Goal: Task Accomplishment & Management: Use online tool/utility

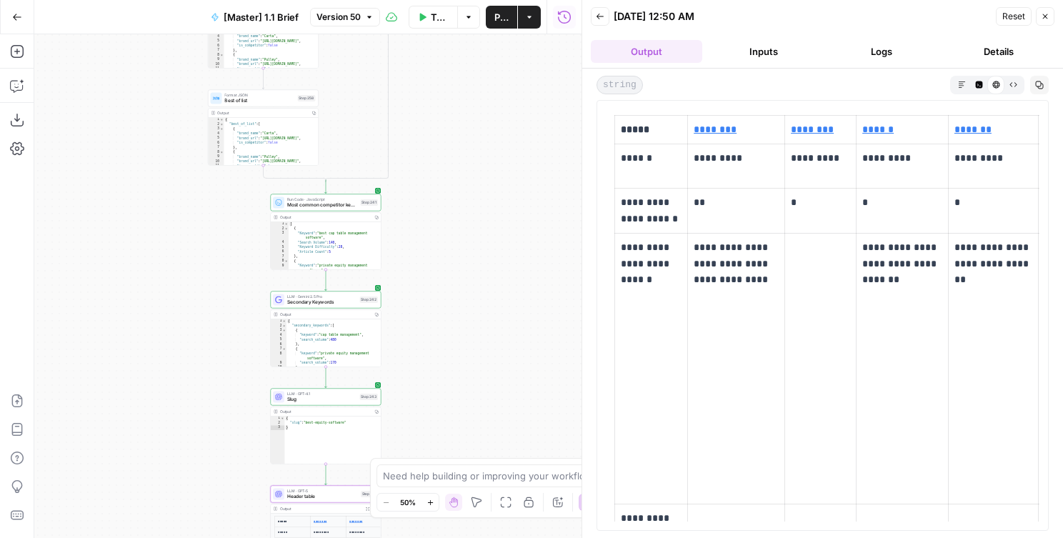
scroll to position [524, 0]
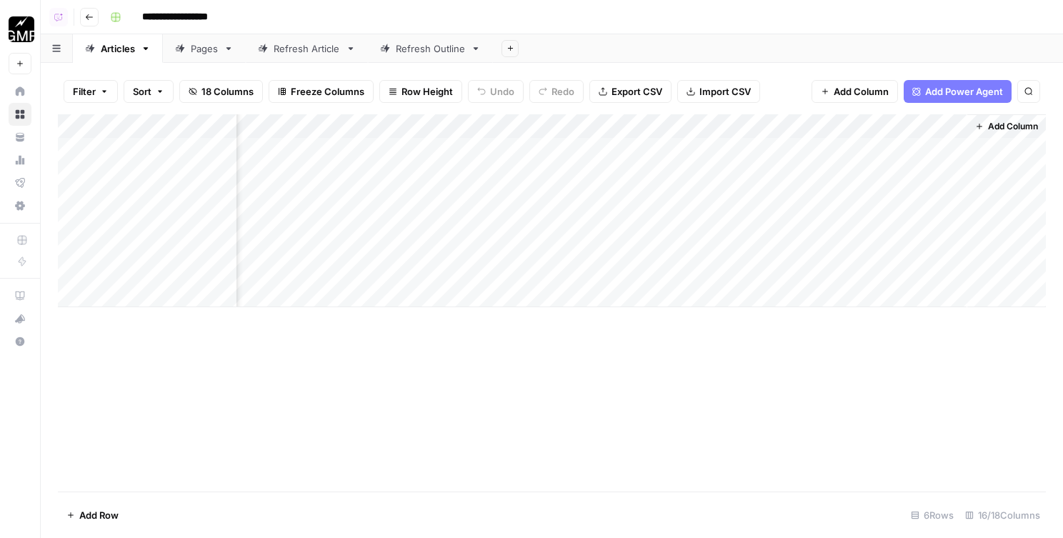
scroll to position [0, 1319]
click at [446, 149] on div "Add Column" at bounding box center [552, 210] width 988 height 193
click at [426, 150] on div "Add Column" at bounding box center [552, 210] width 988 height 193
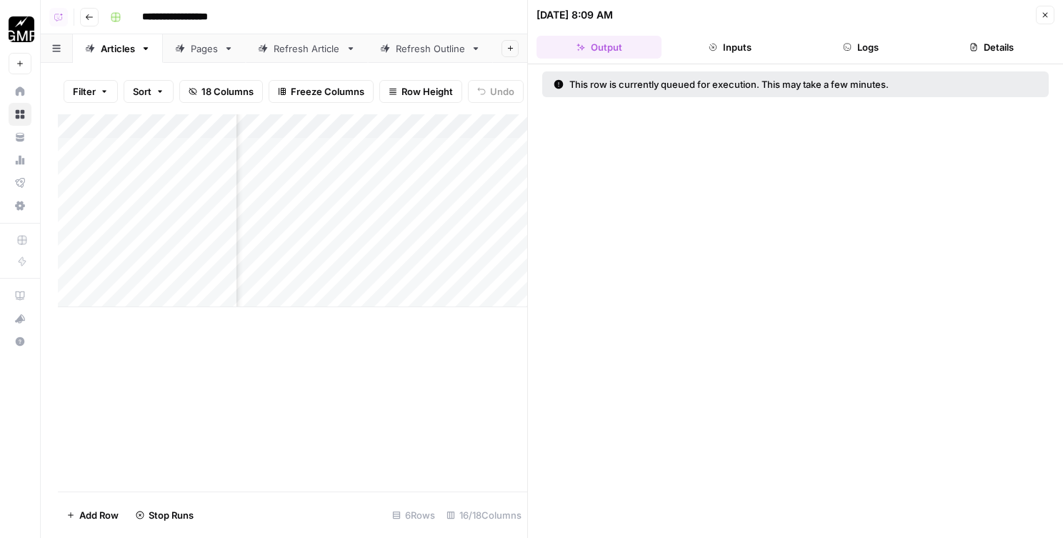
click at [883, 46] on button "Logs" at bounding box center [861, 47] width 125 height 23
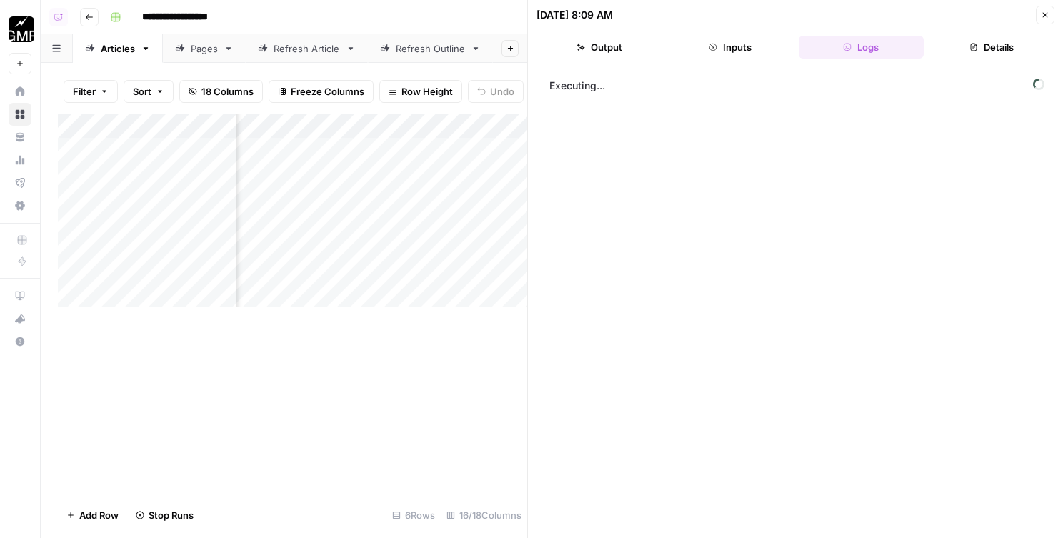
click at [1041, 9] on button "Close" at bounding box center [1045, 15] width 19 height 19
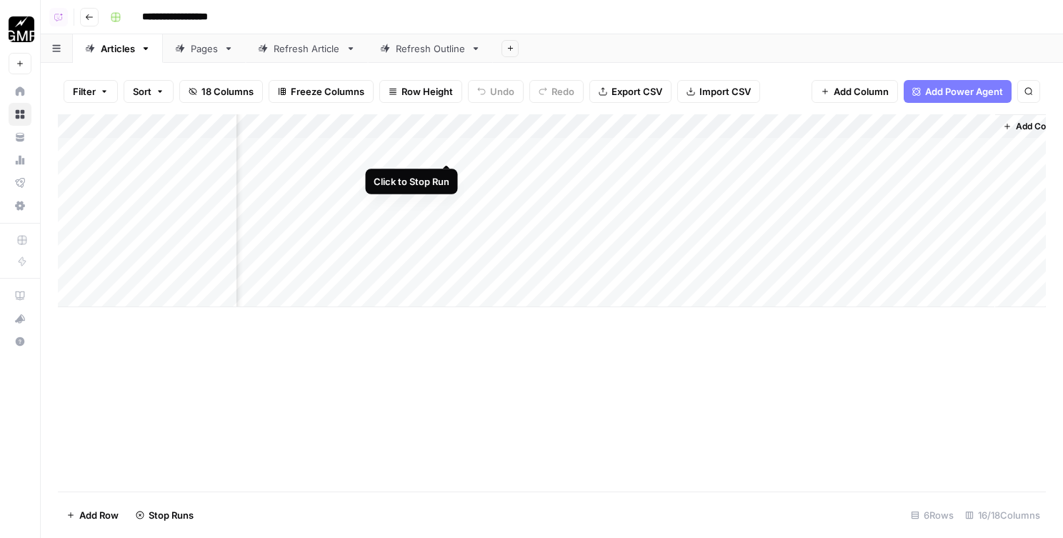
click at [447, 148] on div "Add Column" at bounding box center [552, 210] width 988 height 193
click at [394, 139] on div "Add Column" at bounding box center [552, 210] width 988 height 193
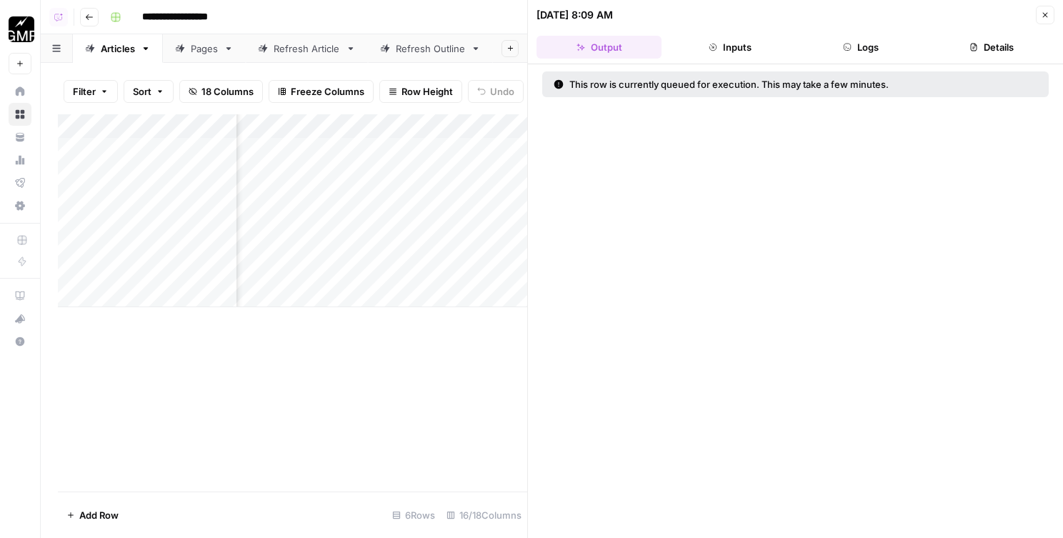
click at [391, 133] on div "Add Column" at bounding box center [292, 210] width 469 height 193
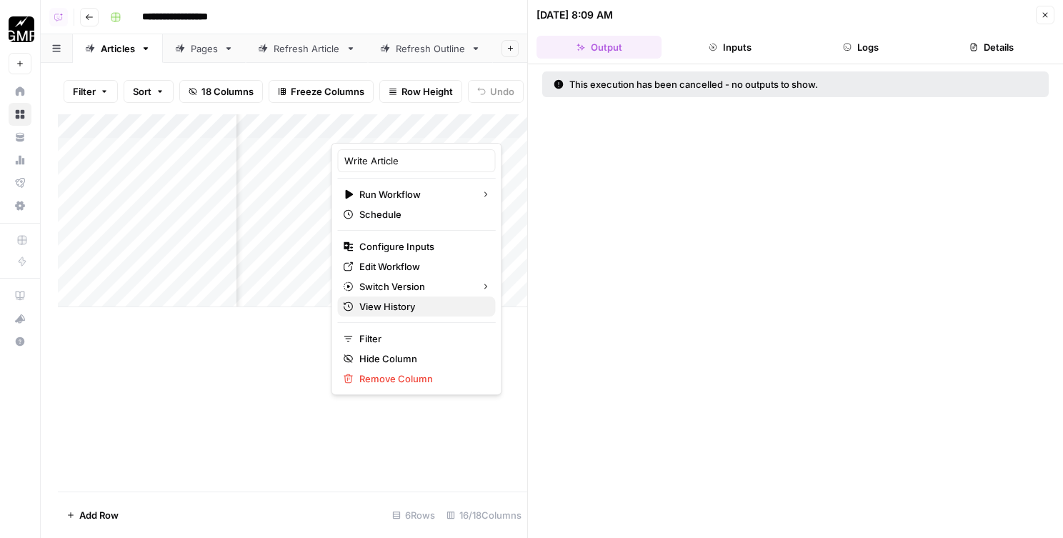
click at [391, 304] on span "View History" at bounding box center [421, 306] width 125 height 14
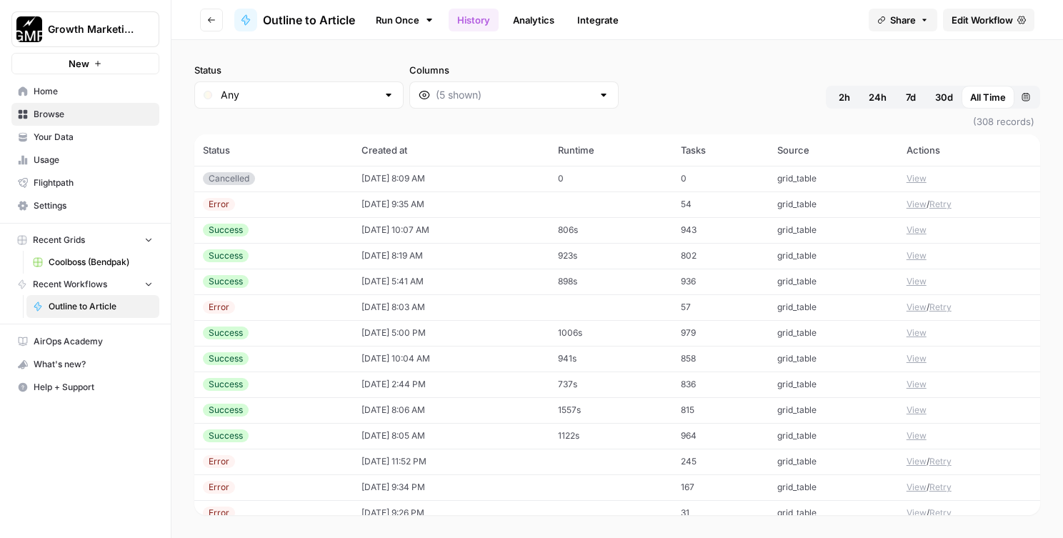
click at [917, 203] on button "View" at bounding box center [916, 204] width 20 height 13
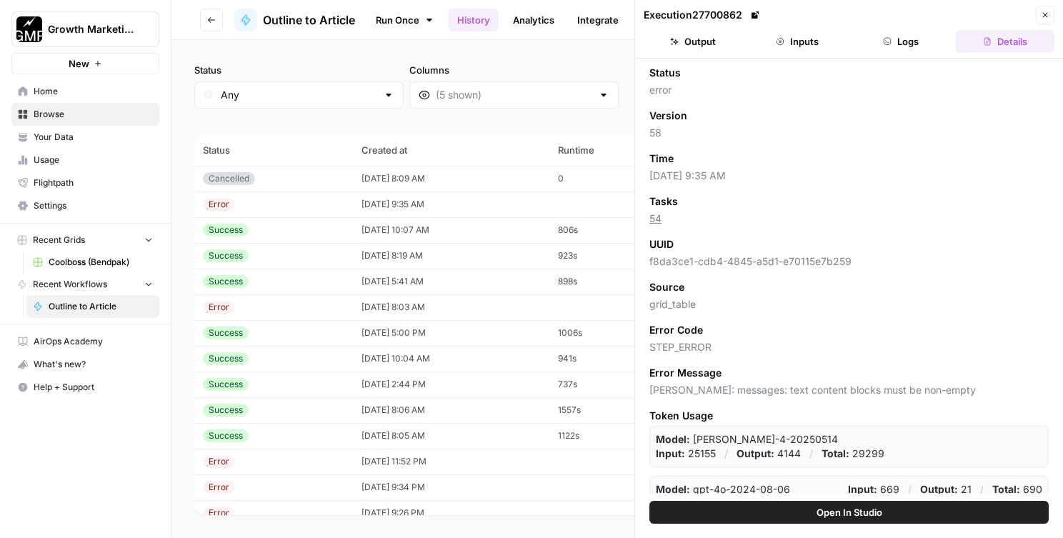
click at [887, 42] on icon "button" at bounding box center [887, 41] width 7 height 7
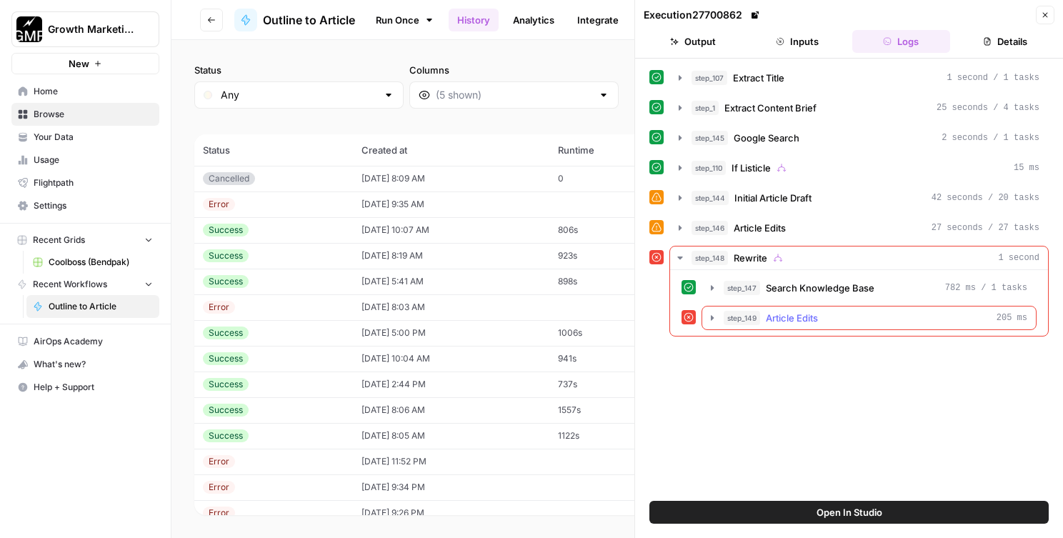
click at [773, 323] on span "Article Edits" at bounding box center [792, 318] width 52 height 14
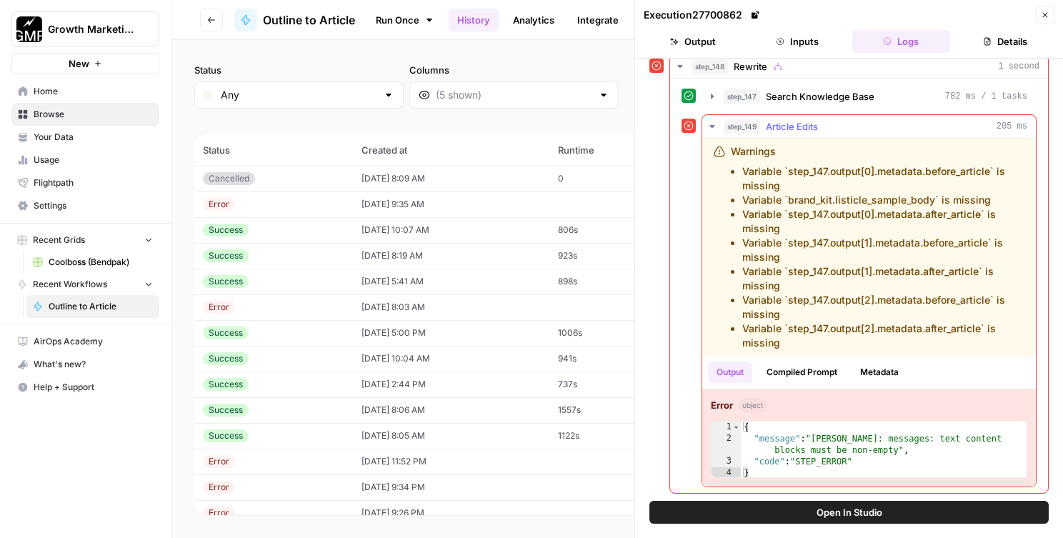
scroll to position [69, 0]
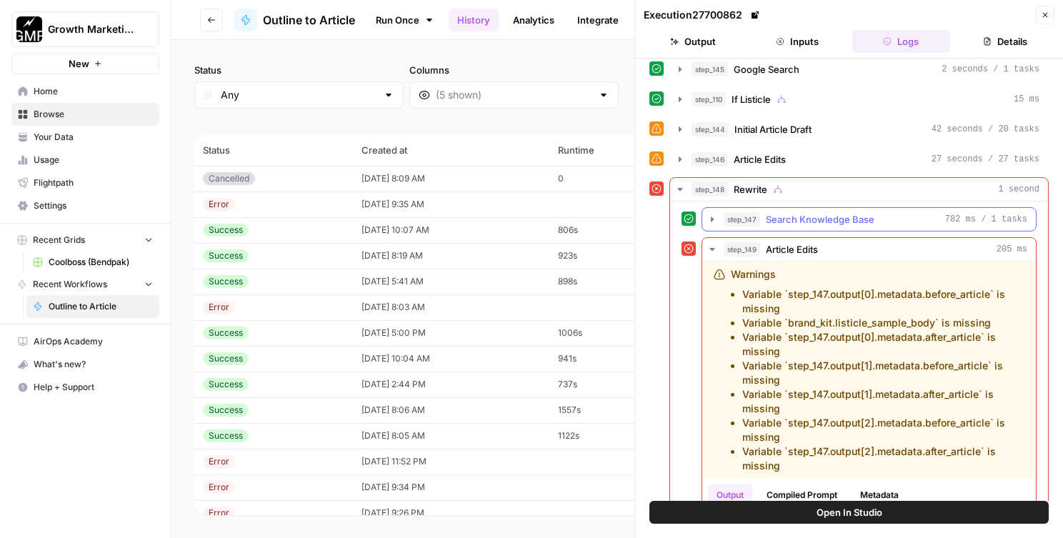
click at [767, 221] on span "Search Knowledge Base" at bounding box center [820, 219] width 109 height 14
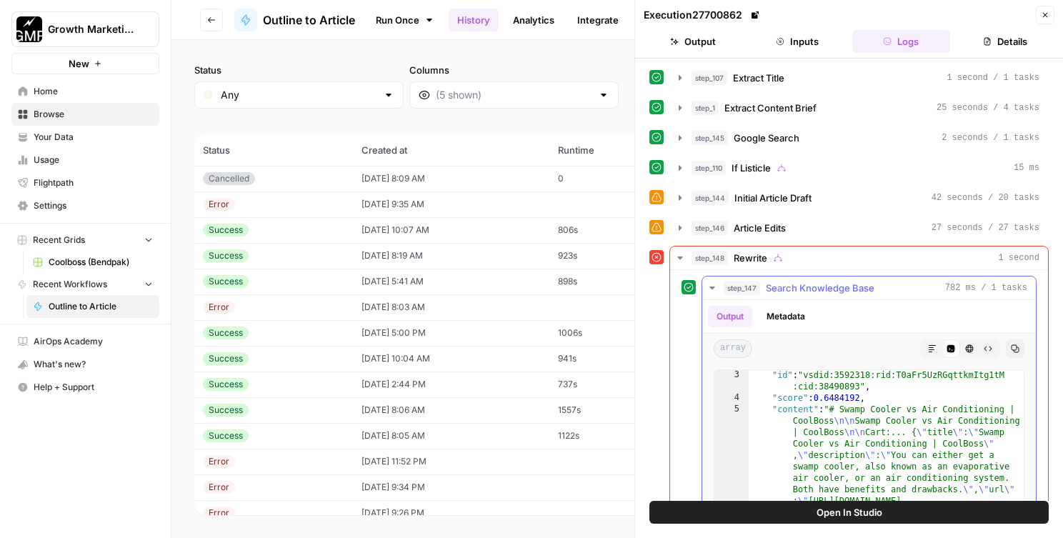
scroll to position [0, 0]
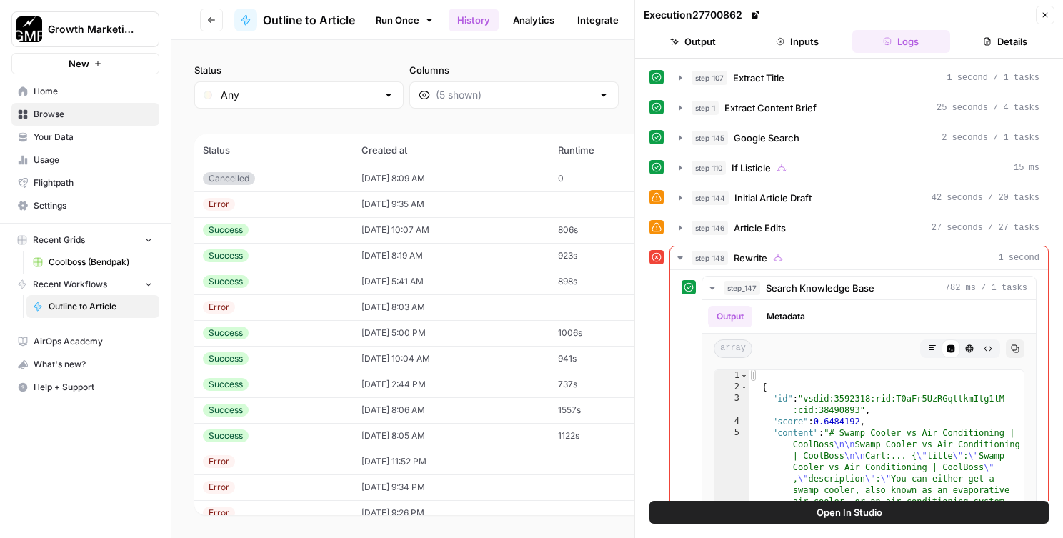
click at [209, 19] on icon "button" at bounding box center [211, 20] width 7 height 6
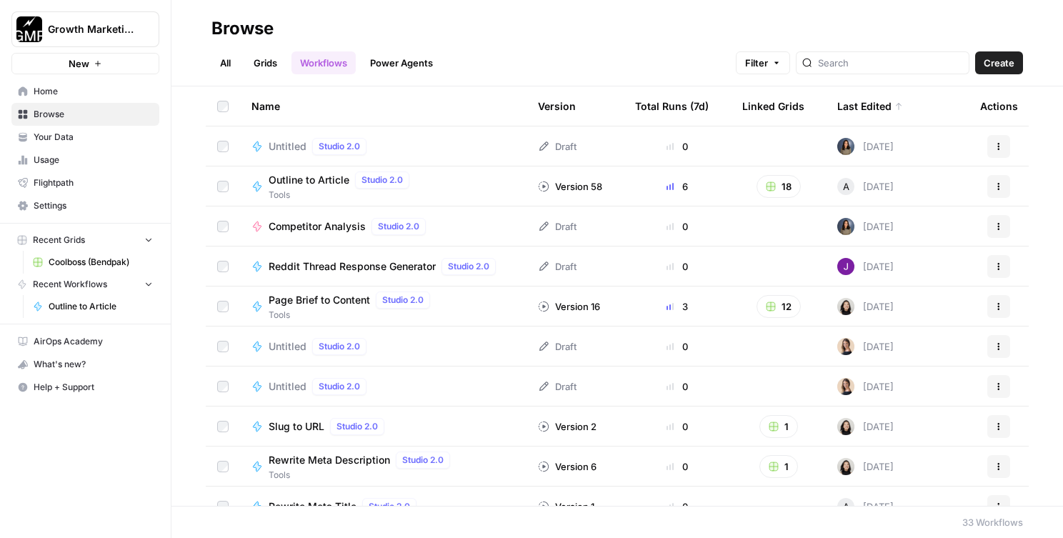
click at [282, 71] on link "Grids" at bounding box center [265, 62] width 41 height 23
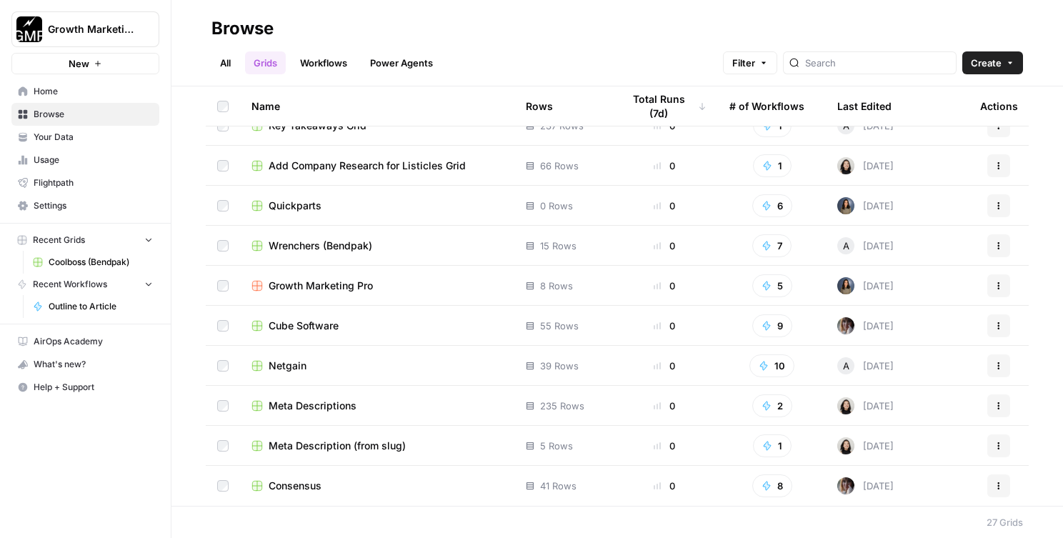
scroll to position [601, 0]
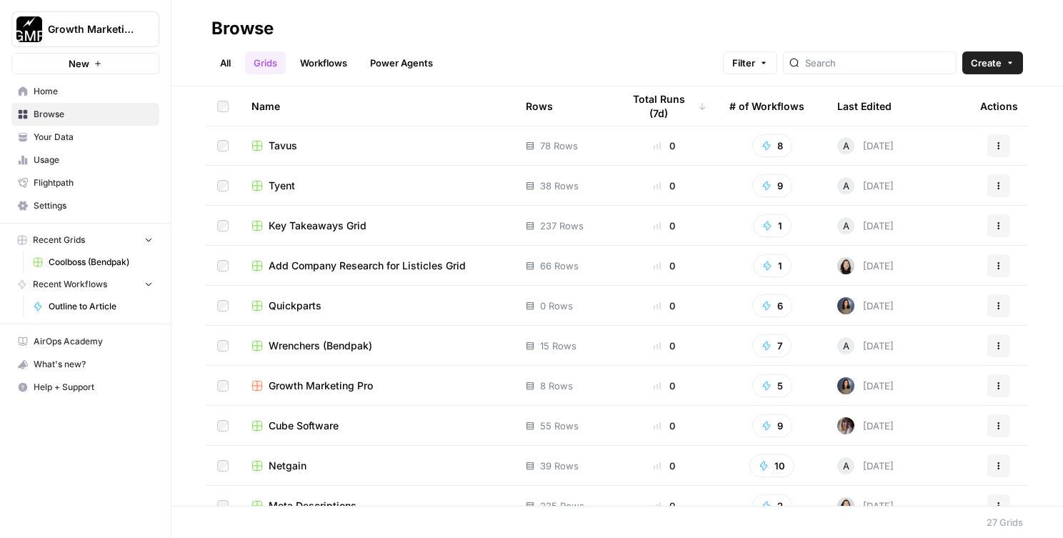
click at [333, 273] on td "Add Company Research for Listicles Grid" at bounding box center [377, 265] width 274 height 39
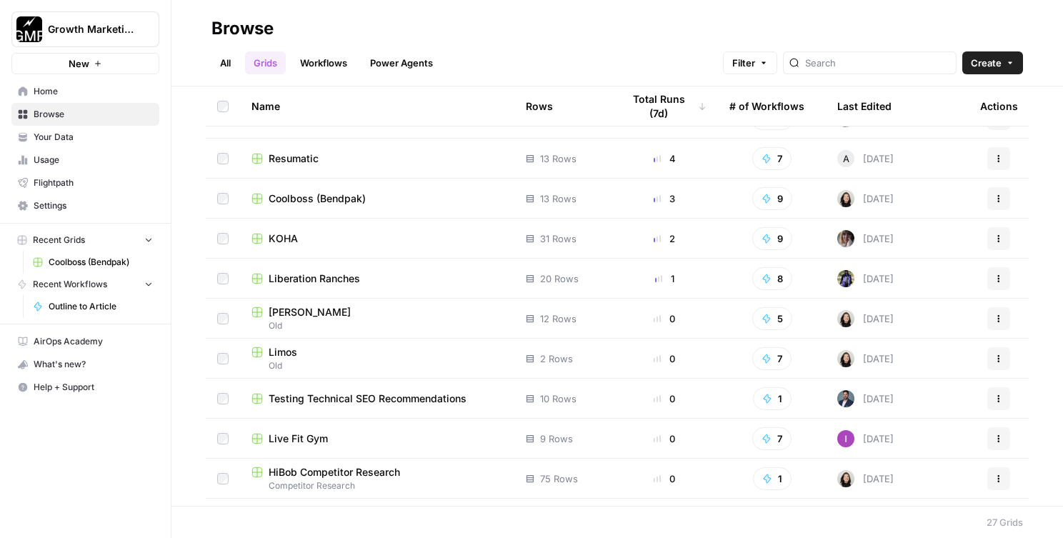
scroll to position [0, 0]
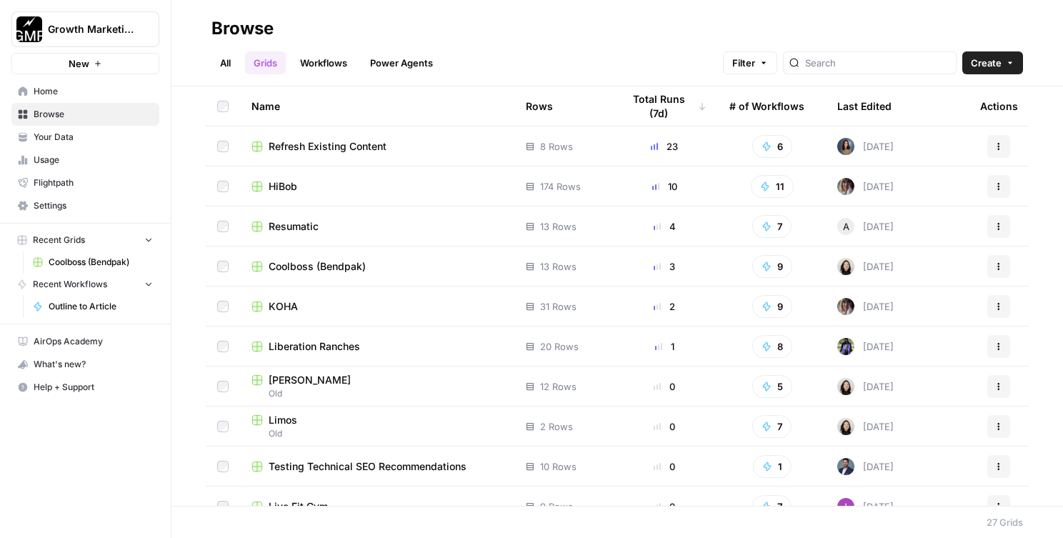
click at [299, 263] on span "Coolboss (Bendpak)" at bounding box center [317, 266] width 97 height 14
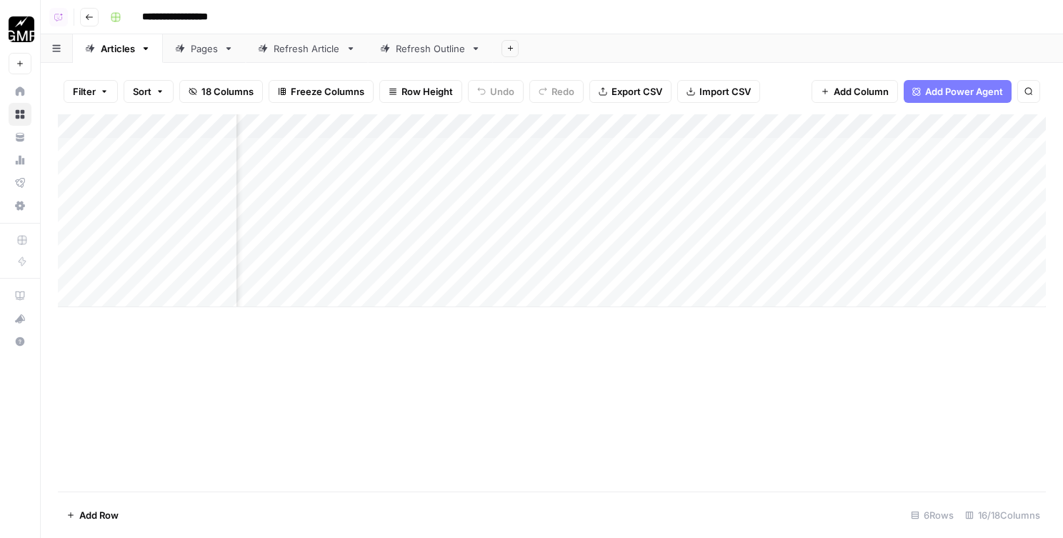
scroll to position [0, 649]
click at [188, 51] on div "Pages" at bounding box center [196, 48] width 43 height 14
click at [296, 54] on div "Refresh Article" at bounding box center [307, 48] width 66 height 14
click at [384, 48] on icon at bounding box center [385, 49] width 10 height 10
click at [127, 54] on div "Articles" at bounding box center [118, 48] width 34 height 14
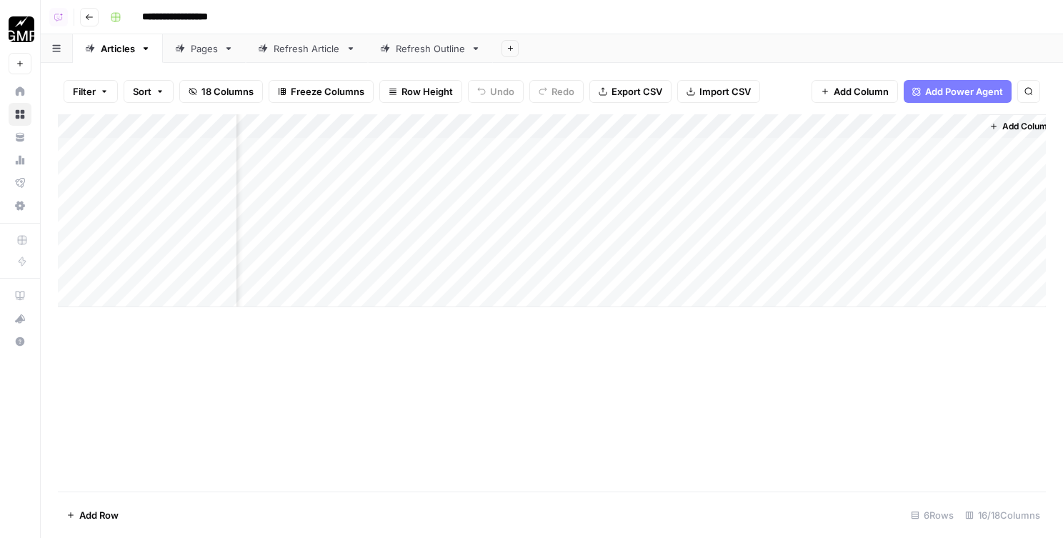
scroll to position [0, 1348]
click at [325, 120] on div "Add Column" at bounding box center [552, 210] width 988 height 193
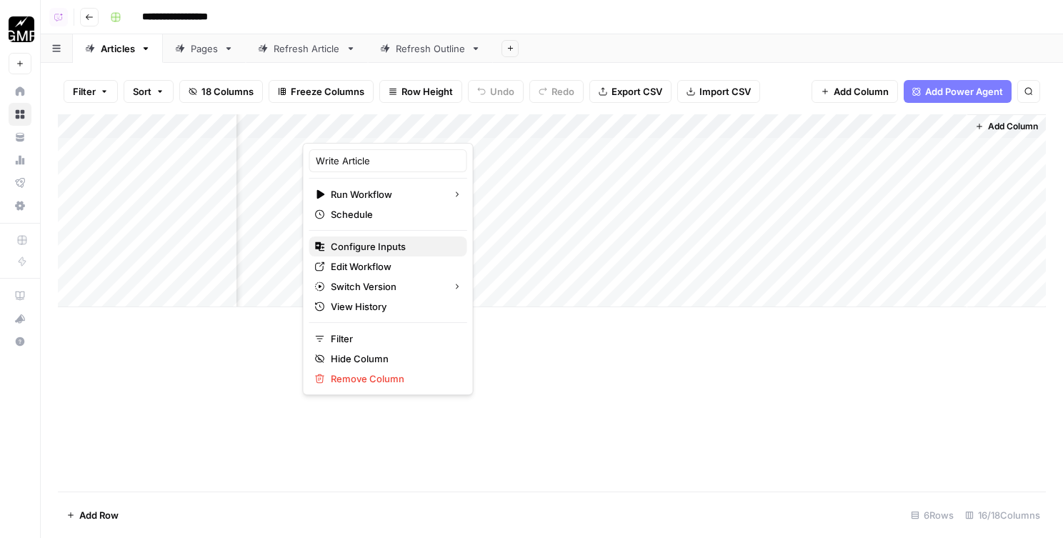
click at [350, 244] on span "Configure Inputs" at bounding box center [393, 246] width 125 height 14
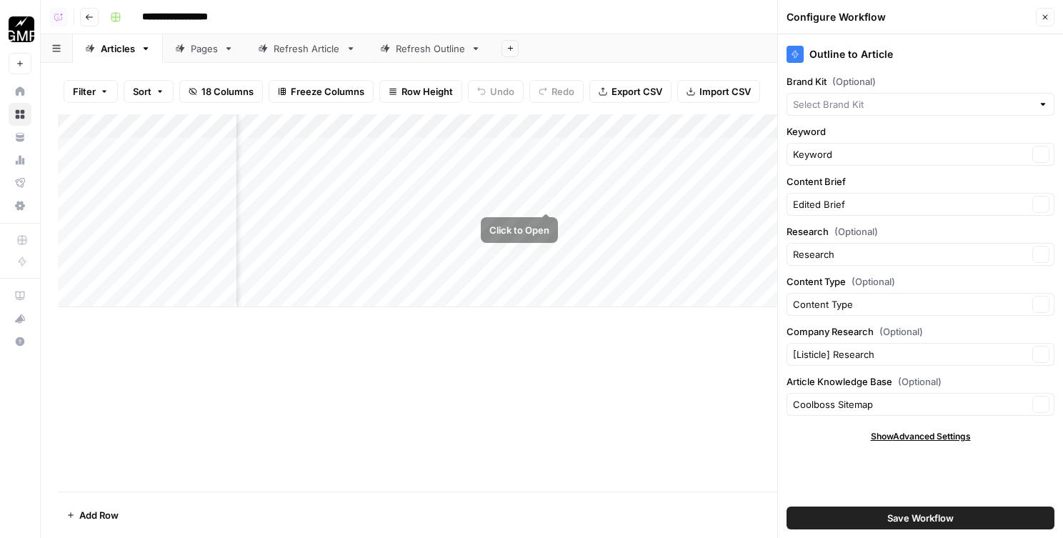
type input "Cool Boss"
click at [831, 406] on input "Article Knowledge Base (Optional)" at bounding box center [910, 404] width 235 height 14
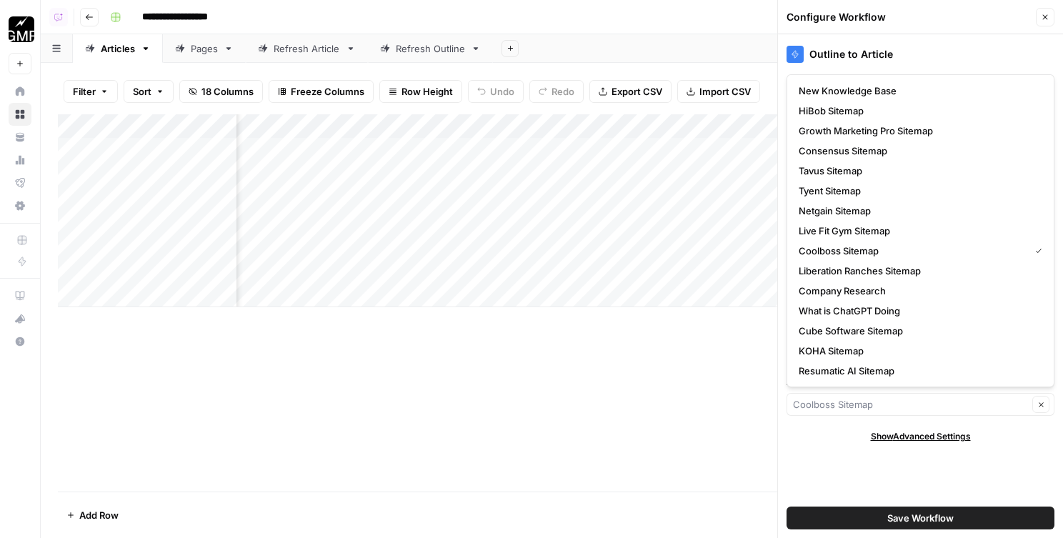
type input "Coolboss Sitemap"
click at [831, 420] on div "Outline to Article Brand Kit (Optional) Cool Boss Clear Keyword Keyword Clear C…" at bounding box center [920, 286] width 285 height 504
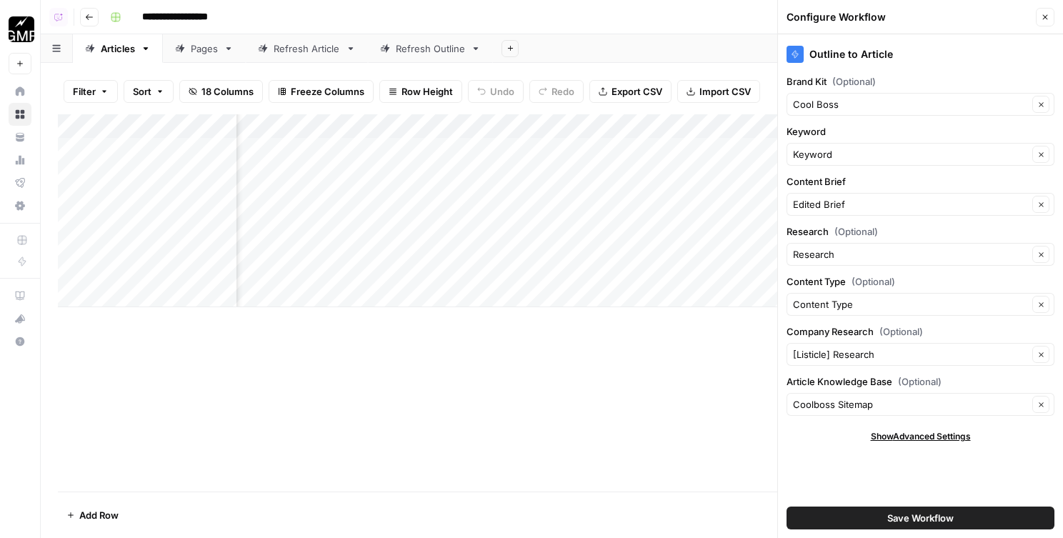
click at [1045, 25] on button "Close" at bounding box center [1045, 17] width 19 height 19
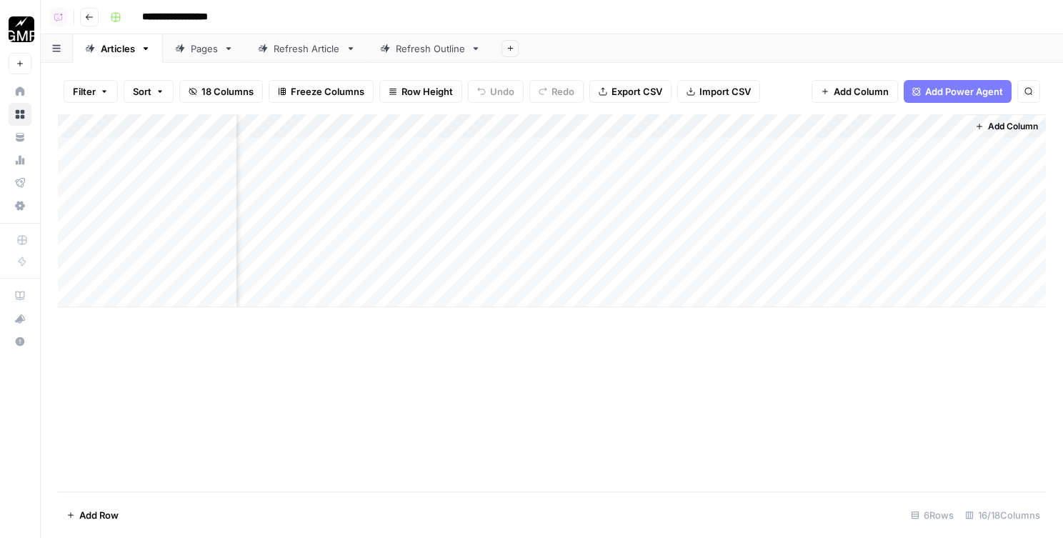
scroll to position [0, 1326]
click at [374, 120] on div "Add Column" at bounding box center [552, 210] width 988 height 193
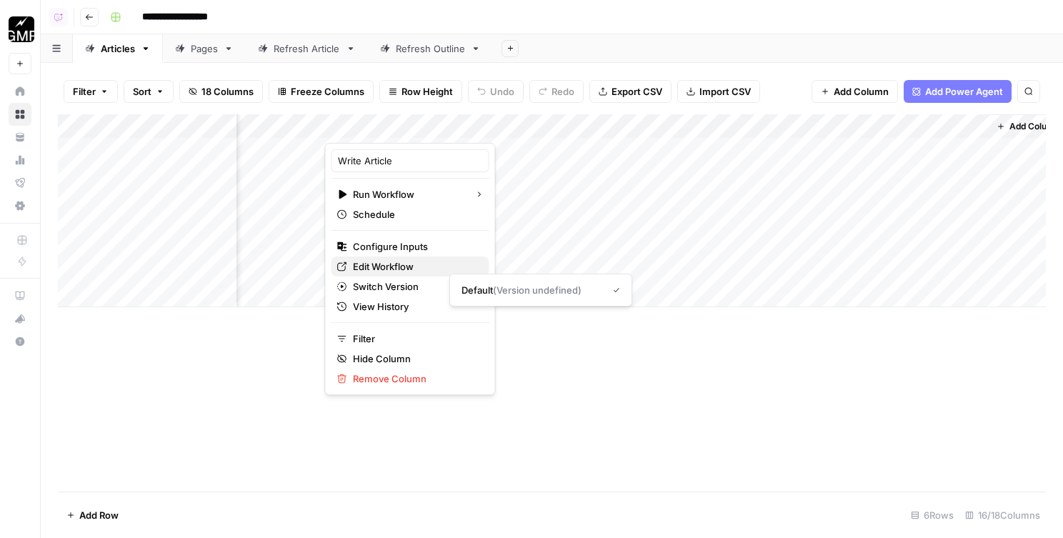
click at [390, 267] on span "Edit Workflow" at bounding box center [415, 266] width 125 height 14
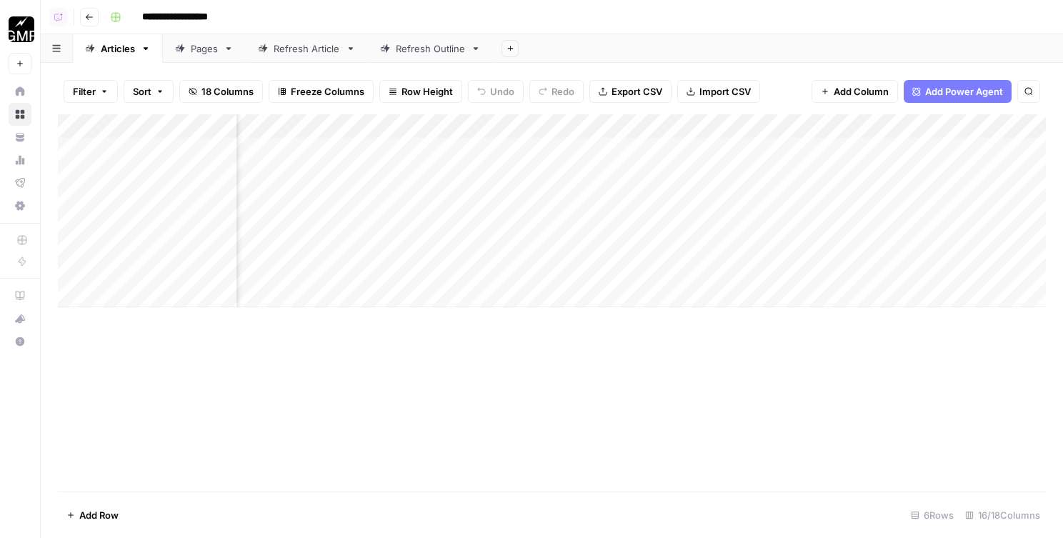
scroll to position [0, 0]
click at [85, 22] on button "Go back" at bounding box center [89, 17] width 19 height 19
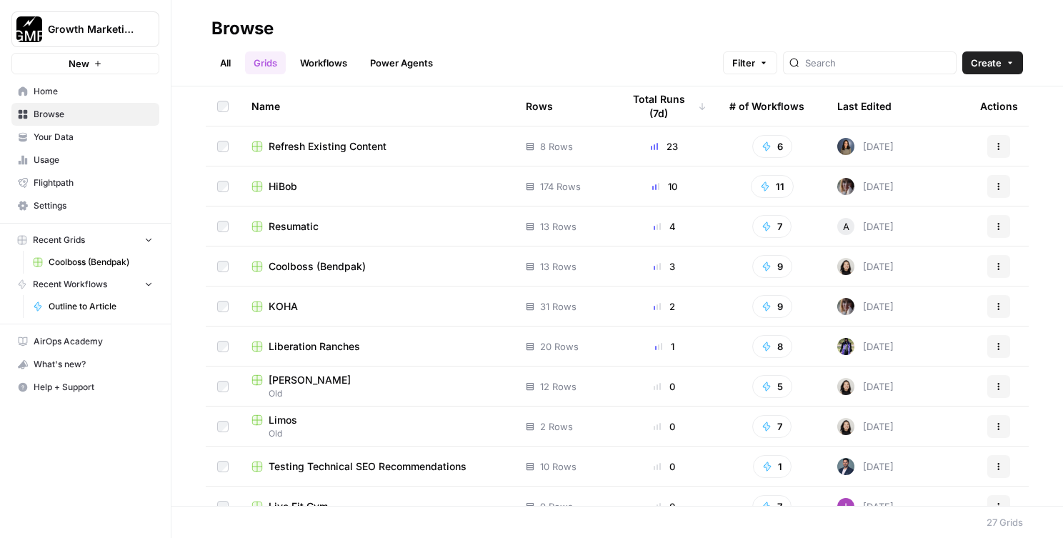
click at [289, 182] on span "HiBob" at bounding box center [283, 186] width 29 height 14
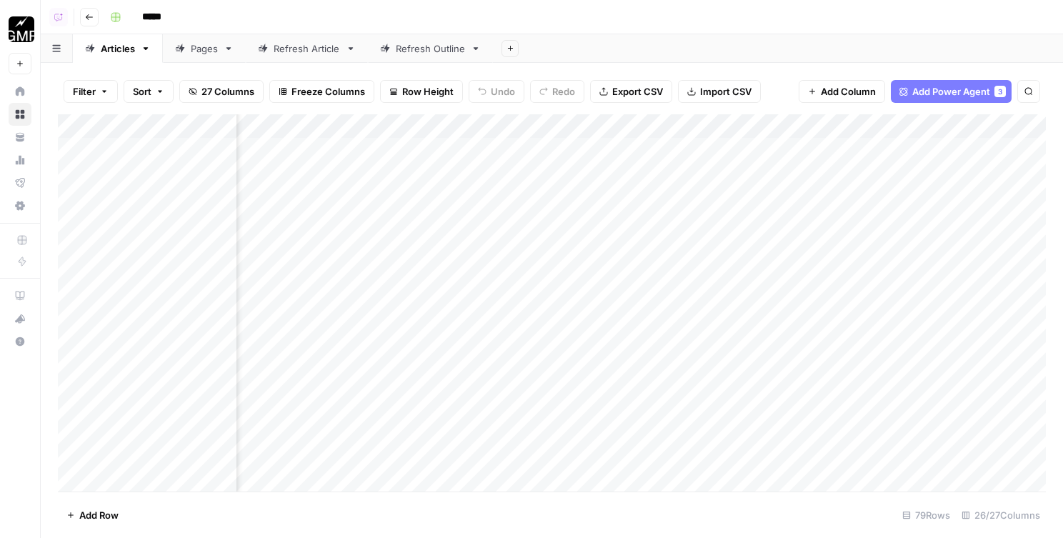
scroll to position [0, 1897]
click at [457, 121] on div "Add Column" at bounding box center [552, 302] width 988 height 377
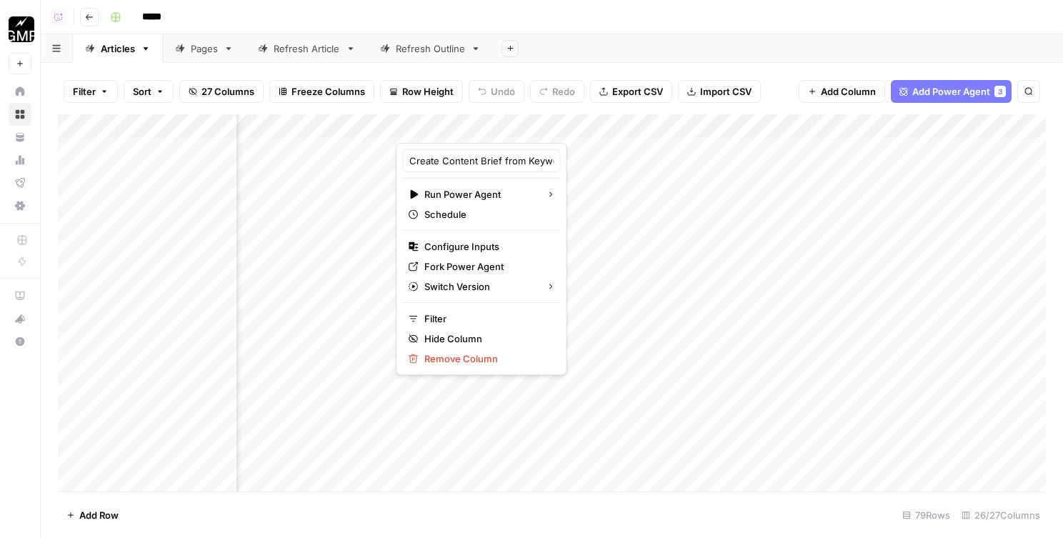
click at [628, 44] on div "Add Sheet" at bounding box center [778, 48] width 570 height 29
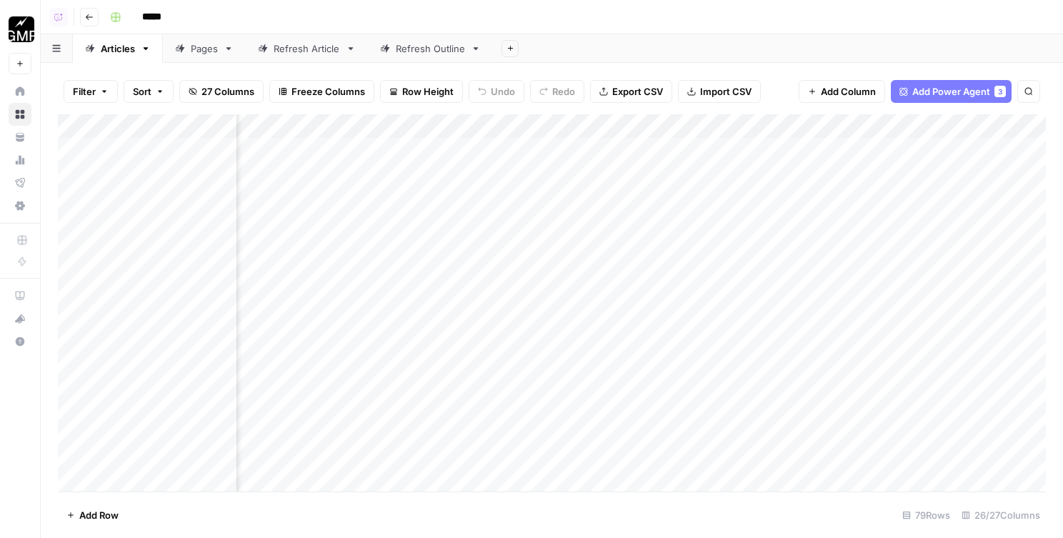
scroll to position [0, 1351]
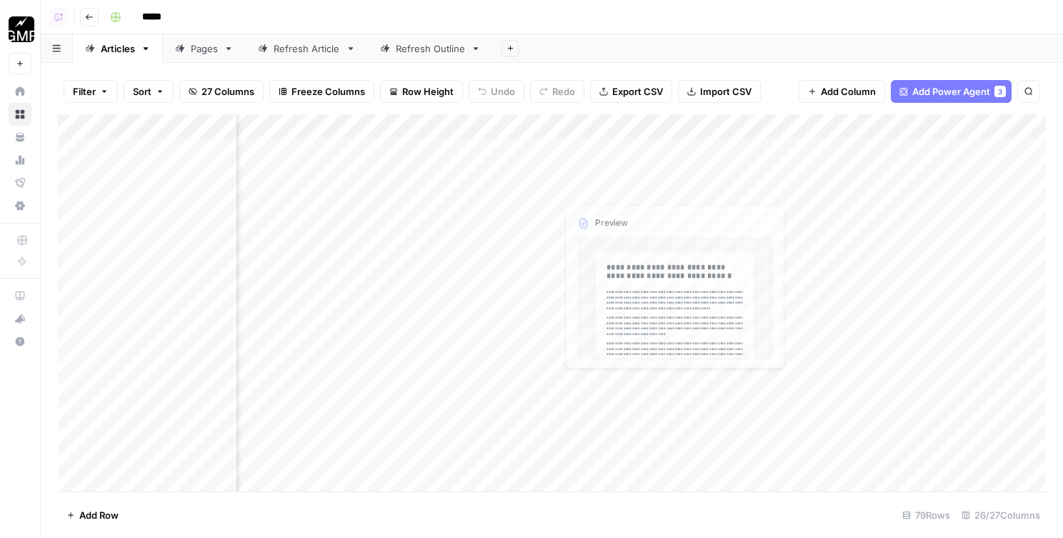
click at [472, 126] on div "Add Column" at bounding box center [552, 302] width 988 height 377
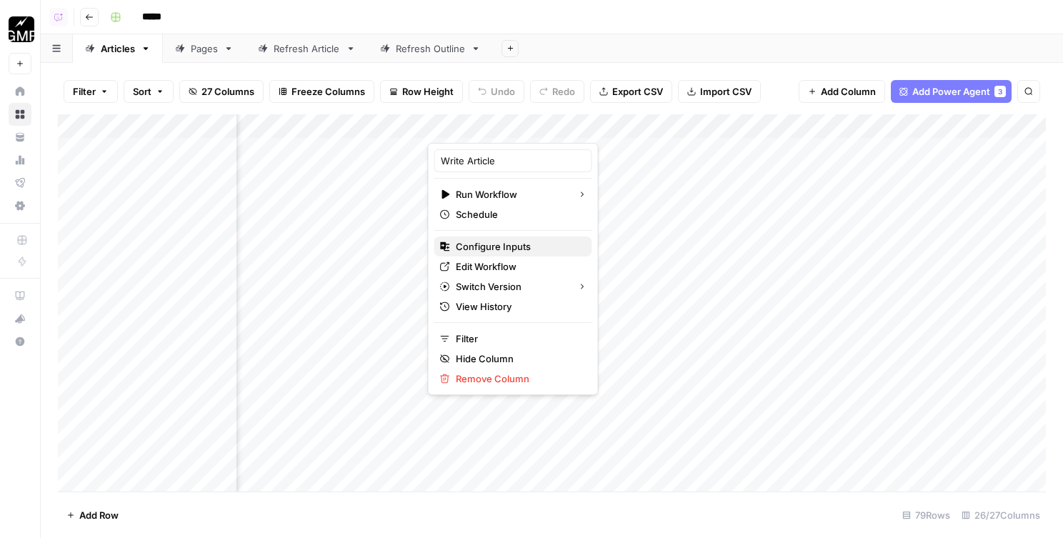
click at [485, 248] on span "Configure Inputs" at bounding box center [518, 246] width 125 height 14
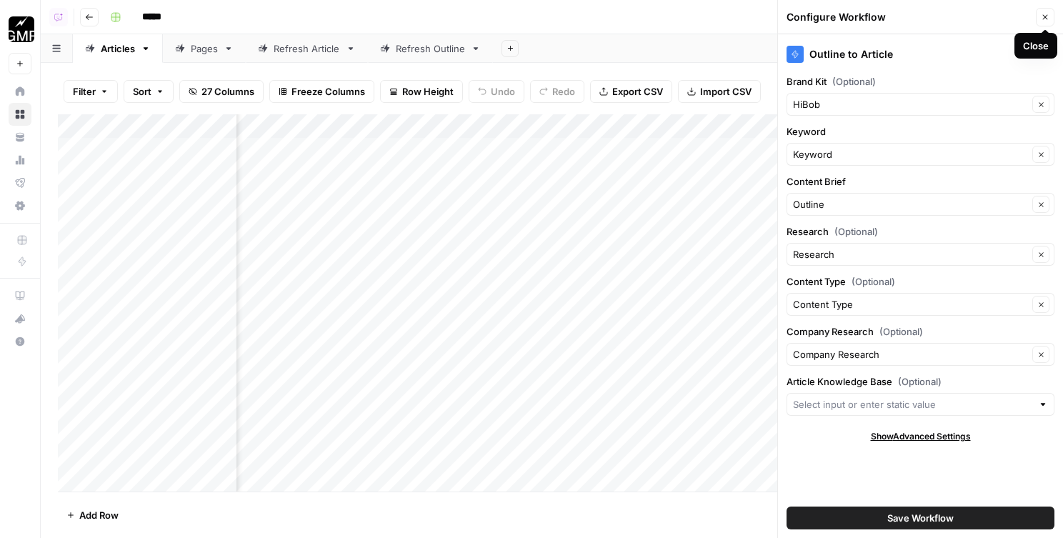
click at [1044, 21] on icon "button" at bounding box center [1045, 17] width 9 height 9
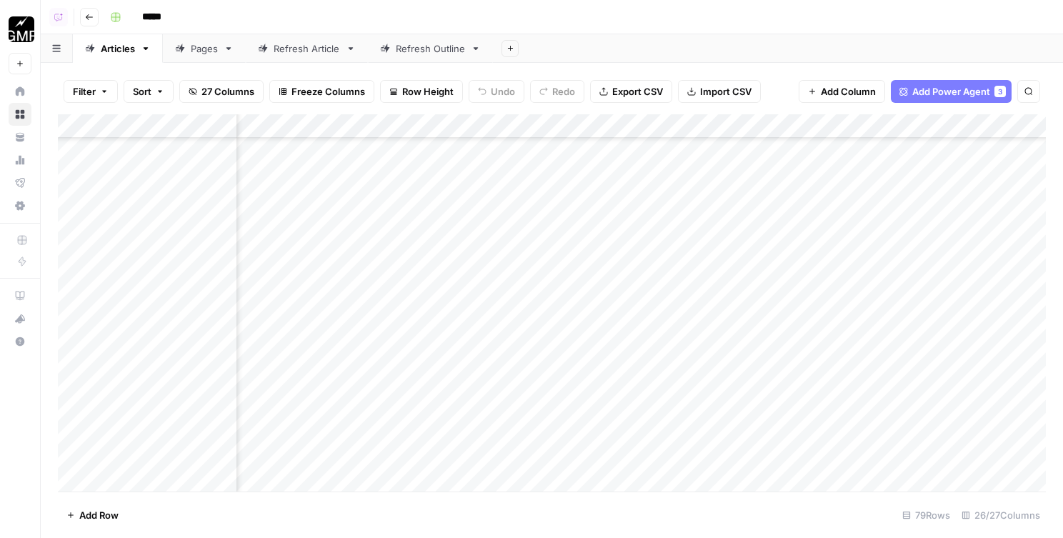
scroll to position [4636, 1351]
click at [461, 129] on div "Add Column" at bounding box center [552, 302] width 988 height 377
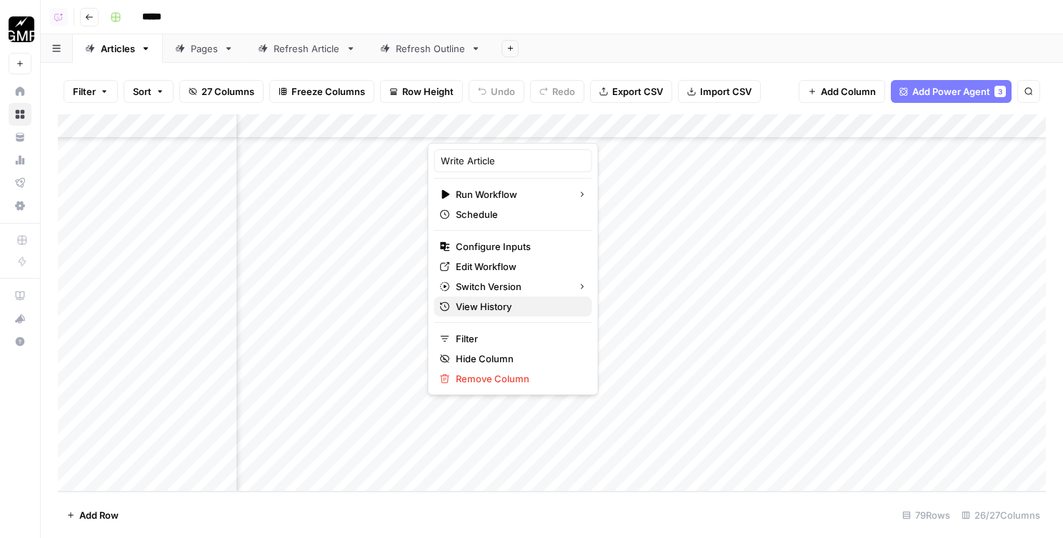
click at [471, 307] on span "View History" at bounding box center [518, 306] width 125 height 14
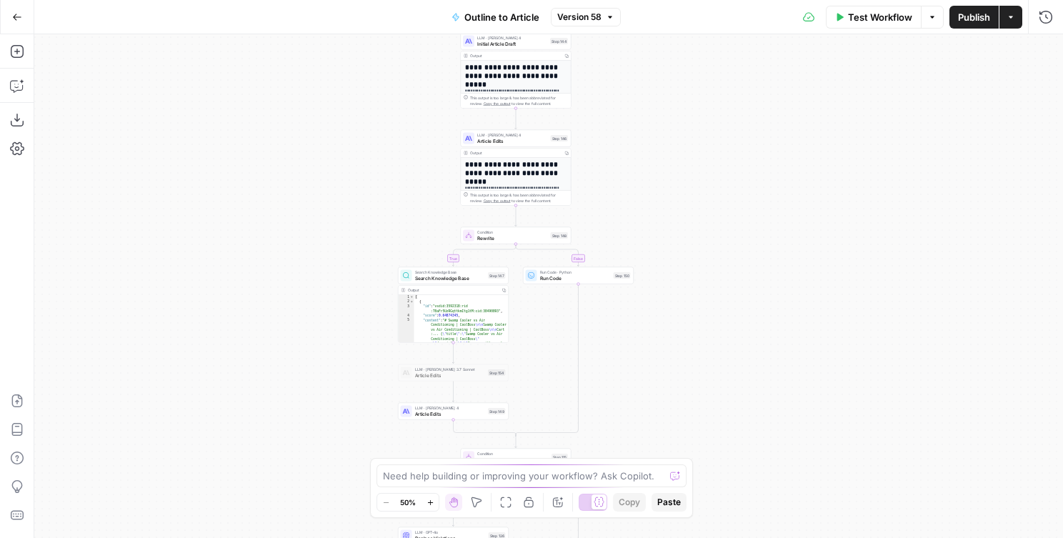
drag, startPoint x: 746, startPoint y: 245, endPoint x: 713, endPoint y: 91, distance: 157.7
click at [713, 91] on div "true false true false true false Workflow Set Inputs Inputs LLM · GPT-4o Extrac…" at bounding box center [548, 286] width 1029 height 504
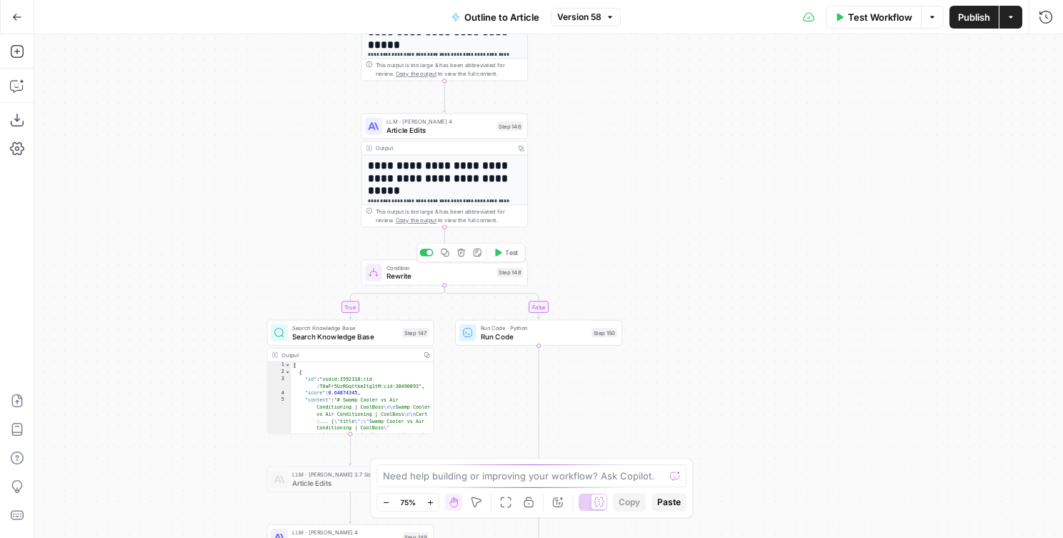
click at [435, 277] on span "Rewrite" at bounding box center [439, 276] width 106 height 11
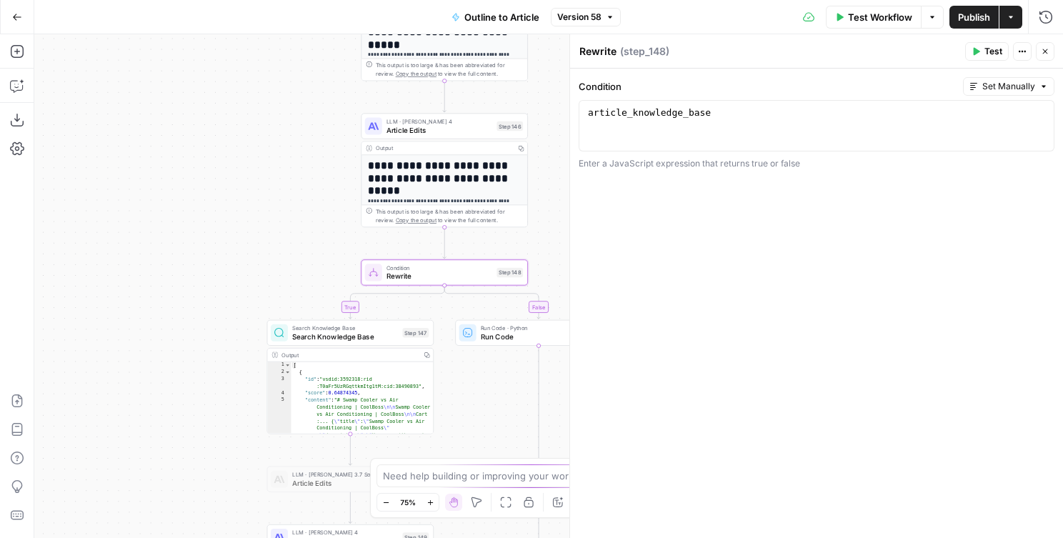
drag, startPoint x: 306, startPoint y: 254, endPoint x: 306, endPoint y: 119, distance: 135.7
click at [306, 119] on div "true true false true false false Workflow Set Inputs Inputs LLM · GPT-4o Extrac…" at bounding box center [548, 286] width 1029 height 504
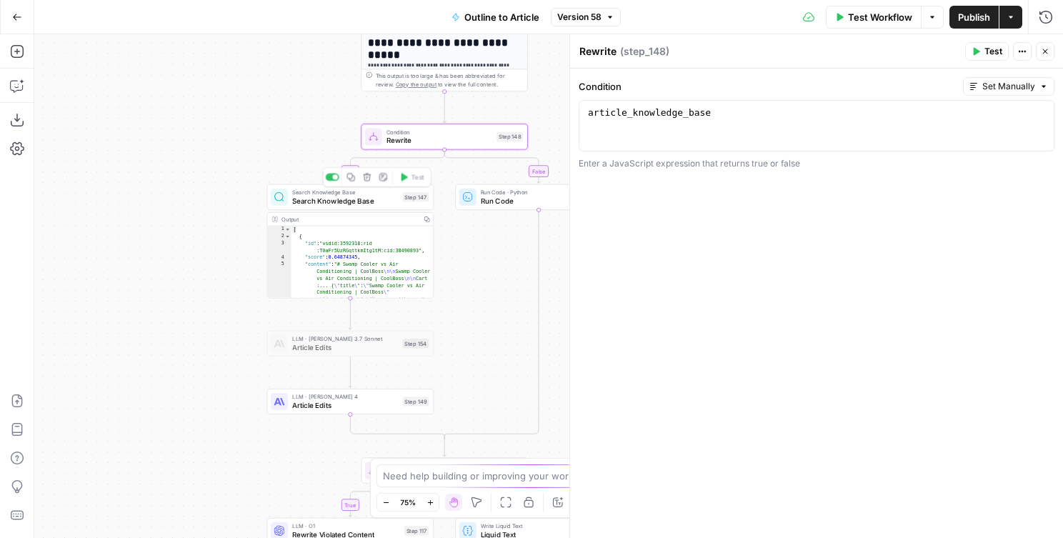
click at [304, 205] on span "Search Knowledge Base" at bounding box center [345, 201] width 106 height 11
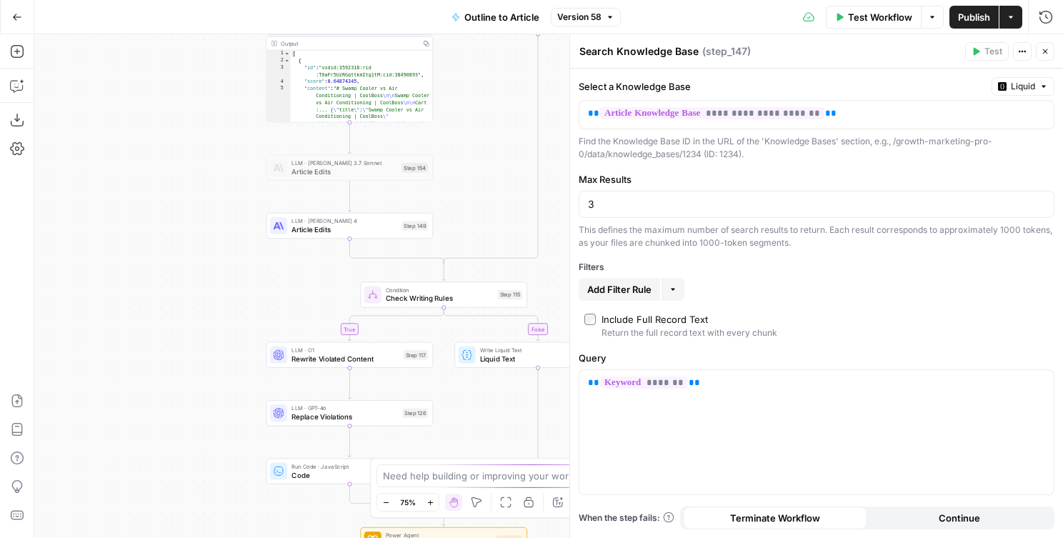
drag, startPoint x: 199, startPoint y: 316, endPoint x: 199, endPoint y: 140, distance: 175.7
click at [199, 140] on div "true true false true false false Workflow Set Inputs Inputs LLM · GPT-4o Extrac…" at bounding box center [548, 286] width 1029 height 504
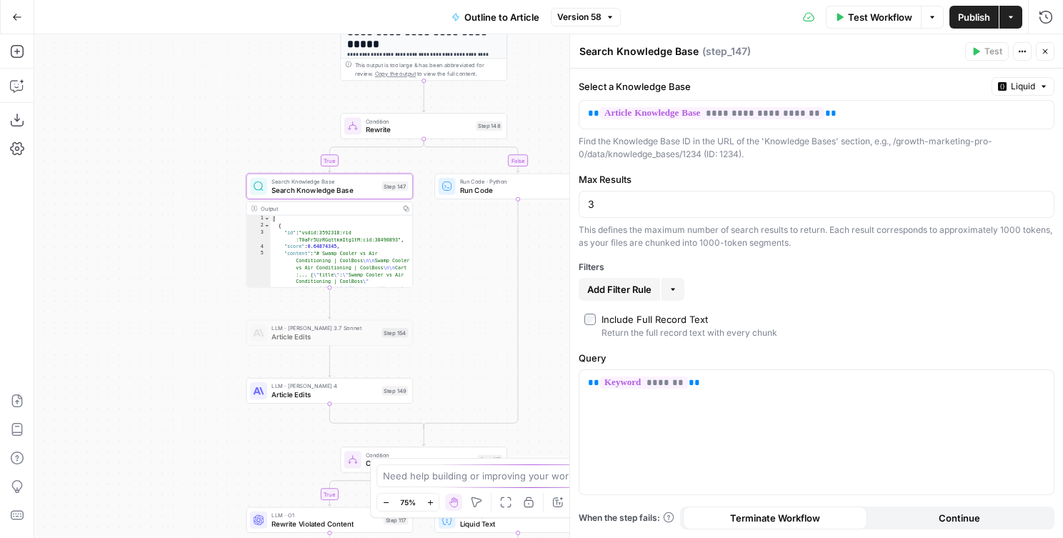
drag, startPoint x: 199, startPoint y: 140, endPoint x: 179, endPoint y: 305, distance: 166.2
click at [179, 305] on div "true true false true false false Workflow Set Inputs Inputs LLM · GPT-4o Extrac…" at bounding box center [548, 286] width 1029 height 504
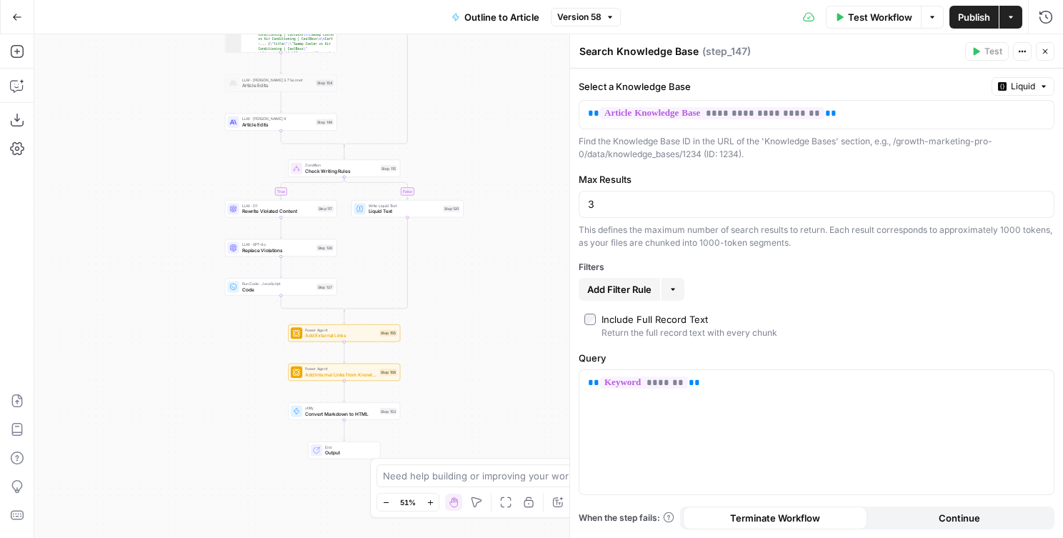
drag, startPoint x: 157, startPoint y: 395, endPoint x: 156, endPoint y: 162, distance: 232.9
click at [156, 162] on div "true true false true false false Workflow Set Inputs Inputs LLM · GPT-4o Extrac…" at bounding box center [548, 286] width 1029 height 504
click at [313, 372] on span "Add Internal Links from Knowledge Base" at bounding box center [339, 373] width 71 height 7
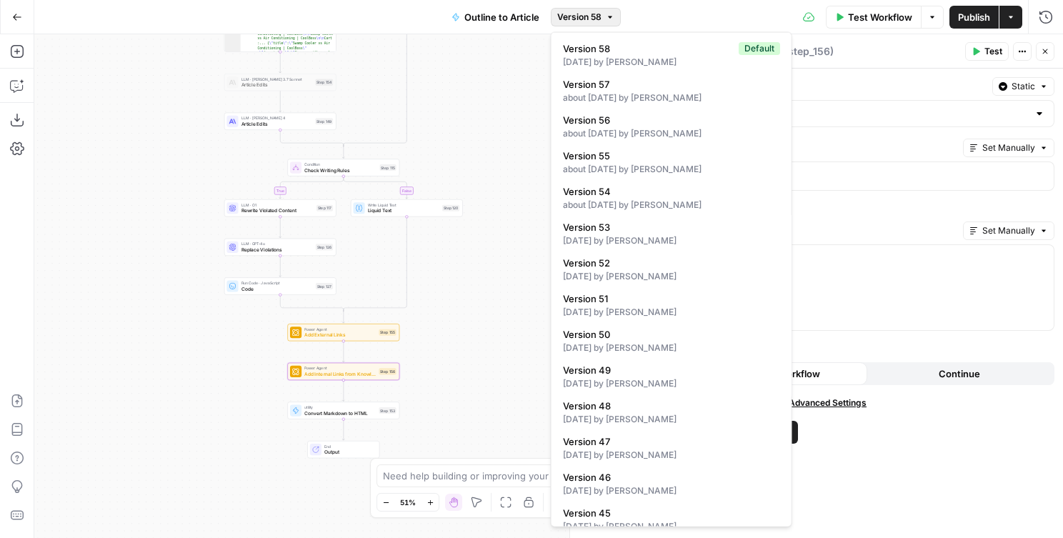
click at [574, 22] on span "Version 58" at bounding box center [579, 17] width 44 height 13
click at [437, 123] on div "true true false true false false Workflow Set Inputs Inputs LLM · GPT-4o Extrac…" at bounding box center [548, 286] width 1029 height 504
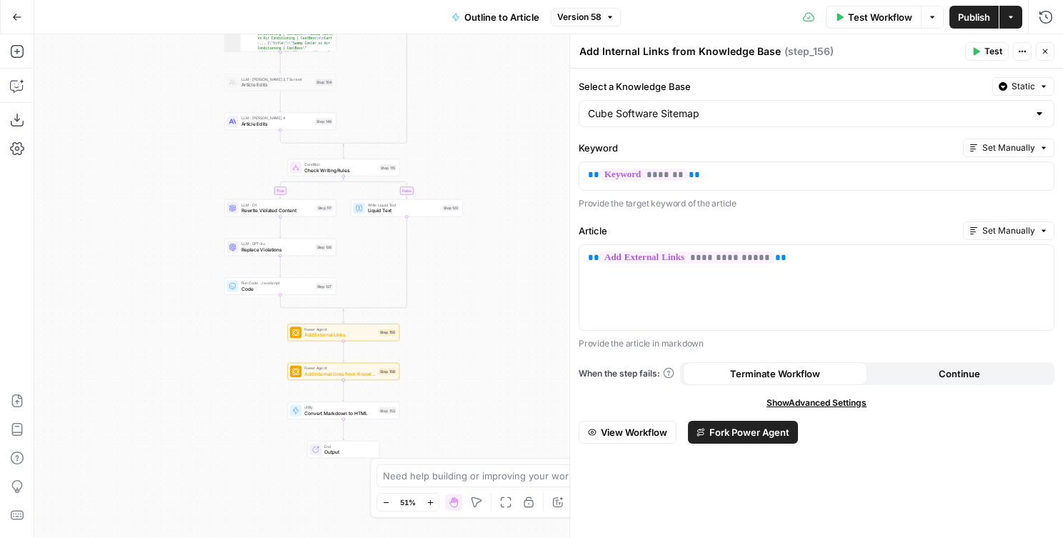
drag, startPoint x: 461, startPoint y: 96, endPoint x: 461, endPoint y: 446, distance: 350.0
click at [461, 446] on div "true true false true false false Workflow Set Inputs Inputs LLM · GPT-4o Extrac…" at bounding box center [548, 286] width 1029 height 504
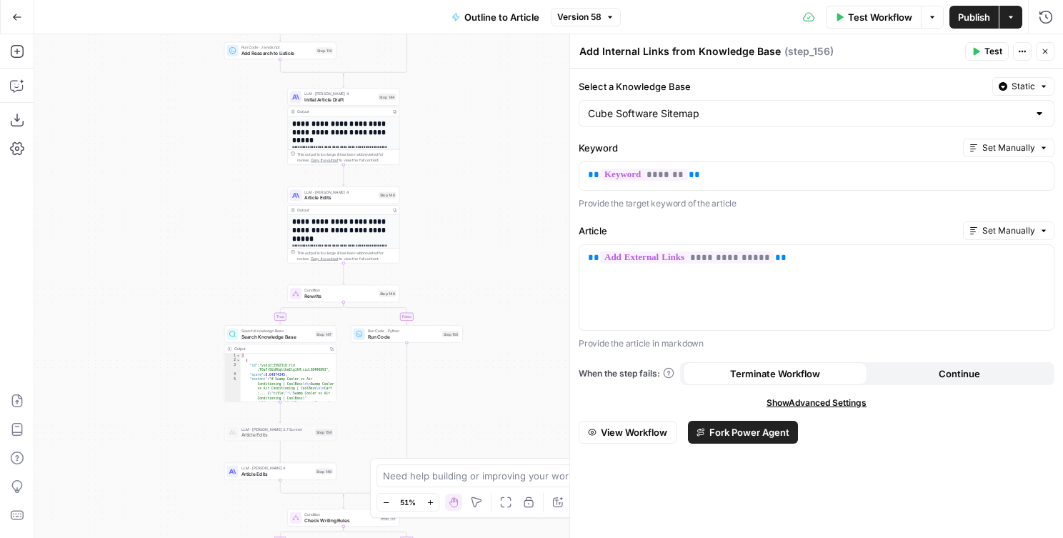
click at [1047, 51] on icon "button" at bounding box center [1045, 51] width 9 height 9
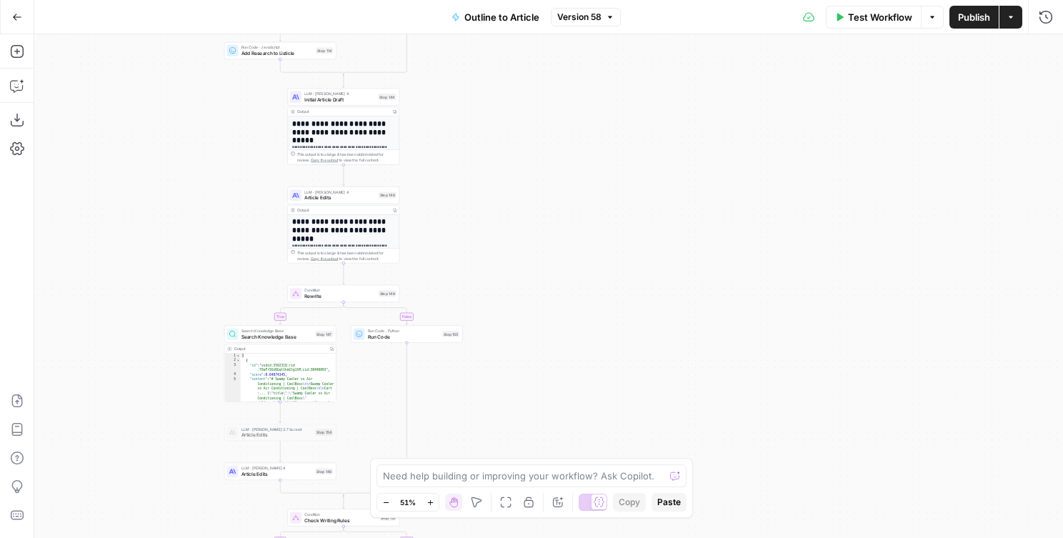
click at [561, 16] on span "Version 58" at bounding box center [579, 17] width 44 height 13
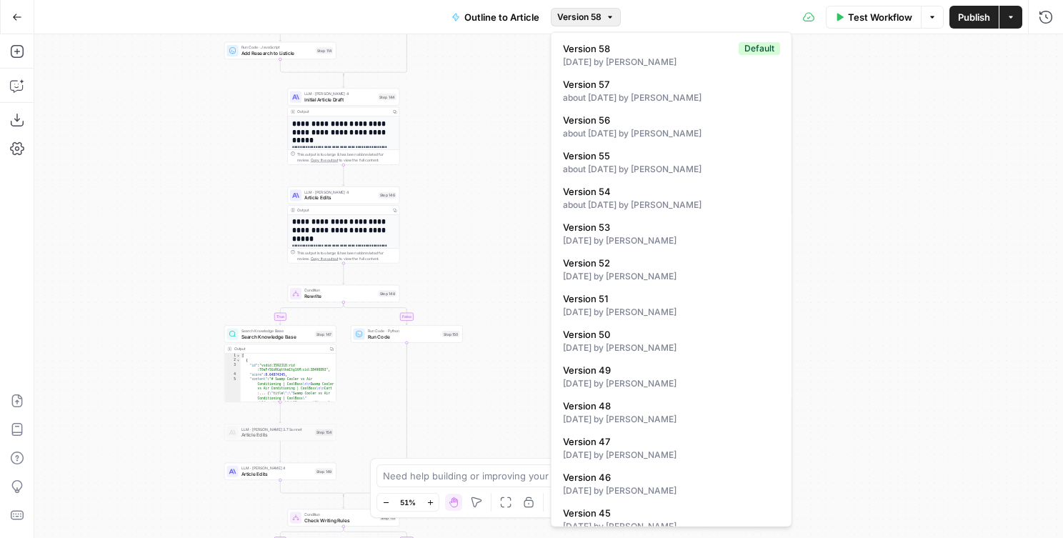
click at [564, 61] on div "27 days ago by Cindy Ouyang" at bounding box center [671, 62] width 217 height 13
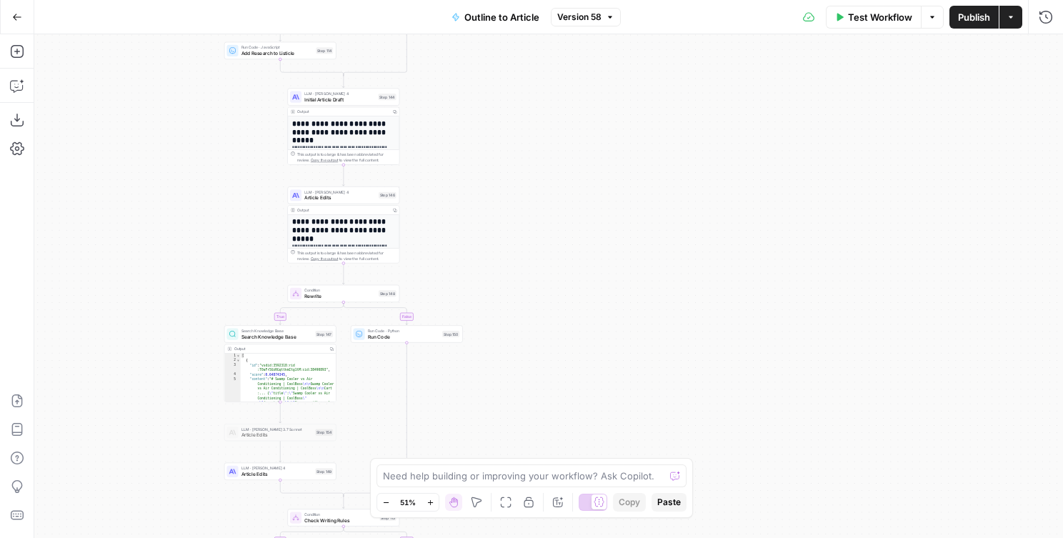
drag, startPoint x: 543, startPoint y: 433, endPoint x: 550, endPoint y: 115, distance: 317.9
click at [550, 116] on div "true true false true false false Workflow Set Inputs Inputs LLM · GPT-4o Extrac…" at bounding box center [548, 286] width 1029 height 504
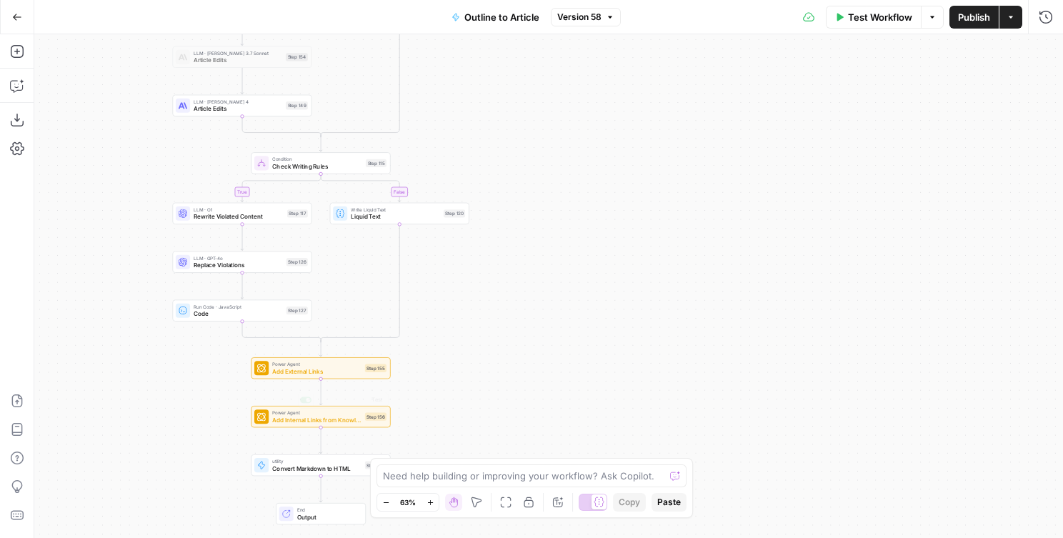
click at [273, 416] on span "Add Internal Links from Knowledge Base" at bounding box center [316, 419] width 89 height 9
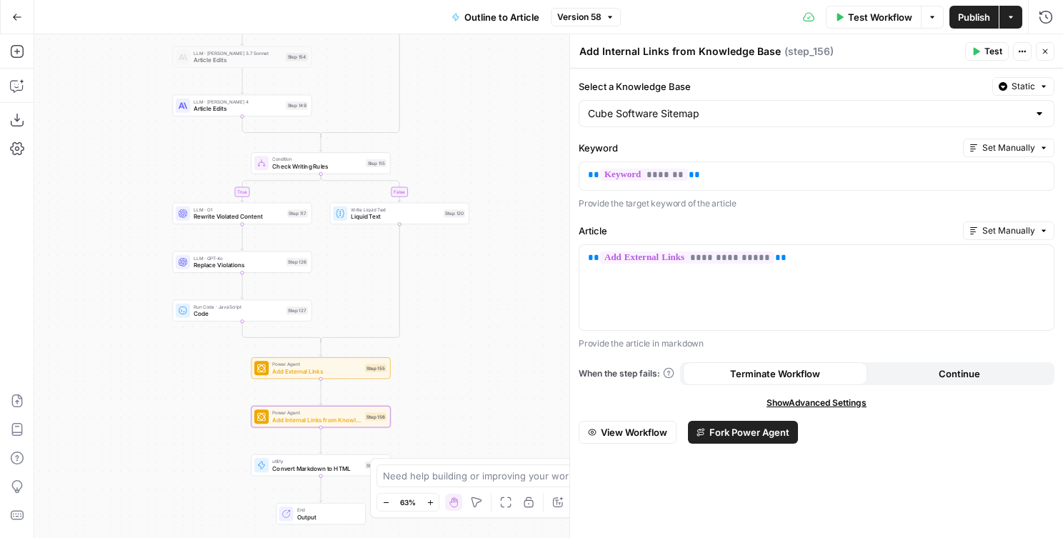
click at [1013, 92] on span "Static" at bounding box center [1023, 86] width 24 height 13
click at [916, 81] on label "Select a Knowledge Base" at bounding box center [783, 86] width 408 height 14
click at [916, 106] on input "Cube Software Sitemap" at bounding box center [808, 113] width 440 height 14
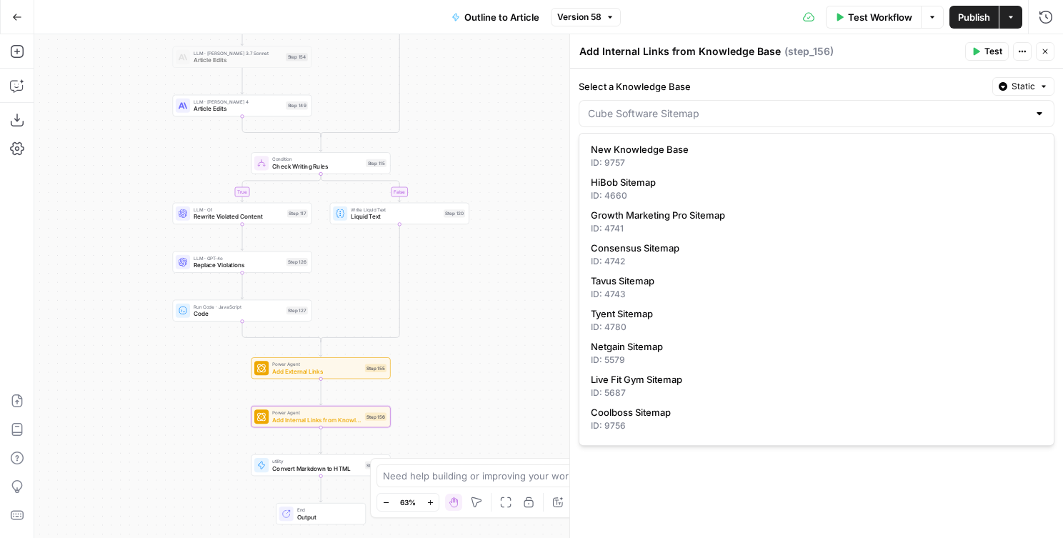
type input "Cube Software Sitemap"
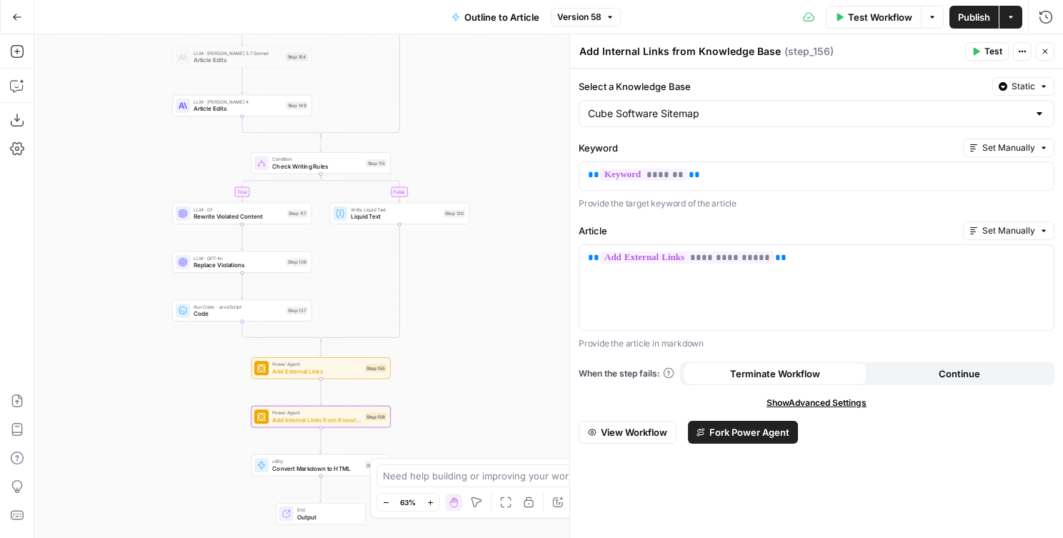
click at [896, 65] on header "Add Internal Links from Knowledge Base Add Internal Links from Knowledge Base (…" at bounding box center [816, 51] width 493 height 34
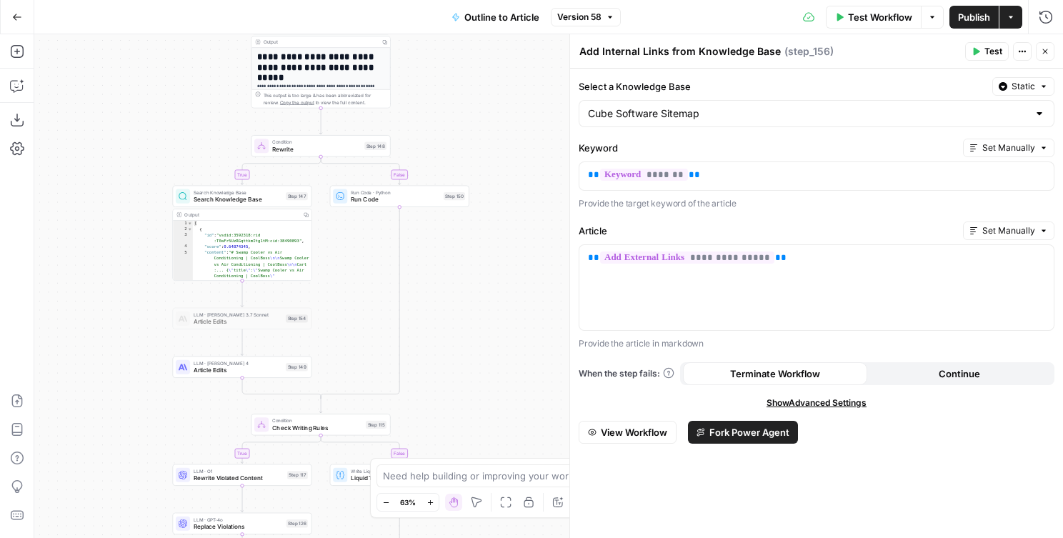
drag, startPoint x: 505, startPoint y: 126, endPoint x: 505, endPoint y: 388, distance: 261.4
click at [505, 388] on div "true true false true false false Workflow Set Inputs Inputs LLM · GPT-4o Extrac…" at bounding box center [548, 286] width 1029 height 504
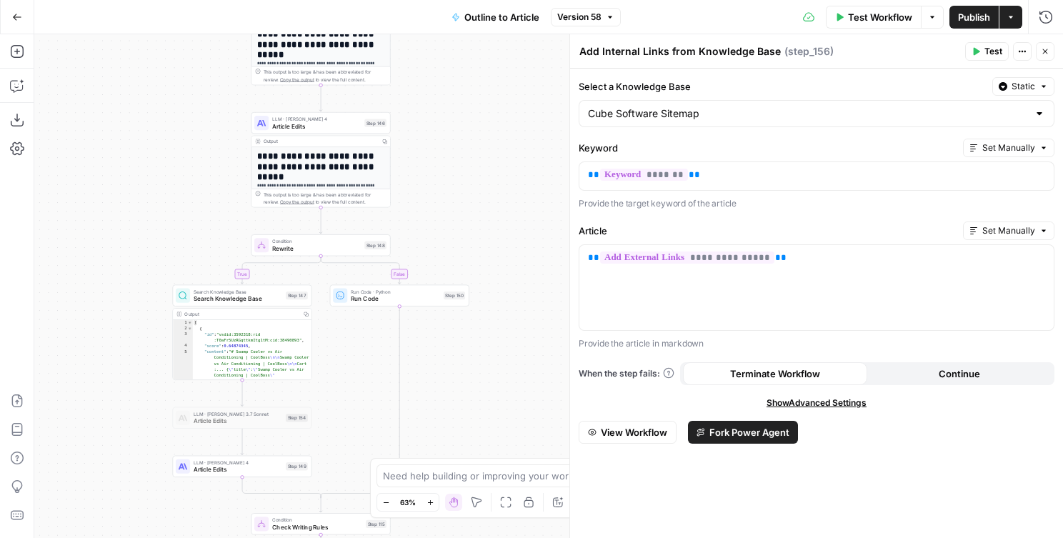
drag, startPoint x: 514, startPoint y: 110, endPoint x: 520, endPoint y: 360, distance: 250.1
click at [520, 360] on div "true true false true false false Workflow Set Inputs Inputs LLM · GPT-4o Extrac…" at bounding box center [548, 286] width 1029 height 504
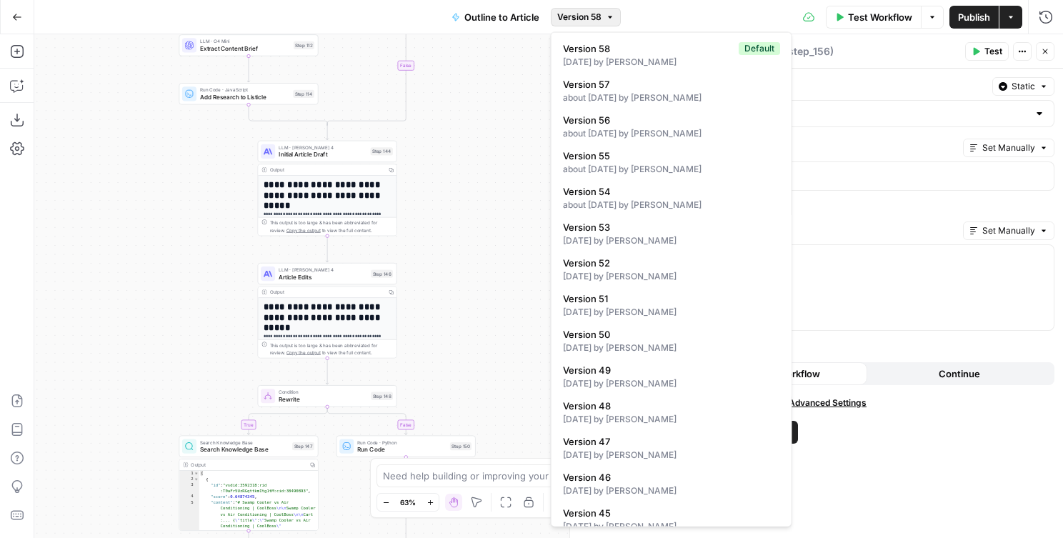
click at [576, 16] on span "Version 58" at bounding box center [579, 17] width 44 height 13
click at [616, 271] on div "3 months ago by Cindy Ouyang" at bounding box center [671, 276] width 217 height 13
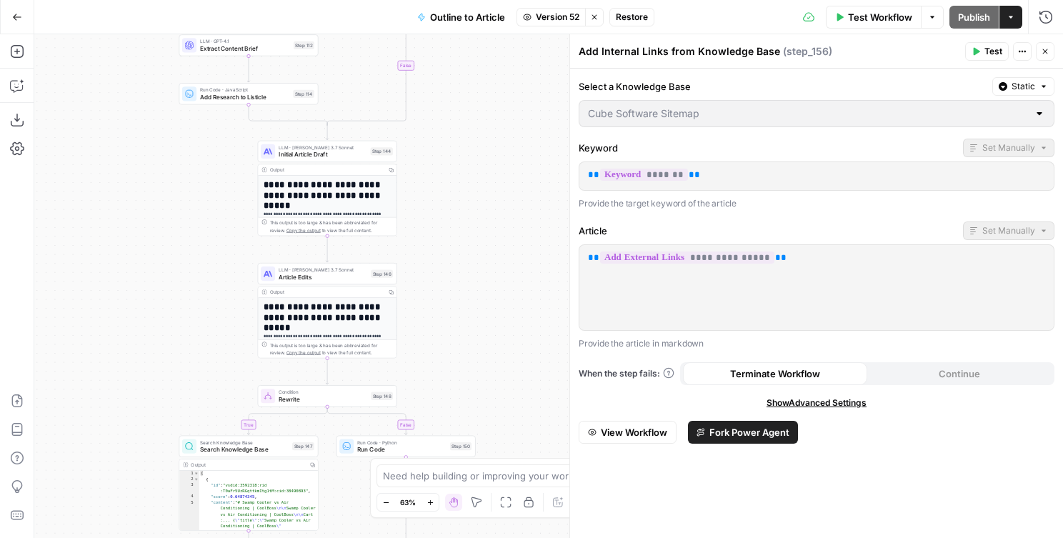
click at [596, 16] on icon "button" at bounding box center [594, 16] width 5 height 5
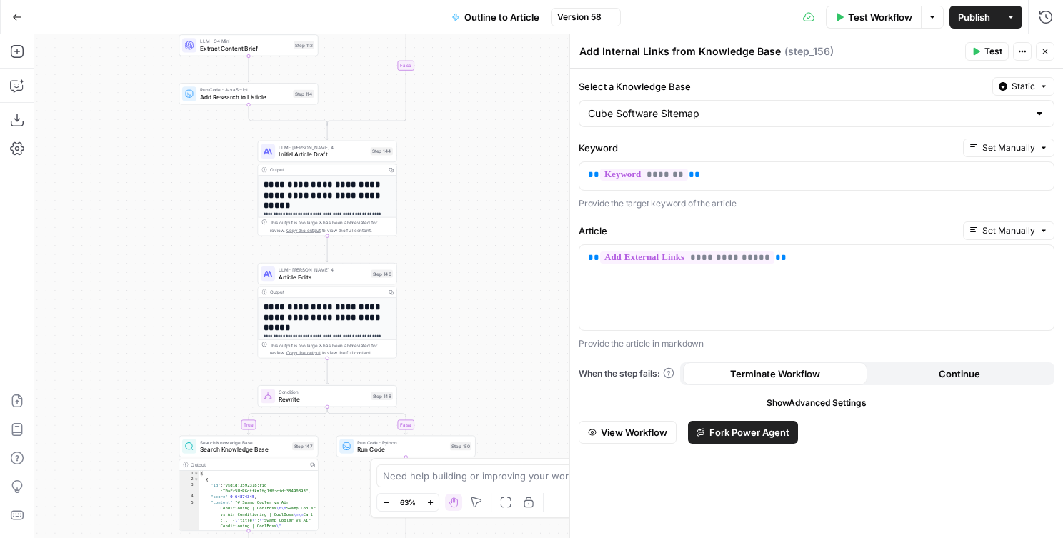
click at [554, 16] on button "Version 58" at bounding box center [586, 17] width 70 height 19
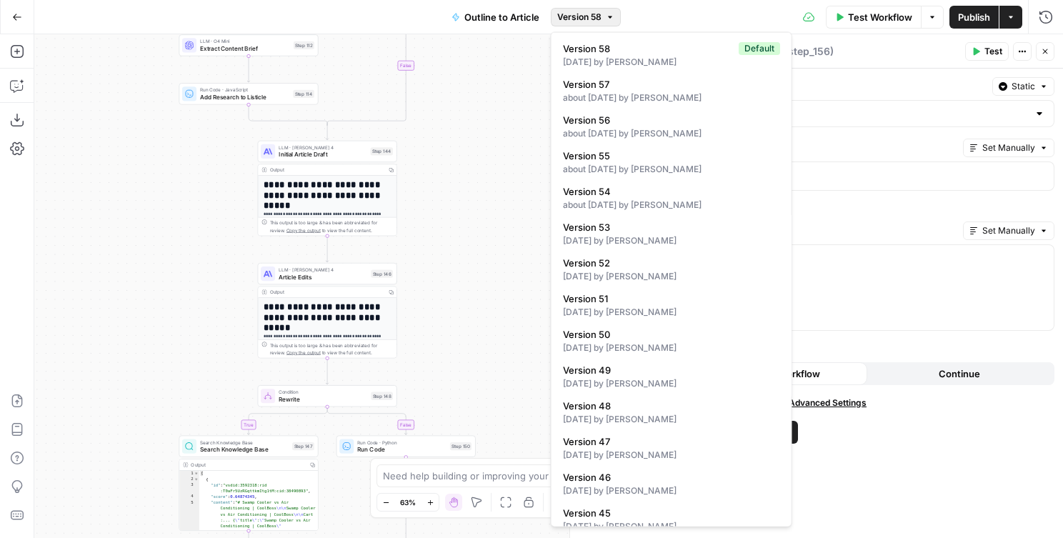
scroll to position [453, 0]
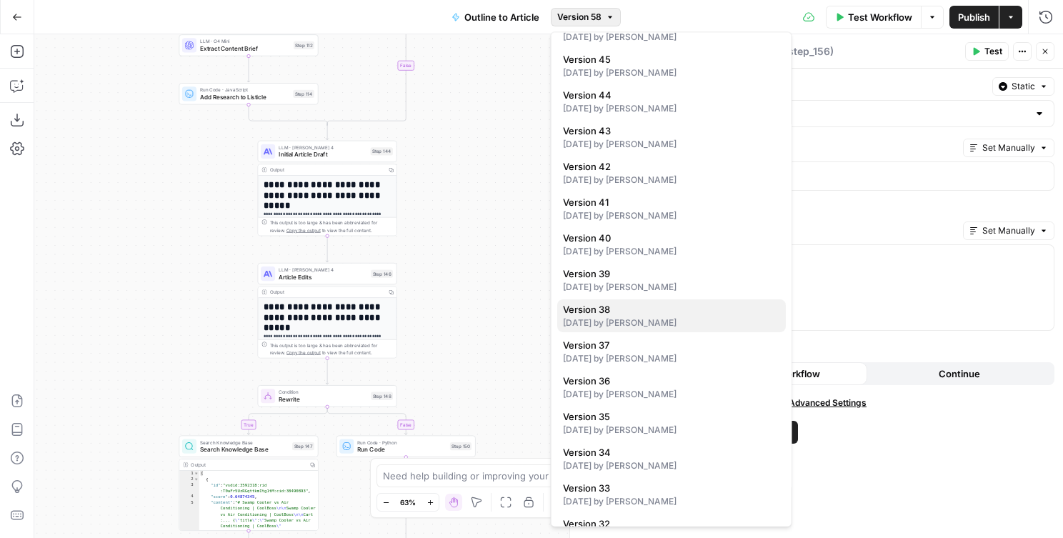
click at [636, 311] on span "Version 38" at bounding box center [668, 310] width 211 height 14
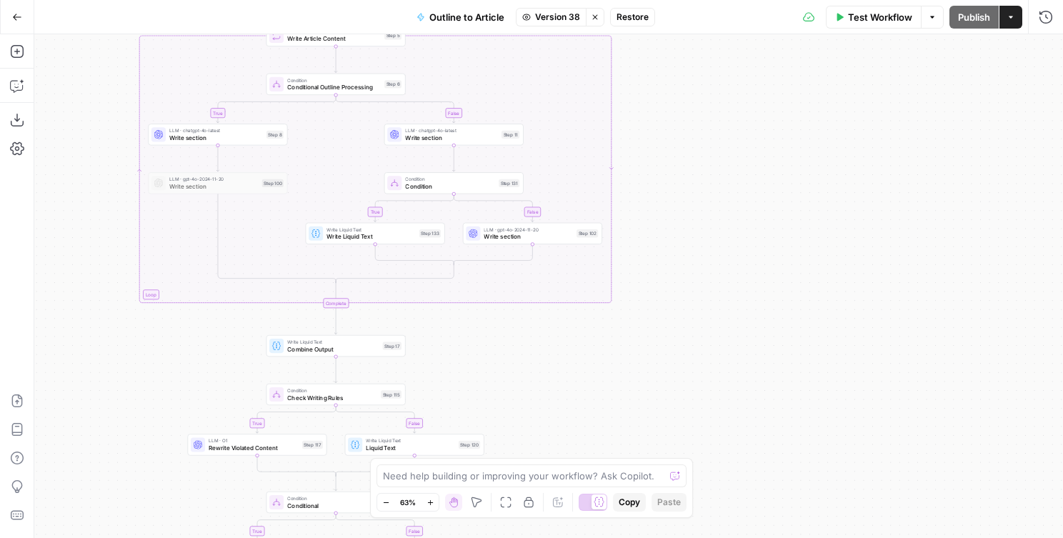
drag, startPoint x: 667, startPoint y: 16, endPoint x: 674, endPoint y: -34, distance: 50.5
click at [674, 0] on html "Growth Marketing Pro New Home Browse Your Data Usage Flightpath Settings Recent…" at bounding box center [531, 269] width 1063 height 538
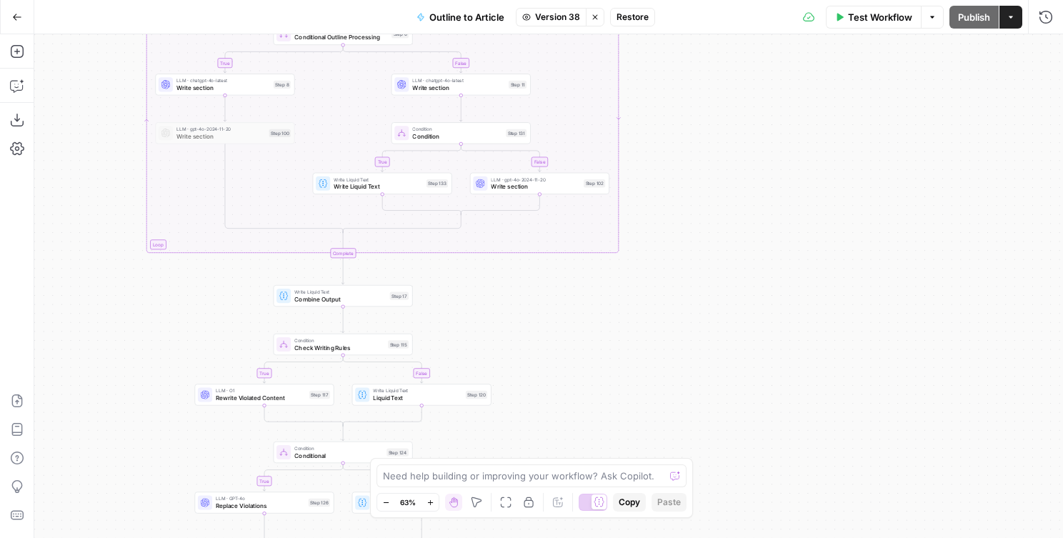
drag, startPoint x: 701, startPoint y: 215, endPoint x: 716, endPoint y: 154, distance: 63.1
click at [716, 154] on body "Growth Marketing Pro New Home Browse Your Data Usage Flightpath Settings Recent…" at bounding box center [531, 269] width 1063 height 538
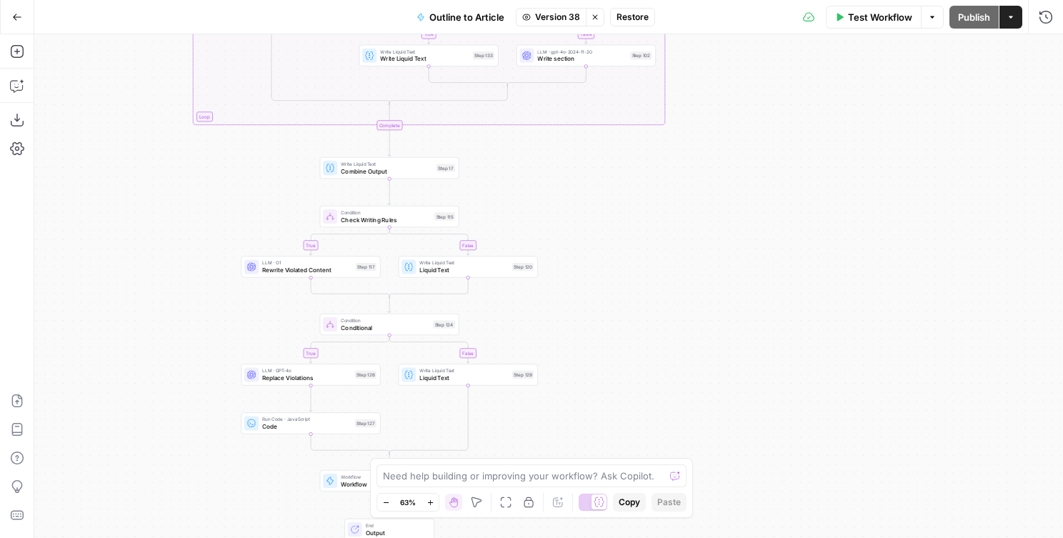
drag, startPoint x: 617, startPoint y: 311, endPoint x: 754, endPoint y: 61, distance: 285.4
click at [754, 61] on div "true true false false true false true false true false Workflow Set Inputs Inpu…" at bounding box center [548, 286] width 1029 height 504
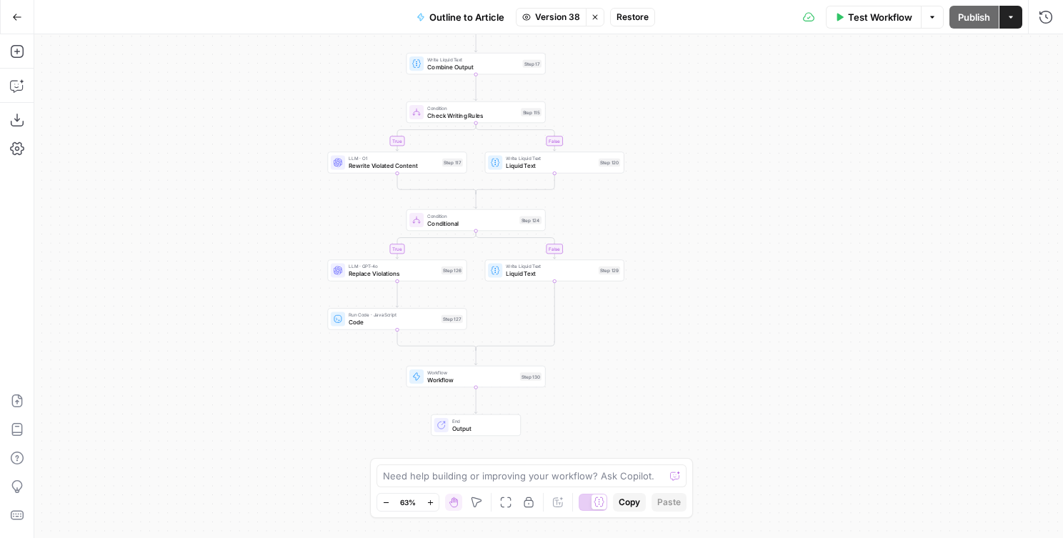
drag, startPoint x: 709, startPoint y: 211, endPoint x: 676, endPoint y: 359, distance: 152.0
click at [676, 359] on div "true true false false true false true false true false Workflow Set Inputs Inpu…" at bounding box center [548, 286] width 1029 height 504
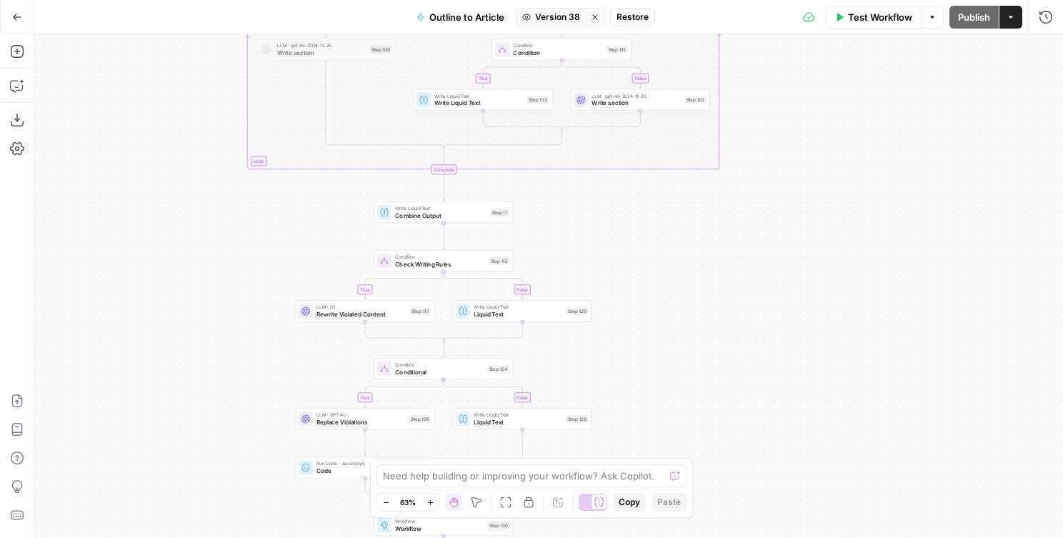
click at [592, 20] on icon "button" at bounding box center [595, 17] width 9 height 9
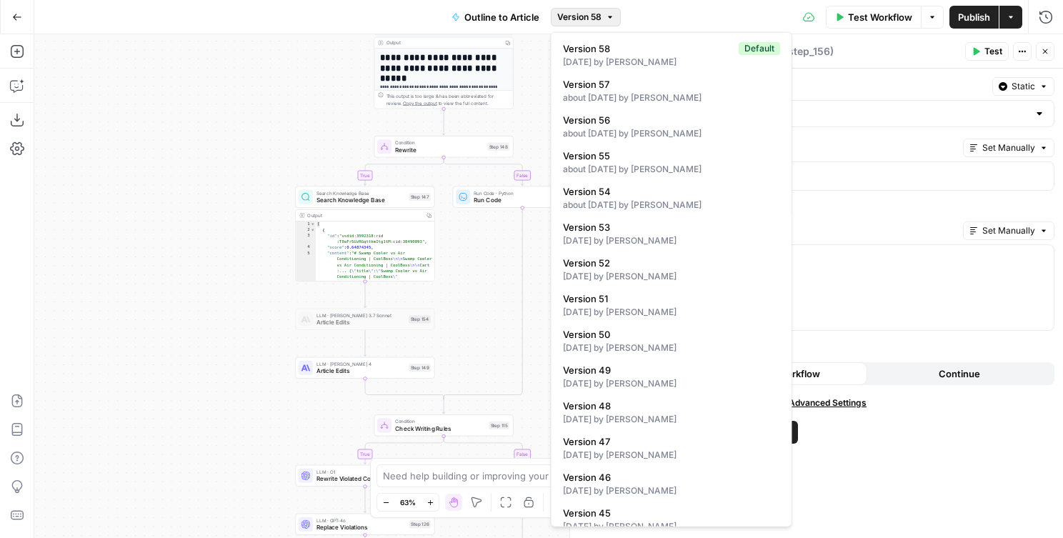
click at [572, 19] on span "Version 58" at bounding box center [579, 17] width 44 height 13
click at [630, 271] on div "3 months ago by Cindy Ouyang" at bounding box center [671, 276] width 217 height 13
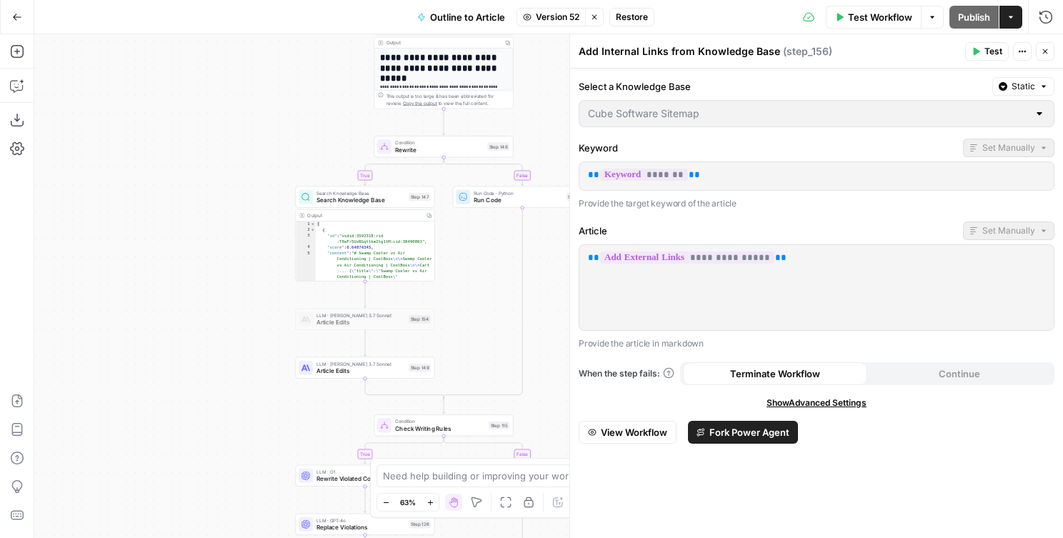
click at [594, 19] on icon "button" at bounding box center [594, 17] width 9 height 9
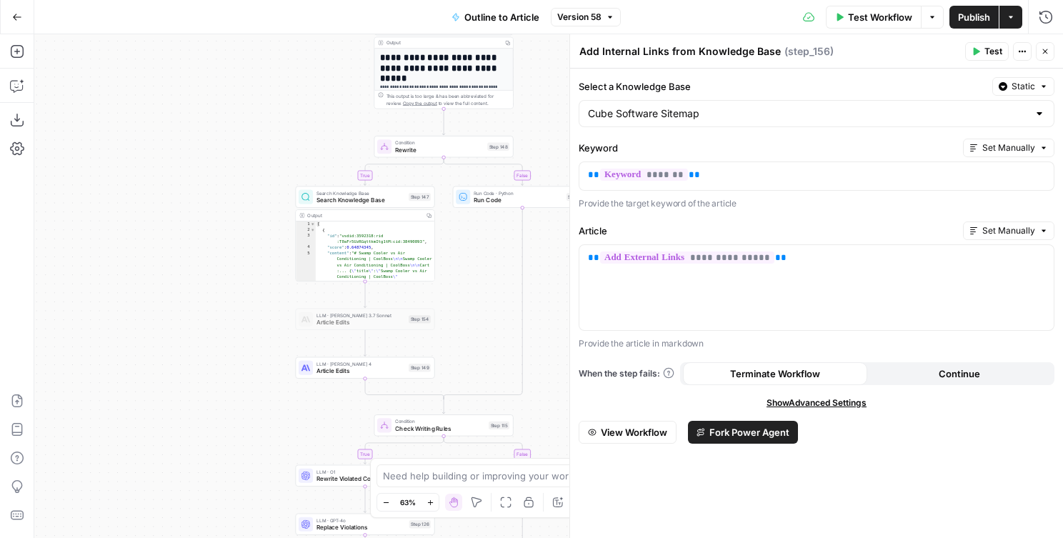
drag, startPoint x: 191, startPoint y: 293, endPoint x: 112, endPoint y: 153, distance: 160.9
click at [112, 153] on div "true true false true false false Workflow Set Inputs Inputs LLM · GPT-4o Extrac…" at bounding box center [548, 286] width 1029 height 504
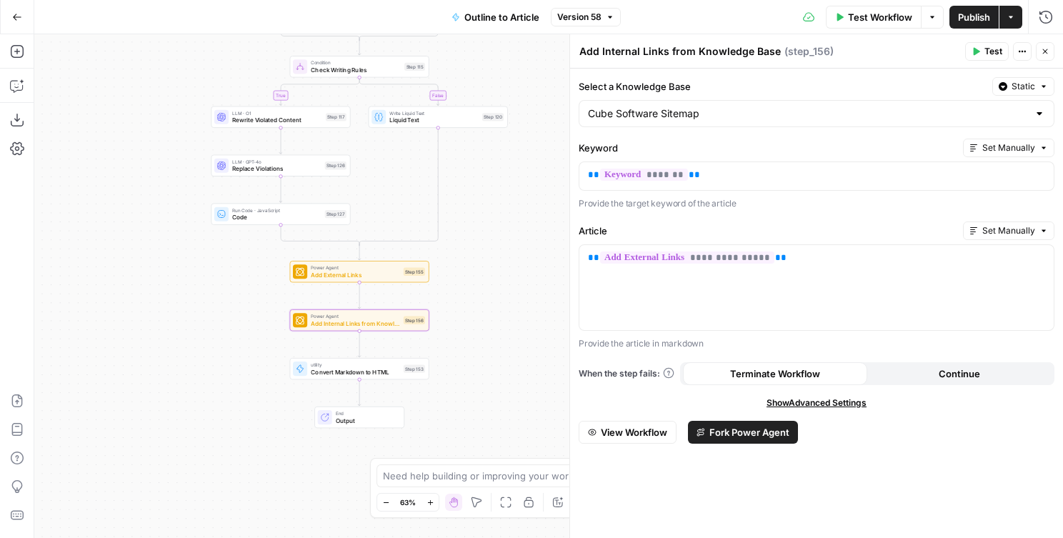
drag, startPoint x: 495, startPoint y: 426, endPoint x: 490, endPoint y: 205, distance: 221.5
click at [490, 205] on div "true true false true false false Workflow Set Inputs Inputs LLM · GPT-4o Extrac…" at bounding box center [548, 286] width 1029 height 504
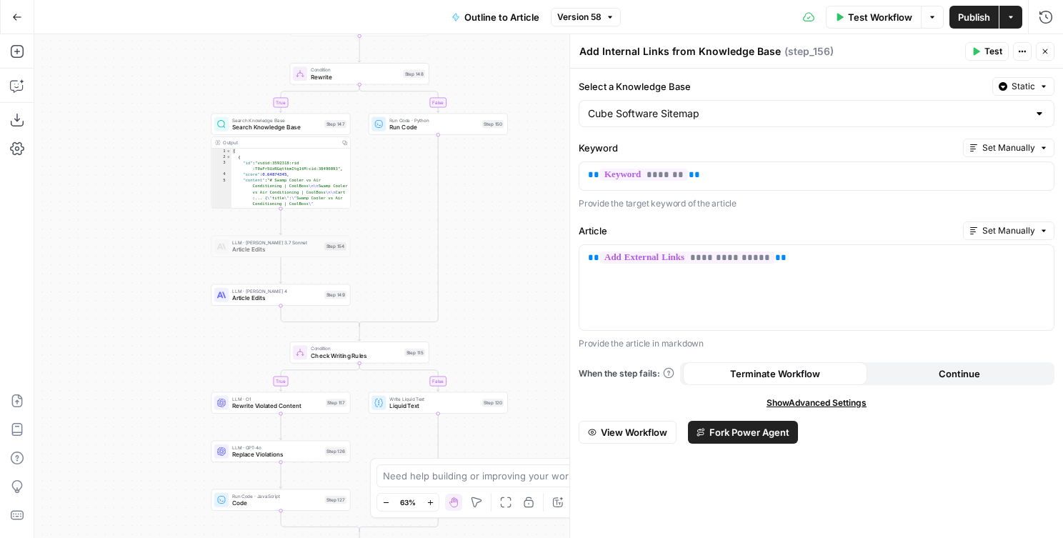
drag, startPoint x: 514, startPoint y: 75, endPoint x: 514, endPoint y: 386, distance: 310.7
click at [514, 385] on div "true true false true false false Workflow Set Inputs Inputs LLM · GPT-4o Extrac…" at bounding box center [548, 286] width 1029 height 504
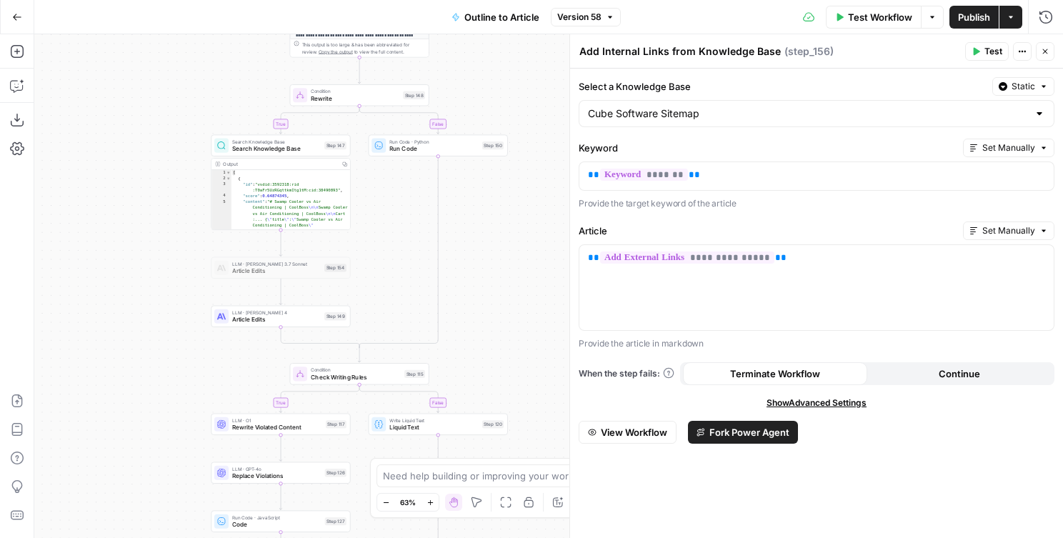
drag, startPoint x: 509, startPoint y: 50, endPoint x: 528, endPoint y: 354, distance: 304.9
click at [528, 354] on div "true true false true false false Workflow Set Inputs Inputs LLM · GPT-4o Extrac…" at bounding box center [548, 286] width 1029 height 504
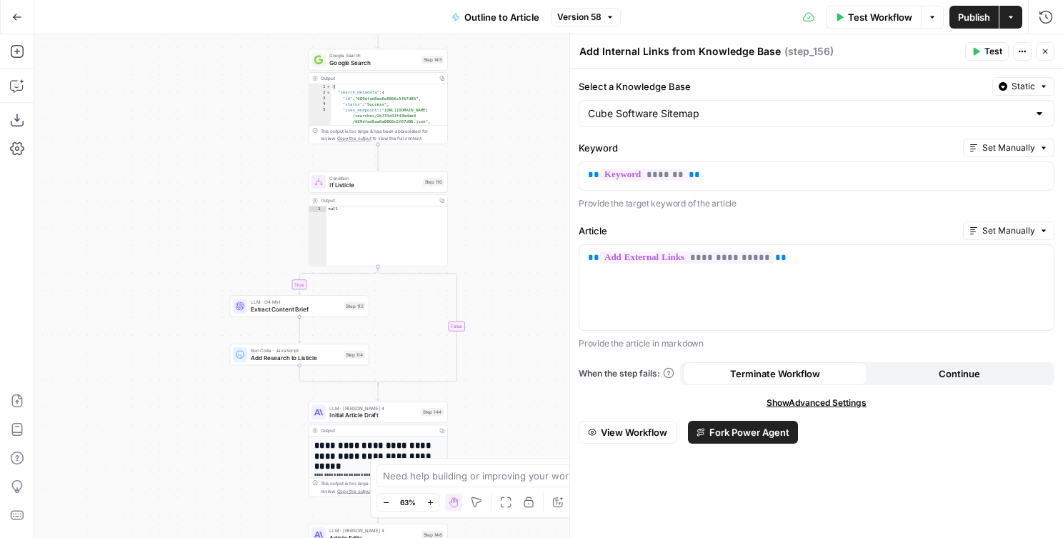
drag, startPoint x: 517, startPoint y: 75, endPoint x: 517, endPoint y: 347, distance: 272.1
click at [517, 347] on div "true true false true false false Workflow Set Inputs Inputs LLM · GPT-4o Extrac…" at bounding box center [548, 286] width 1029 height 504
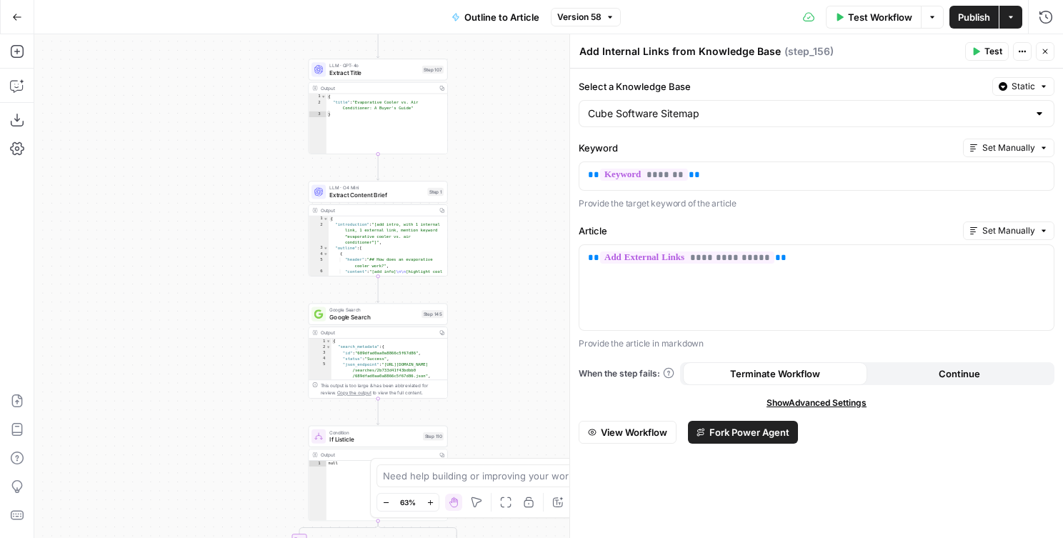
drag, startPoint x: 511, startPoint y: 407, endPoint x: 511, endPoint y: 421, distance: 14.3
click at [511, 421] on div "true true false true false false Workflow Set Inputs Inputs LLM · GPT-4o Extrac…" at bounding box center [548, 286] width 1029 height 504
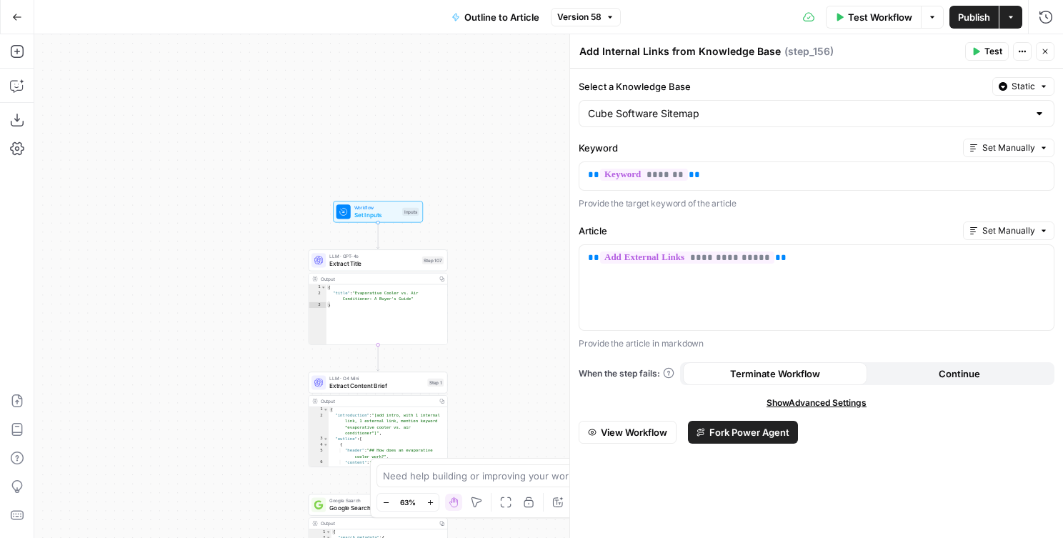
drag, startPoint x: 493, startPoint y: 327, endPoint x: 493, endPoint y: 354, distance: 27.1
click at [493, 354] on div "true true false true false false Workflow Set Inputs Inputs LLM · GPT-4o Extrac…" at bounding box center [548, 286] width 1029 height 504
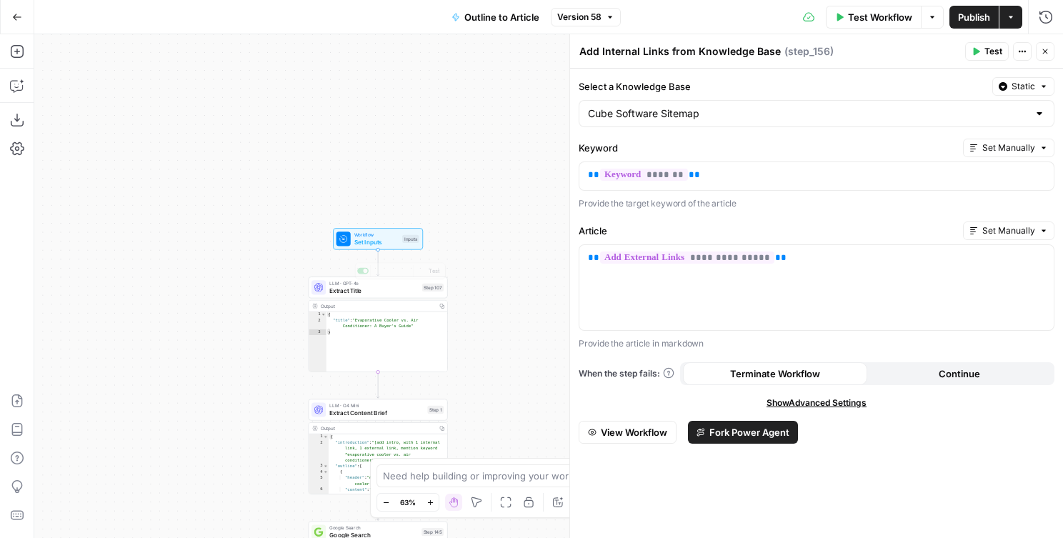
click at [399, 245] on div "Workflow Set Inputs Inputs" at bounding box center [377, 238] width 83 height 15
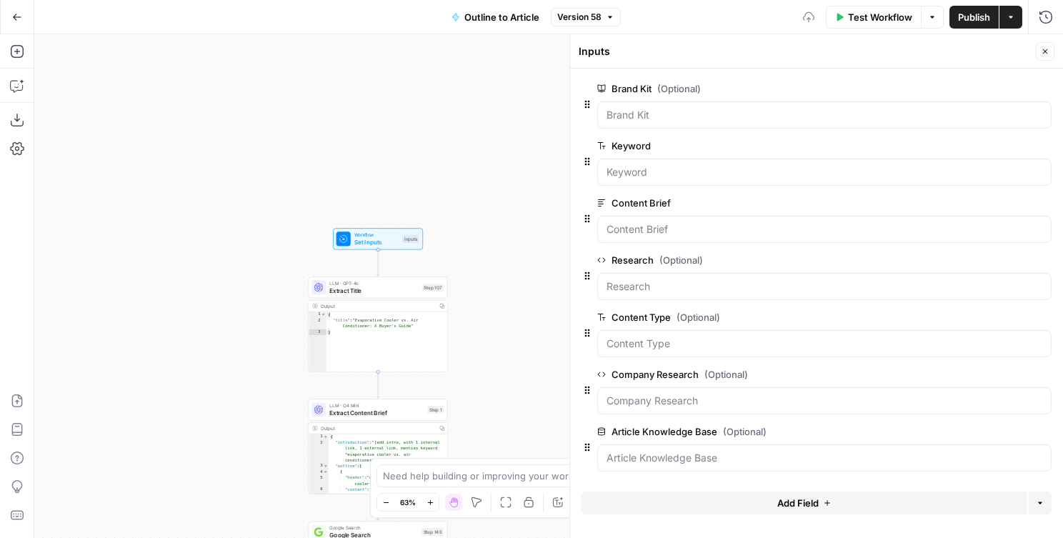
click at [746, 498] on button "Add Field" at bounding box center [804, 502] width 446 height 23
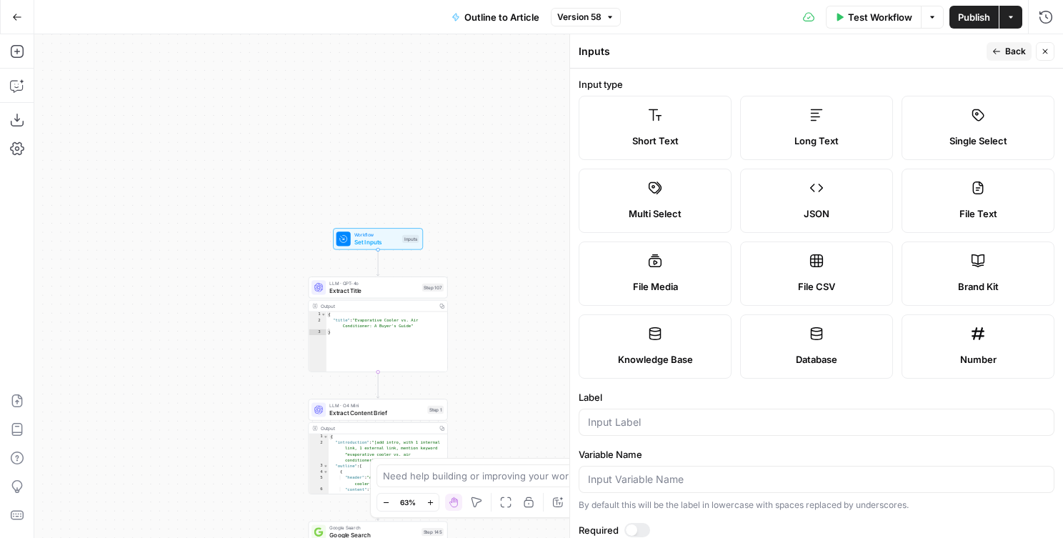
click at [686, 410] on div at bounding box center [817, 422] width 476 height 27
click at [688, 434] on div at bounding box center [817, 422] width 476 height 27
type input "Internal Linking Sitemap"
click at [669, 361] on span "Knowledge Base" at bounding box center [655, 359] width 75 height 14
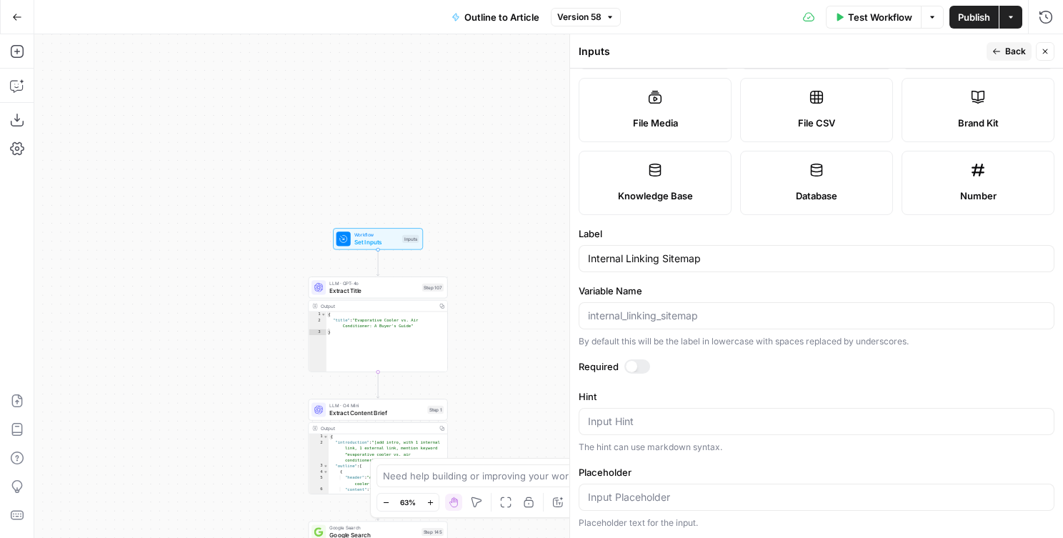
click at [640, 369] on div at bounding box center [637, 366] width 26 height 14
click at [1004, 51] on button "Back" at bounding box center [1008, 51] width 45 height 19
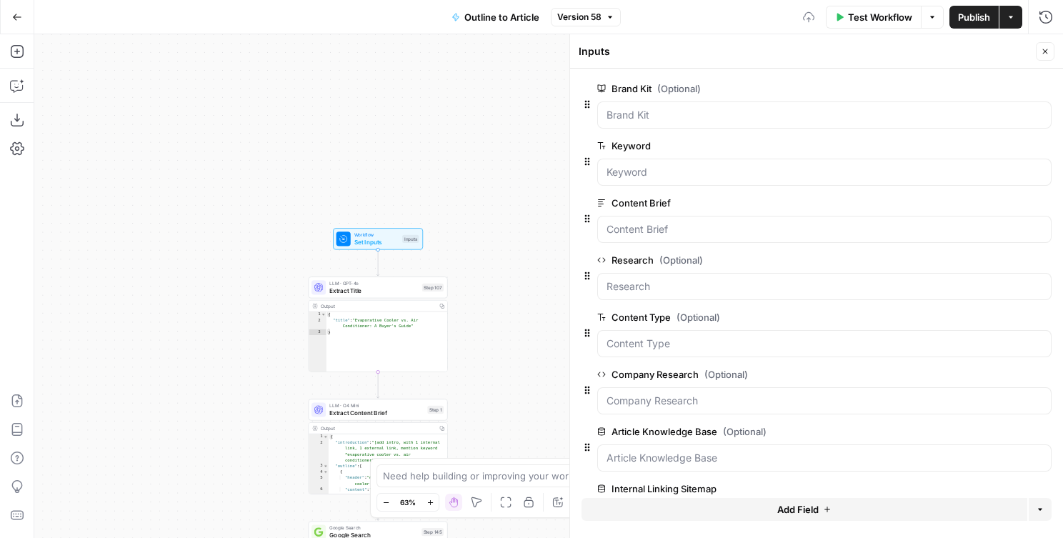
scroll to position [51, 0]
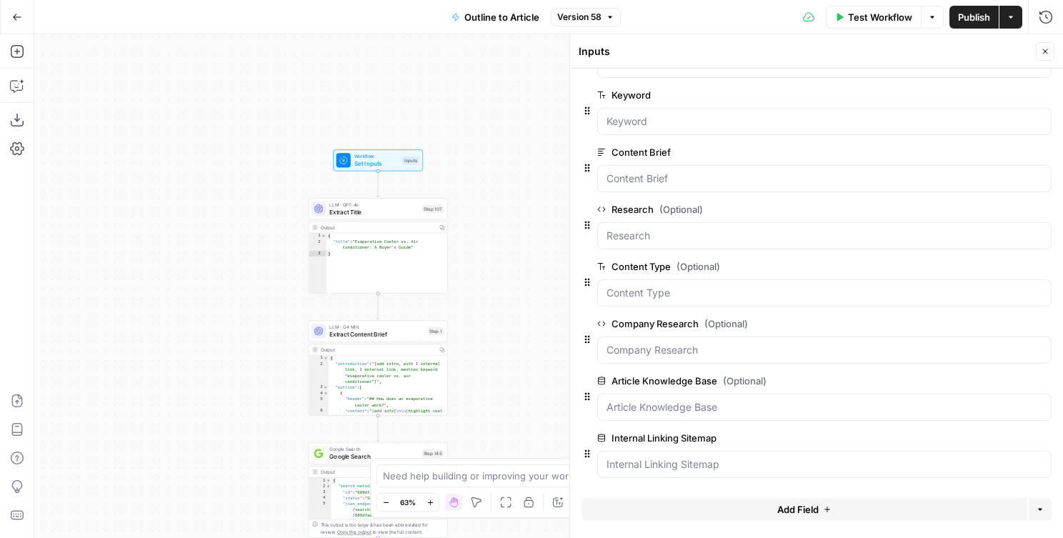
drag, startPoint x: 529, startPoint y: 391, endPoint x: 529, endPoint y: 231, distance: 159.3
click at [529, 231] on div "true true false true false false Workflow Set Inputs Inputs LLM · GPT-4o Extrac…" at bounding box center [548, 286] width 1029 height 504
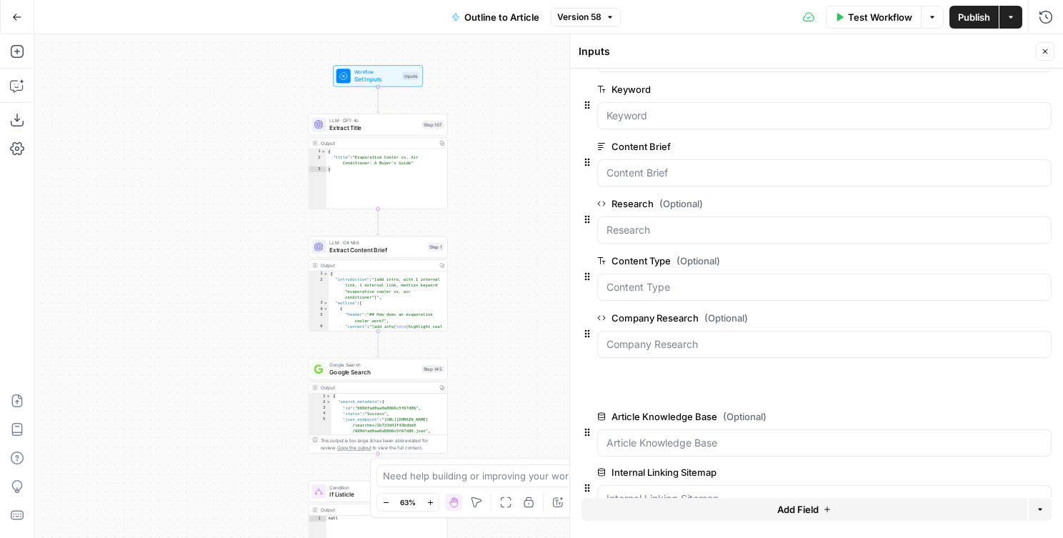
drag, startPoint x: 586, startPoint y: 396, endPoint x: 586, endPoint y: 454, distance: 57.9
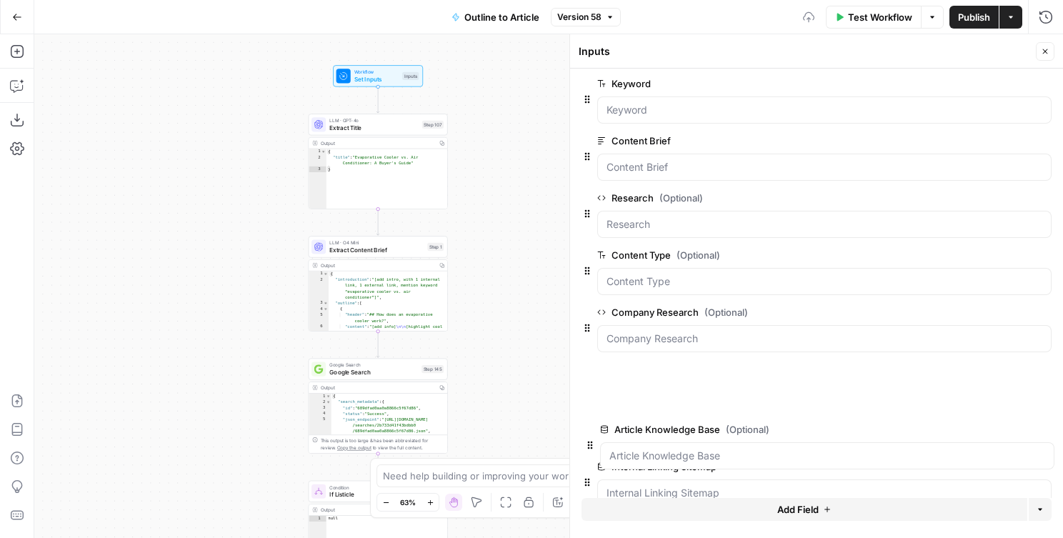
drag, startPoint x: 589, startPoint y: 399, endPoint x: 591, endPoint y: 466, distance: 67.2
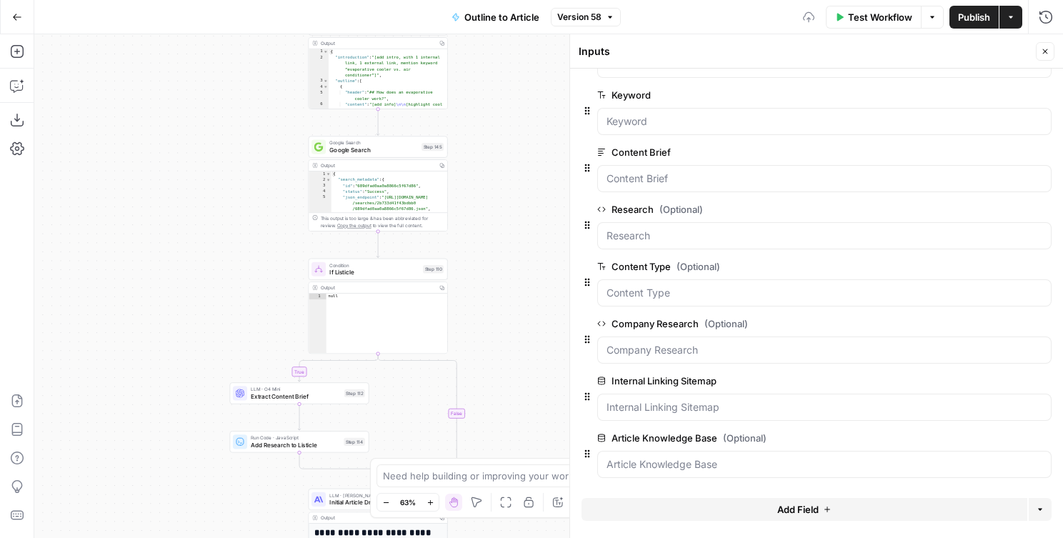
drag, startPoint x: 504, startPoint y: 381, endPoint x: 504, endPoint y: 160, distance: 221.4
click at [504, 160] on div "true true false true false false Workflow Set Inputs Inputs LLM · GPT-4o Extrac…" at bounding box center [548, 286] width 1029 height 504
drag, startPoint x: 506, startPoint y: 436, endPoint x: 506, endPoint y: 164, distance: 272.1
click at [506, 164] on div "true true false true false false Workflow Set Inputs Inputs LLM · GPT-4o Extrac…" at bounding box center [548, 286] width 1029 height 504
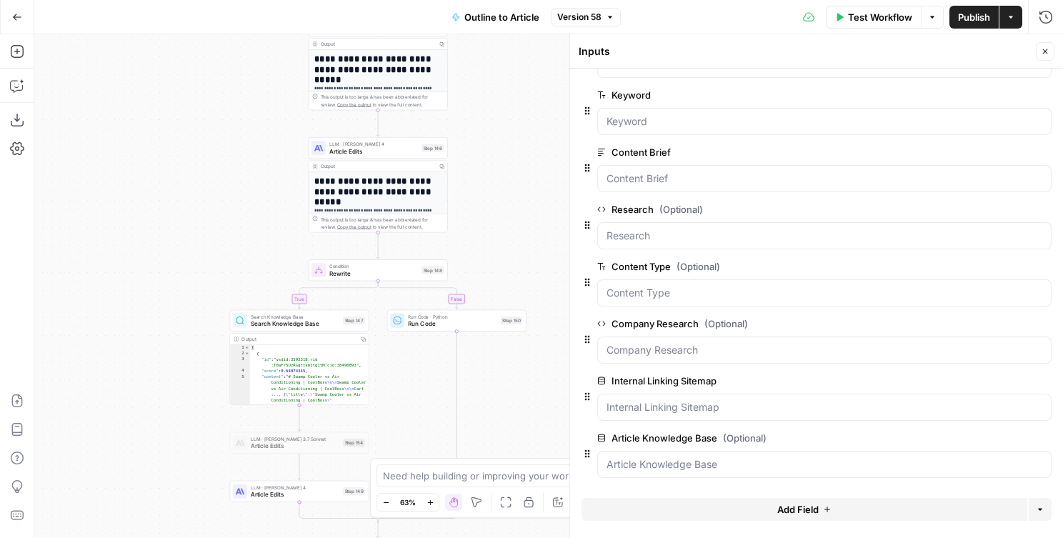
drag, startPoint x: 528, startPoint y: 269, endPoint x: 528, endPoint y: 142, distance: 126.4
click at [528, 142] on div "true true false true false false Workflow Set Inputs Inputs LLM · GPT-4o Extrac…" at bounding box center [548, 286] width 1029 height 504
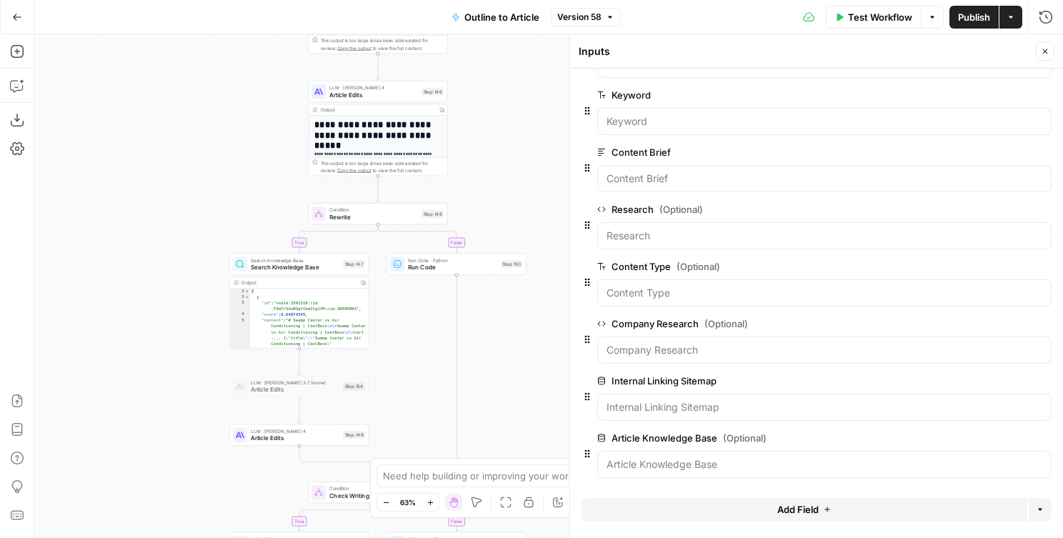
drag, startPoint x: 529, startPoint y: 328, endPoint x: 529, endPoint y: 104, distance: 224.3
click at [529, 104] on div "true true false true false false Workflow Set Inputs Inputs LLM · GPT-4o Extrac…" at bounding box center [548, 286] width 1029 height 504
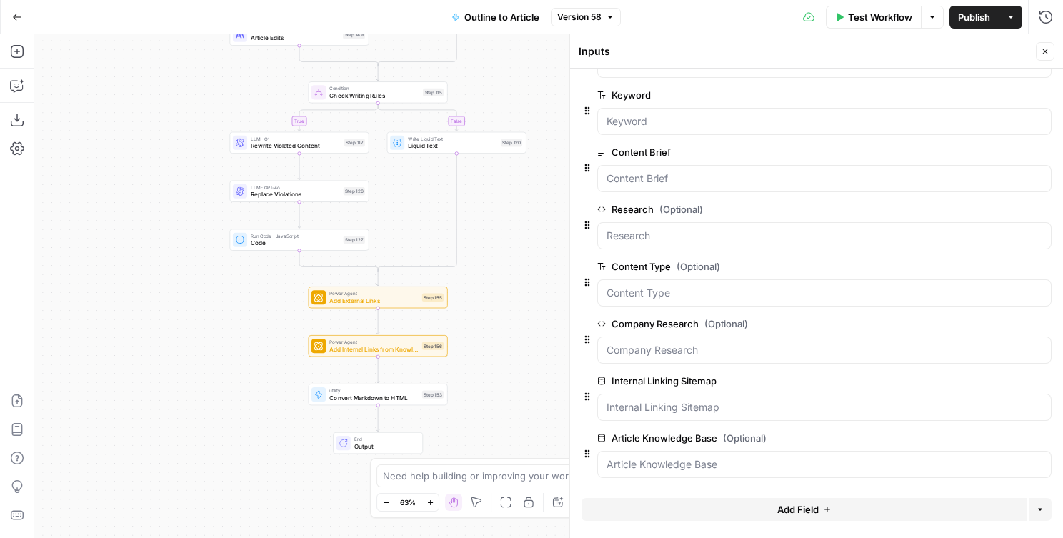
drag, startPoint x: 528, startPoint y: 379, endPoint x: 528, endPoint y: 166, distance: 212.9
click at [528, 166] on div "true true false true false false Workflow Set Inputs Inputs LLM · GPT-4o Extrac…" at bounding box center [548, 286] width 1029 height 504
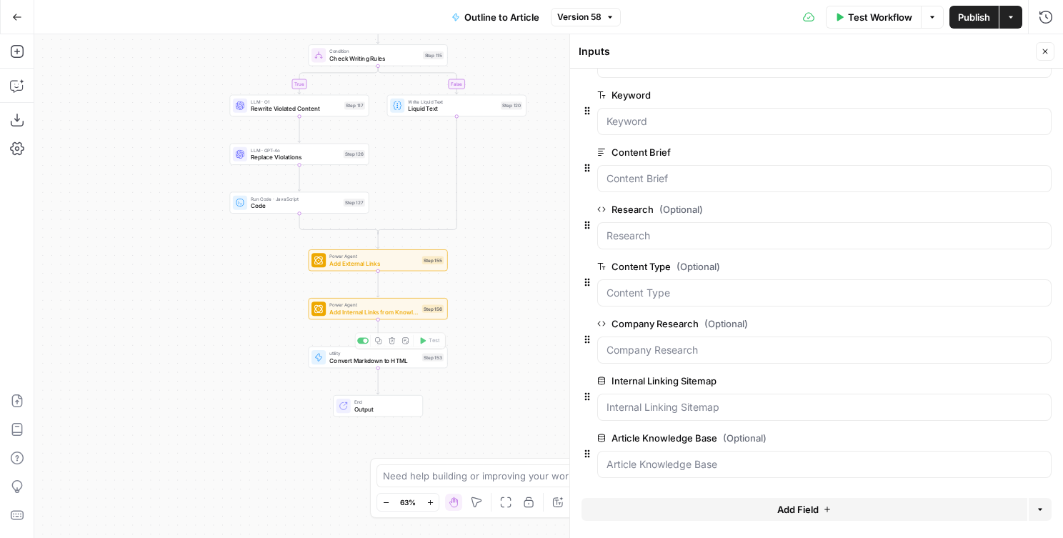
click at [354, 314] on span "Add Internal Links from Knowledge Base" at bounding box center [373, 311] width 89 height 9
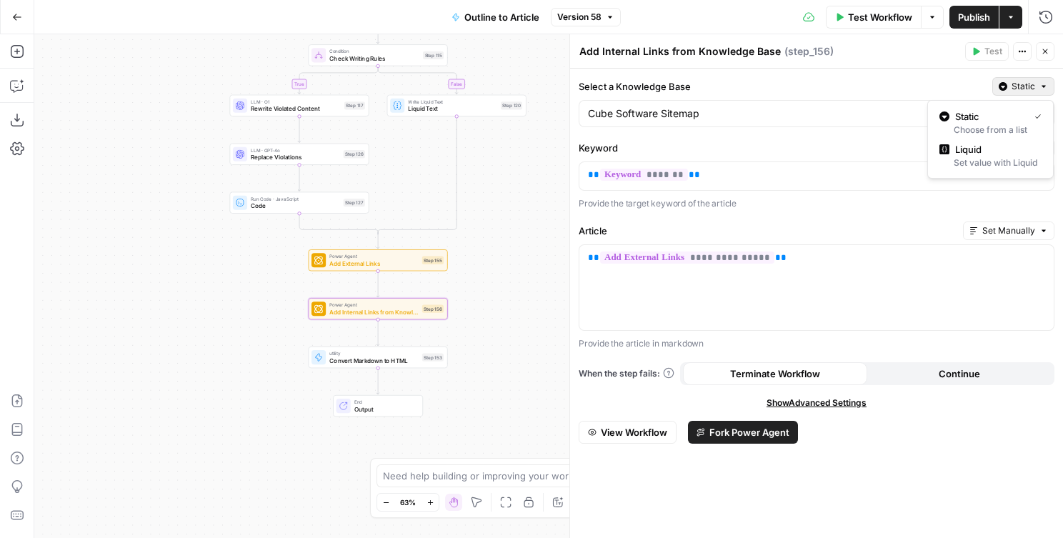
click at [1019, 80] on span "Static" at bounding box center [1023, 86] width 24 height 13
click at [994, 159] on div "Set value with Liquid" at bounding box center [990, 162] width 102 height 13
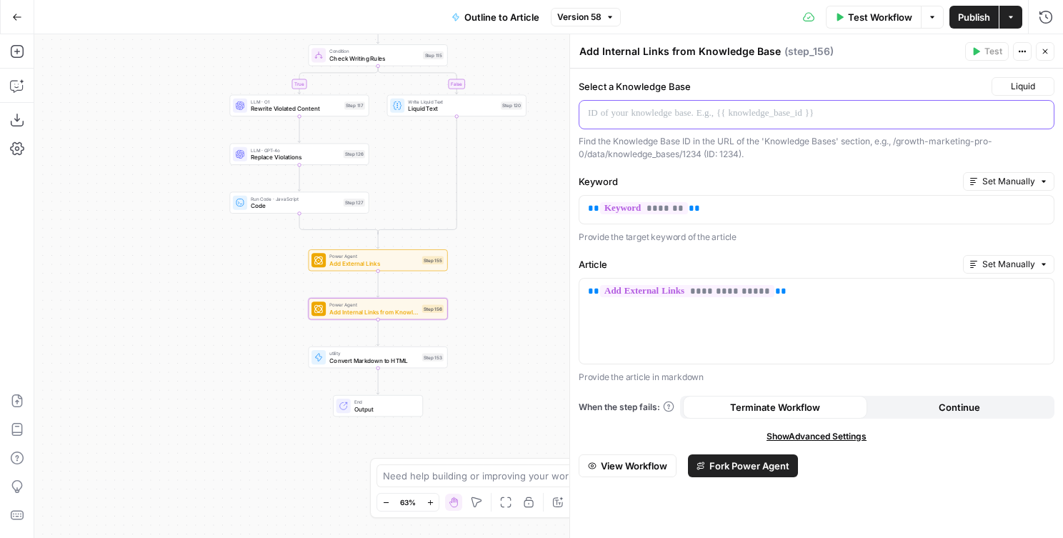
click at [719, 114] on p at bounding box center [805, 113] width 434 height 14
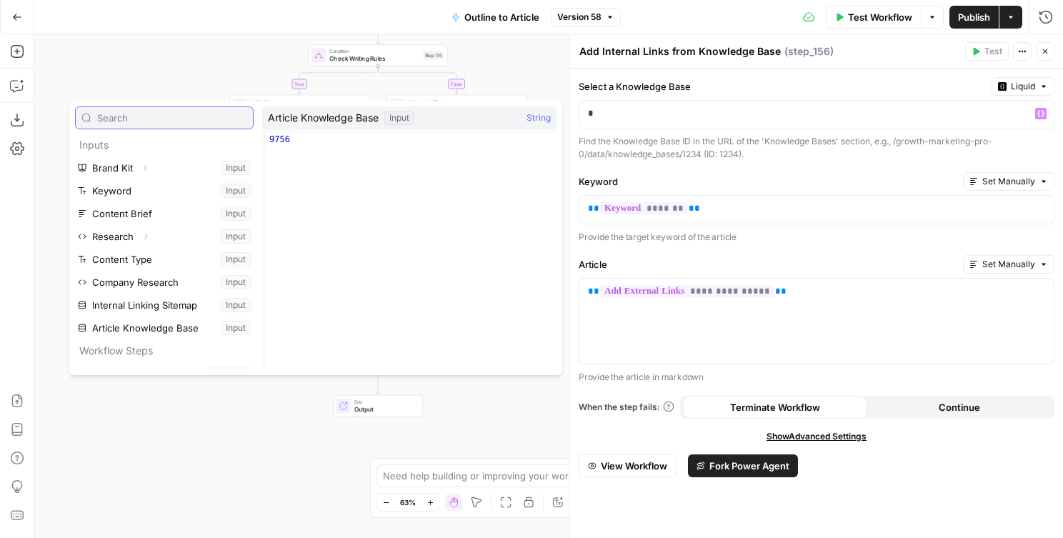
scroll to position [24, 0]
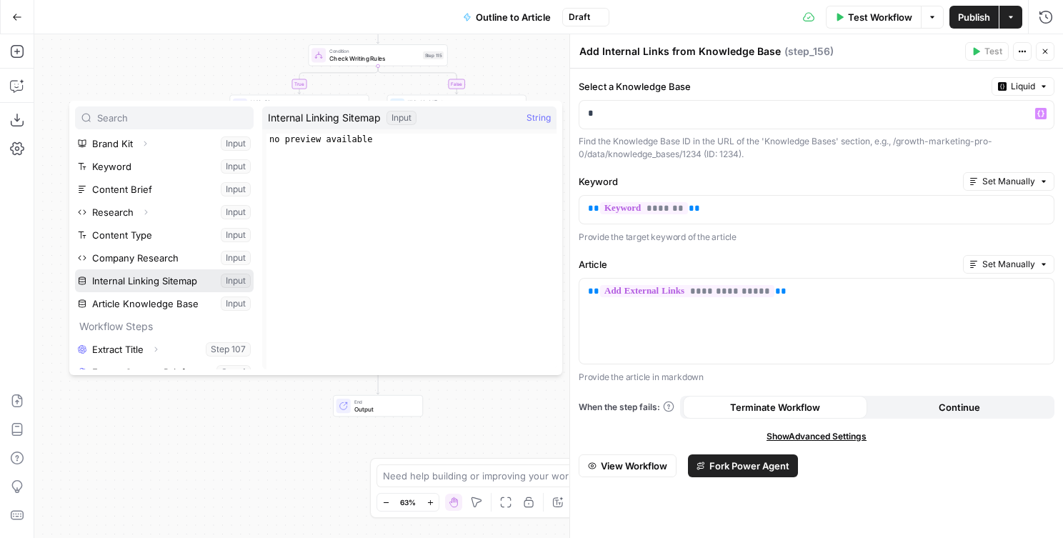
click at [160, 280] on button "Select variable Internal Linking Sitemap" at bounding box center [164, 280] width 179 height 23
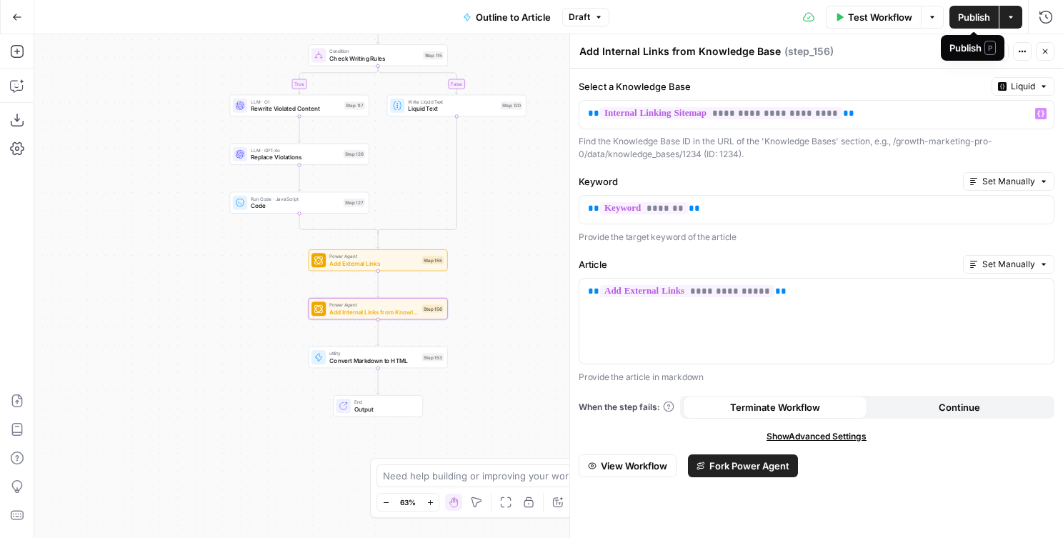
click at [969, 18] on span "Publish" at bounding box center [974, 17] width 32 height 14
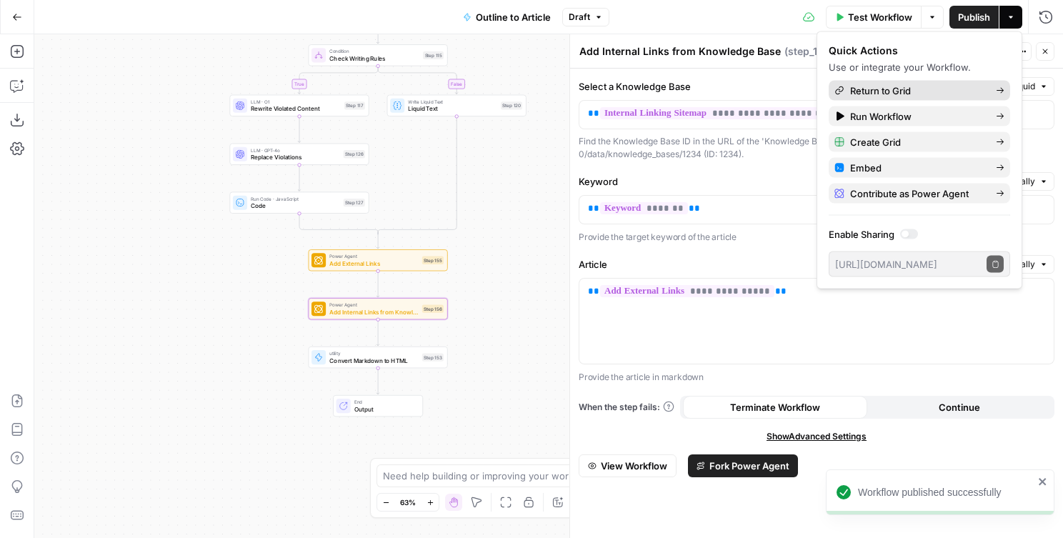
click at [900, 90] on span "Return to Grid" at bounding box center [917, 91] width 134 height 14
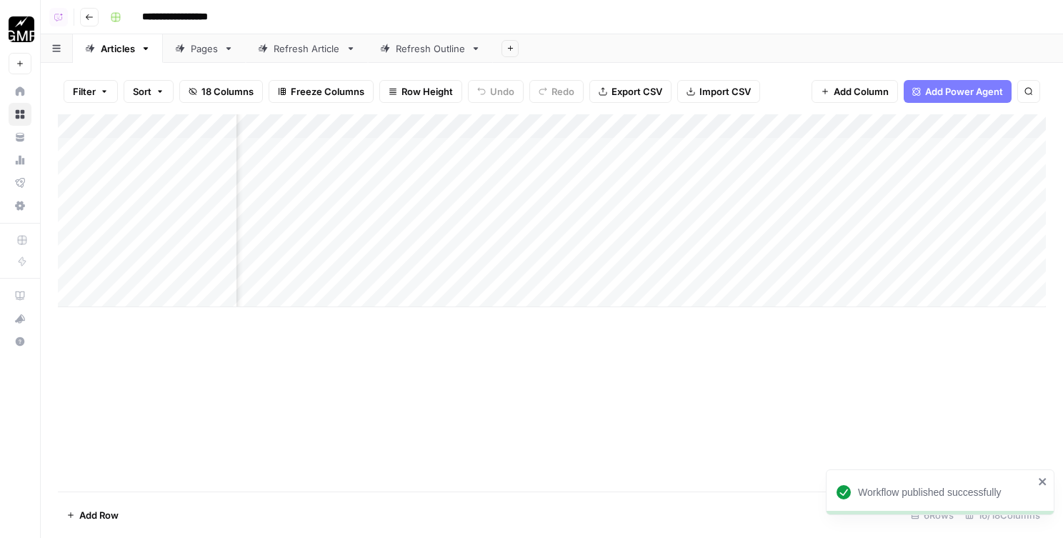
scroll to position [0, 963]
click at [746, 116] on div "Add Column" at bounding box center [552, 210] width 988 height 193
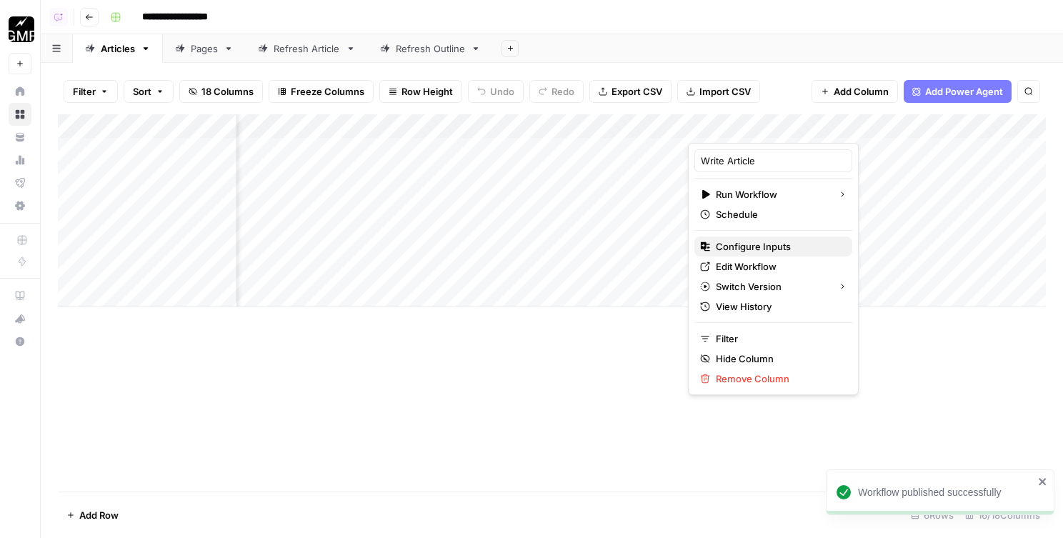
click at [746, 250] on span "Configure Inputs" at bounding box center [778, 246] width 125 height 14
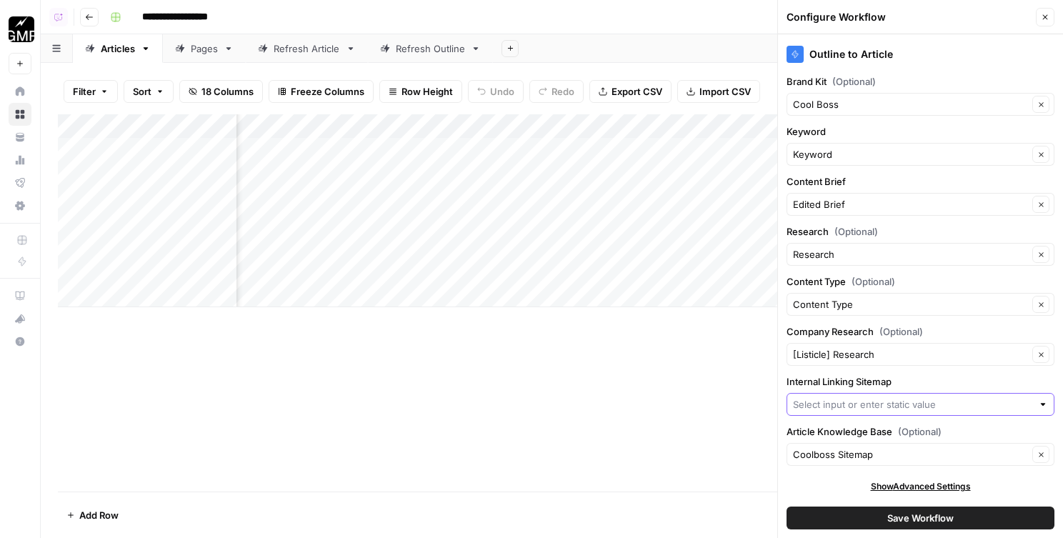
click at [896, 406] on input "Internal Linking Sitemap" at bounding box center [912, 404] width 239 height 14
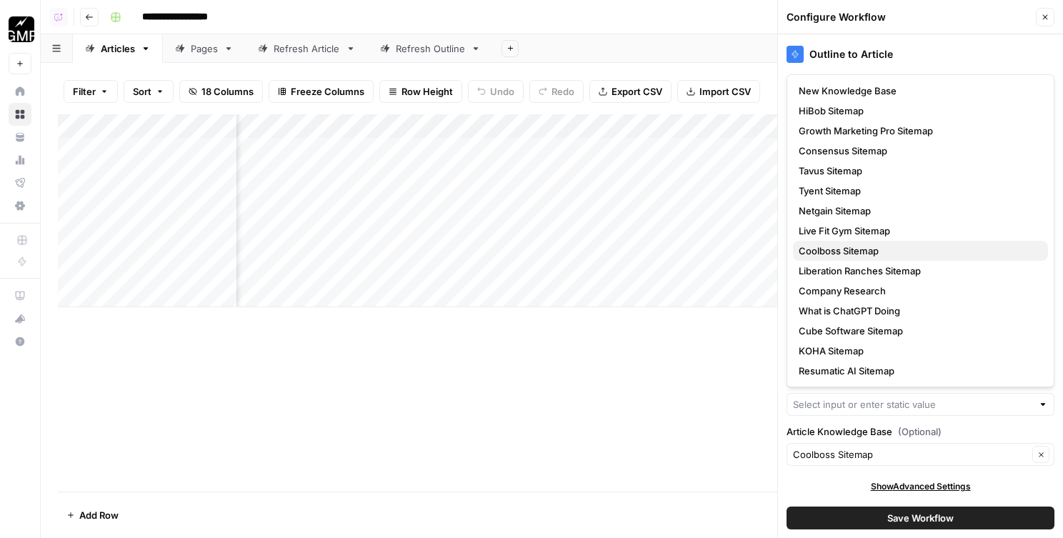
click at [851, 247] on span "Coolboss Sitemap" at bounding box center [918, 251] width 238 height 14
type input "Coolboss Sitemap"
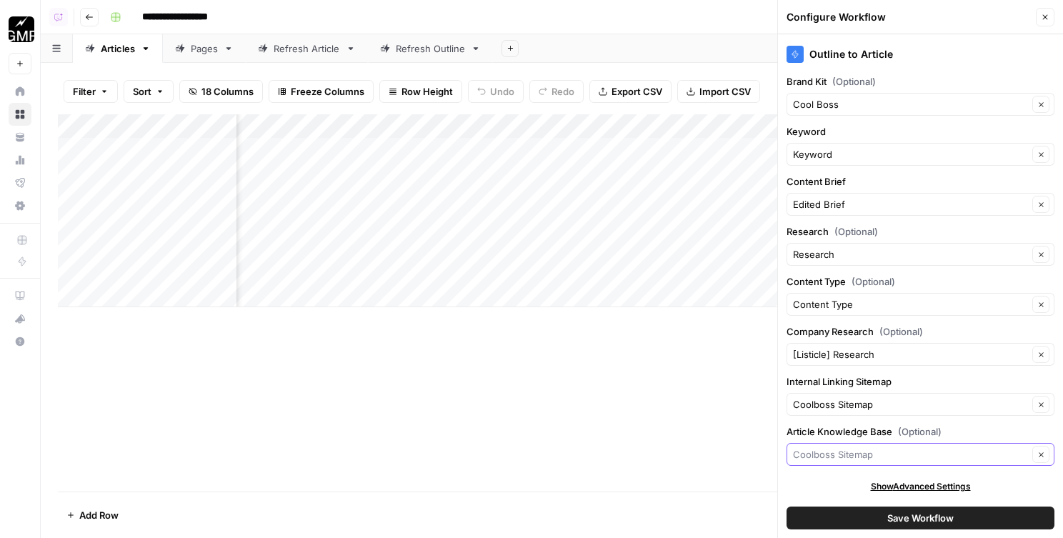
click at [851, 458] on input "Article Knowledge Base (Optional)" at bounding box center [910, 454] width 235 height 14
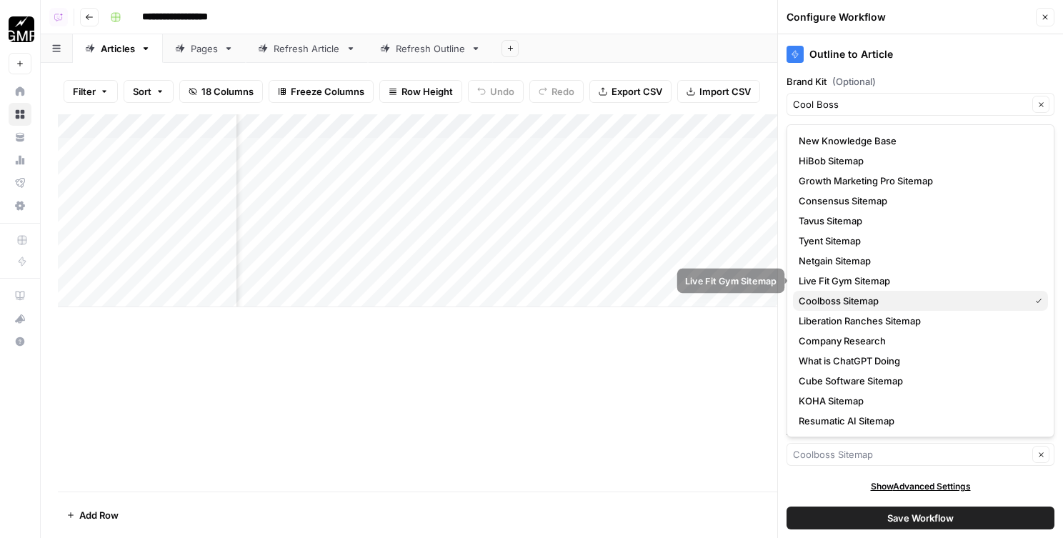
click at [892, 300] on span "Coolboss Sitemap" at bounding box center [911, 301] width 225 height 14
type input "Coolboss Sitemap"
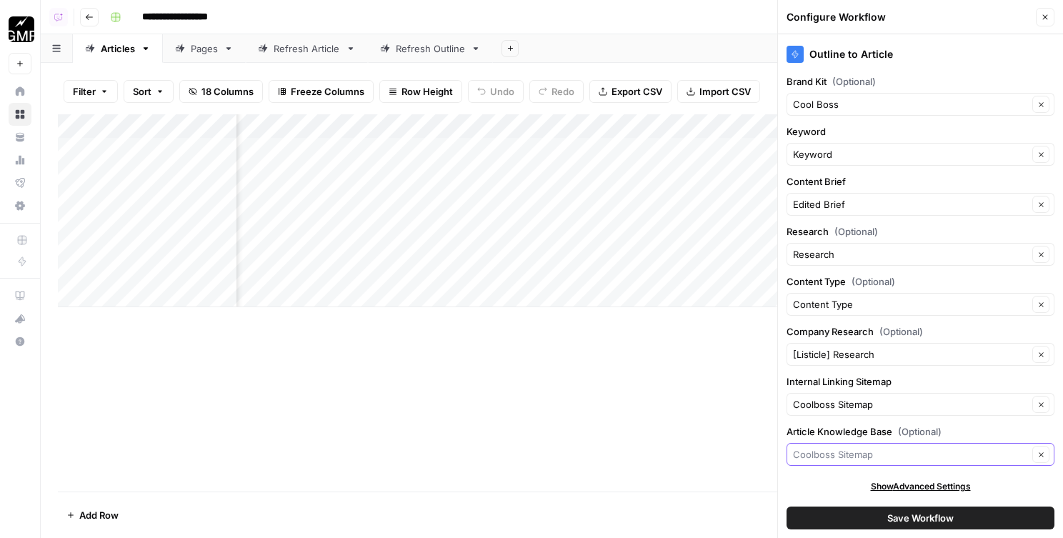
click at [857, 459] on input "Article Knowledge Base (Optional)" at bounding box center [910, 454] width 235 height 14
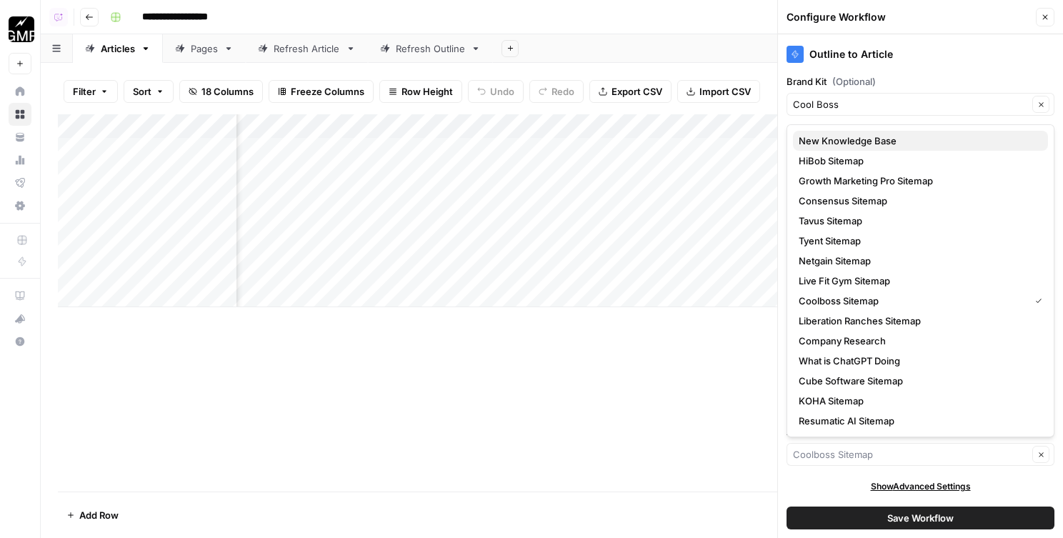
click at [834, 139] on span "New Knowledge Base" at bounding box center [918, 141] width 238 height 14
type input "New Knowledge Base"
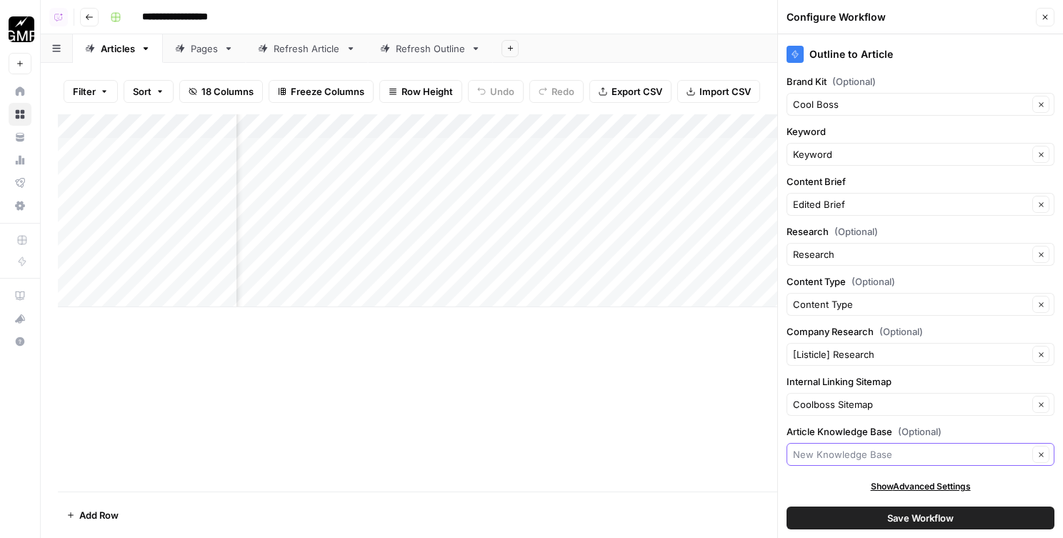
click at [881, 447] on input "Article Knowledge Base (Optional)" at bounding box center [910, 454] width 235 height 14
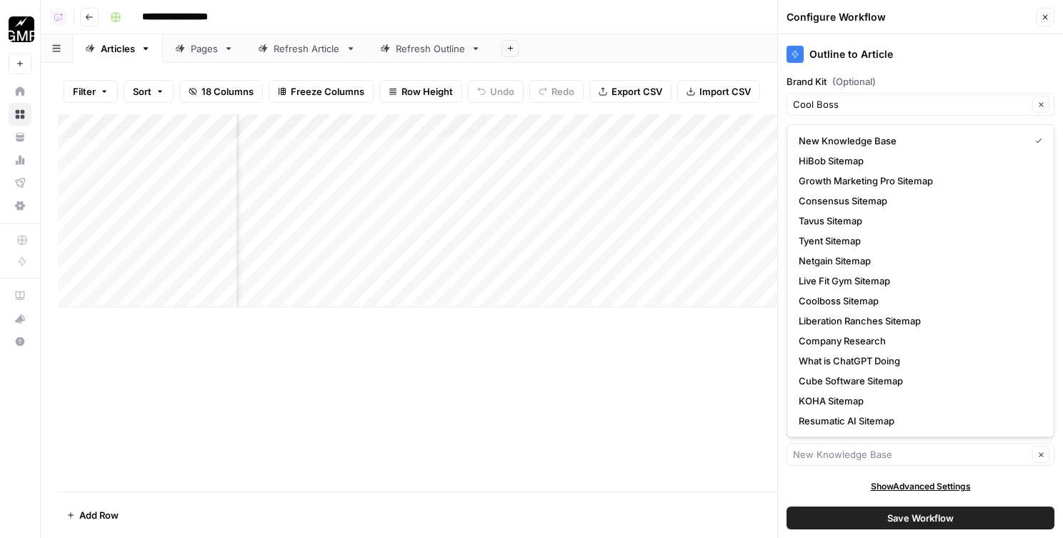
scroll to position [180, 0]
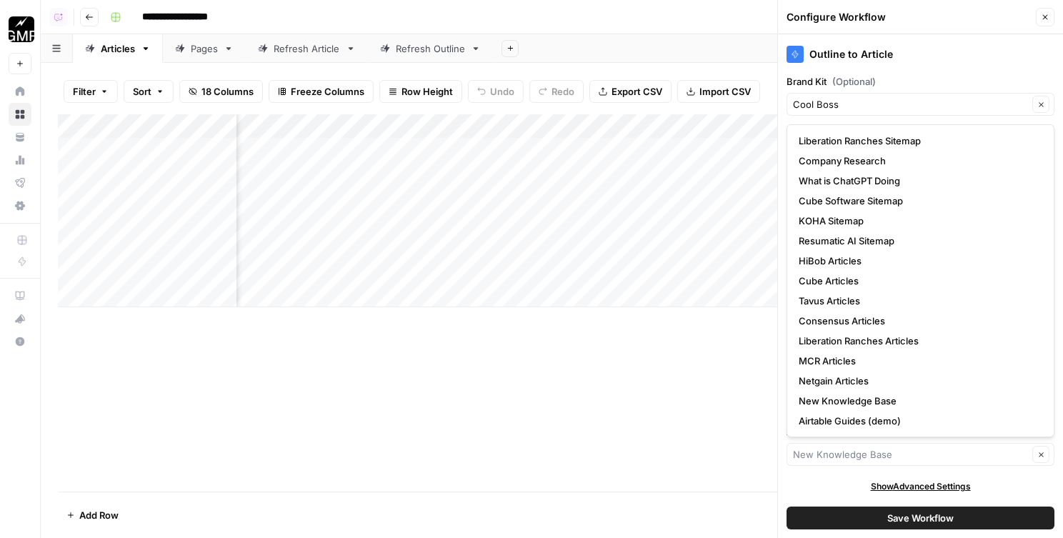
click at [871, 462] on div "Clear" at bounding box center [920, 454] width 268 height 23
type input "New Knowledge Base"
click at [843, 472] on div "Outline to Article Brand Kit (Optional) Cool Boss Clear Keyword Keyword Clear C…" at bounding box center [920, 286] width 285 height 504
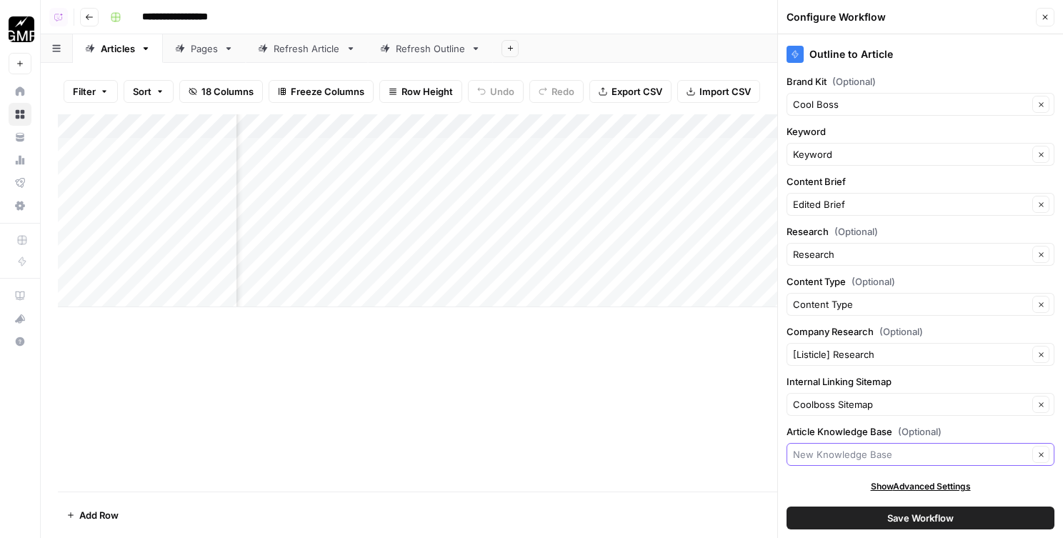
click at [842, 449] on input "Article Knowledge Base (Optional)" at bounding box center [910, 454] width 235 height 14
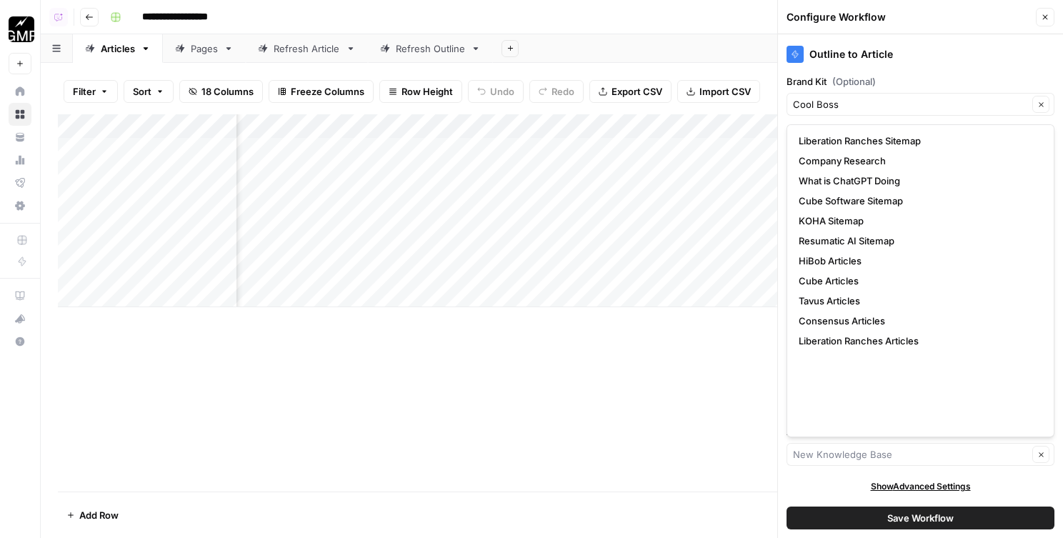
scroll to position [0, 0]
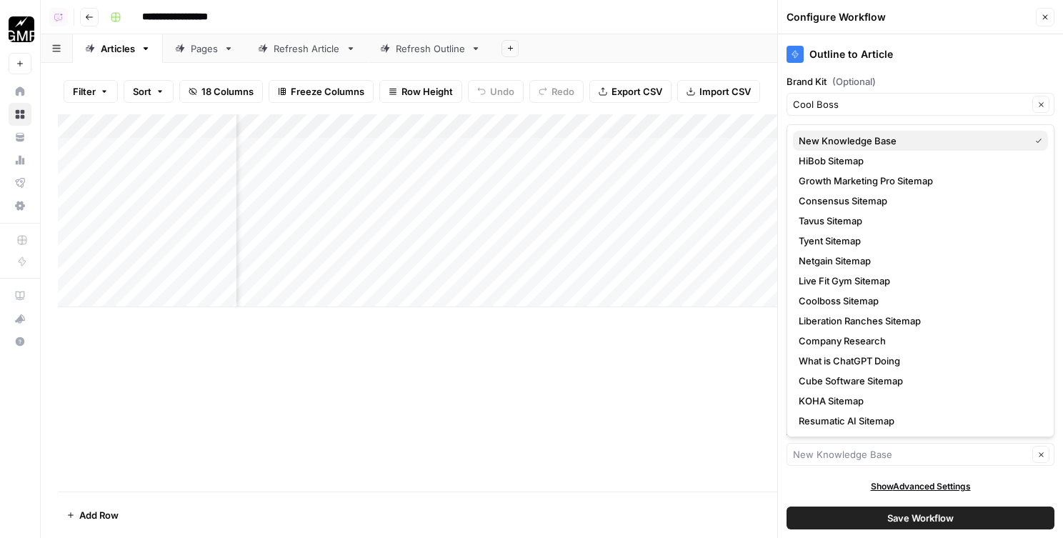
click at [865, 134] on span "New Knowledge Base" at bounding box center [911, 141] width 225 height 14
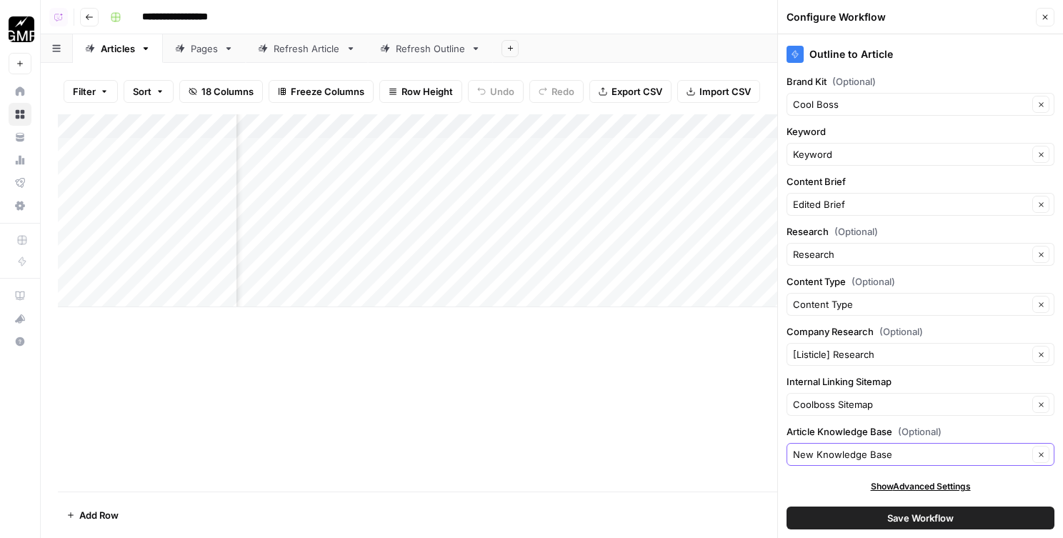
click at [1039, 452] on icon "button" at bounding box center [1041, 455] width 8 height 8
type input "Coolboss Sitemap"
click at [1044, 458] on button "Clear" at bounding box center [1040, 454] width 17 height 17
click at [1042, 458] on icon "button" at bounding box center [1041, 455] width 8 height 8
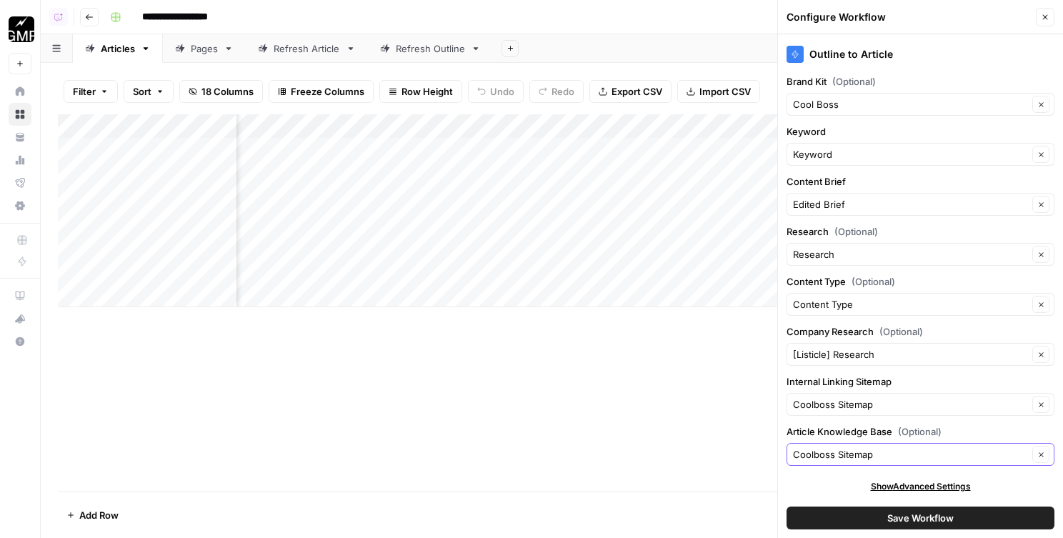
click at [1042, 458] on icon "button" at bounding box center [1041, 455] width 8 height 8
click at [974, 508] on button "Save Workflow" at bounding box center [920, 517] width 268 height 23
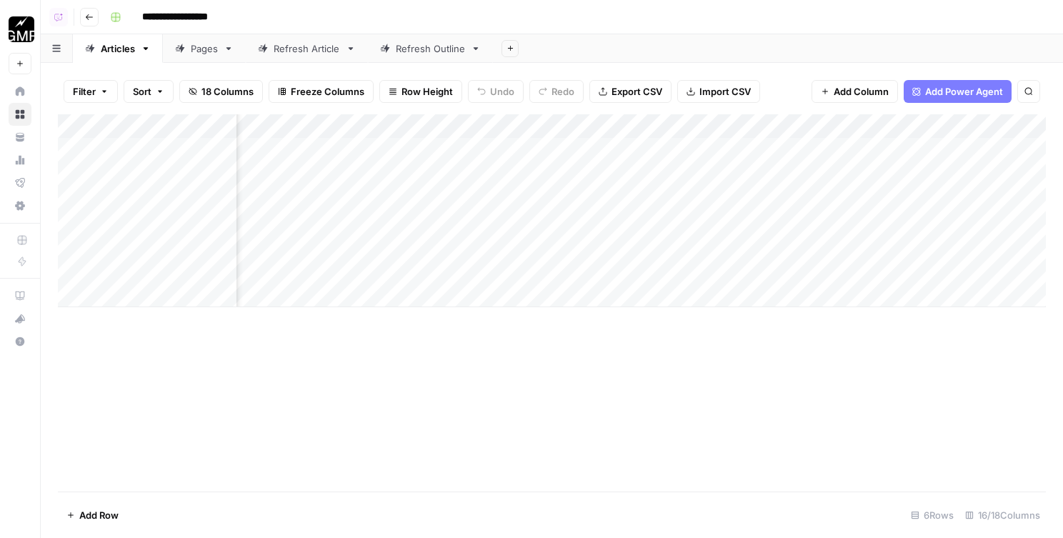
click at [714, 131] on div "Add Column" at bounding box center [552, 210] width 988 height 193
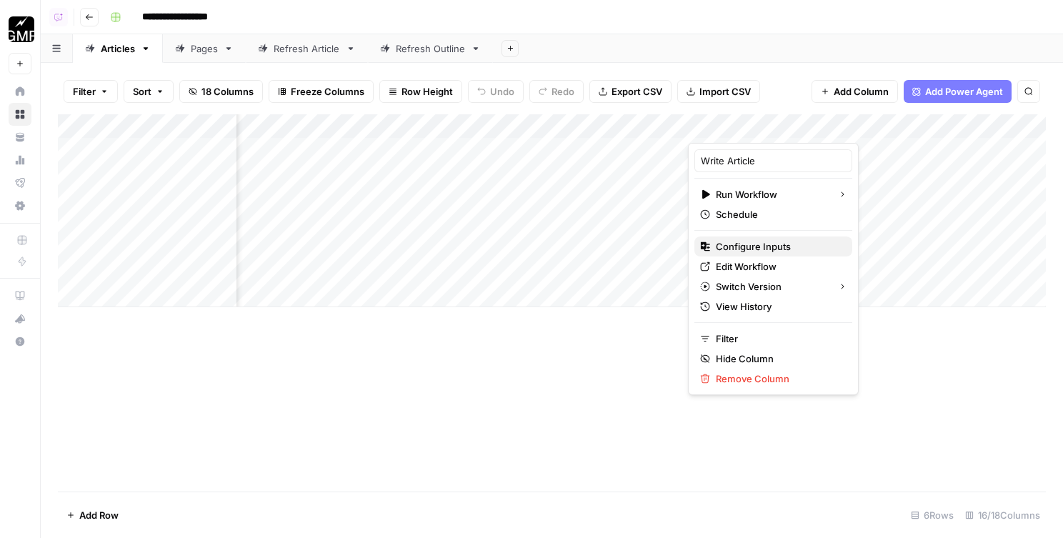
click at [735, 253] on span "Configure Inputs" at bounding box center [778, 246] width 125 height 14
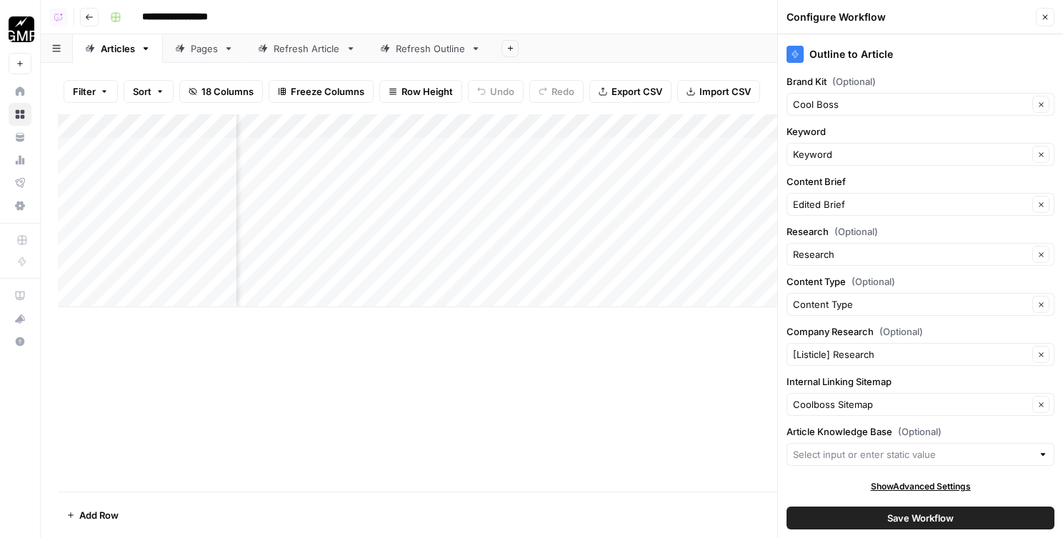
scroll to position [1, 0]
click at [888, 518] on span "Save Workflow" at bounding box center [920, 518] width 66 height 14
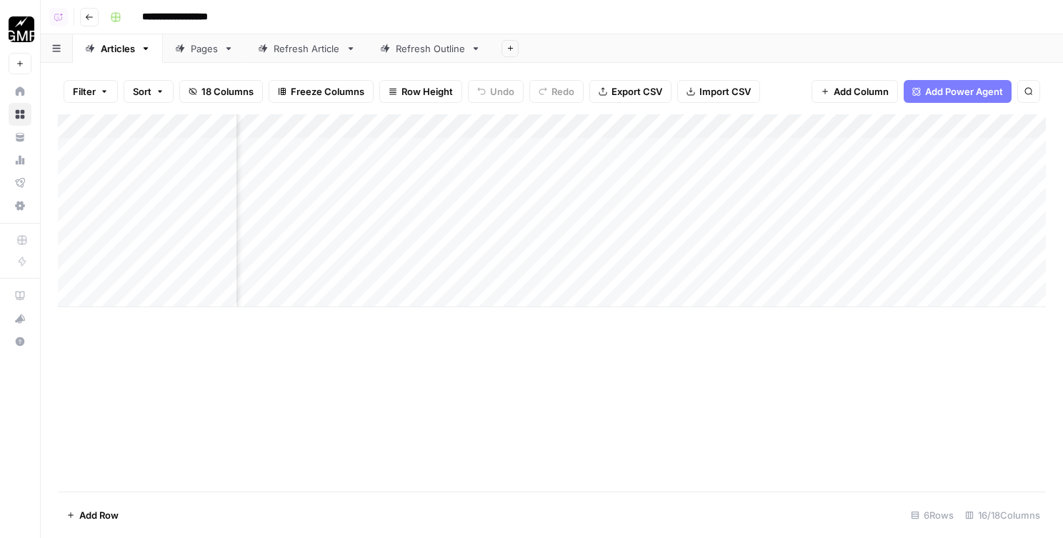
click at [87, 24] on button "Go back" at bounding box center [89, 17] width 19 height 19
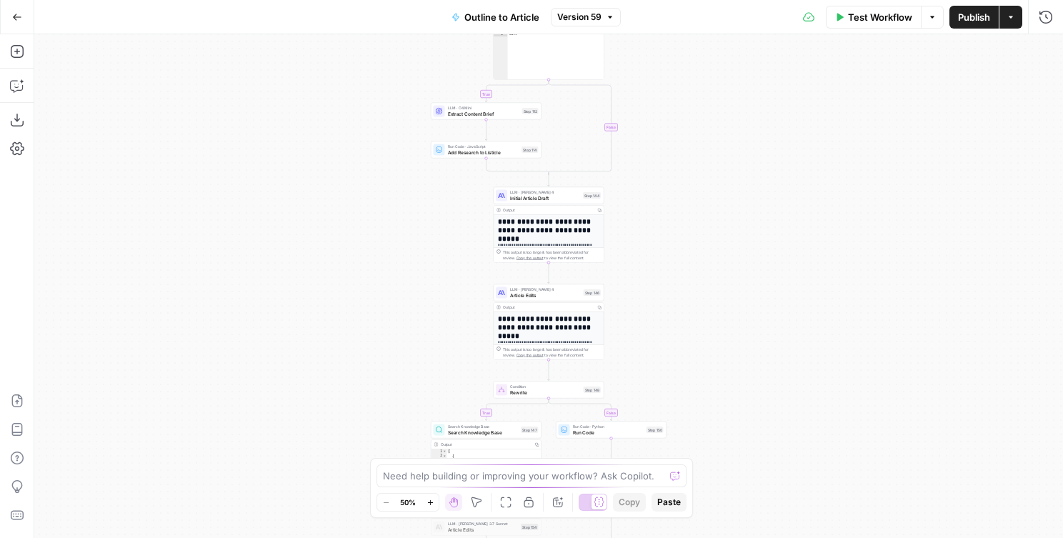
click at [7, 21] on button "Go Back" at bounding box center [17, 17] width 26 height 26
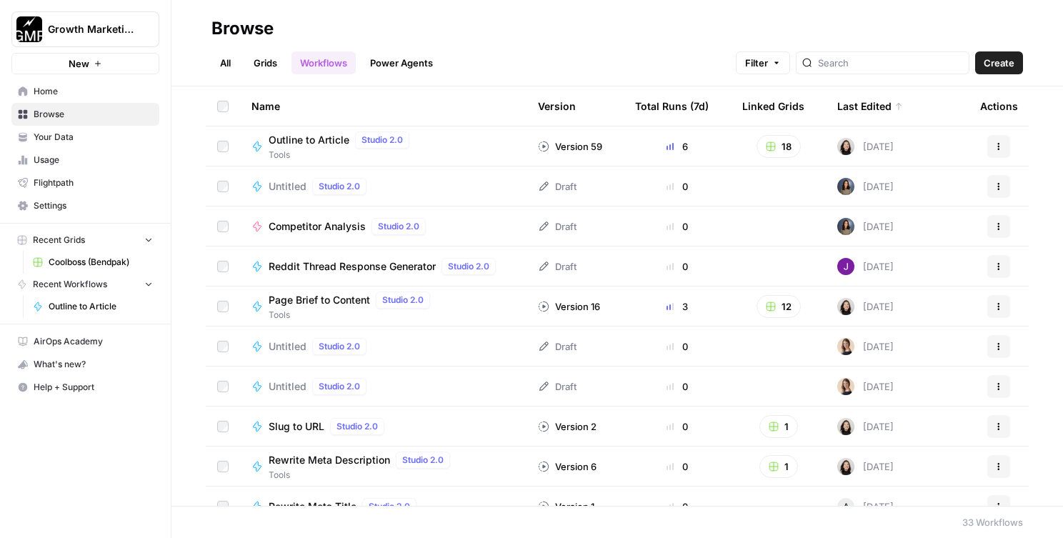
click at [253, 60] on link "Grids" at bounding box center [265, 62] width 41 height 23
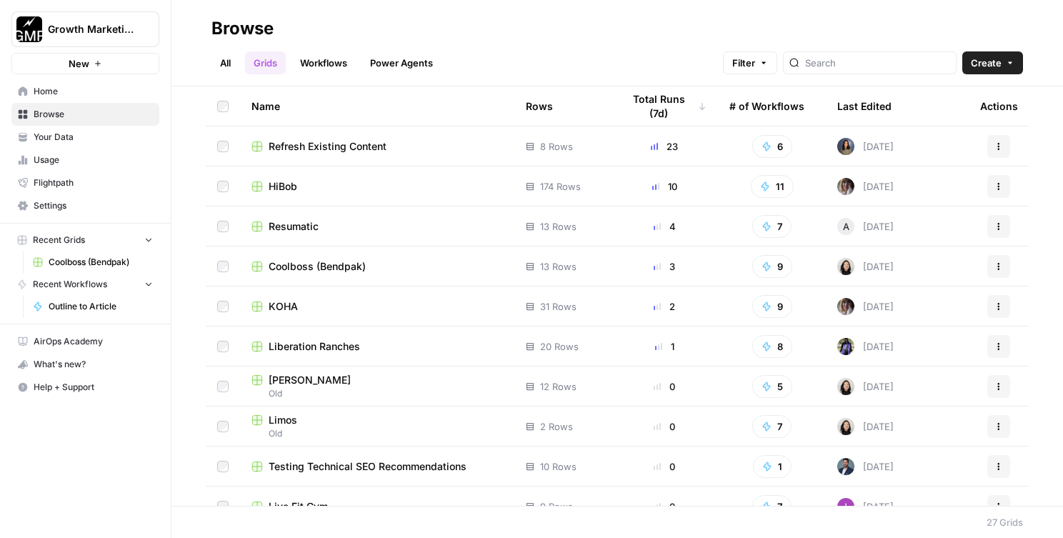
click at [295, 186] on span "HiBob" at bounding box center [283, 186] width 29 height 14
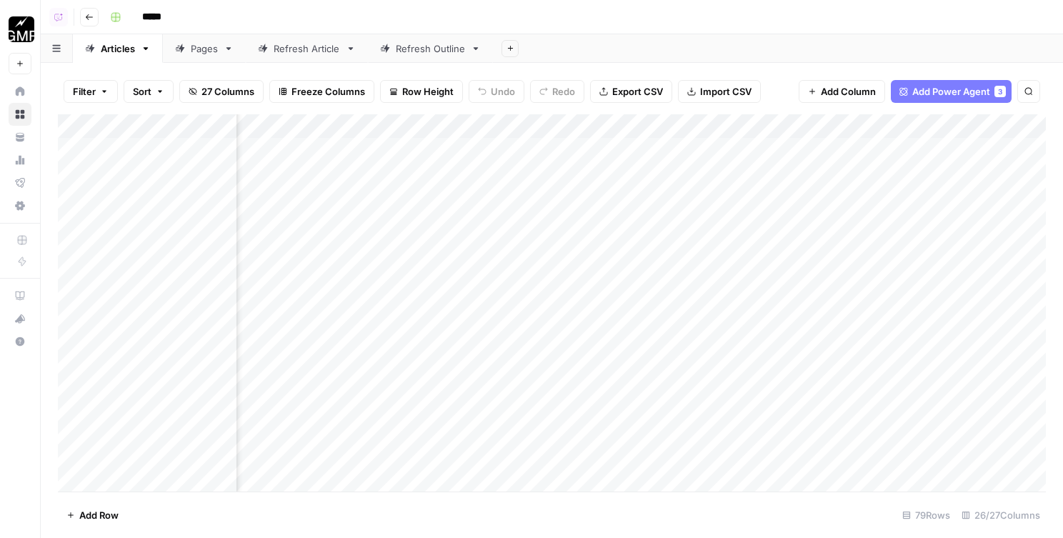
scroll to position [0, 1453]
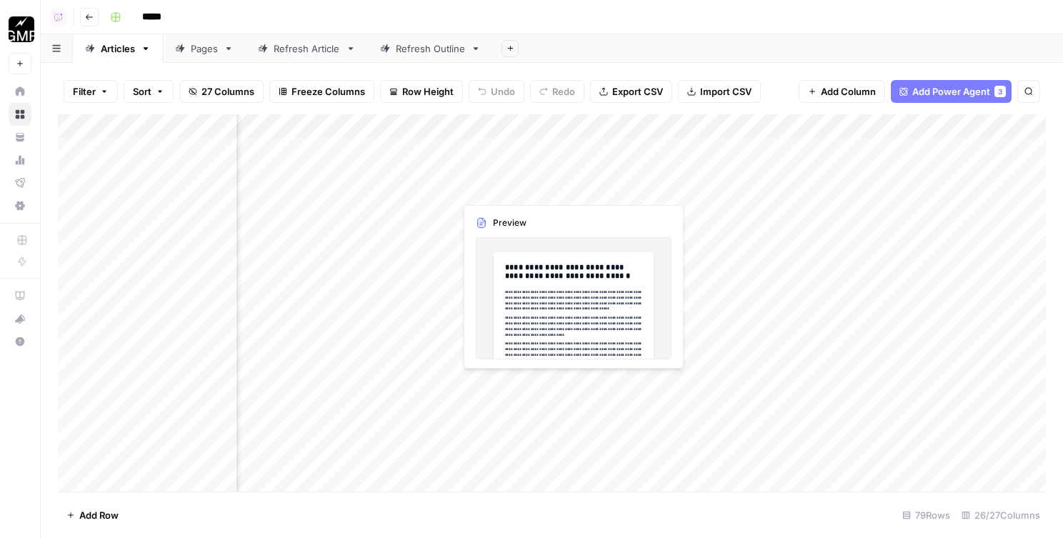
click at [379, 122] on div "Add Column" at bounding box center [552, 302] width 988 height 377
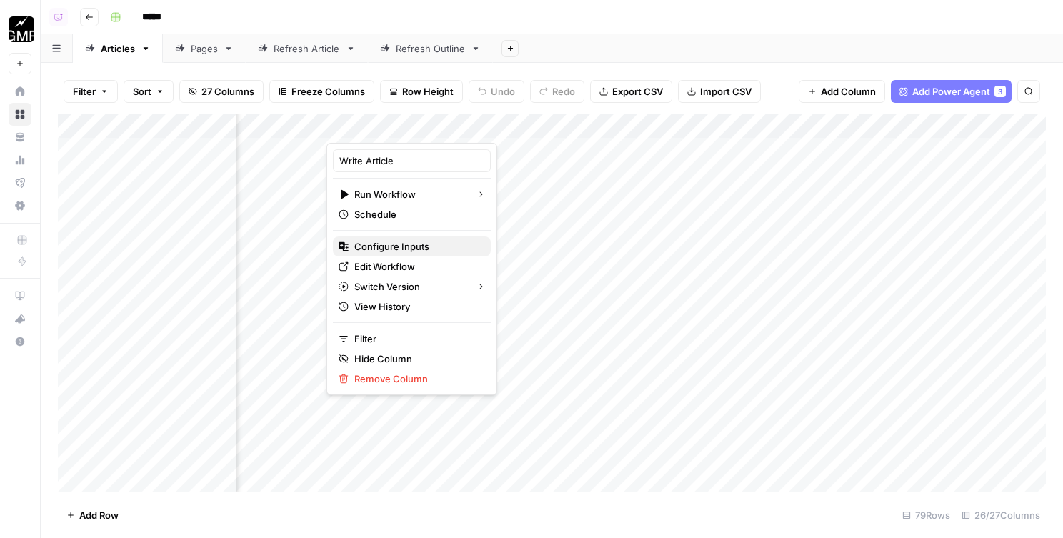
click at [399, 250] on span "Configure Inputs" at bounding box center [416, 246] width 125 height 14
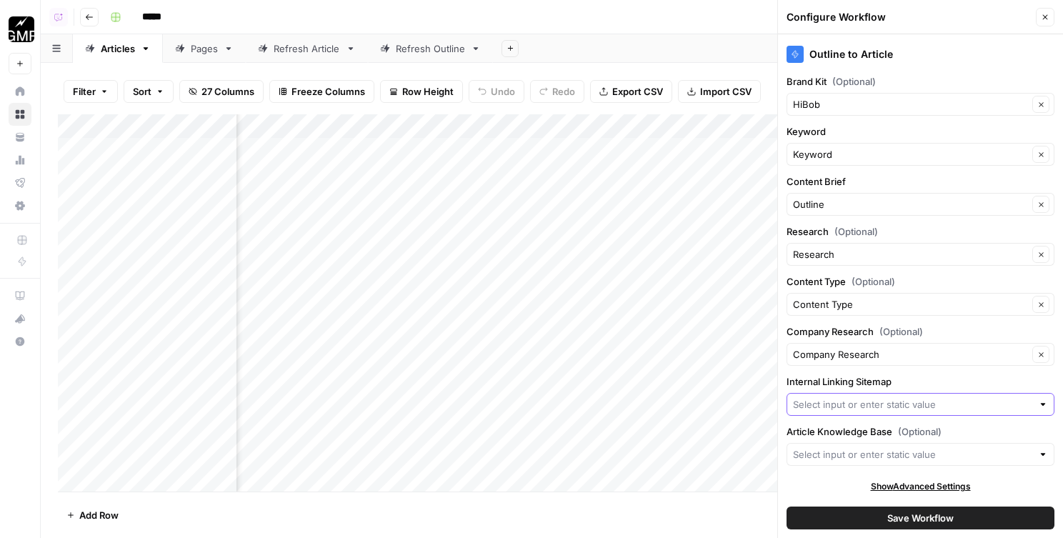
click at [880, 404] on input "Internal Linking Sitemap" at bounding box center [912, 404] width 239 height 14
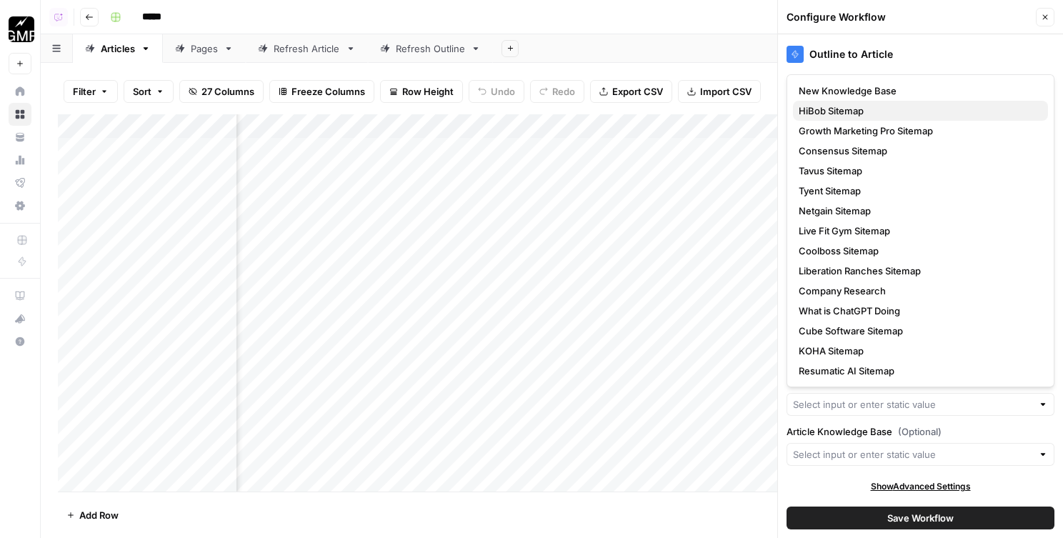
click at [848, 105] on span "HiBob Sitemap" at bounding box center [918, 111] width 238 height 14
type input "HiBob Sitemap"
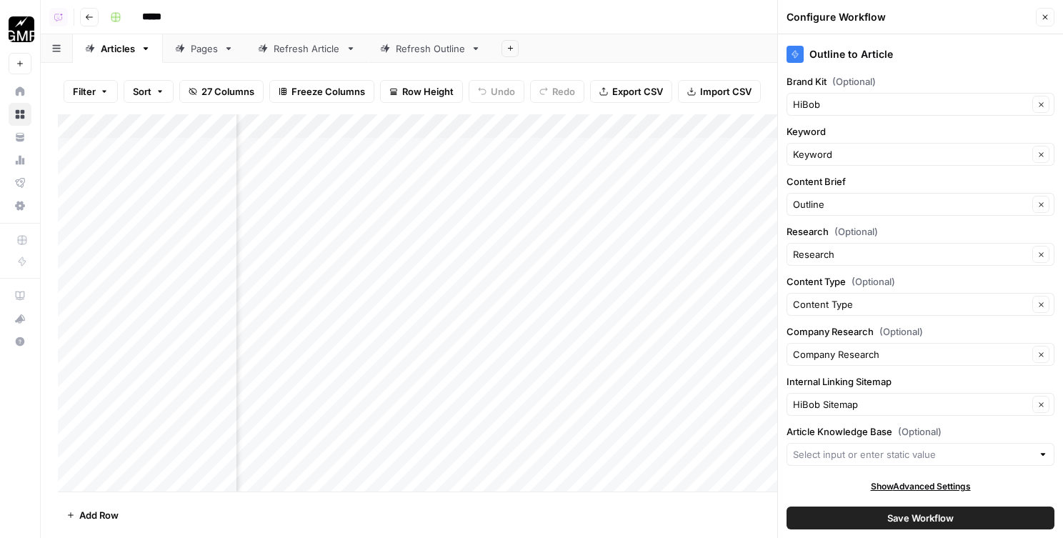
click at [882, 514] on button "Save Workflow" at bounding box center [920, 517] width 268 height 23
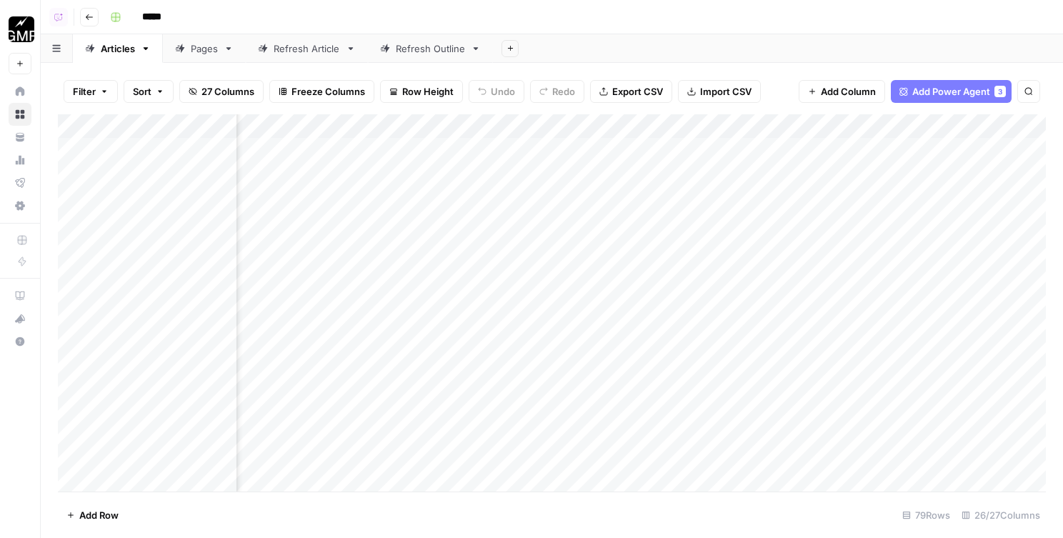
click at [86, 14] on icon "button" at bounding box center [89, 17] width 9 height 9
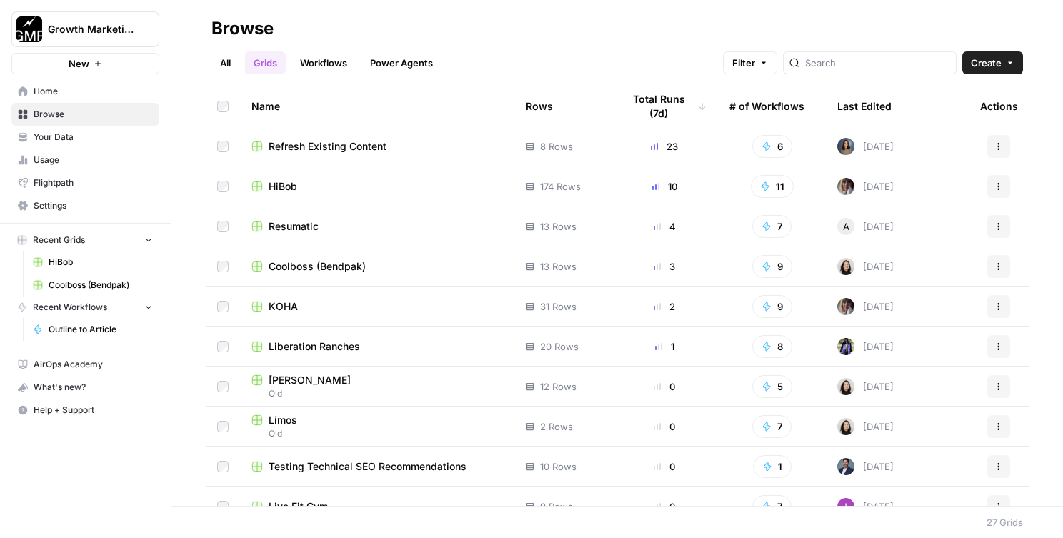
click at [291, 229] on span "Resumatic" at bounding box center [294, 226] width 50 height 14
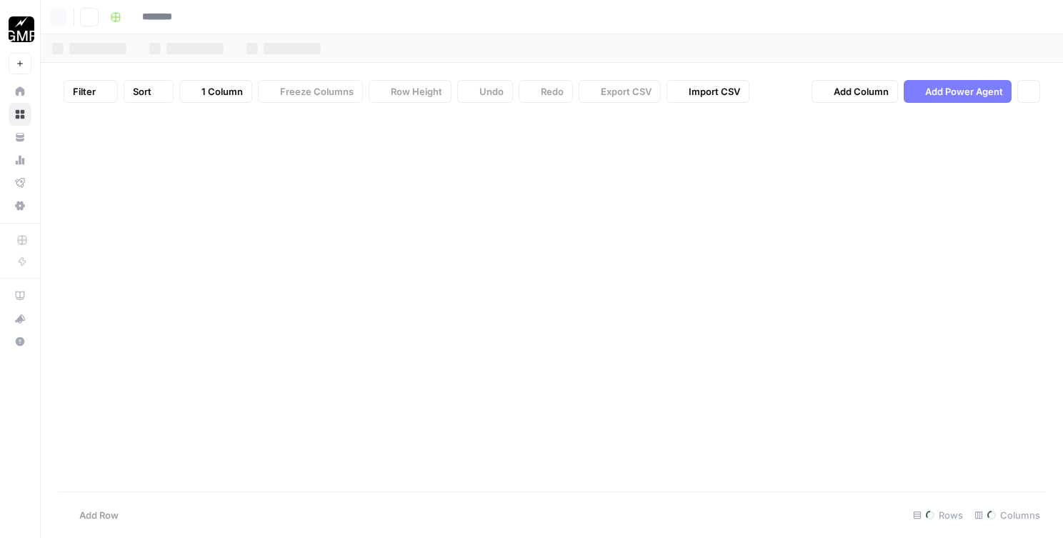
type input "*********"
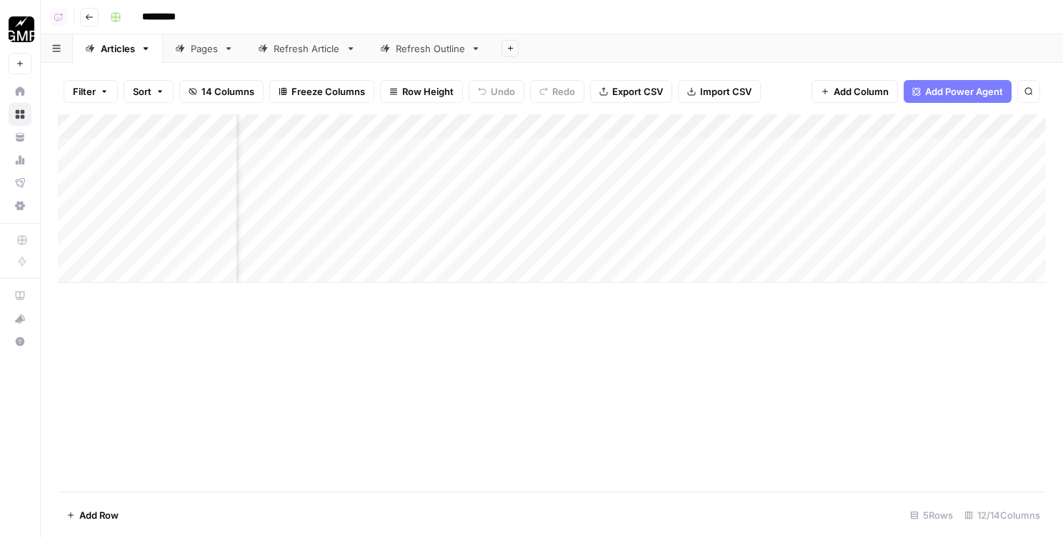
scroll to position [0, 685]
click at [747, 131] on div "Add Column" at bounding box center [552, 198] width 988 height 169
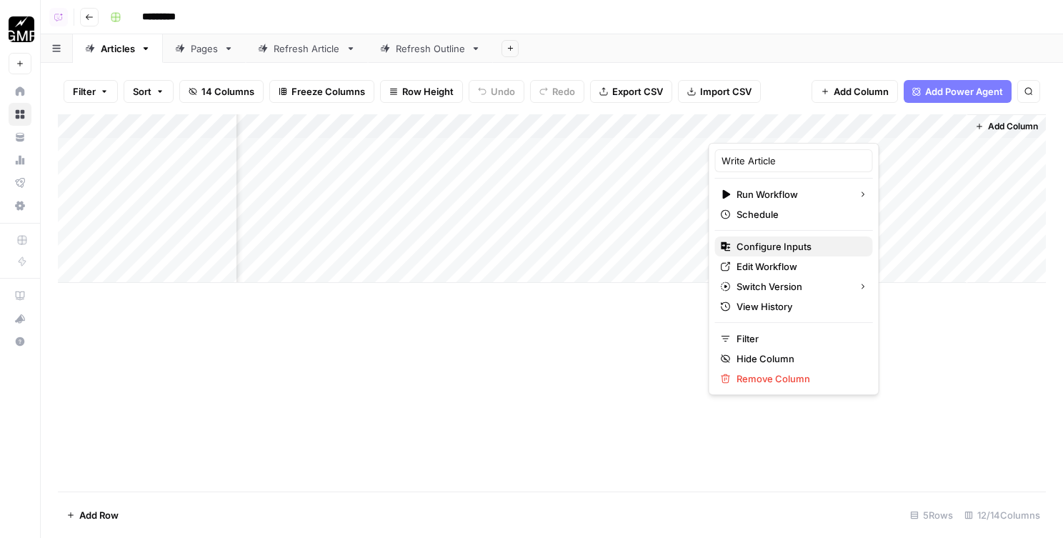
click at [752, 248] on span "Configure Inputs" at bounding box center [798, 246] width 125 height 14
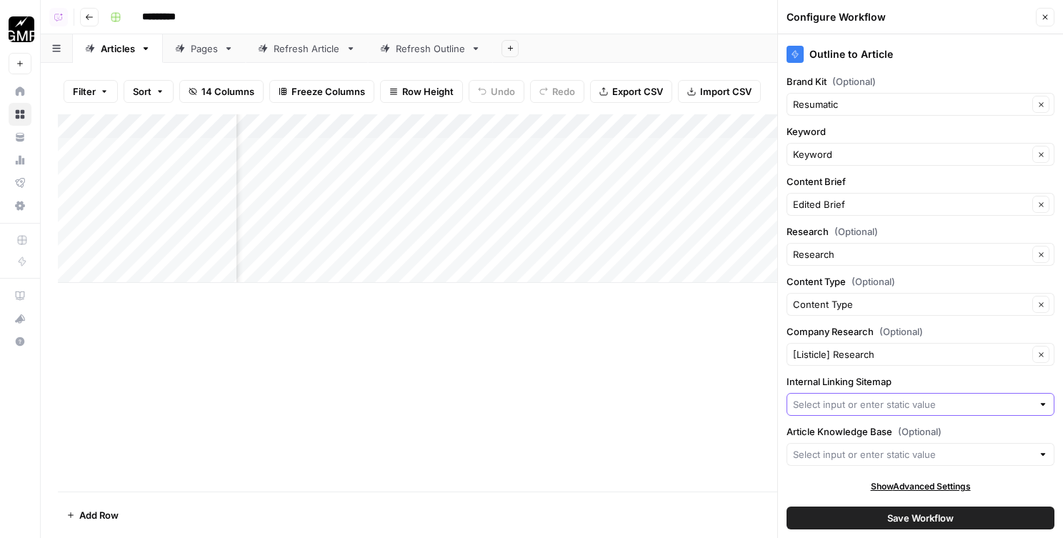
click at [846, 403] on input "Internal Linking Sitemap" at bounding box center [912, 404] width 239 height 14
click at [844, 432] on span "Resumatic AI Sitemap" at bounding box center [918, 438] width 238 height 14
type input "Resumatic AI Sitemap"
click at [844, 514] on button "Save Workflow" at bounding box center [920, 517] width 268 height 23
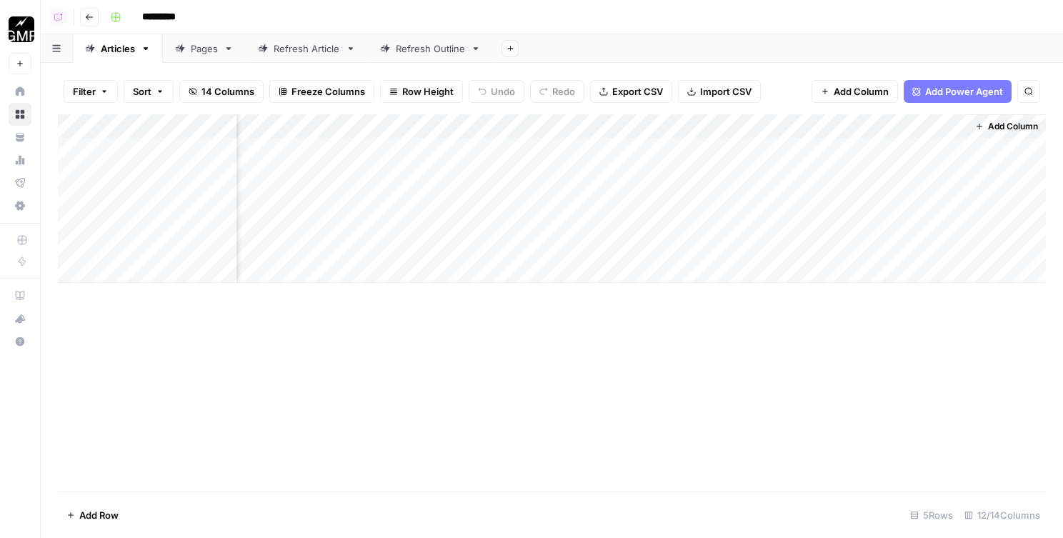
click at [91, 19] on icon "button" at bounding box center [89, 17] width 9 height 9
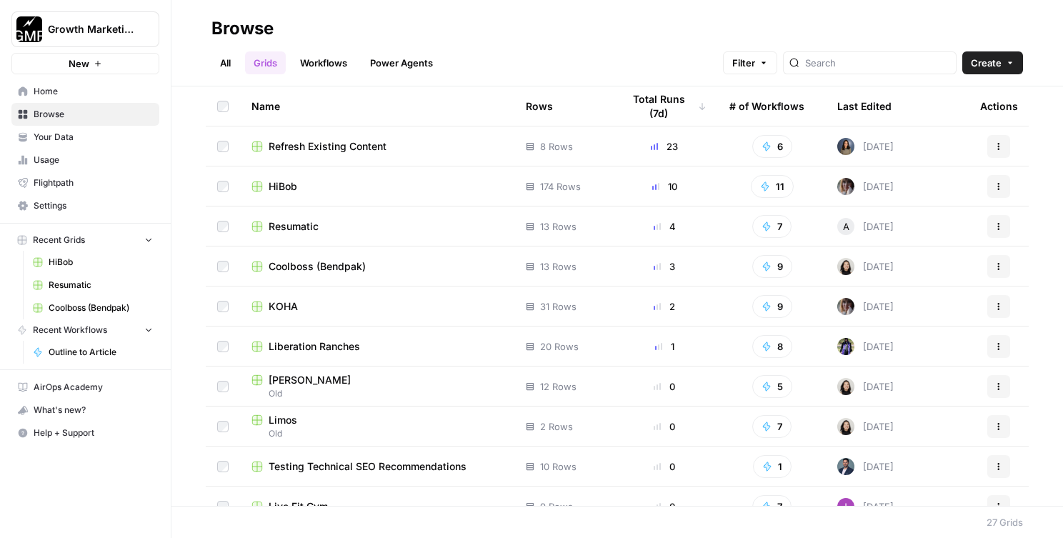
click at [300, 264] on span "Coolboss (Bendpak)" at bounding box center [317, 266] width 97 height 14
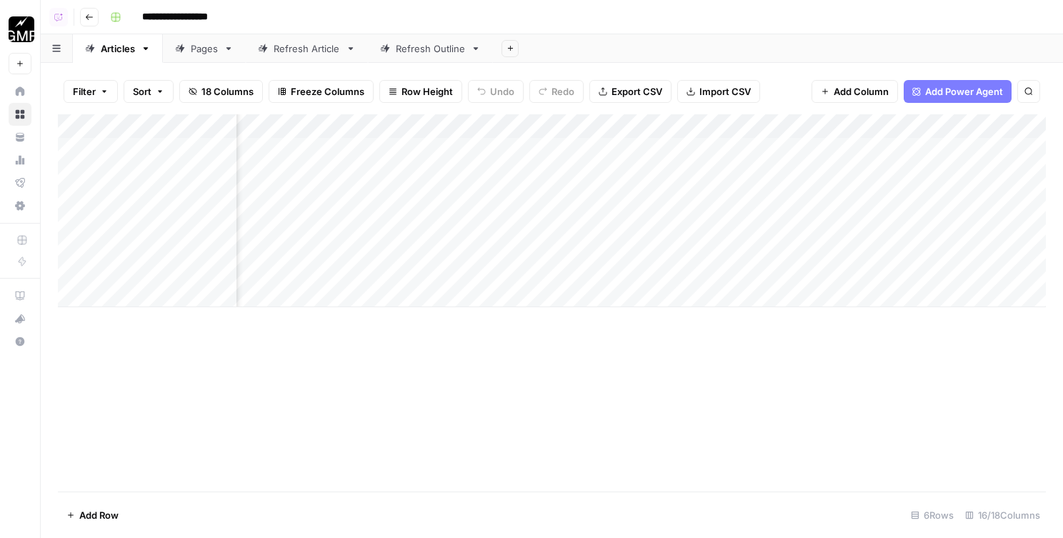
scroll to position [0, 994]
click at [678, 126] on div "Add Column" at bounding box center [552, 210] width 988 height 193
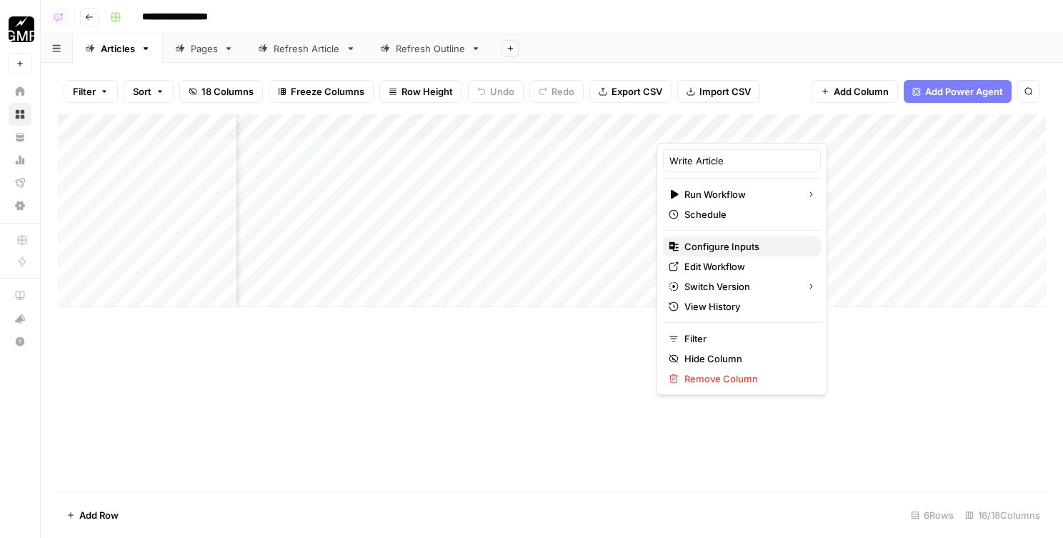
click at [693, 244] on span "Configure Inputs" at bounding box center [746, 246] width 125 height 14
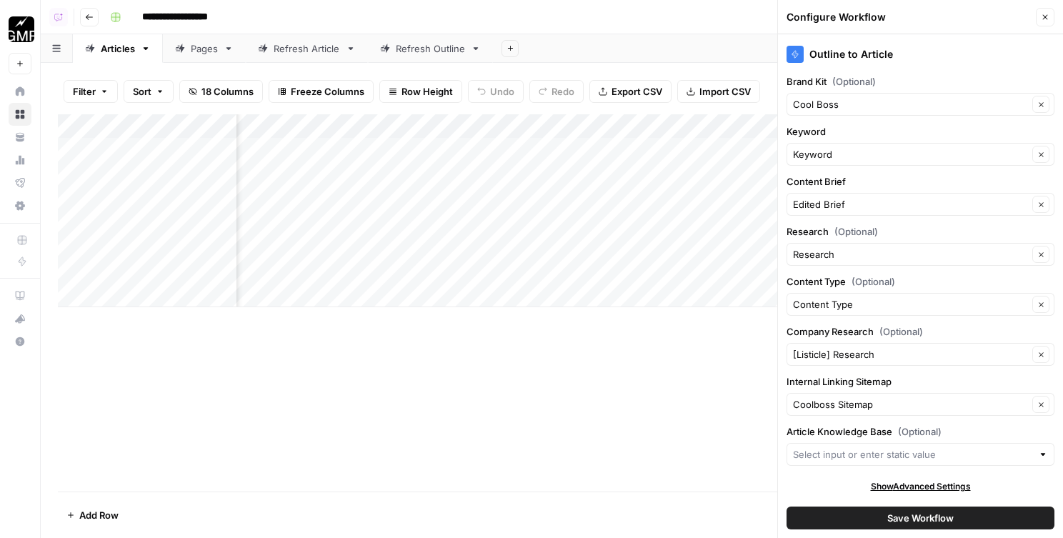
scroll to position [1, 0]
click at [84, 11] on button "Go back" at bounding box center [89, 17] width 19 height 19
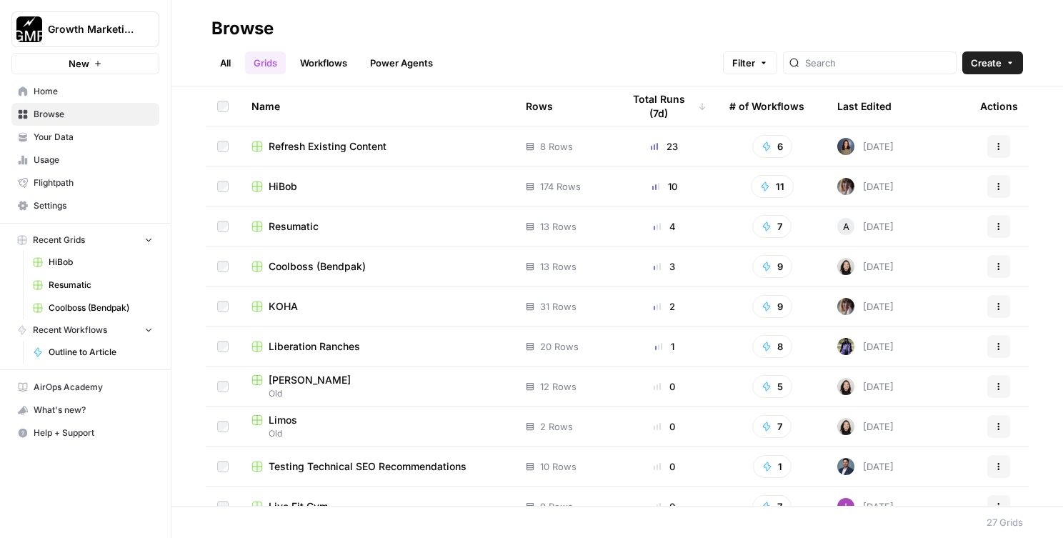
scroll to position [19, 0]
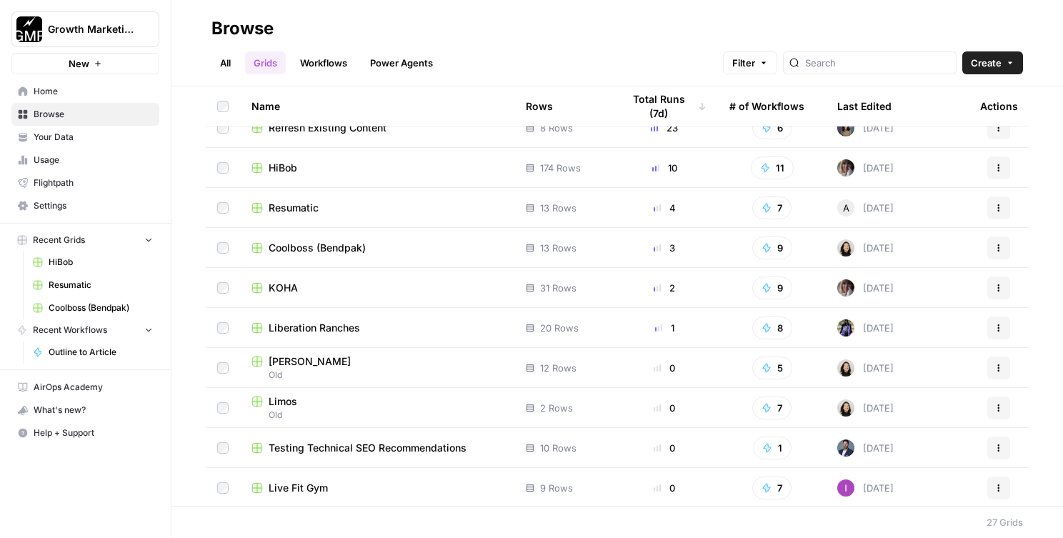
click at [291, 281] on span "KOHA" at bounding box center [283, 288] width 29 height 14
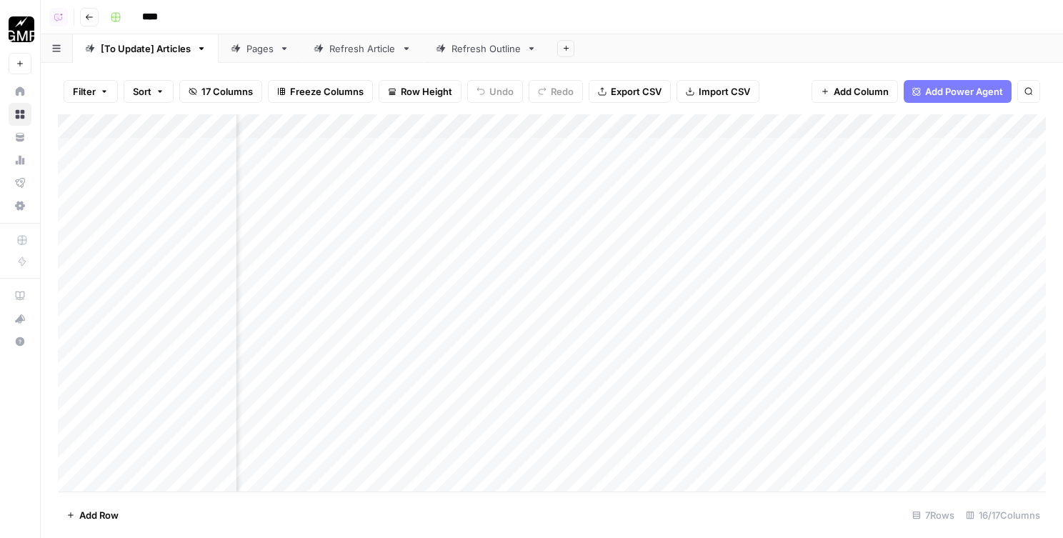
scroll to position [0, 1051]
click at [774, 120] on div "Add Column" at bounding box center [552, 302] width 988 height 377
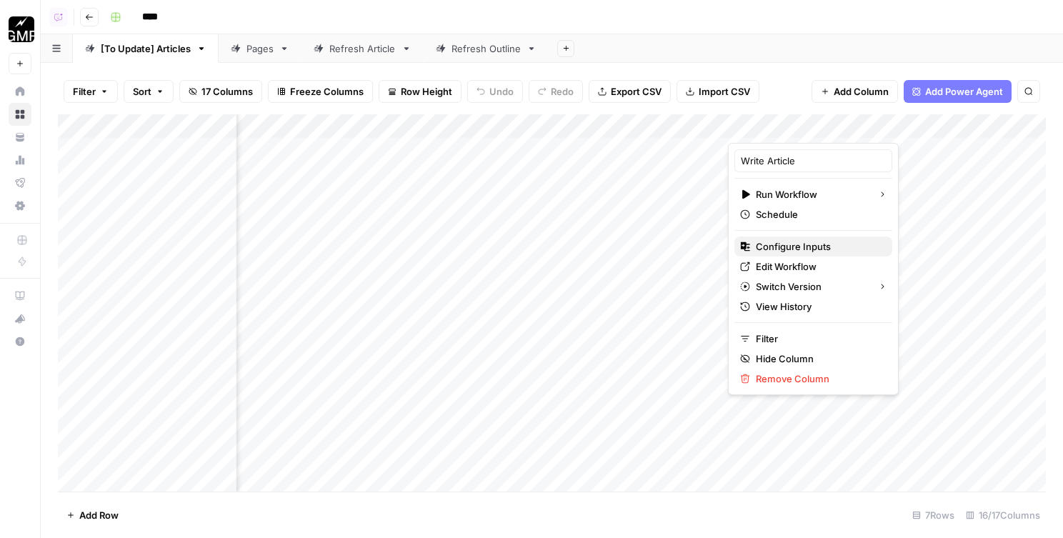
click at [774, 246] on span "Configure Inputs" at bounding box center [818, 246] width 125 height 14
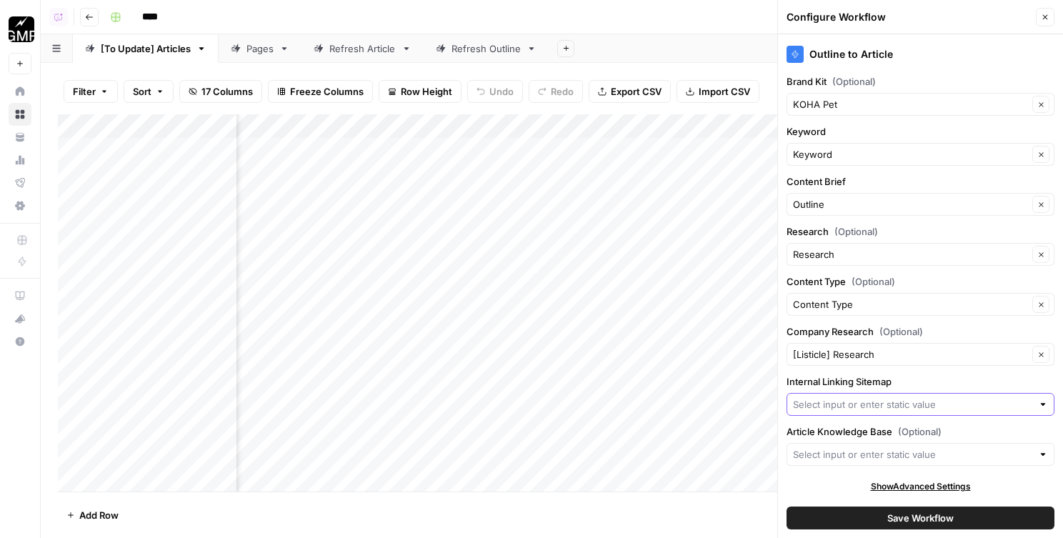
click at [848, 397] on input "Internal Linking Sitemap" at bounding box center [912, 404] width 239 height 14
click at [852, 435] on span "KOHA Sitemap" at bounding box center [918, 438] width 238 height 14
type input "KOHA Sitemap"
click at [866, 514] on button "Save Workflow" at bounding box center [920, 517] width 268 height 23
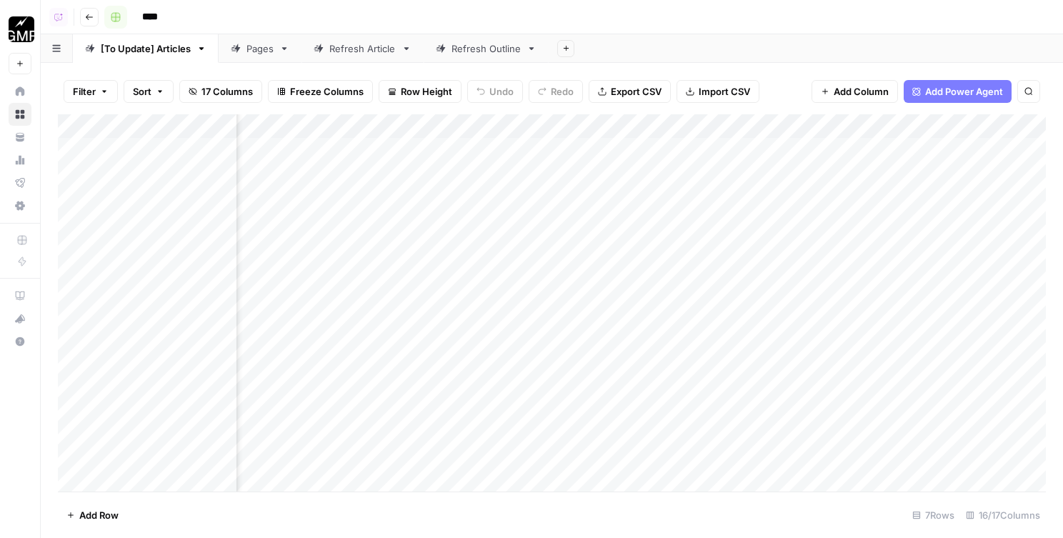
click at [93, 16] on button "Go back" at bounding box center [89, 17] width 19 height 19
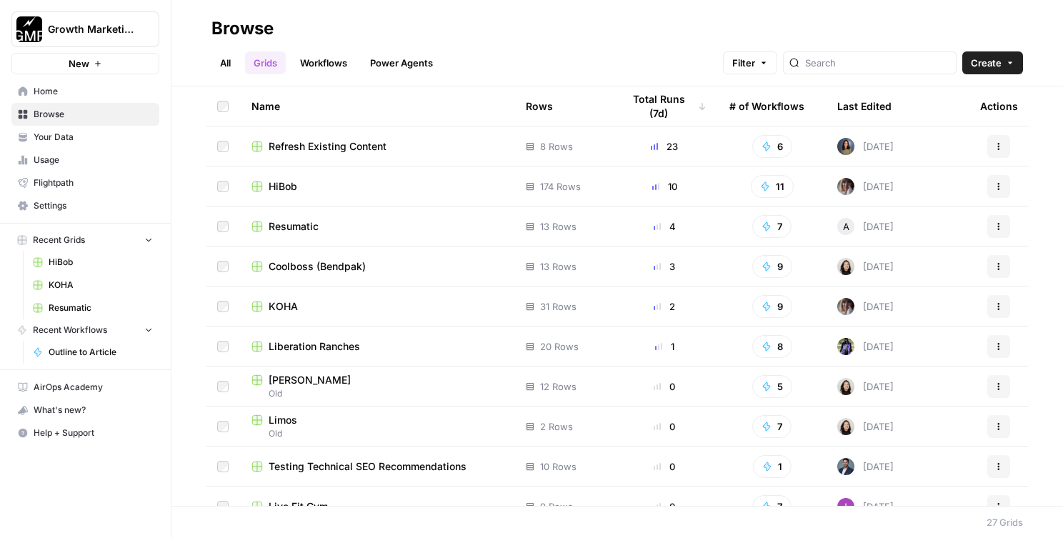
scroll to position [74, 0]
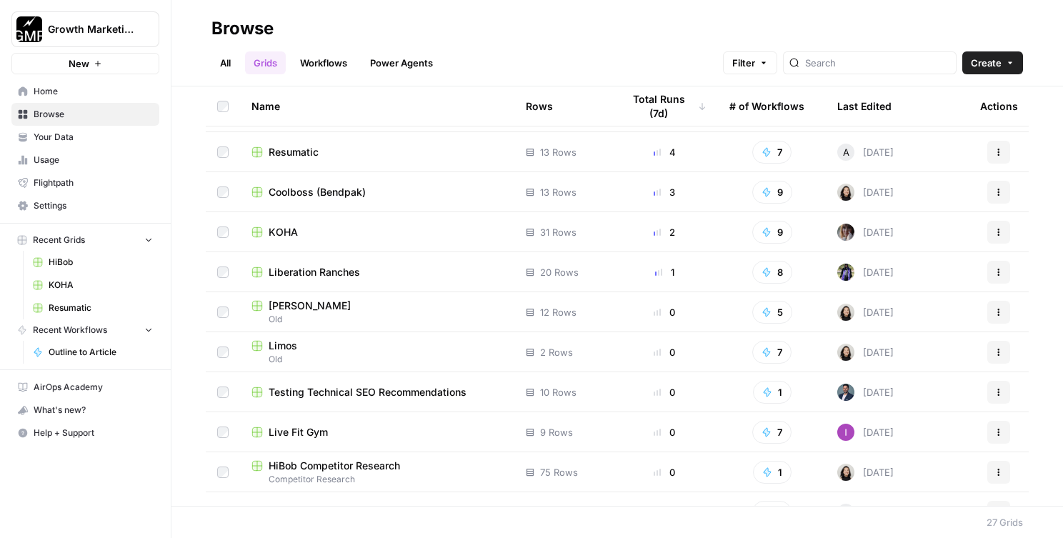
click at [304, 276] on span "Liberation Ranches" at bounding box center [314, 272] width 91 height 14
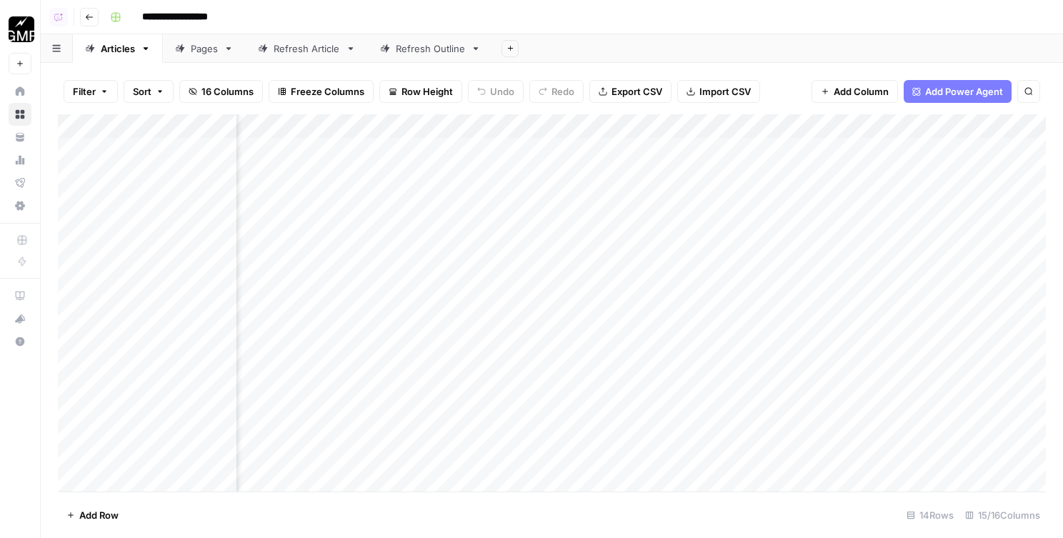
scroll to position [0, 939]
click at [763, 129] on div "Add Column" at bounding box center [552, 302] width 988 height 377
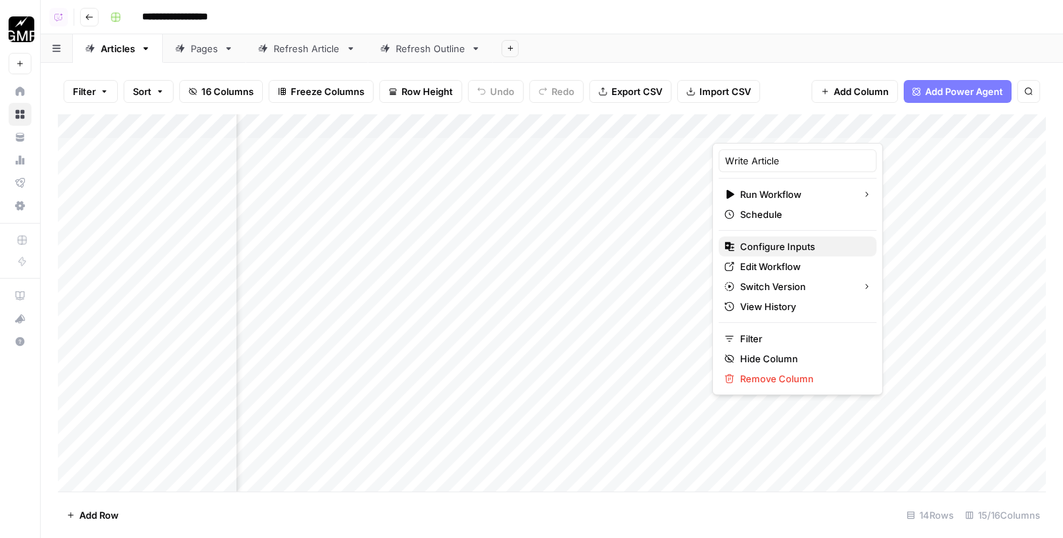
click at [780, 249] on span "Configure Inputs" at bounding box center [802, 246] width 125 height 14
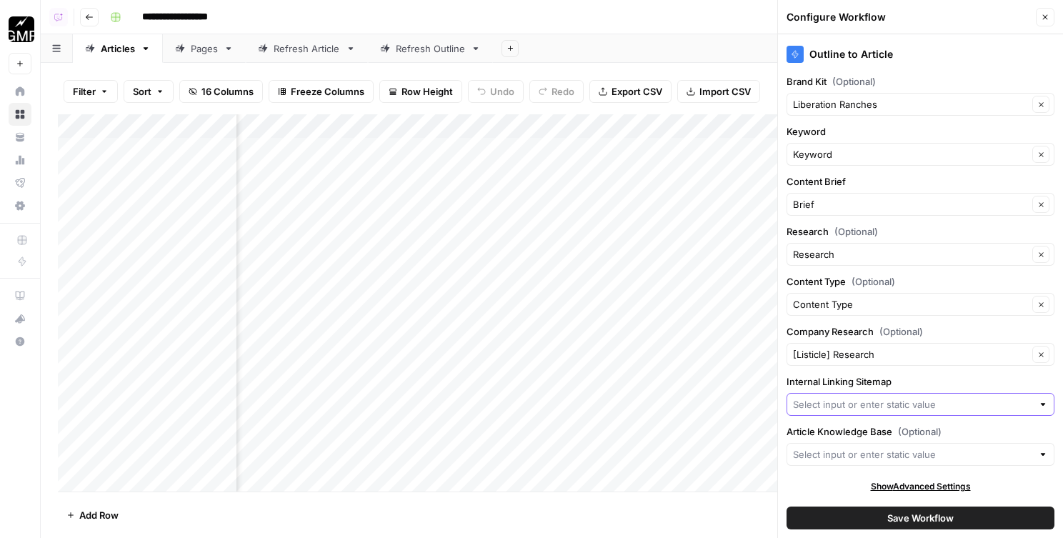
click at [829, 402] on input "Internal Linking Sitemap" at bounding box center [912, 404] width 239 height 14
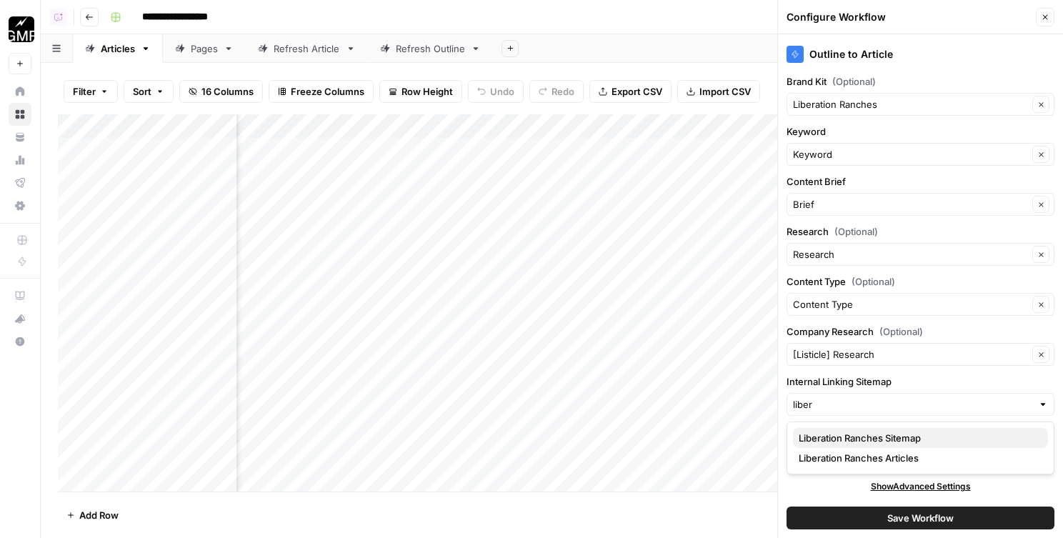
click at [837, 438] on span "Liberation Ranches Sitemap" at bounding box center [918, 438] width 238 height 14
type input "Liberation Ranches Sitemap"
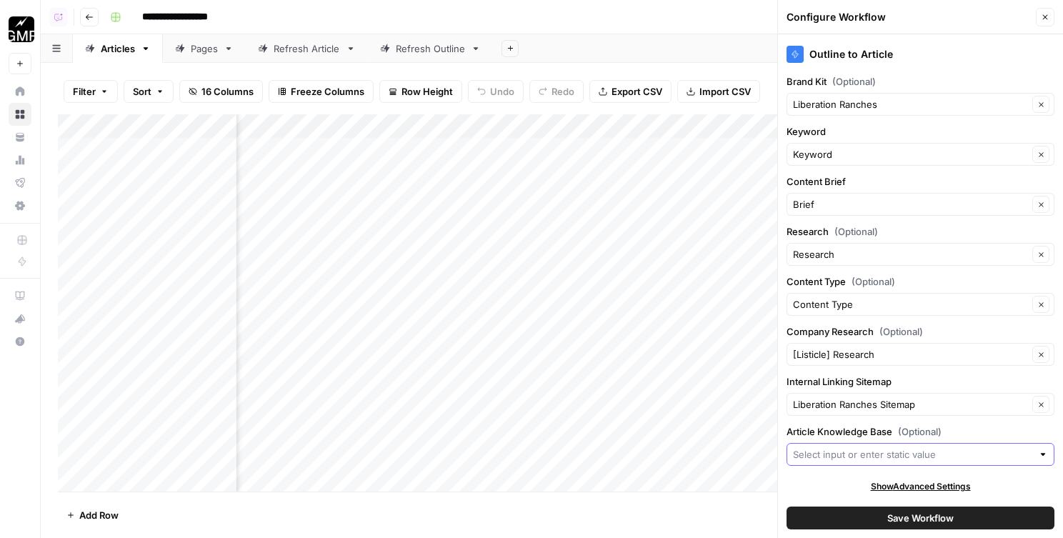
click at [829, 456] on input "Article Knowledge Base (Optional)" at bounding box center [912, 454] width 239 height 14
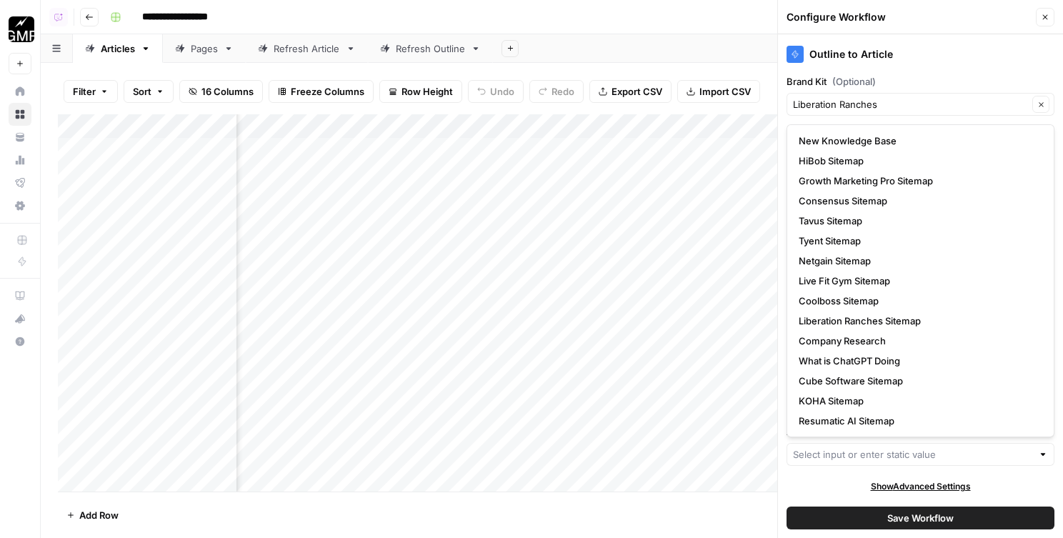
click at [855, 512] on button "Save Workflow" at bounding box center [920, 517] width 268 height 23
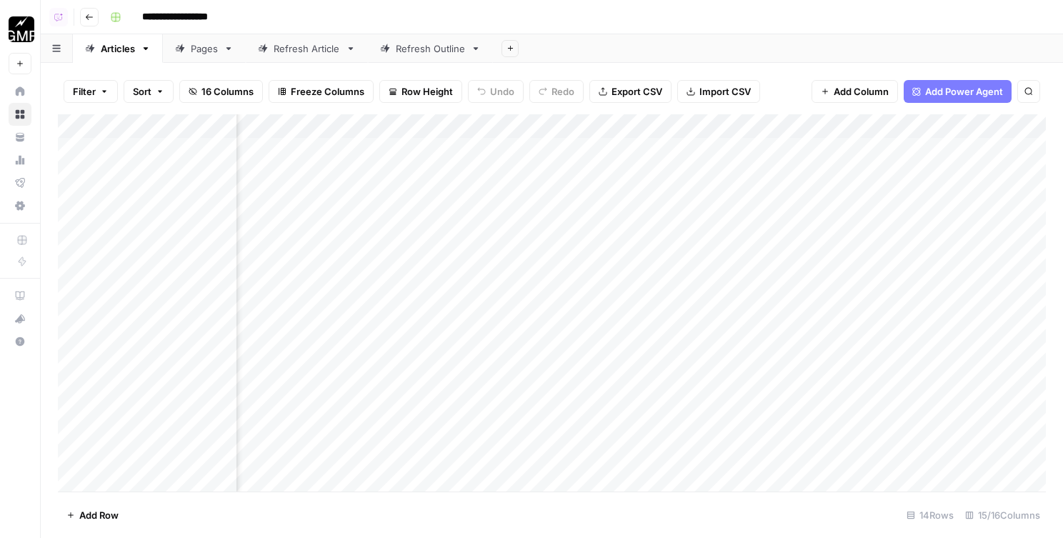
click at [81, 11] on button "Go back" at bounding box center [89, 17] width 19 height 19
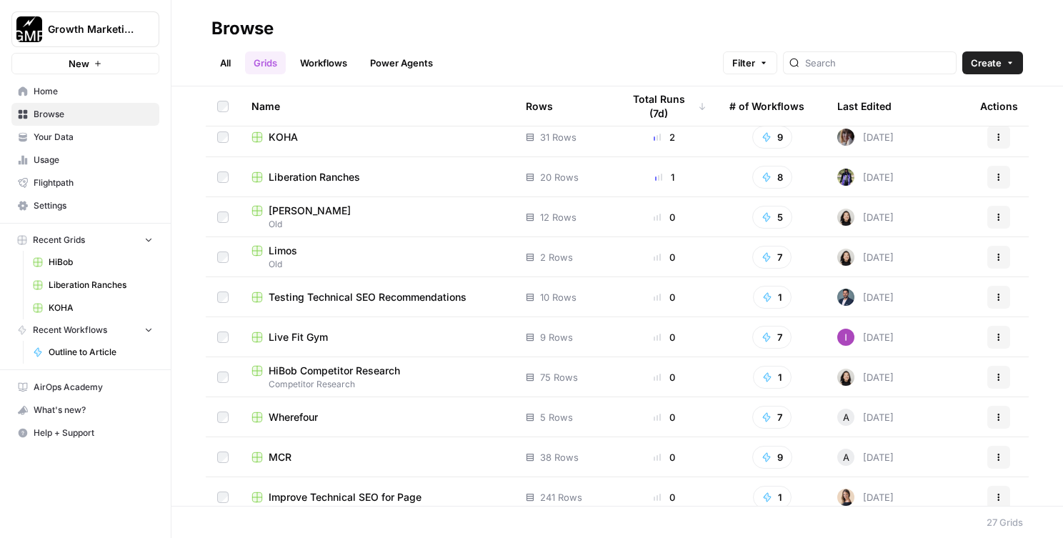
scroll to position [112, 0]
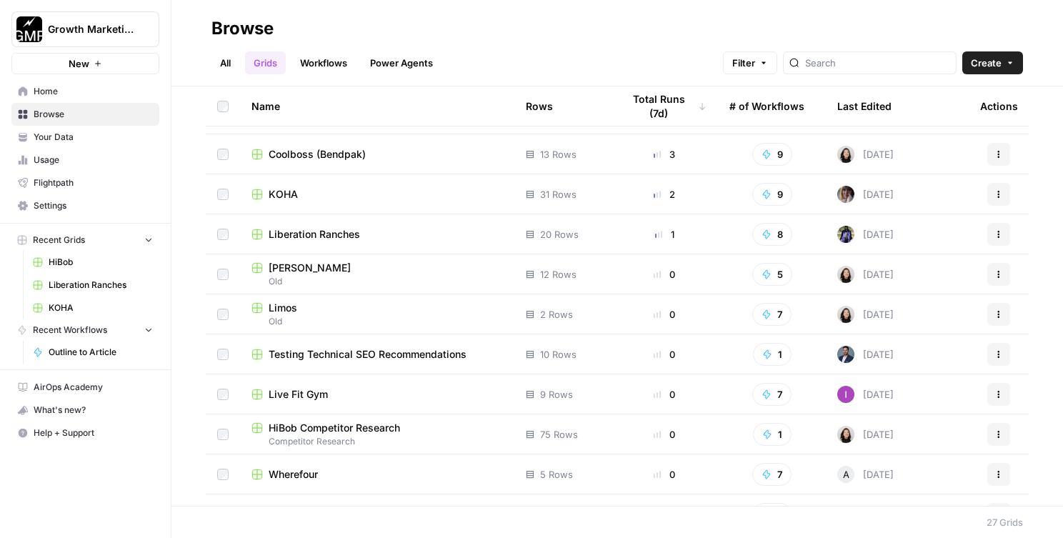
click at [292, 271] on span "Bauer's" at bounding box center [310, 268] width 82 height 14
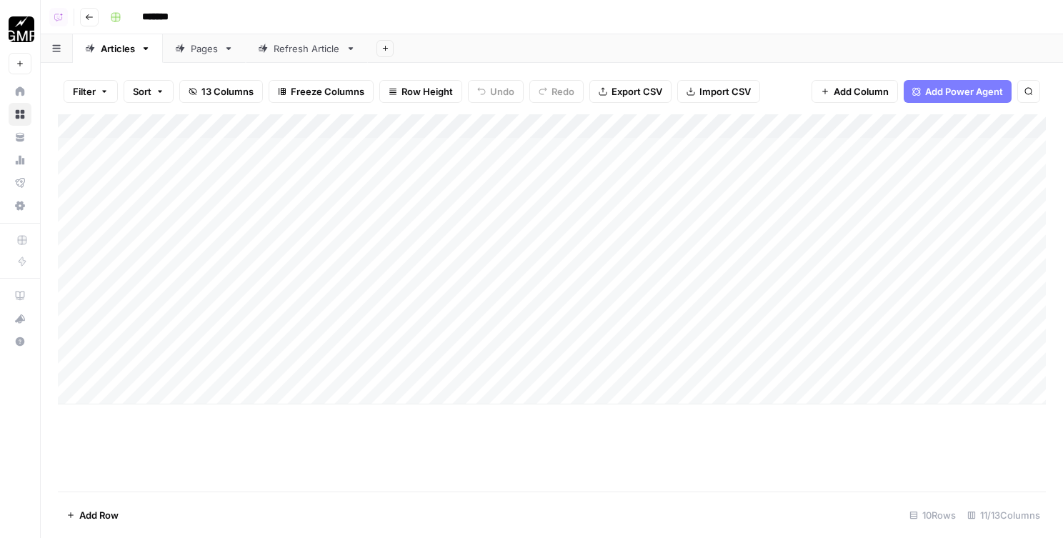
click at [91, 17] on icon "button" at bounding box center [89, 17] width 9 height 9
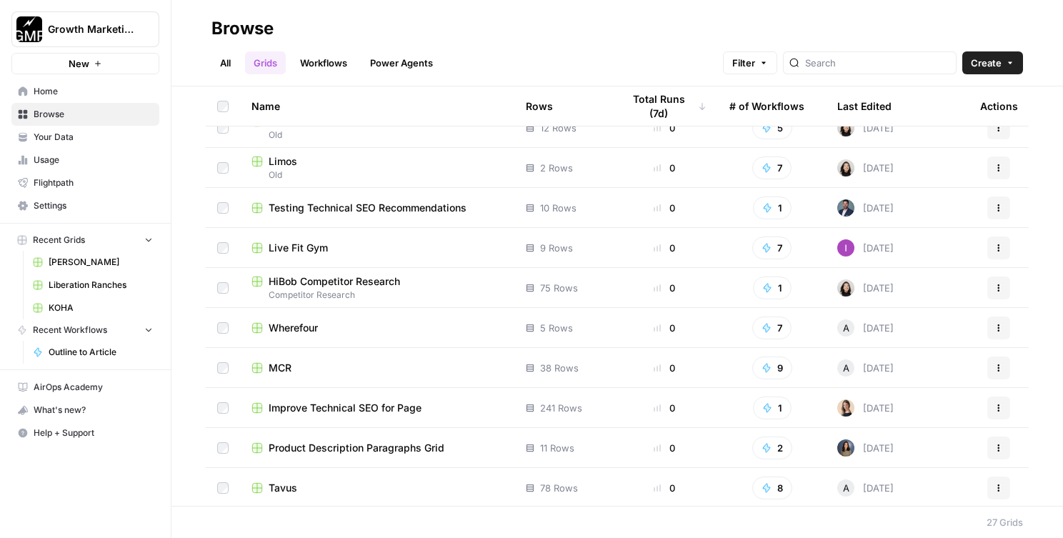
scroll to position [284, 0]
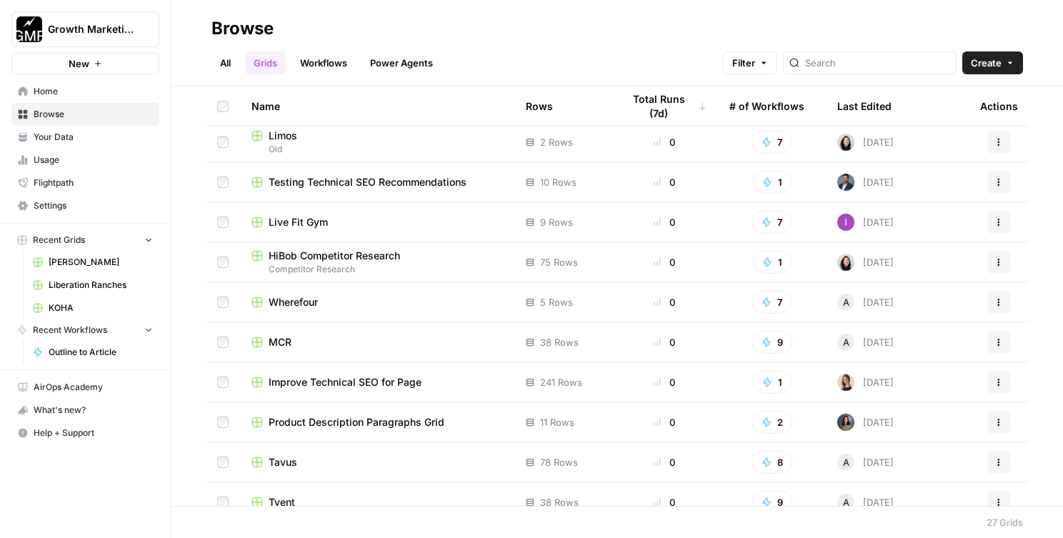
click at [294, 231] on td "Live Fit Gym" at bounding box center [377, 221] width 274 height 39
click at [291, 216] on span "Live Fit Gym" at bounding box center [298, 222] width 59 height 14
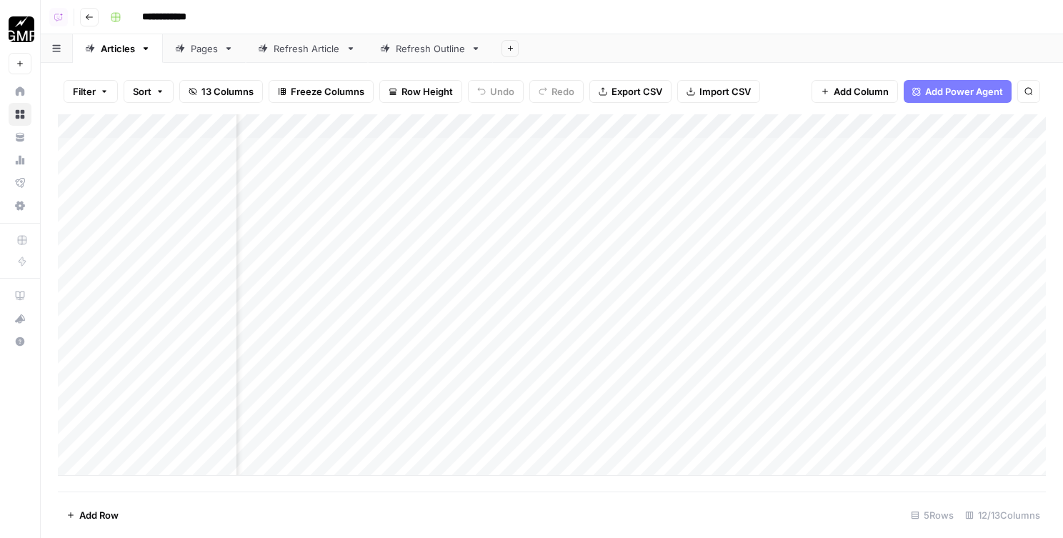
scroll to position [0, 685]
click at [758, 122] on div "Add Column" at bounding box center [552, 294] width 988 height 361
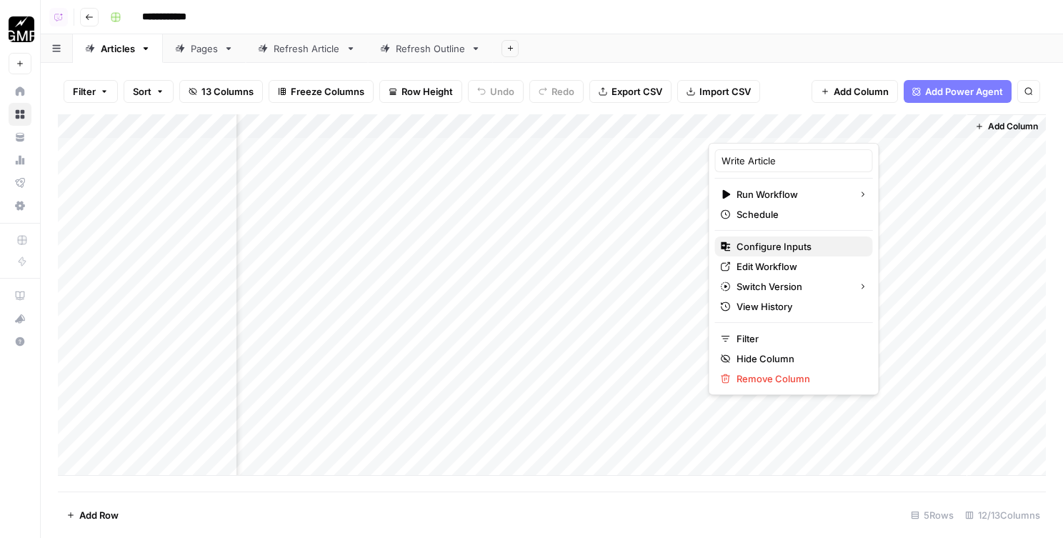
click at [758, 240] on span "Configure Inputs" at bounding box center [798, 246] width 125 height 14
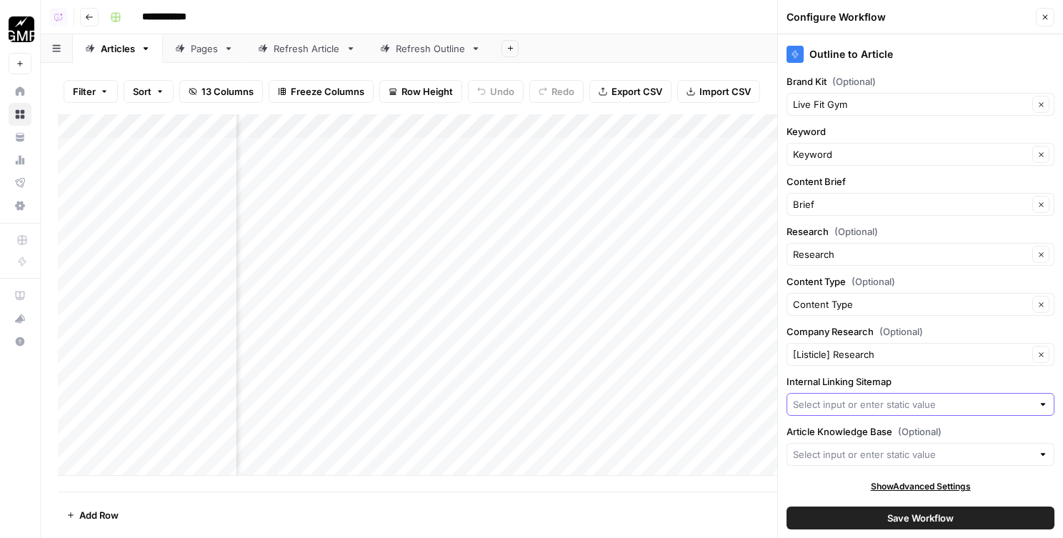
click at [840, 404] on input "Internal Linking Sitemap" at bounding box center [912, 404] width 239 height 14
click at [839, 431] on span "Live Fit Gym Sitemap" at bounding box center [918, 438] width 238 height 14
type input "Live Fit Gym Sitemap"
click at [848, 514] on button "Save Workflow" at bounding box center [920, 517] width 268 height 23
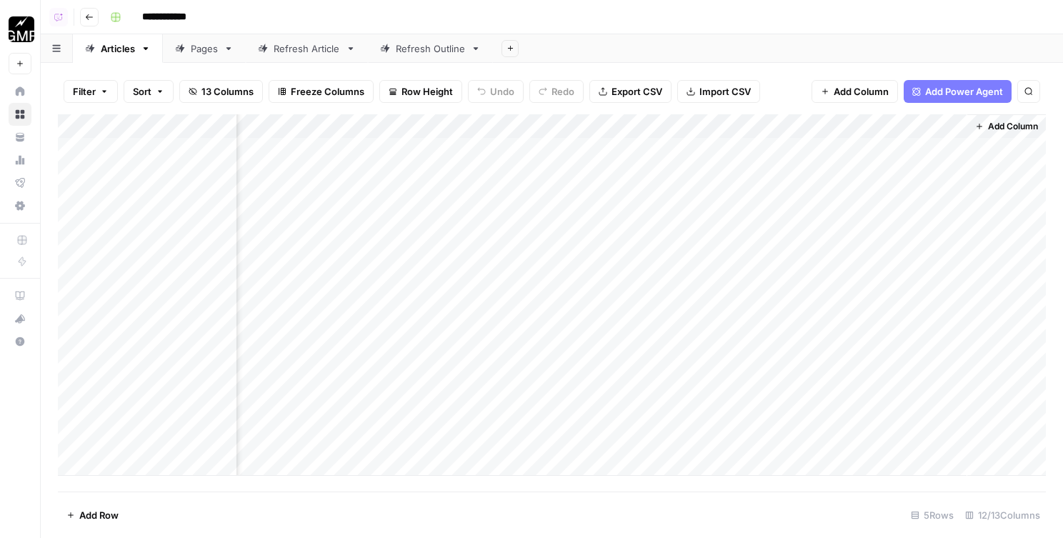
click at [99, 23] on header "**********" at bounding box center [552, 17] width 1022 height 34
click at [93, 23] on button "Go back" at bounding box center [89, 17] width 19 height 19
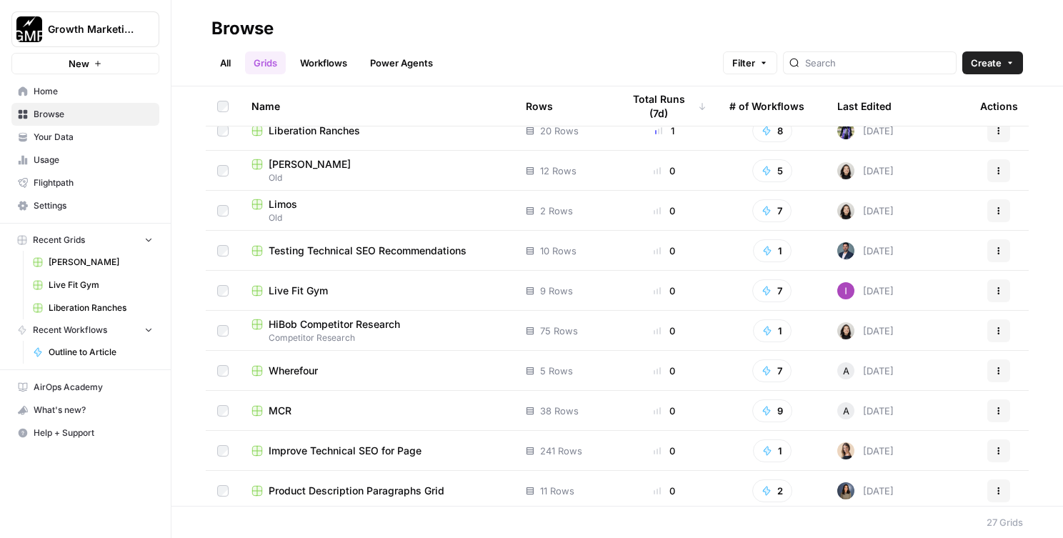
scroll to position [255, 0]
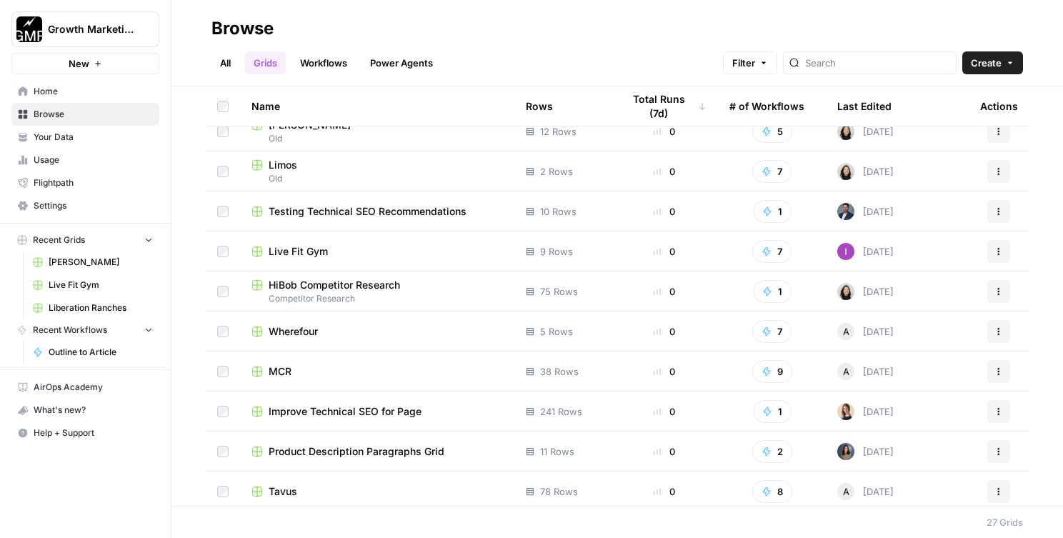
click at [294, 334] on span "Wherefour" at bounding box center [293, 331] width 49 height 14
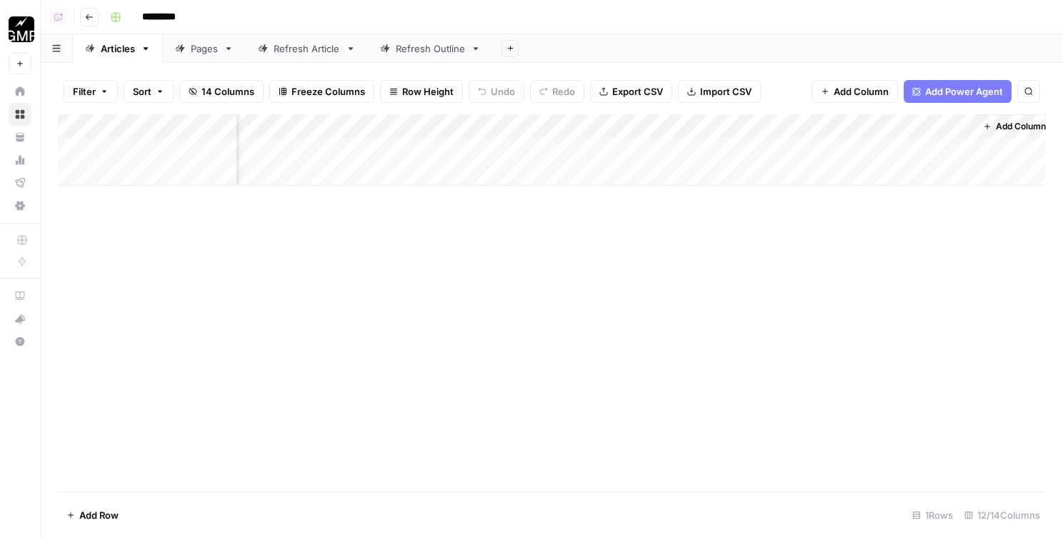
scroll to position [0, 685]
click at [729, 127] on div "Add Column" at bounding box center [552, 149] width 988 height 71
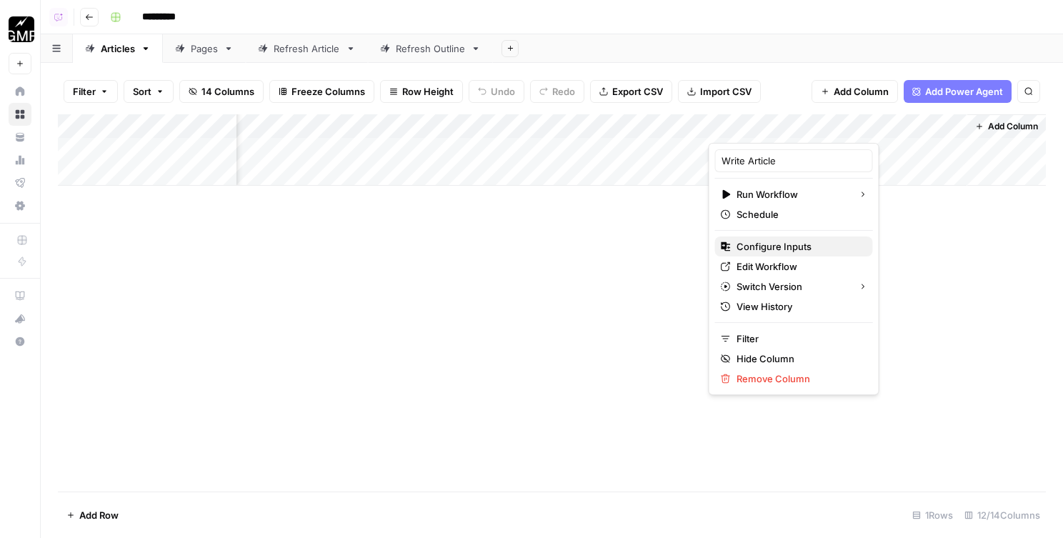
click at [763, 244] on span "Configure Inputs" at bounding box center [798, 246] width 125 height 14
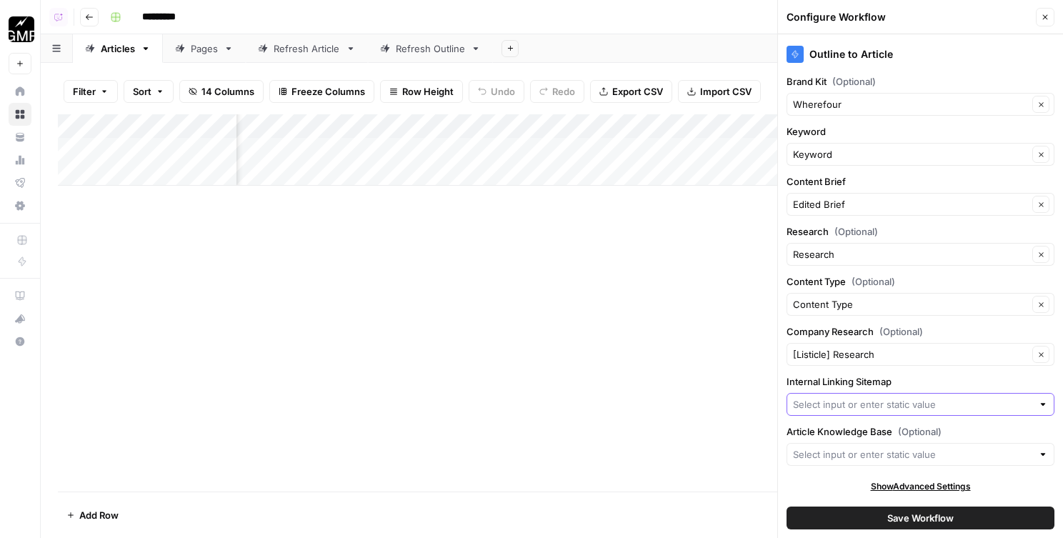
click at [870, 401] on input "Internal Linking Sitemap" at bounding box center [912, 404] width 239 height 14
type input "where"
click at [586, 431] on div "Add Column" at bounding box center [552, 302] width 988 height 377
click at [84, 21] on button "Go back" at bounding box center [89, 17] width 19 height 19
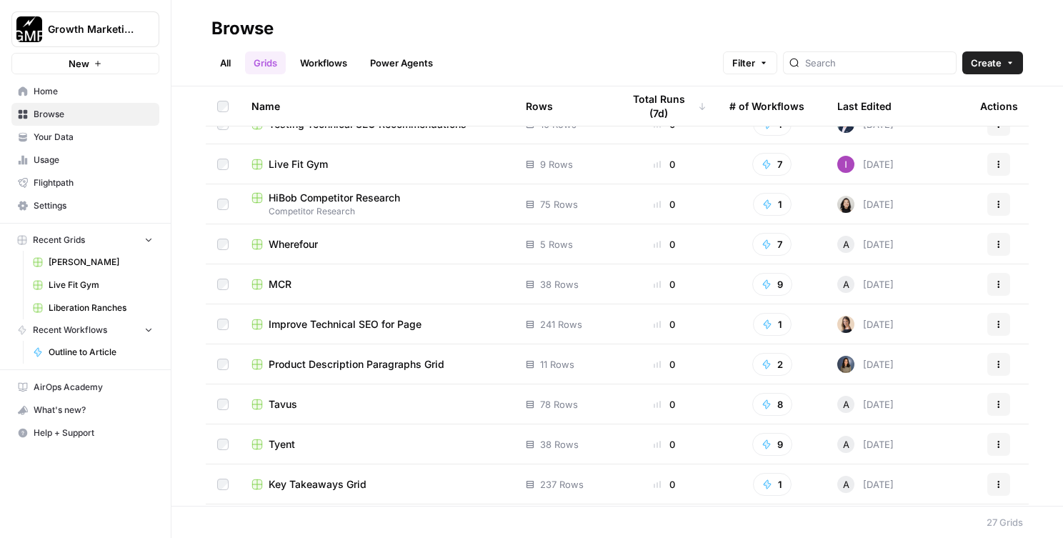
scroll to position [345, 0]
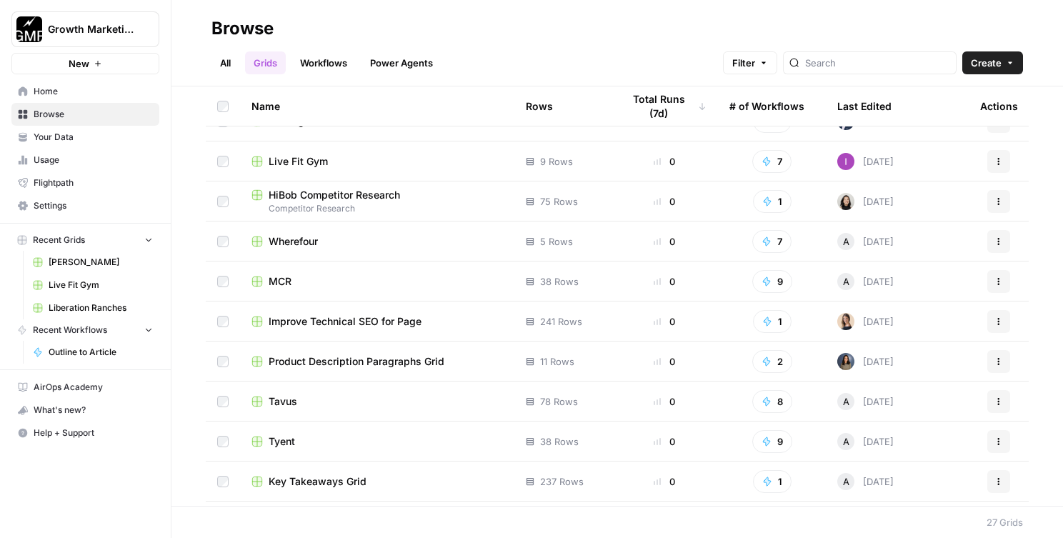
click at [279, 277] on span "MCR" at bounding box center [280, 281] width 23 height 14
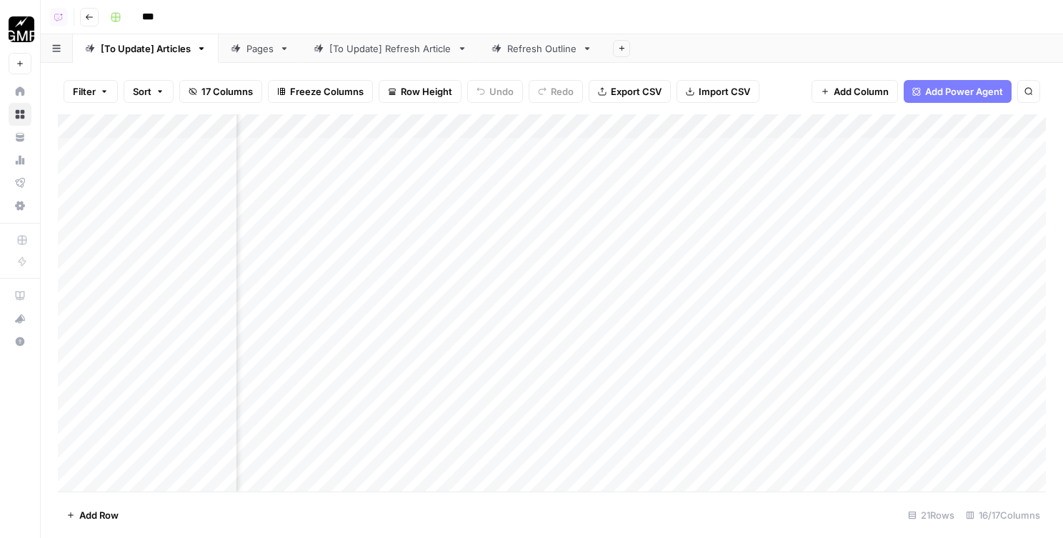
scroll to position [0, 1035]
click at [774, 124] on div "Add Column" at bounding box center [552, 302] width 988 height 377
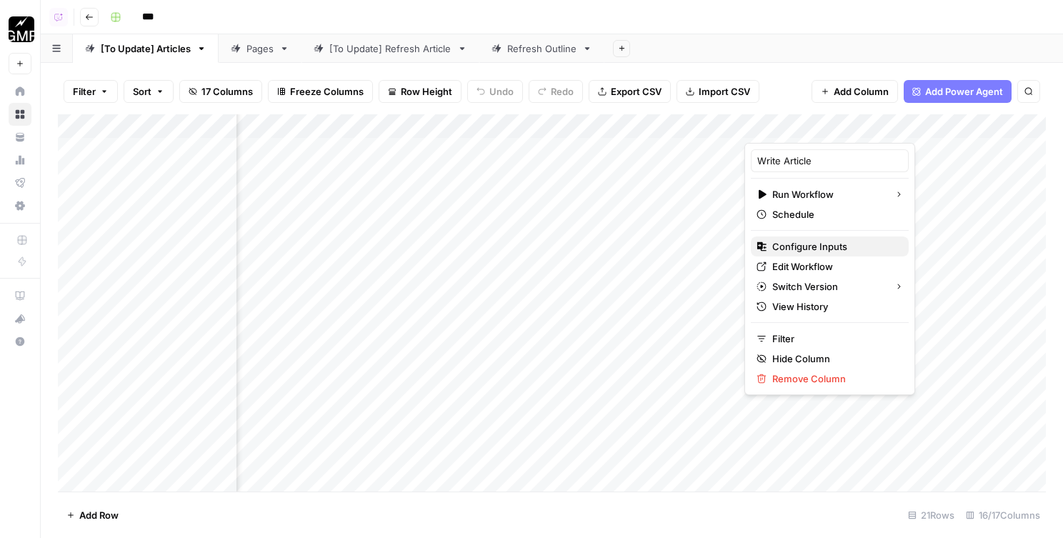
click at [799, 246] on span "Configure Inputs" at bounding box center [834, 246] width 125 height 14
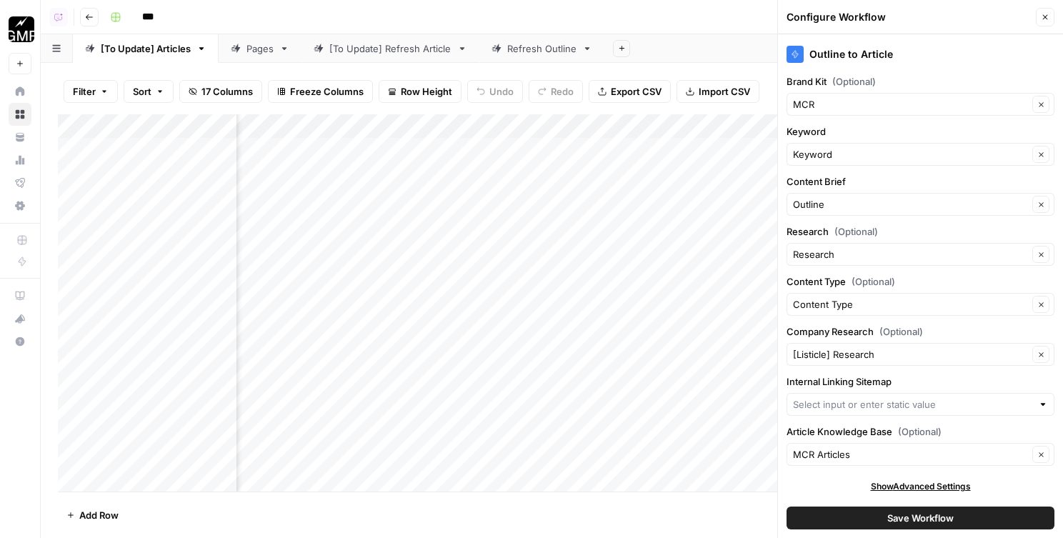
scroll to position [1, 0]
click at [834, 454] on input "Article Knowledge Base (Optional)" at bounding box center [910, 453] width 235 height 14
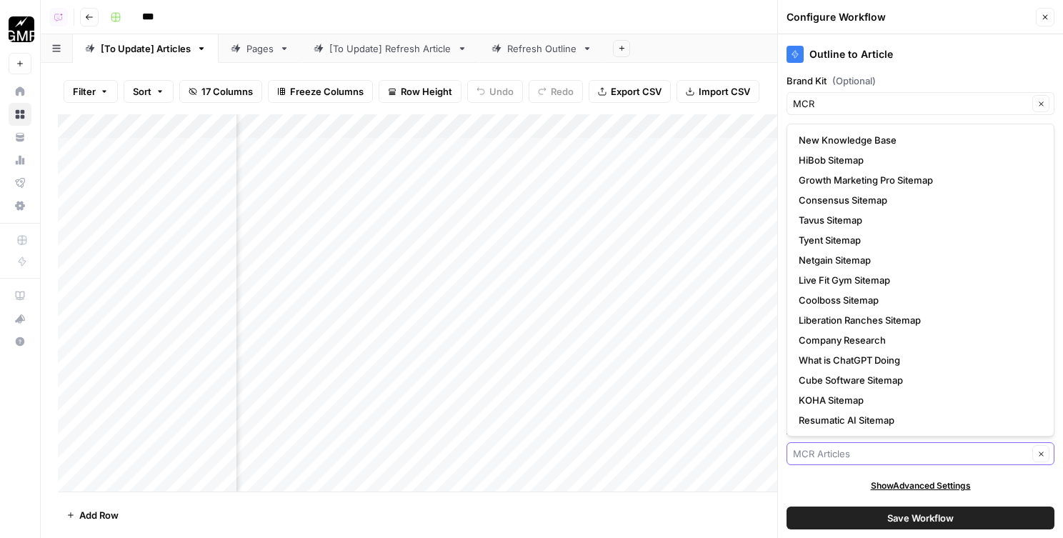
click at [1049, 456] on button "Clear" at bounding box center [1040, 453] width 17 height 17
click at [1045, 456] on button "Clear" at bounding box center [1040, 453] width 17 height 17
type input "MCR Articles"
click at [836, 477] on div "Outline to Article Brand Kit (Optional) MCR Clear Keyword Keyword Clear Content…" at bounding box center [920, 286] width 285 height 504
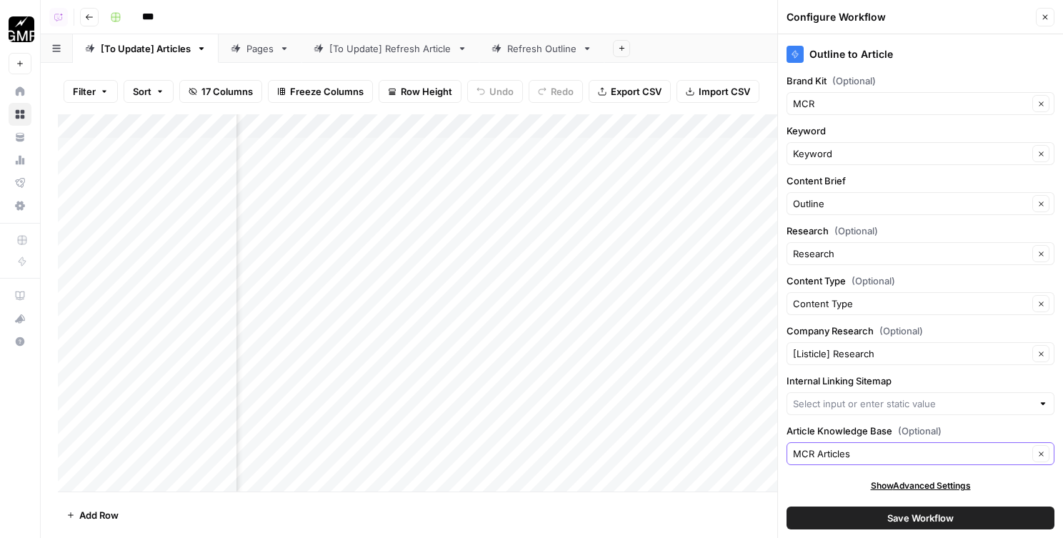
click at [1038, 459] on button "Clear" at bounding box center [1040, 453] width 17 height 17
click at [1046, 453] on button "Clear" at bounding box center [1040, 453] width 17 height 17
click at [984, 410] on input "Internal Linking Sitemap" at bounding box center [912, 403] width 239 height 14
click at [884, 436] on span "MCR Articles" at bounding box center [918, 437] width 238 height 14
type input "MCR Articles"
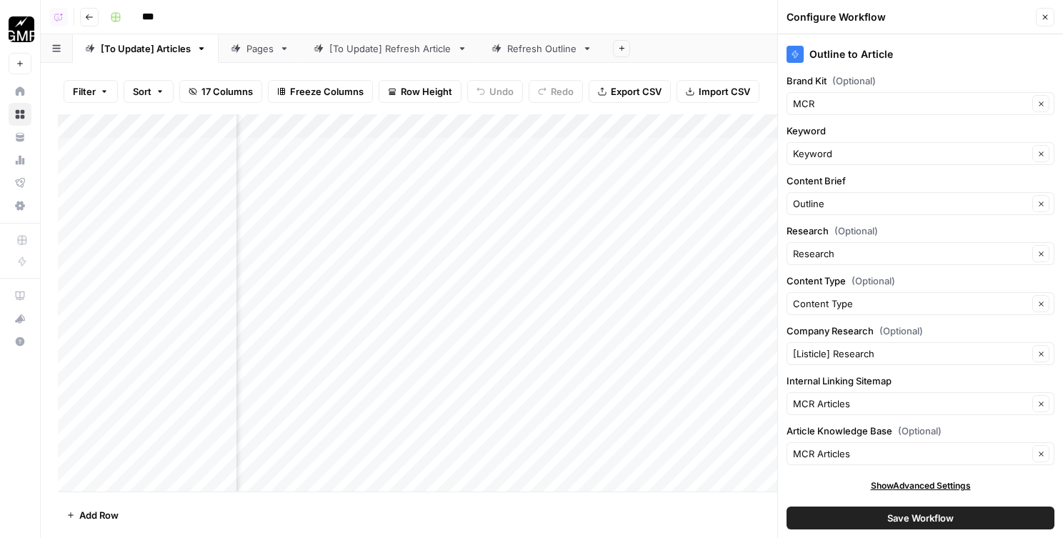
click at [879, 513] on button "Save Workflow" at bounding box center [920, 517] width 268 height 23
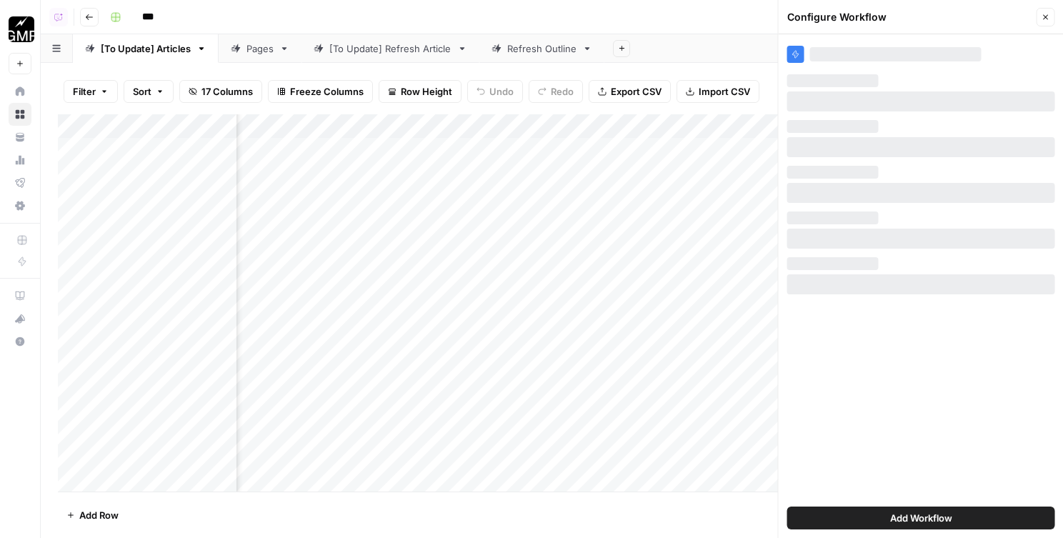
scroll to position [0, 0]
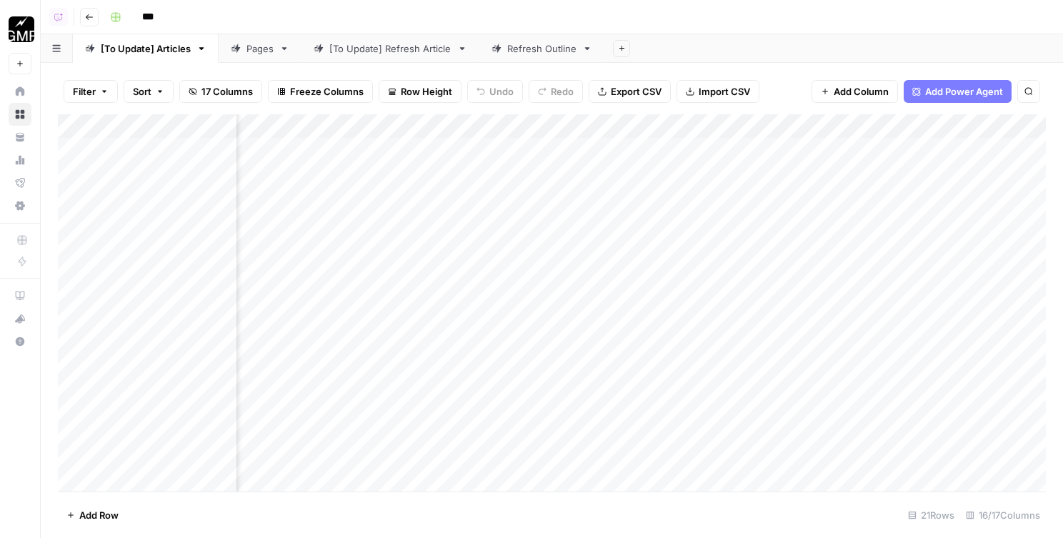
click at [789, 127] on div "Add Column" at bounding box center [552, 302] width 988 height 377
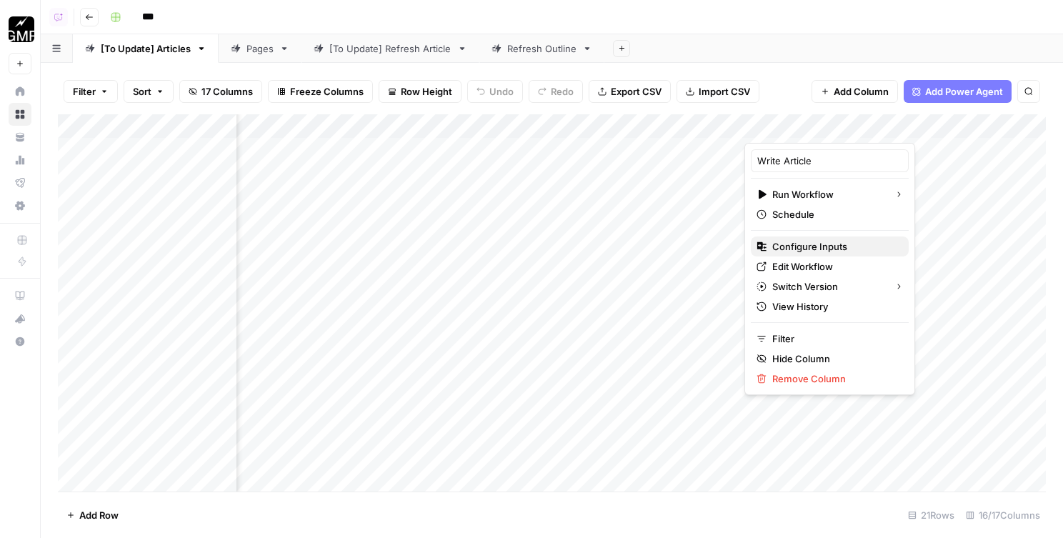
click at [789, 251] on span "Configure Inputs" at bounding box center [834, 246] width 125 height 14
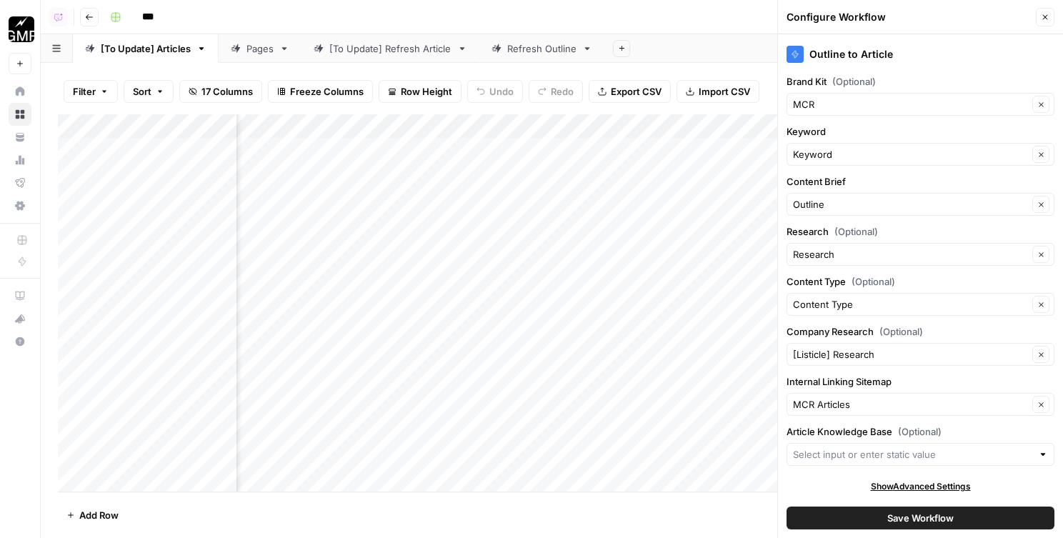
click at [1045, 8] on button "Close" at bounding box center [1045, 17] width 19 height 19
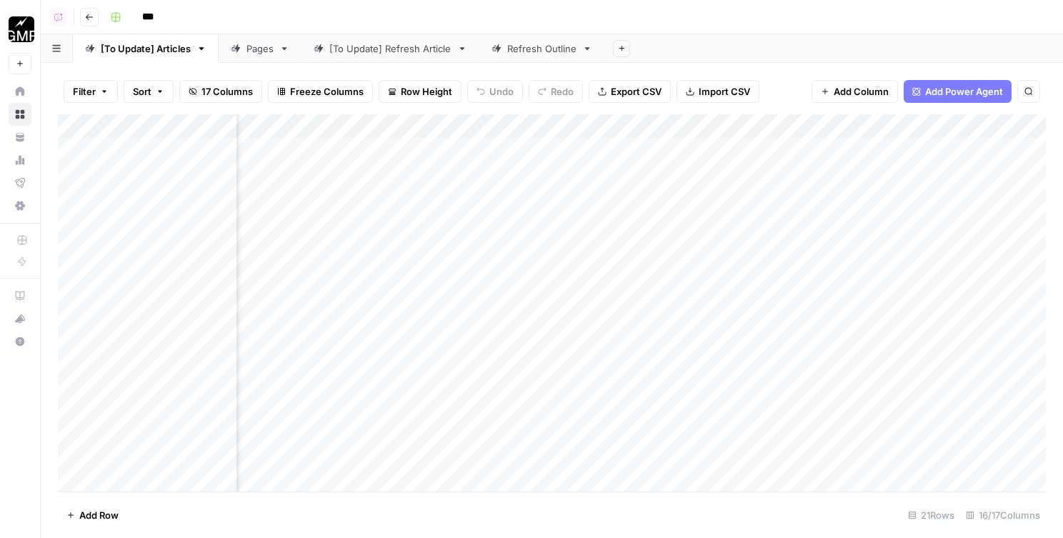
click at [87, 10] on button "Go back" at bounding box center [89, 17] width 19 height 19
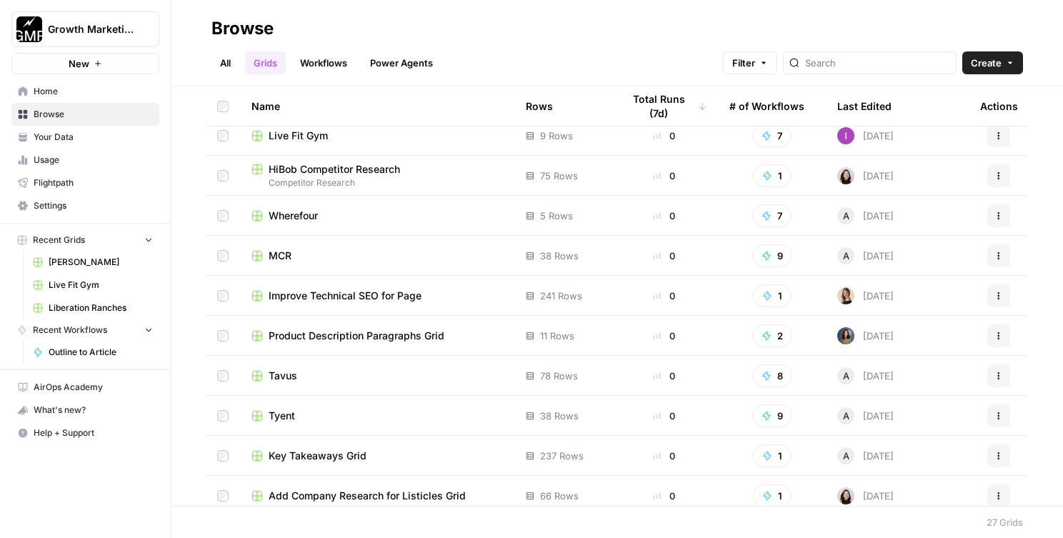
scroll to position [388, 0]
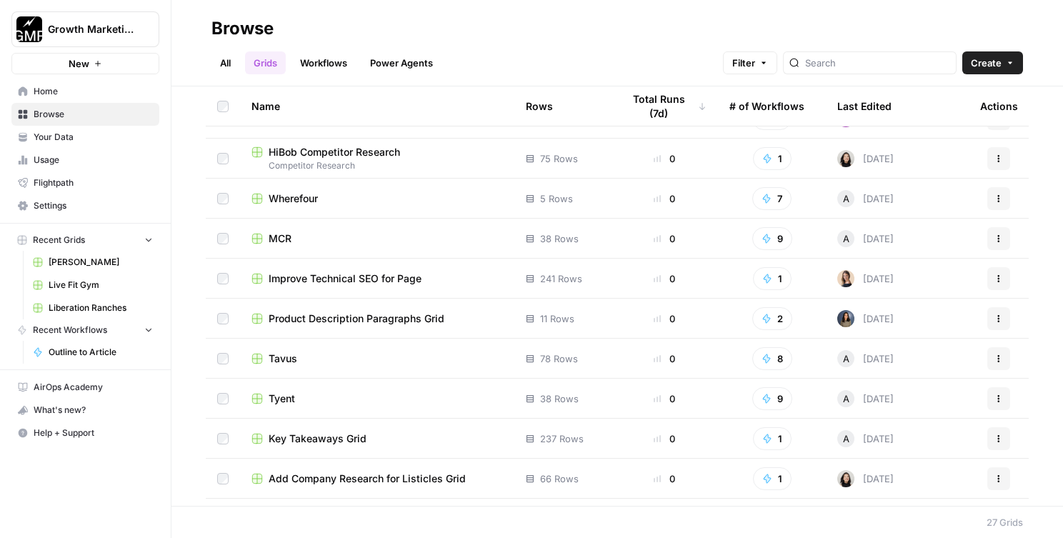
click at [281, 357] on span "Tavus" at bounding box center [283, 358] width 29 height 14
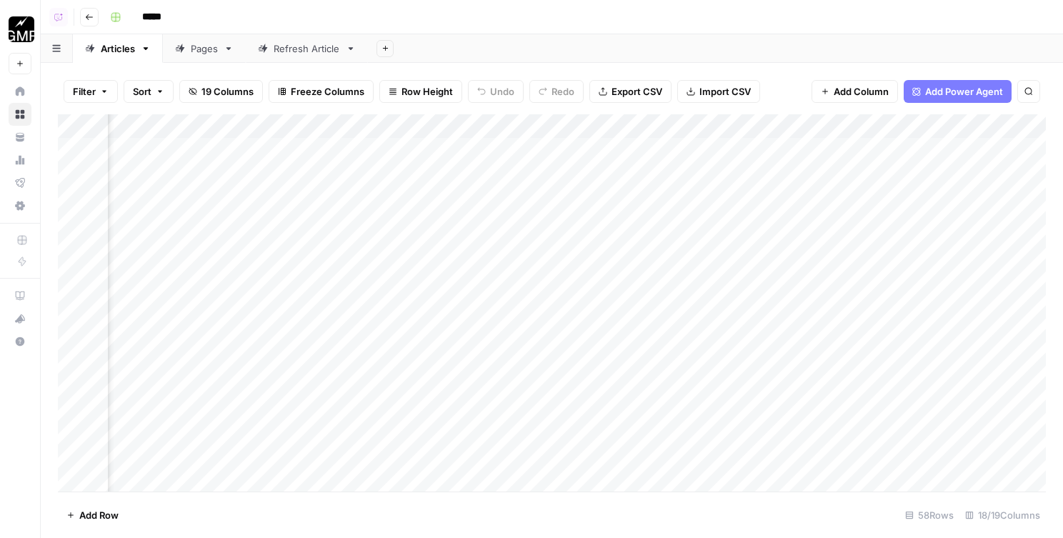
scroll to position [0, 1022]
click at [814, 121] on div "Add Column" at bounding box center [552, 302] width 988 height 377
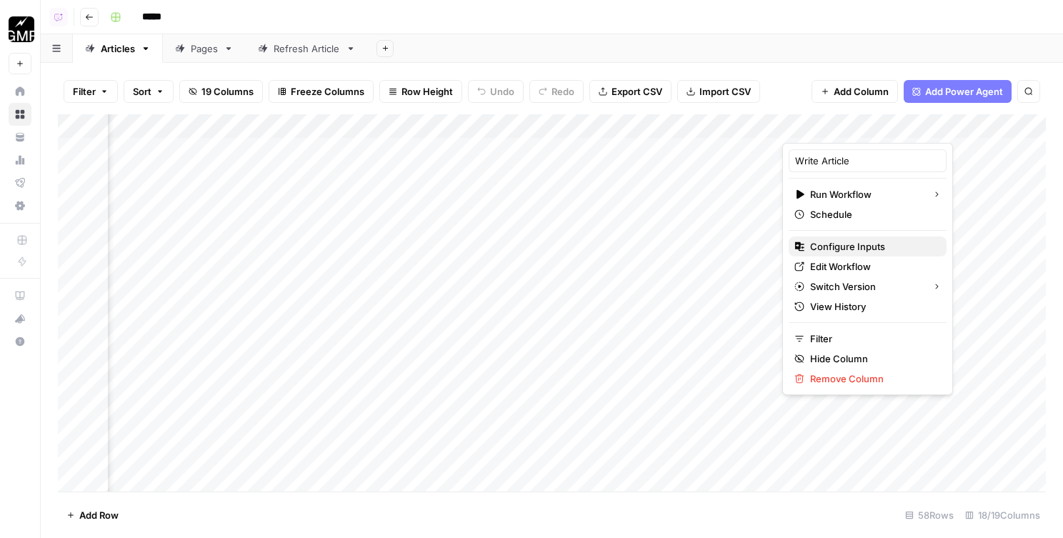
click at [834, 246] on span "Configure Inputs" at bounding box center [872, 246] width 125 height 14
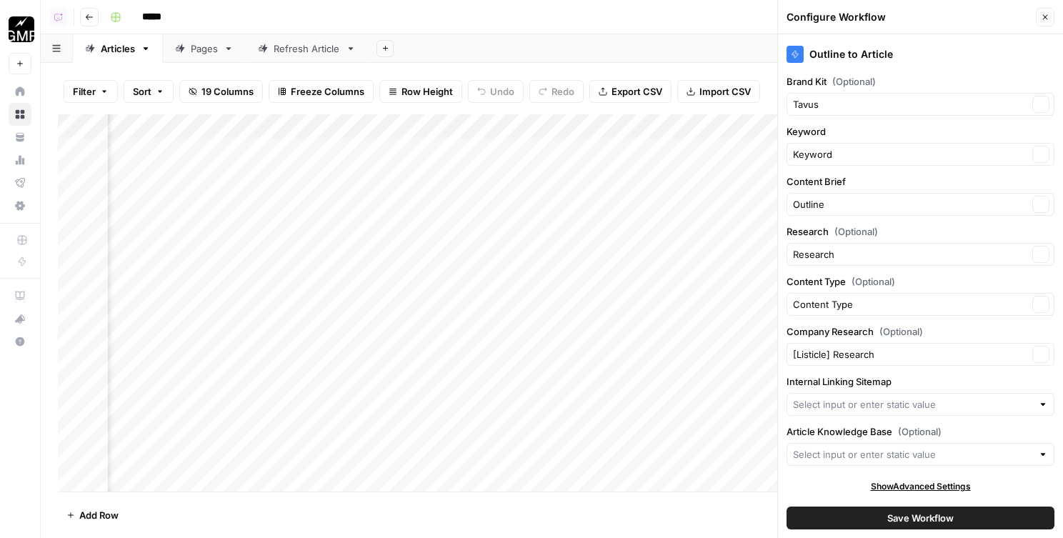
scroll to position [1, 0]
click at [852, 401] on input "Internal Linking Sitemap" at bounding box center [912, 403] width 239 height 14
click at [841, 429] on button "Tavus Sitemap" at bounding box center [920, 437] width 255 height 20
type input "Tavus Sitemap"
click at [856, 516] on button "Save Workflow" at bounding box center [920, 517] width 268 height 23
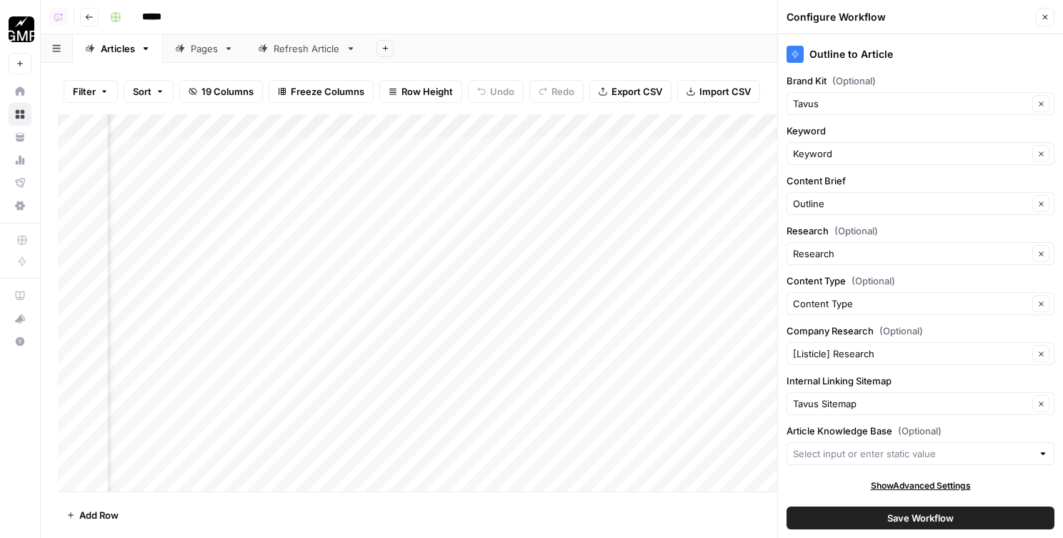
scroll to position [0, 0]
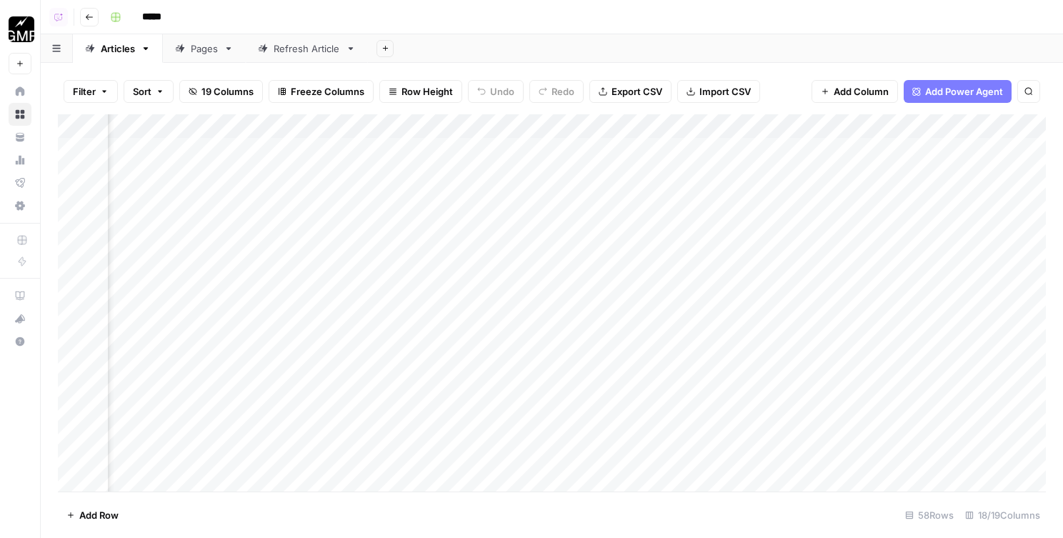
click at [79, 20] on header "Copilot Go back *****" at bounding box center [552, 17] width 1022 height 34
click at [86, 20] on icon "button" at bounding box center [89, 17] width 9 height 9
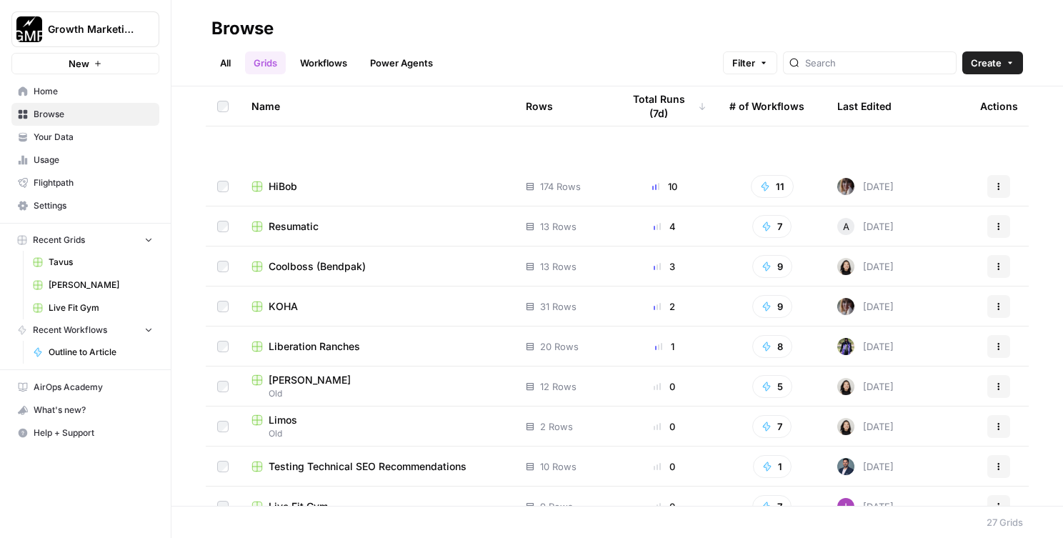
scroll to position [451, 0]
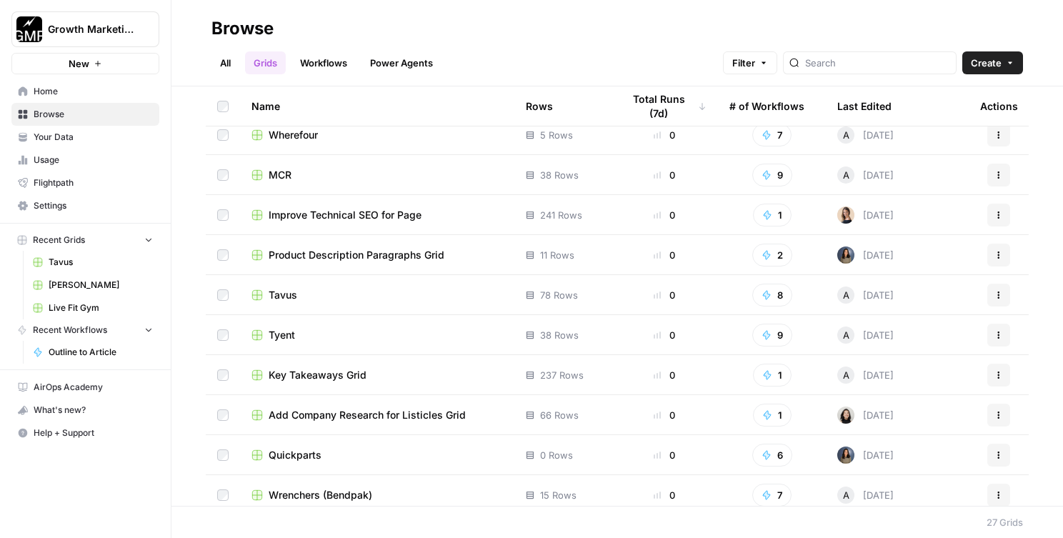
click at [294, 339] on span "Tyent" at bounding box center [282, 335] width 26 height 14
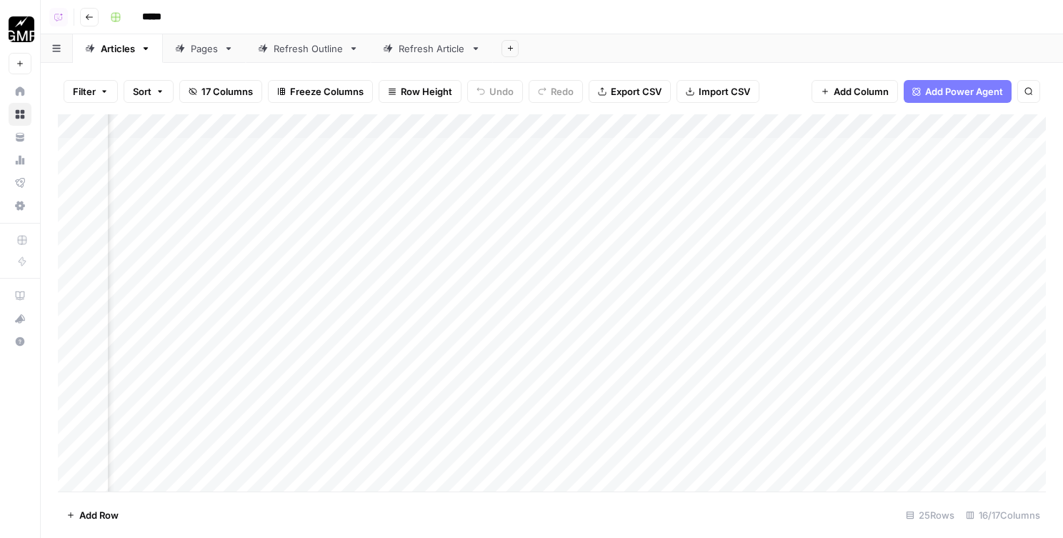
scroll to position [0, 1229]
click at [632, 124] on div "Add Column" at bounding box center [552, 302] width 988 height 377
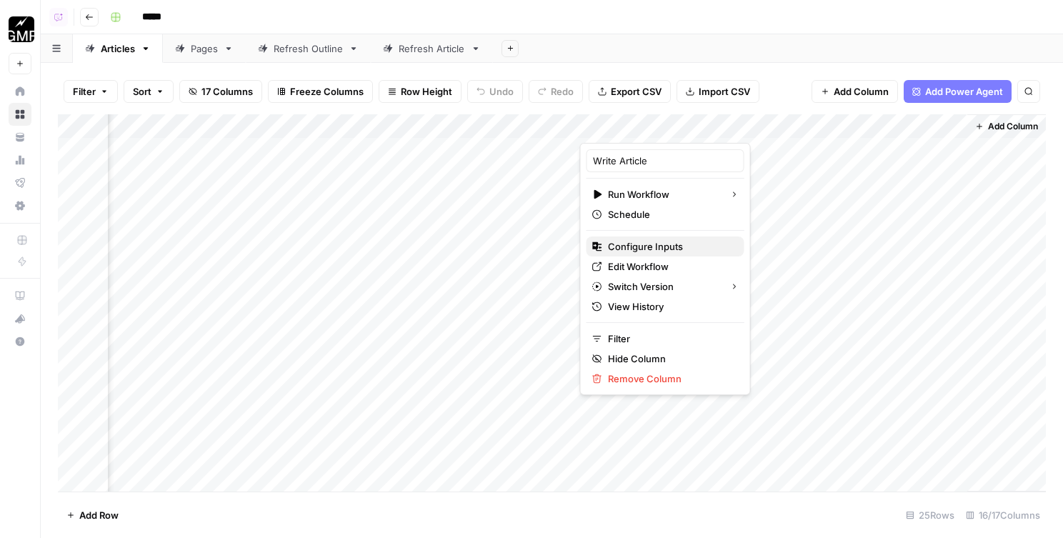
click at [629, 244] on span "Configure Inputs" at bounding box center [670, 246] width 125 height 14
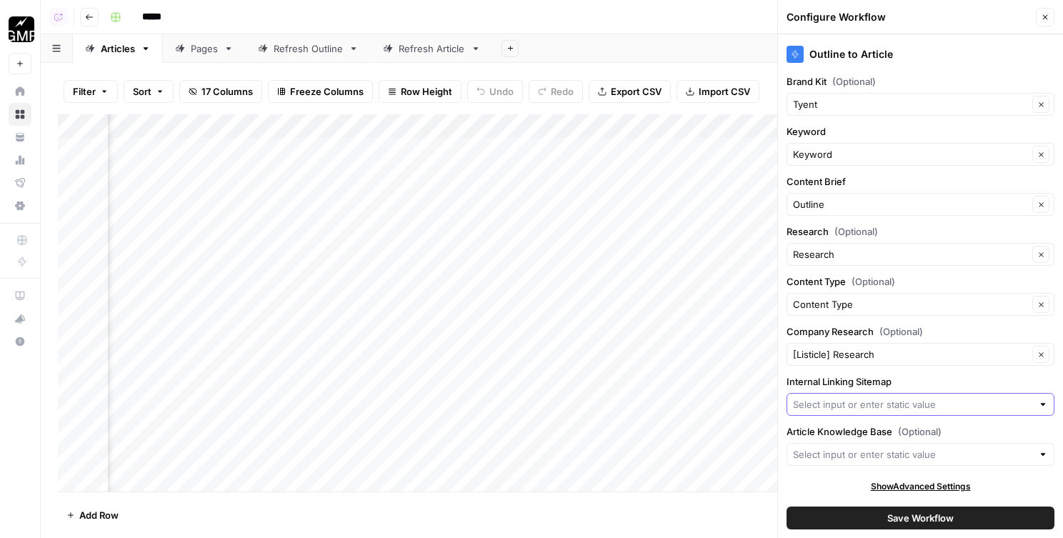
click at [856, 402] on input "Internal Linking Sitemap" at bounding box center [912, 404] width 239 height 14
click at [859, 429] on button "Tyent Sitemap" at bounding box center [920, 438] width 255 height 20
type input "Tyent Sitemap"
click at [855, 521] on button "Save Workflow" at bounding box center [920, 517] width 268 height 23
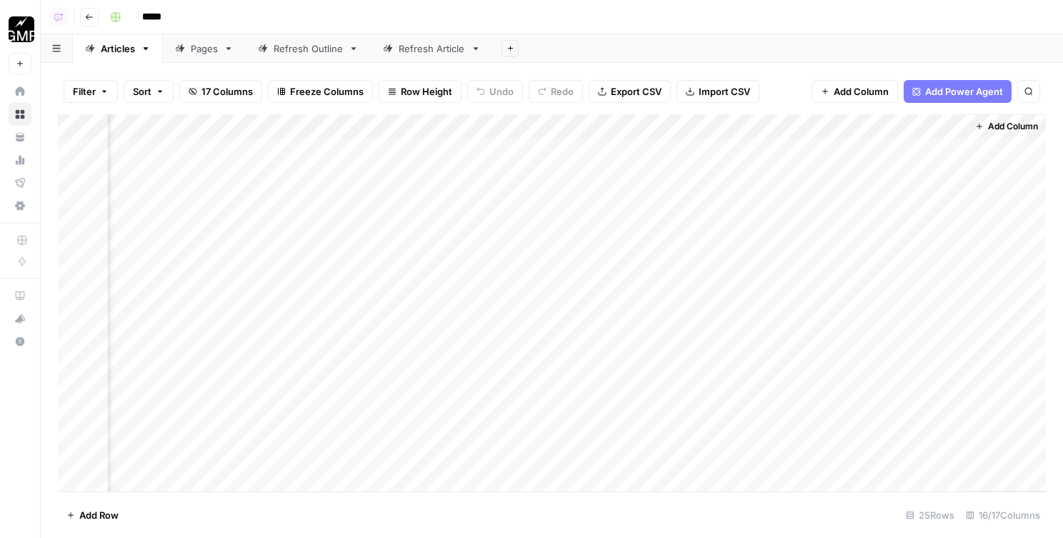
click at [90, 16] on icon "button" at bounding box center [89, 17] width 7 height 6
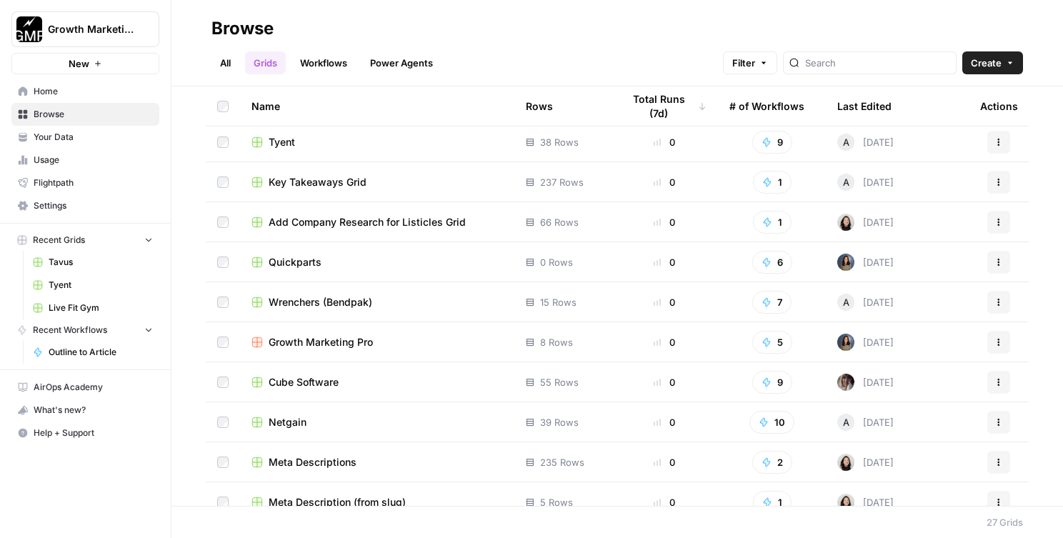
scroll to position [656, 0]
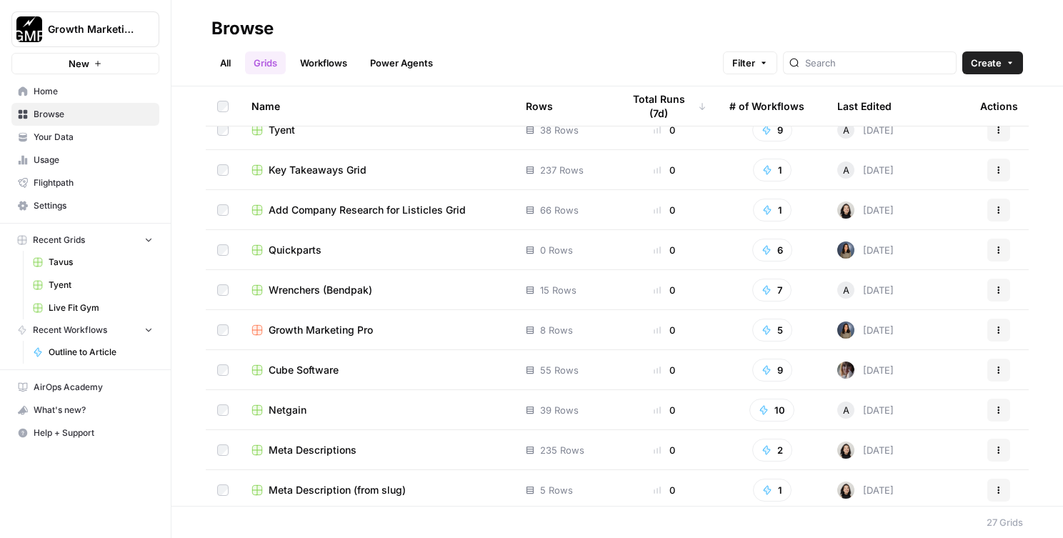
click at [311, 249] on span "Quickparts" at bounding box center [295, 250] width 53 height 14
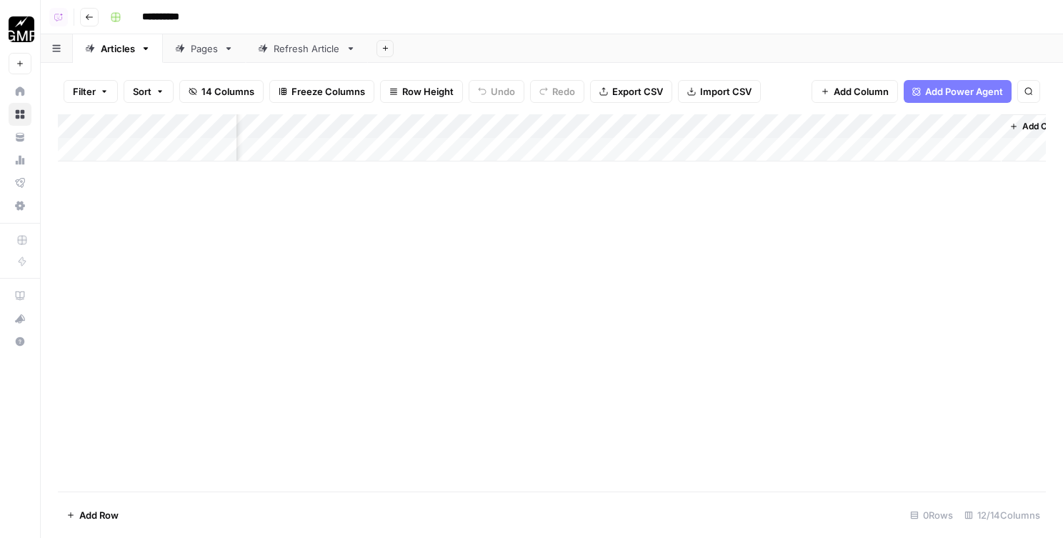
scroll to position [0, 685]
click at [769, 130] on div "Add Column" at bounding box center [552, 137] width 988 height 47
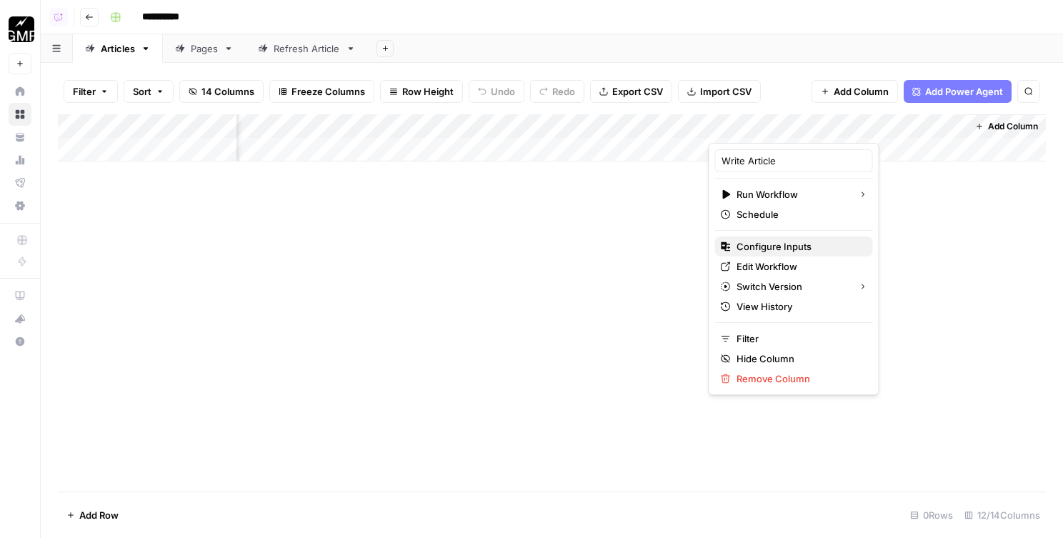
click at [770, 243] on span "Configure Inputs" at bounding box center [798, 246] width 125 height 14
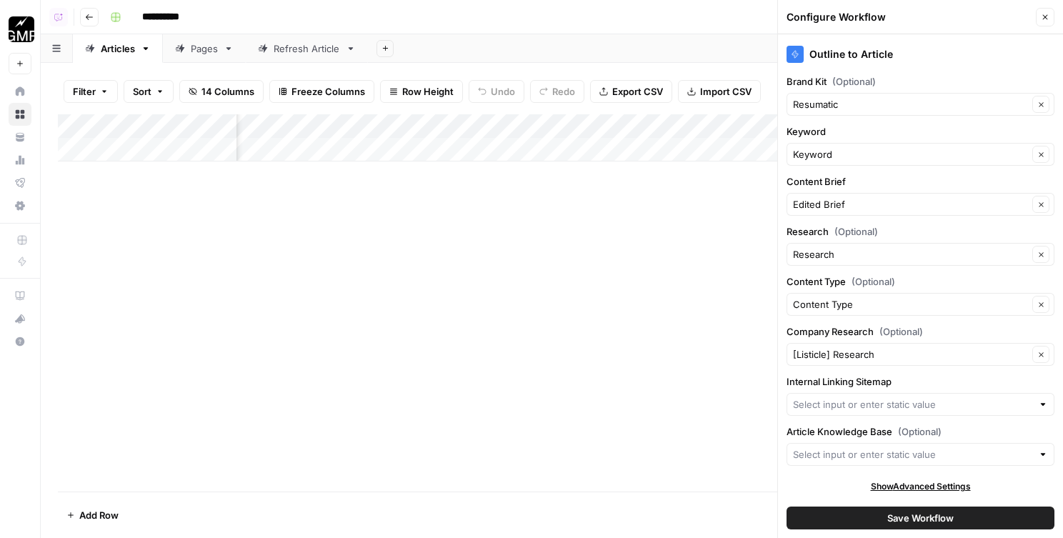
click at [80, 23] on button "Go back" at bounding box center [89, 17] width 19 height 19
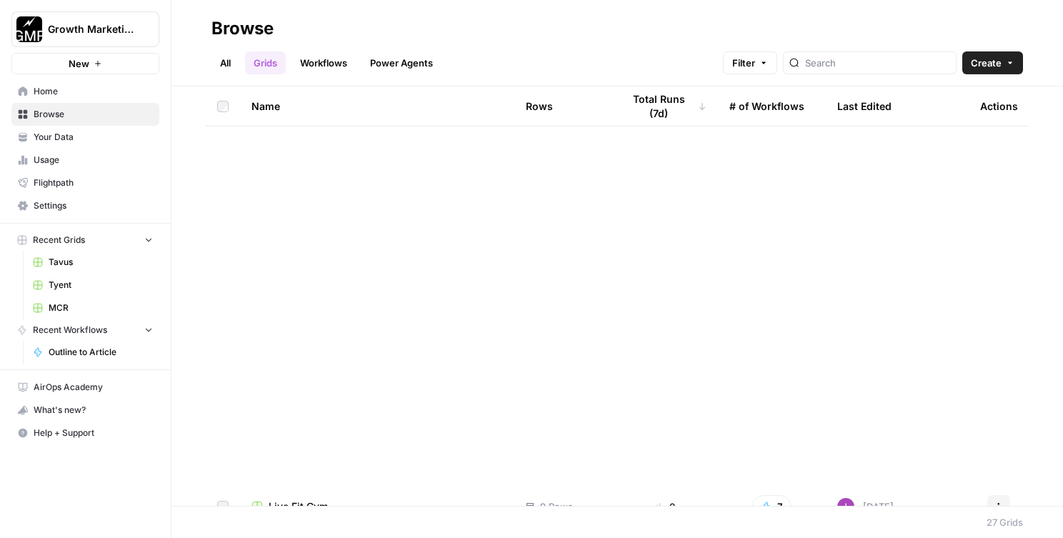
scroll to position [701, 0]
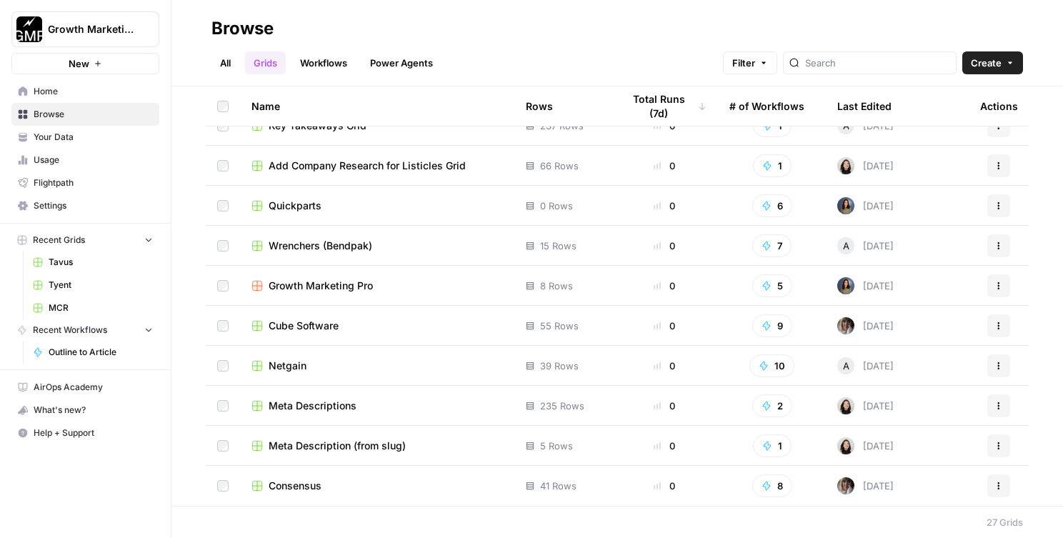
click at [320, 254] on td "Wrenchers (Bendpak)" at bounding box center [377, 245] width 274 height 39
click at [320, 240] on span "Wrenchers (Bendpak)" at bounding box center [321, 246] width 104 height 14
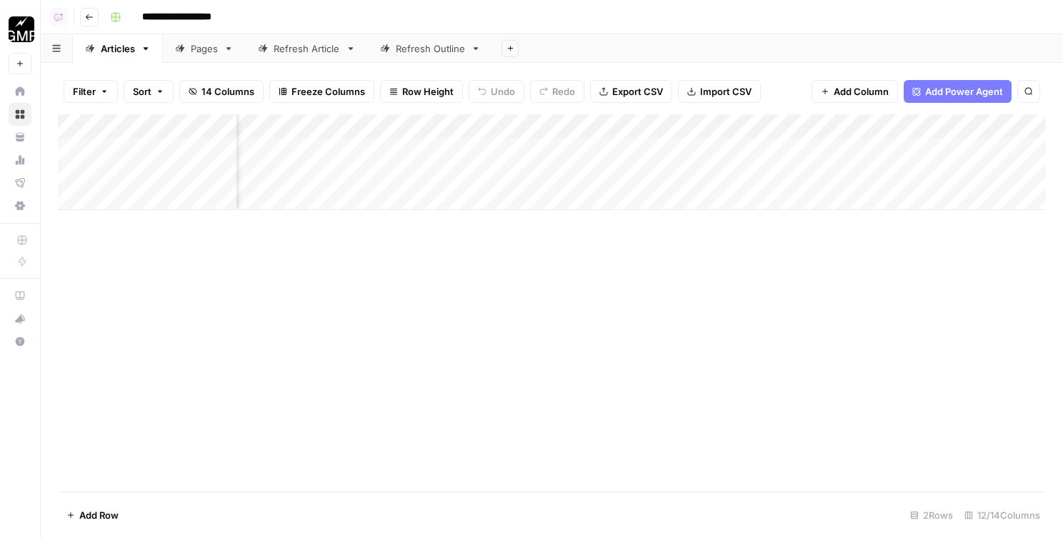
scroll to position [0, 685]
click at [751, 120] on div "Add Column" at bounding box center [552, 162] width 988 height 96
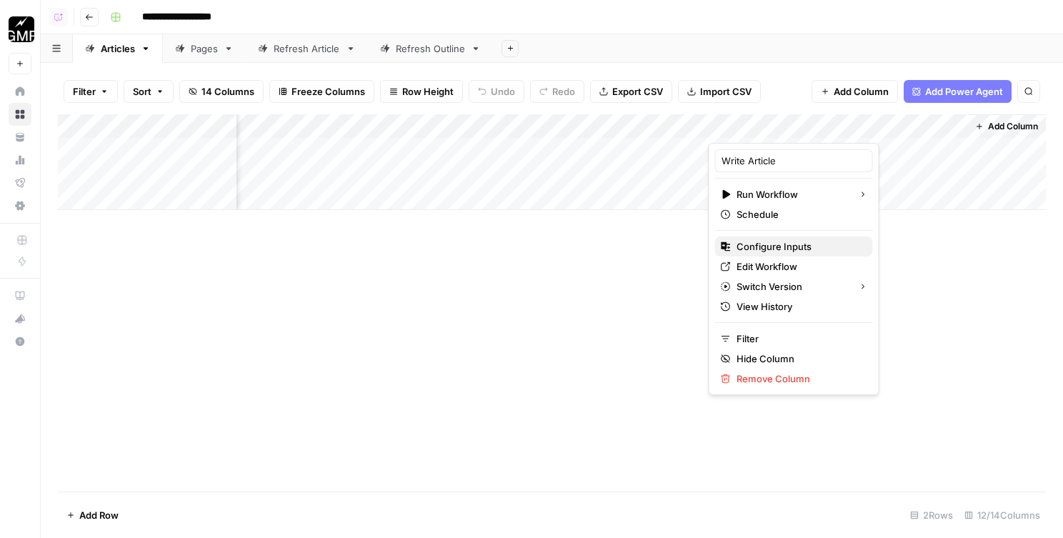
click at [761, 249] on span "Configure Inputs" at bounding box center [798, 246] width 125 height 14
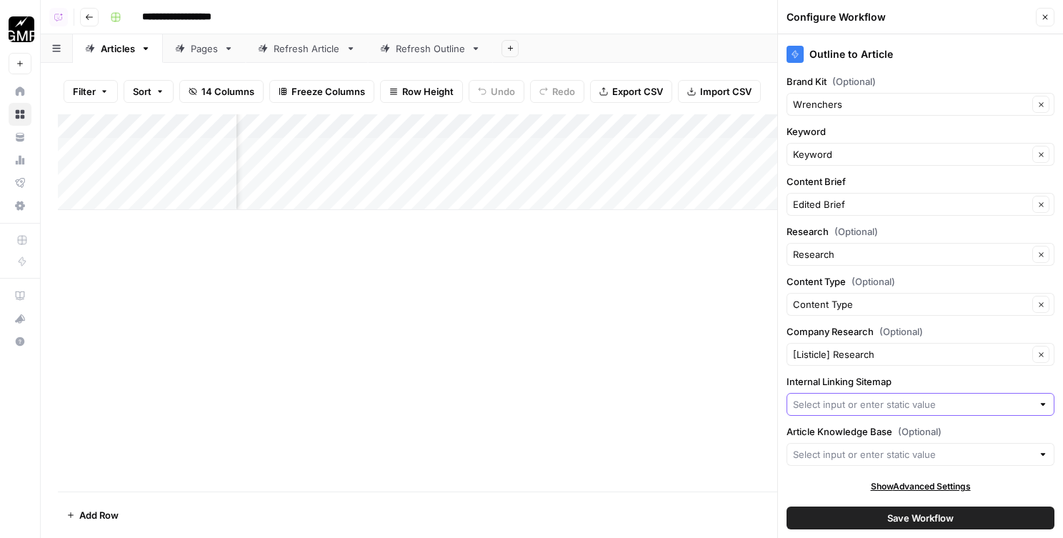
click at [849, 406] on input "Internal Linking Sitemap" at bounding box center [912, 404] width 239 height 14
type input "wrenc"
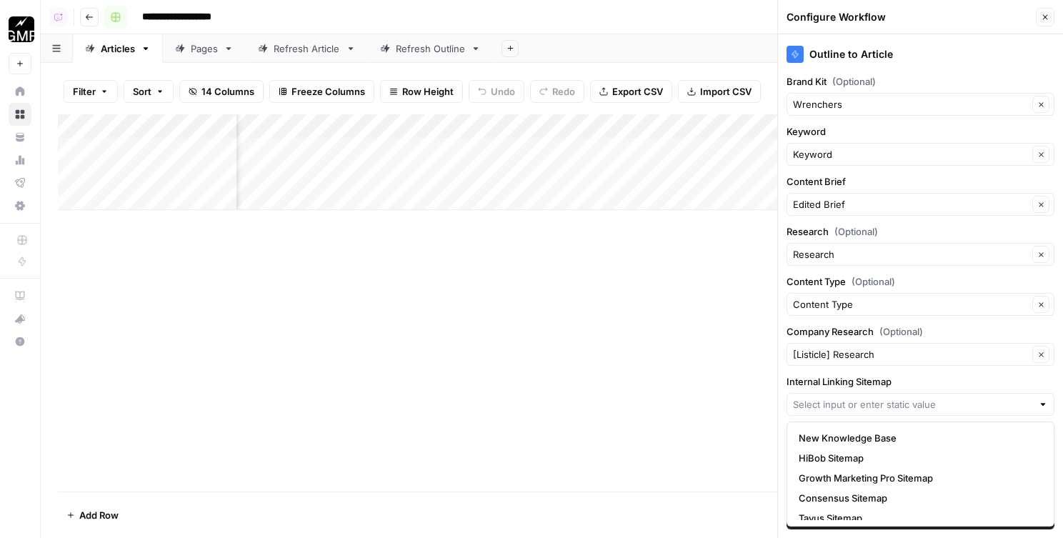
click at [96, 20] on button "Go back" at bounding box center [89, 17] width 19 height 19
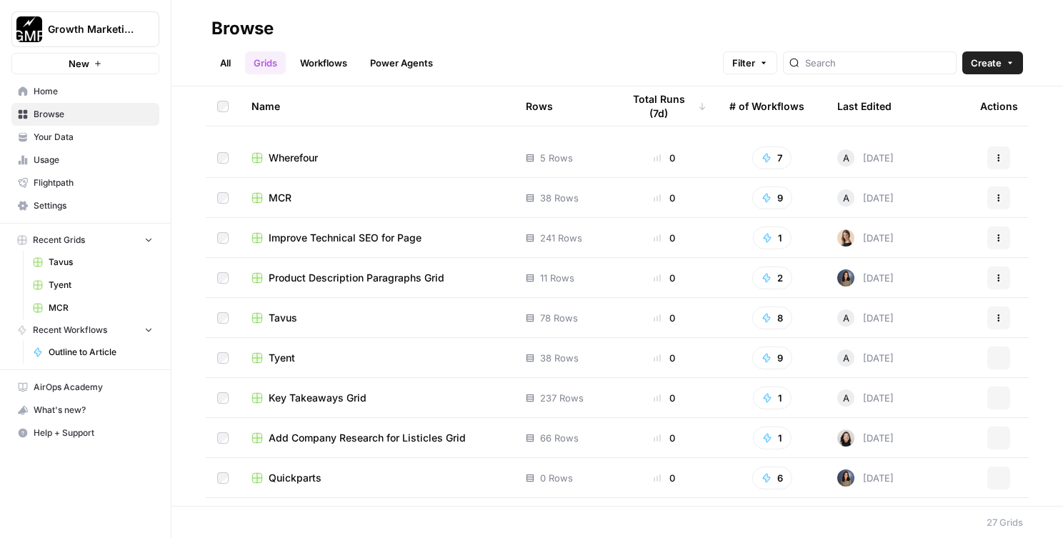
scroll to position [701, 0]
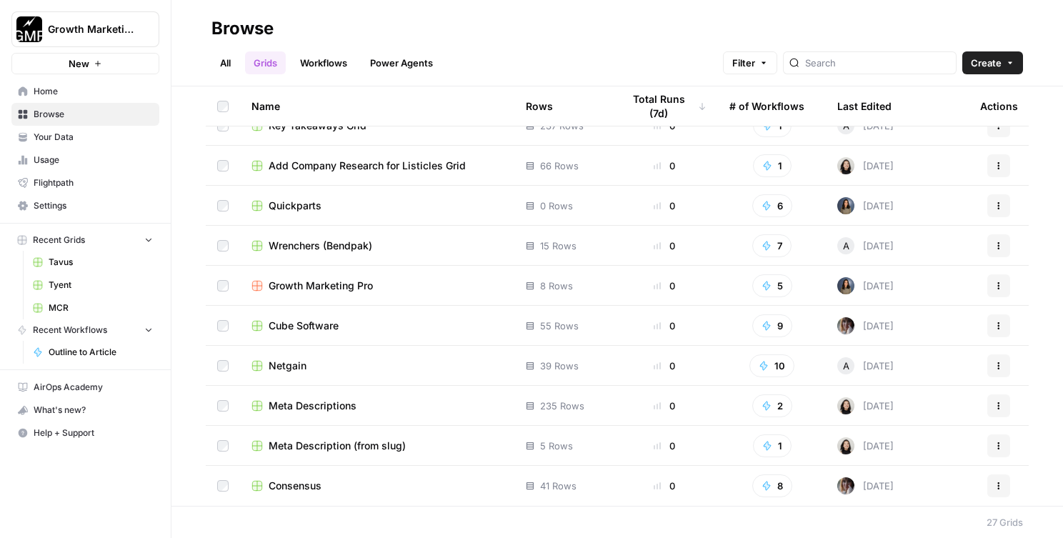
click at [290, 324] on span "Cube Software" at bounding box center [304, 326] width 70 height 14
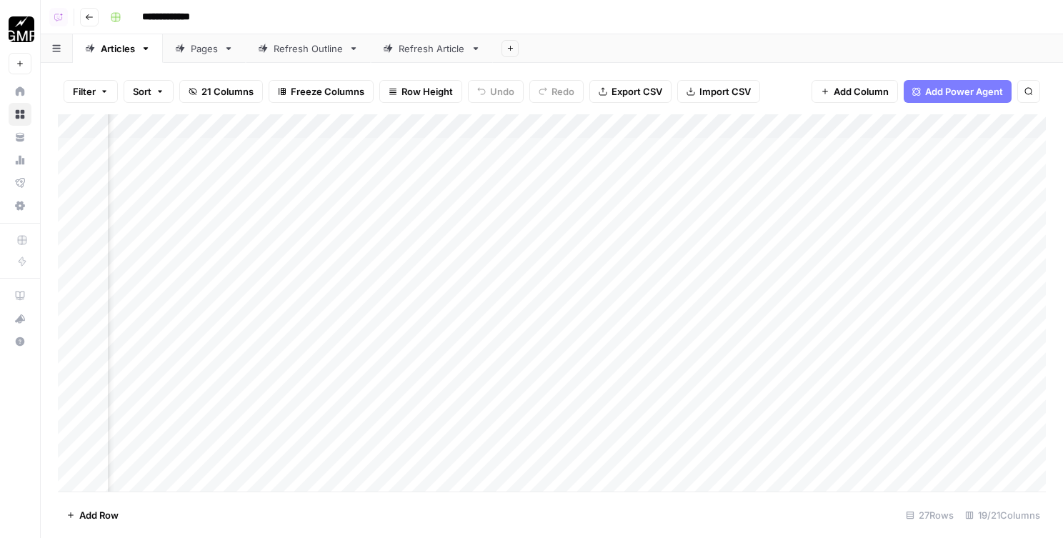
scroll to position [0, 1392]
click at [566, 119] on div "Add Column" at bounding box center [552, 302] width 988 height 377
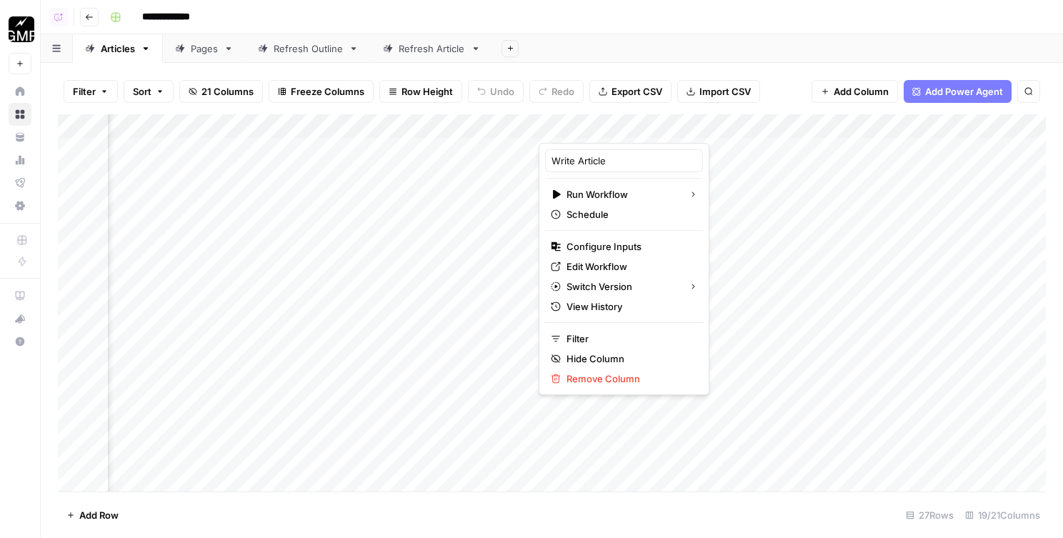
click at [605, 248] on span "Configure Inputs" at bounding box center [628, 246] width 125 height 14
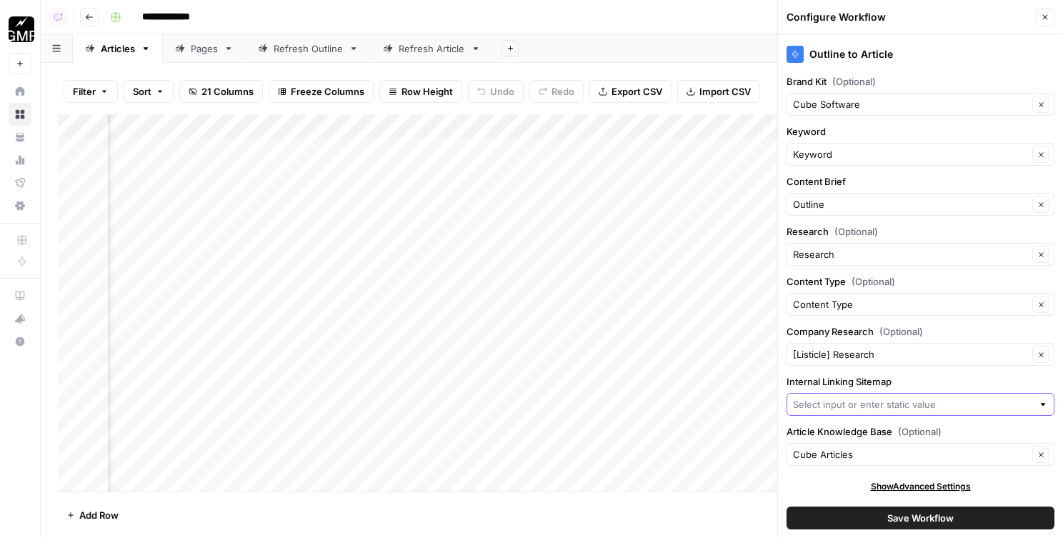
click at [854, 407] on input "Internal Linking Sitemap" at bounding box center [912, 404] width 239 height 14
click at [840, 437] on span "Cube Software Sitemap" at bounding box center [918, 438] width 238 height 14
type input "Cube Software Sitemap"
click at [841, 514] on button "Save Workflow" at bounding box center [920, 517] width 268 height 23
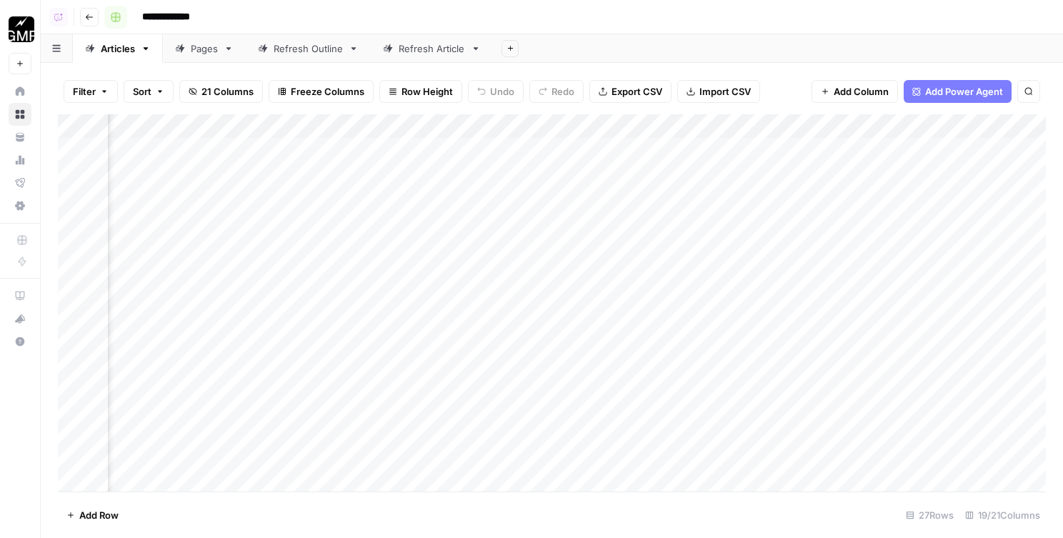
click at [93, 22] on button "Go back" at bounding box center [89, 17] width 19 height 19
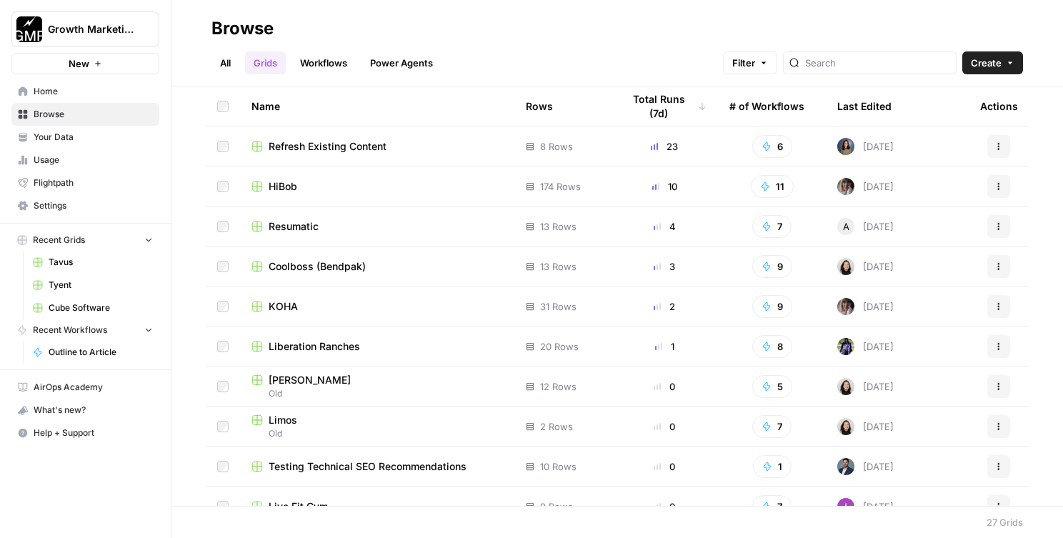
scroll to position [701, 0]
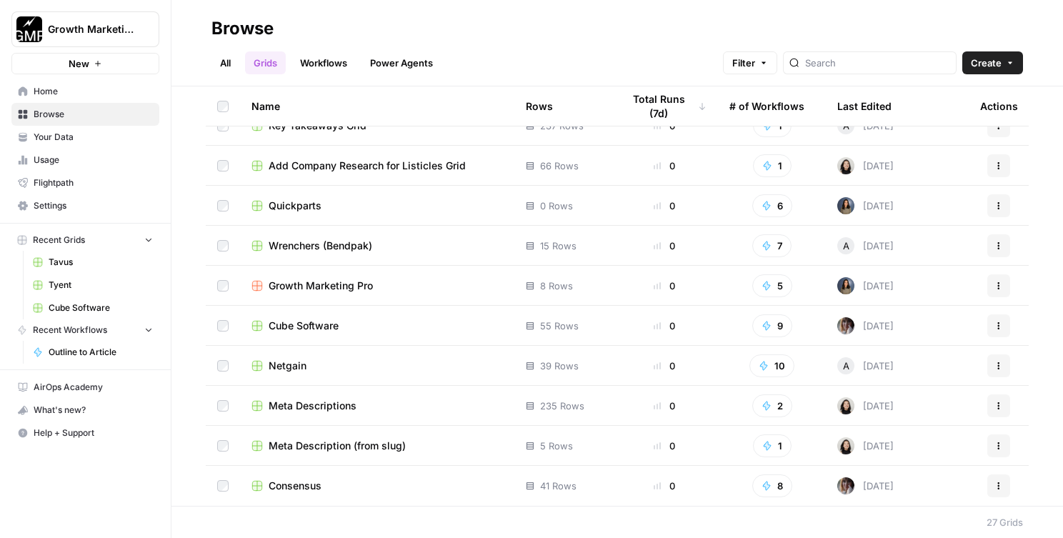
click at [286, 368] on span "Netgain" at bounding box center [288, 366] width 38 height 14
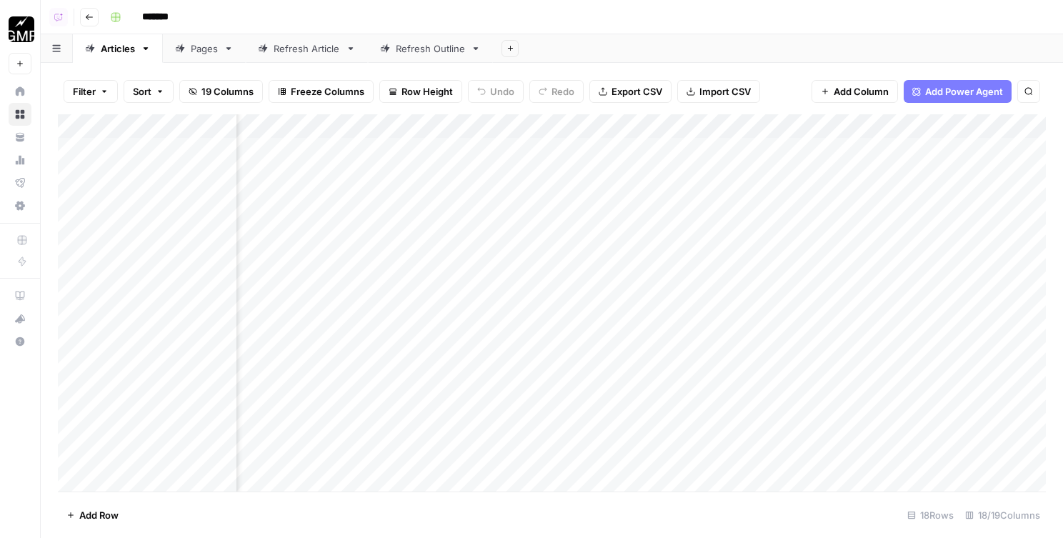
scroll to position [0, 1371]
click at [456, 126] on div "Add Column" at bounding box center [552, 302] width 988 height 377
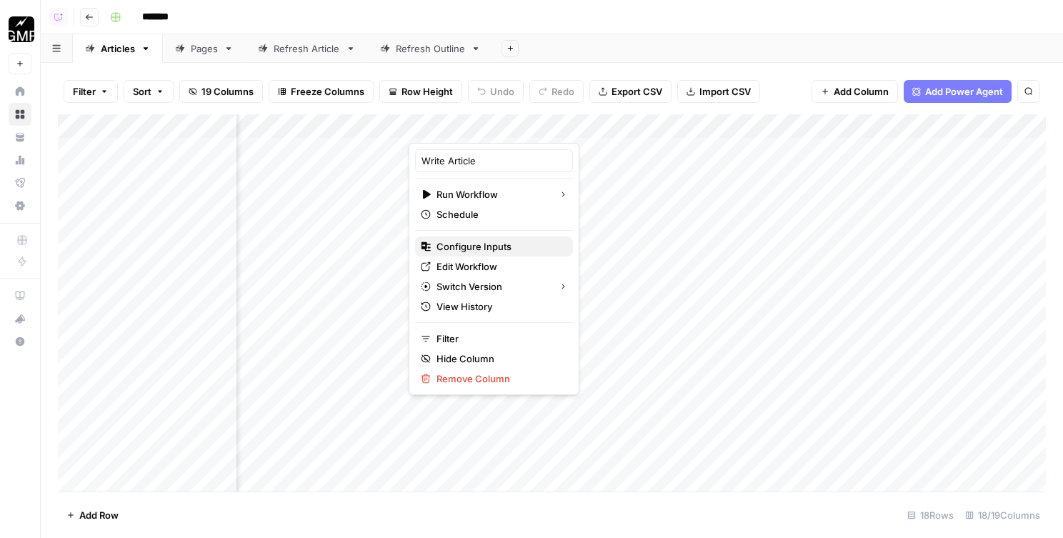
click at [484, 253] on span "Configure Inputs" at bounding box center [498, 246] width 125 height 14
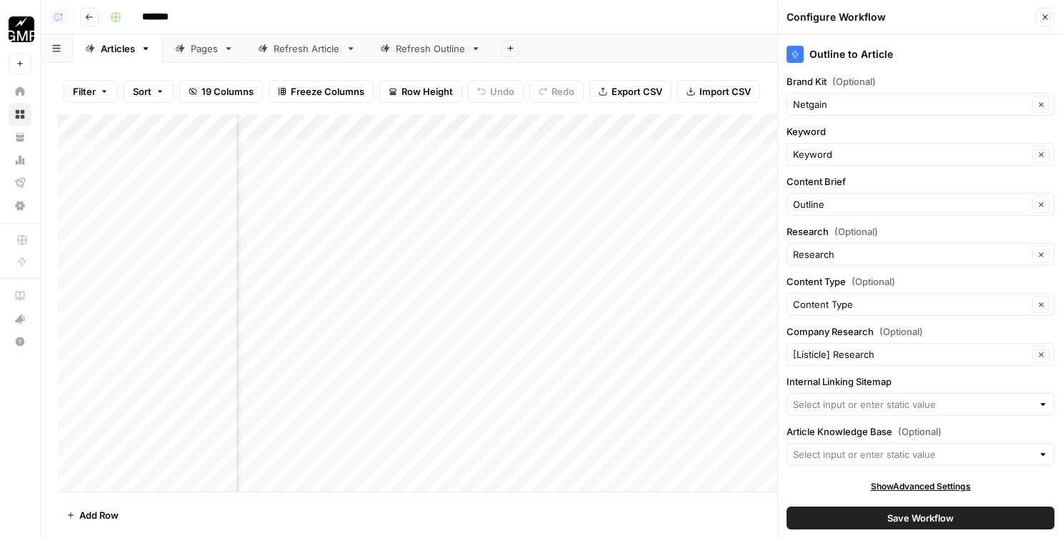
scroll to position [1, 0]
click at [849, 406] on input "Internal Linking Sitemap" at bounding box center [912, 403] width 239 height 14
click at [848, 442] on span "Netgain Sitemap" at bounding box center [918, 437] width 238 height 14
type input "Netgain Sitemap"
click at [859, 515] on button "Save Workflow" at bounding box center [920, 517] width 268 height 23
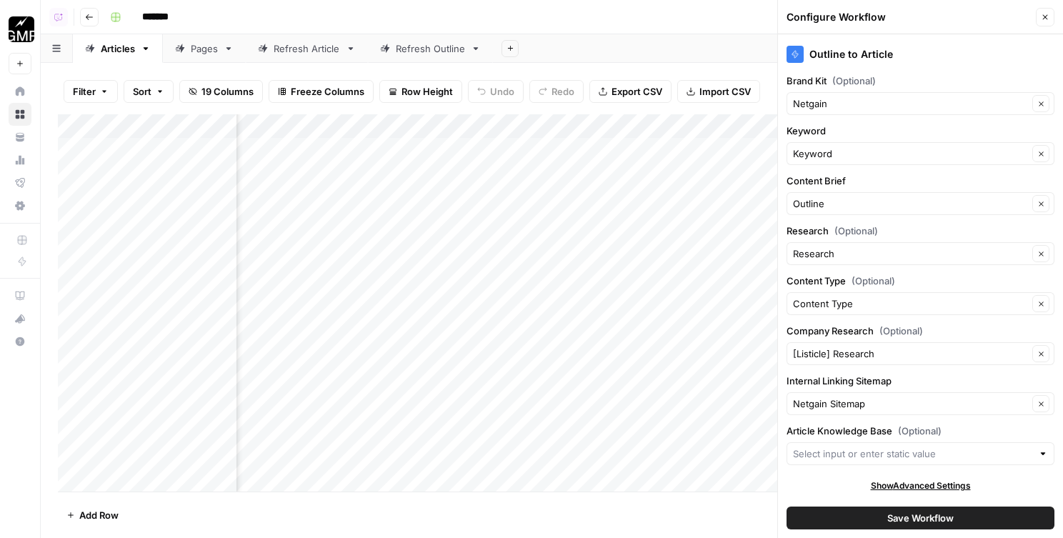
scroll to position [0, 0]
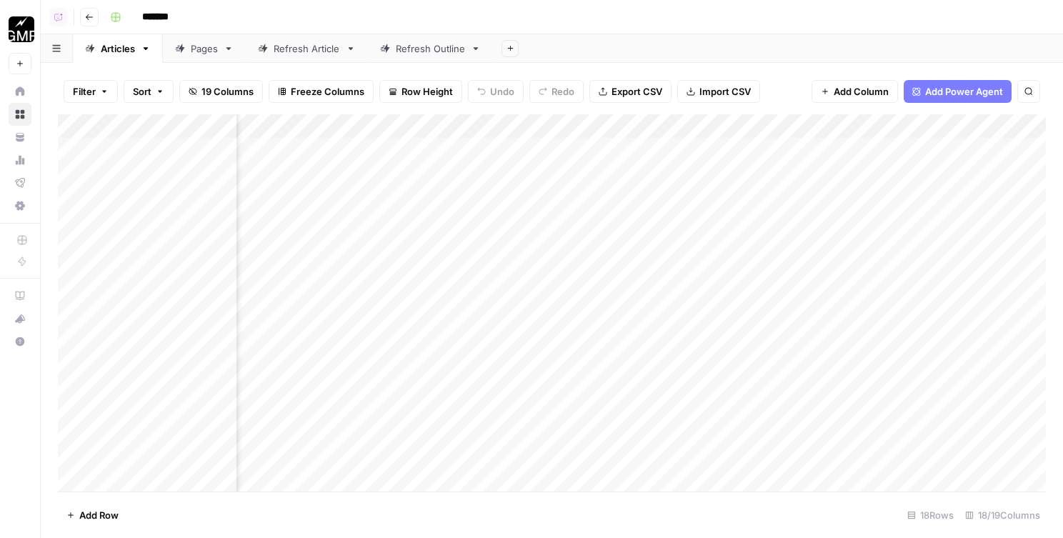
click at [85, 20] on icon "button" at bounding box center [89, 17] width 9 height 9
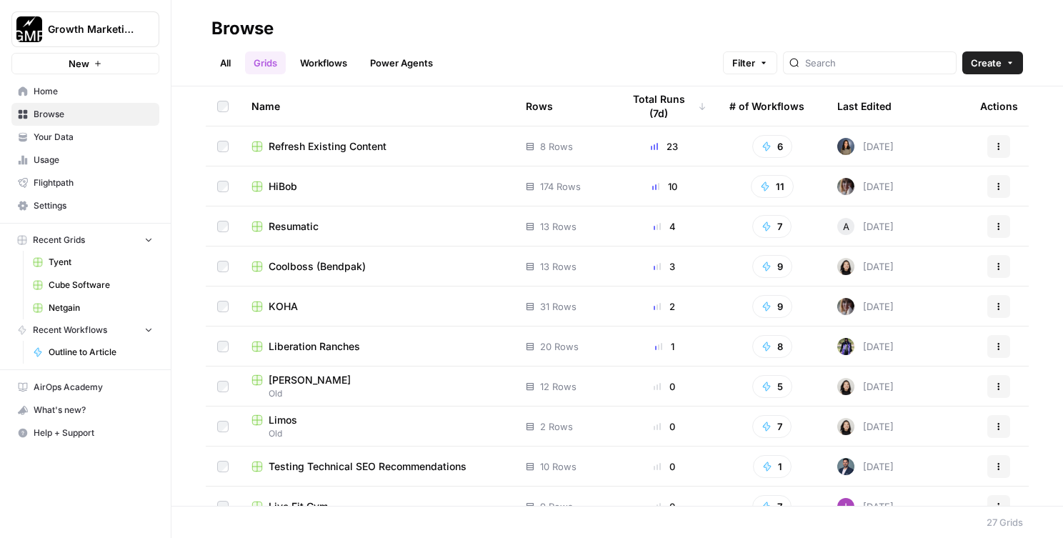
scroll to position [701, 0]
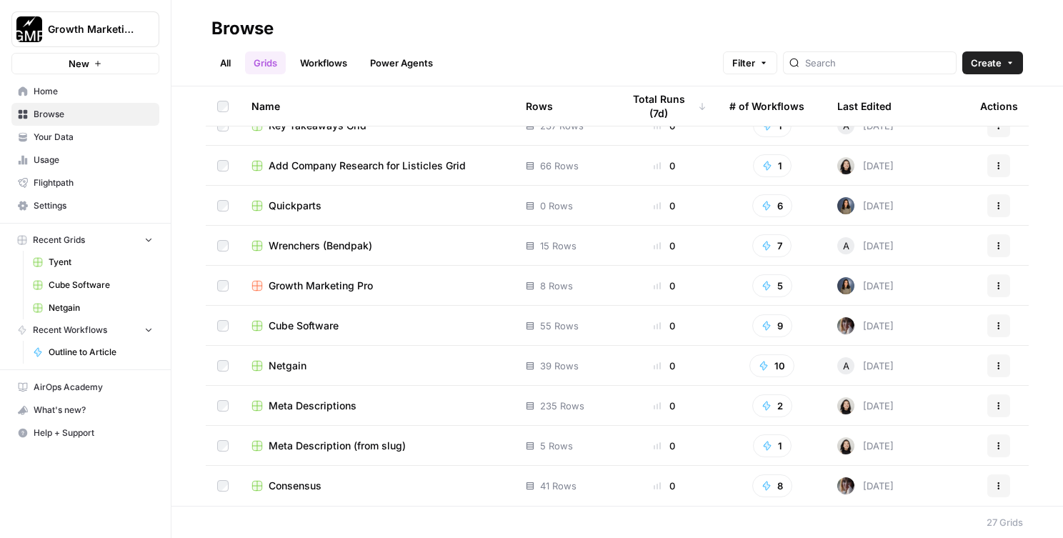
click at [286, 474] on td "Consensus" at bounding box center [377, 486] width 274 height 40
click at [286, 484] on span "Consensus" at bounding box center [295, 486] width 53 height 14
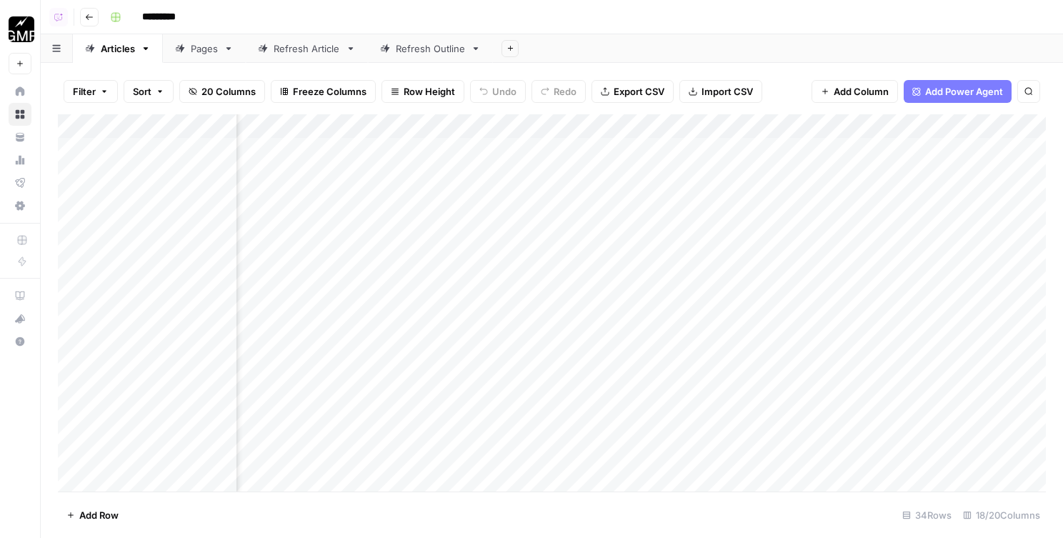
scroll to position [0, 1426]
click at [391, 121] on div "Add Column" at bounding box center [552, 302] width 988 height 377
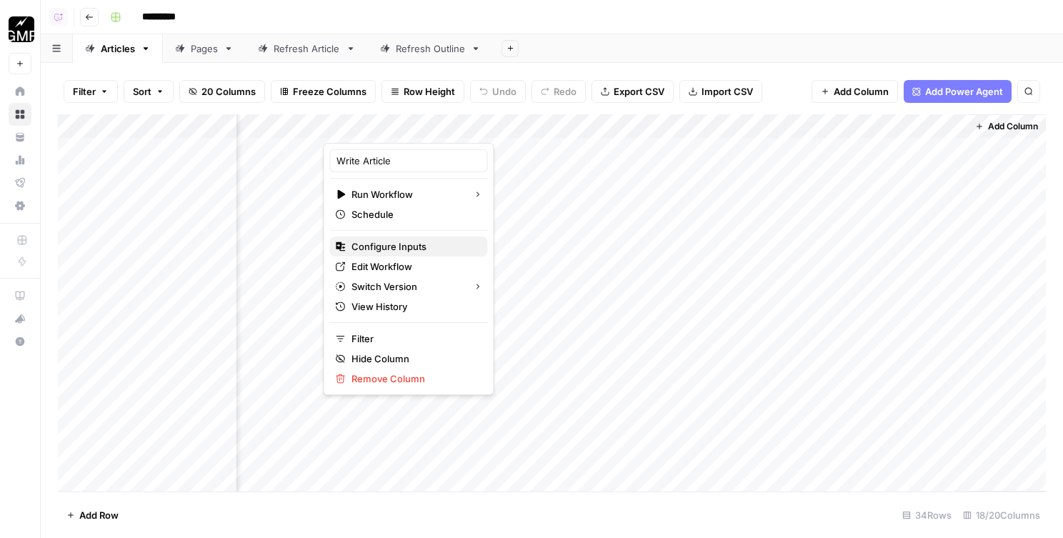
click at [384, 248] on span "Configure Inputs" at bounding box center [413, 246] width 125 height 14
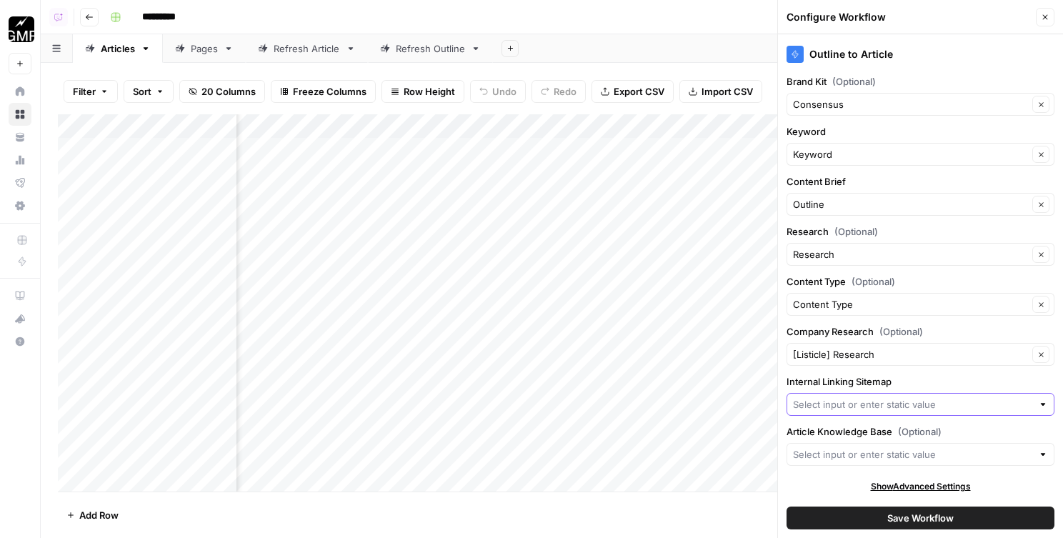
click at [850, 406] on input "Internal Linking Sitemap" at bounding box center [912, 404] width 239 height 14
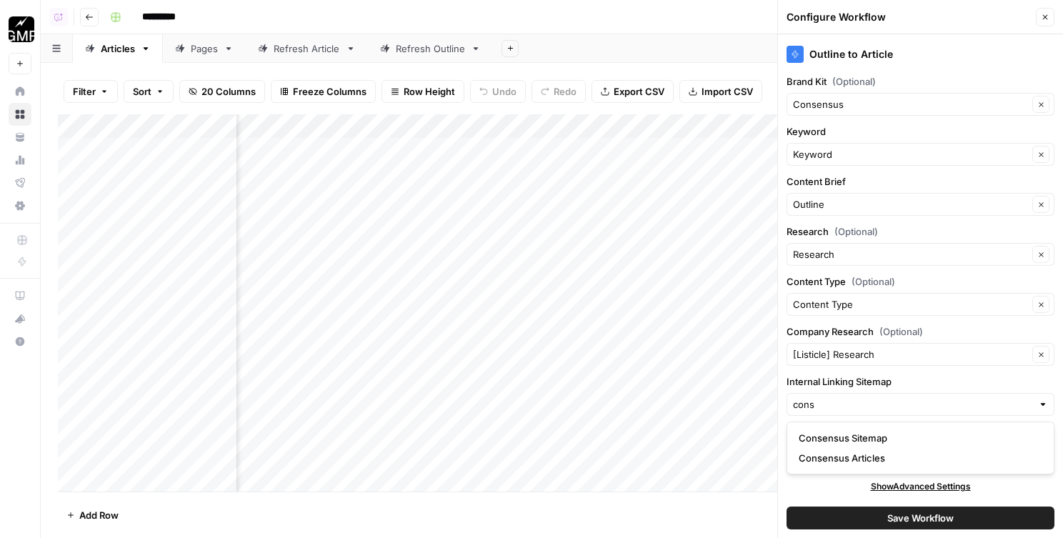
click at [853, 434] on span "Consensus Sitemap" at bounding box center [918, 438] width 238 height 14
type input "Consensus Sitemap"
click at [877, 522] on button "Save Workflow" at bounding box center [920, 517] width 268 height 23
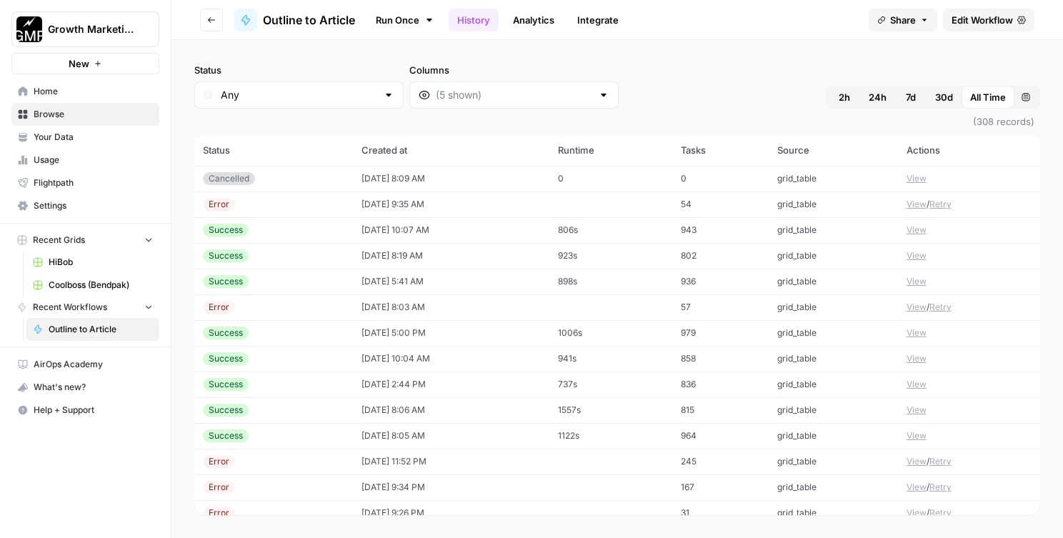
click at [920, 251] on button "View" at bounding box center [916, 255] width 20 height 13
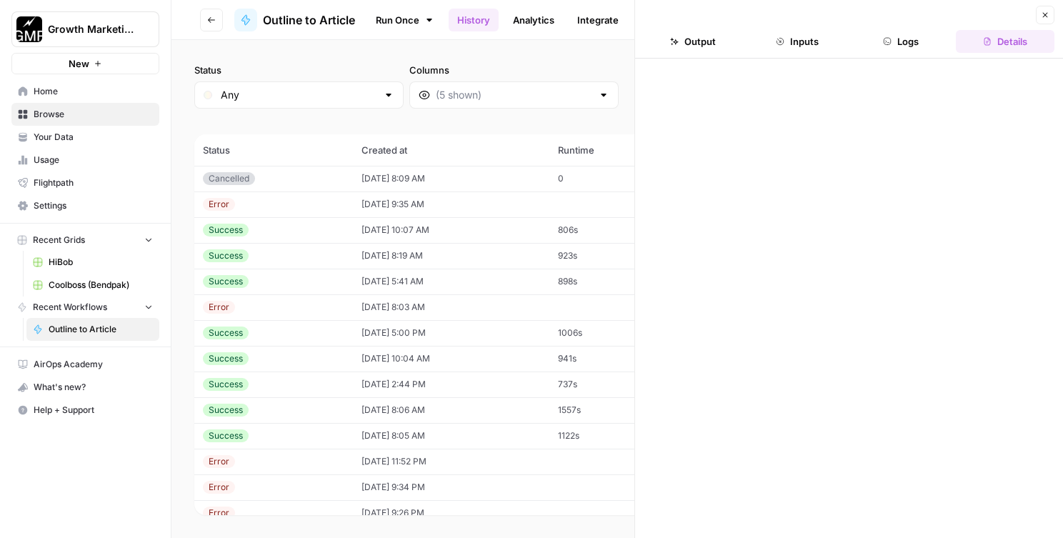
click at [715, 53] on header "Close Output Inputs Logs Details" at bounding box center [849, 29] width 428 height 59
click at [711, 46] on button "Output" at bounding box center [693, 41] width 99 height 23
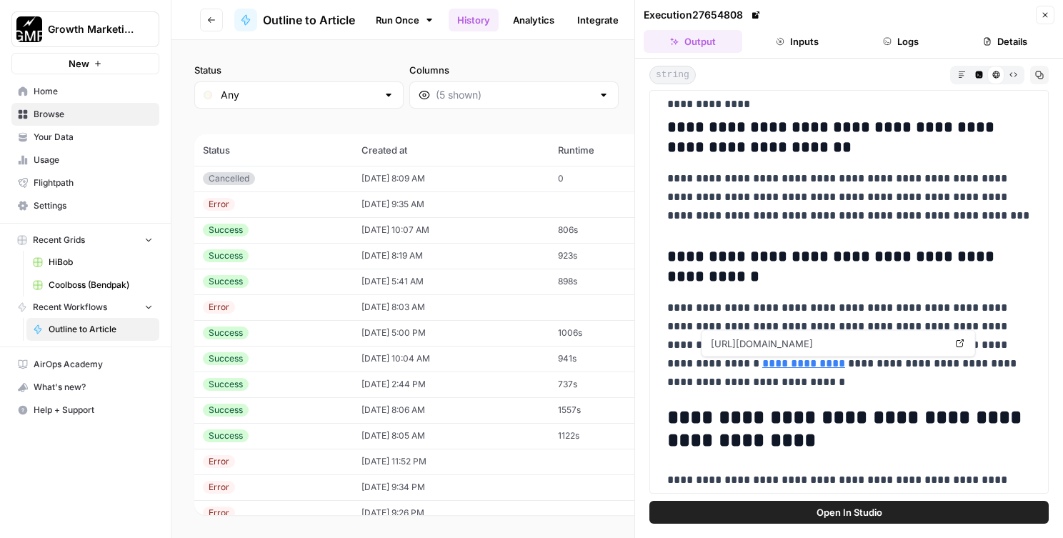
scroll to position [6025, 0]
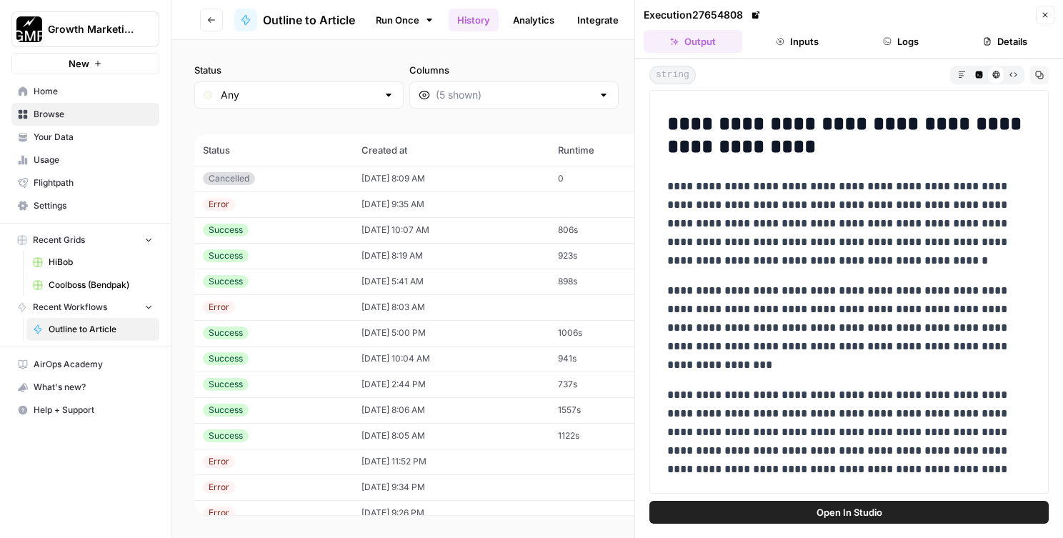
click at [1043, 18] on icon "button" at bounding box center [1045, 15] width 9 height 9
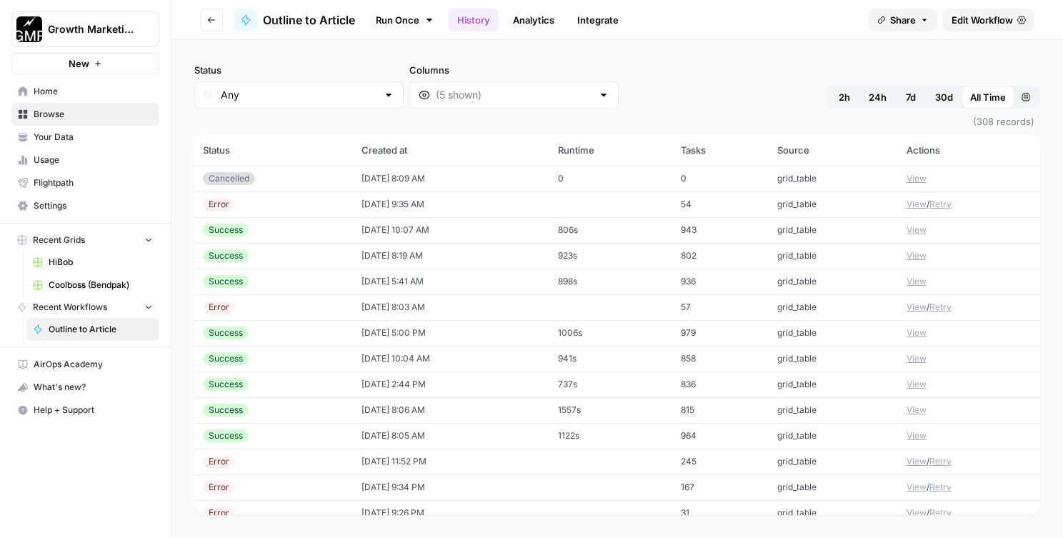
click at [914, 280] on button "View" at bounding box center [916, 281] width 20 height 13
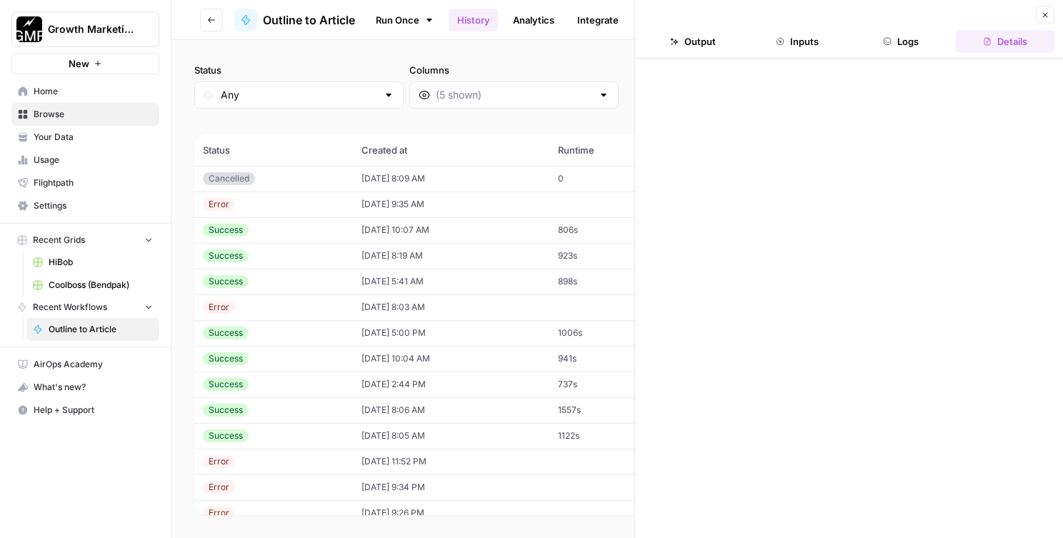
click at [720, 52] on button "Output" at bounding box center [693, 41] width 99 height 23
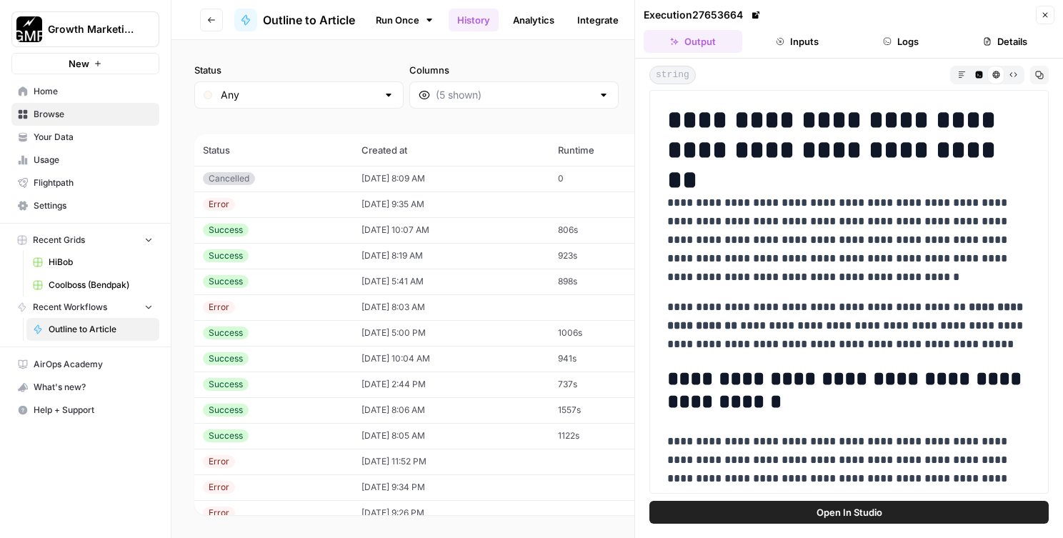
click at [920, 44] on button "Logs" at bounding box center [901, 41] width 99 height 23
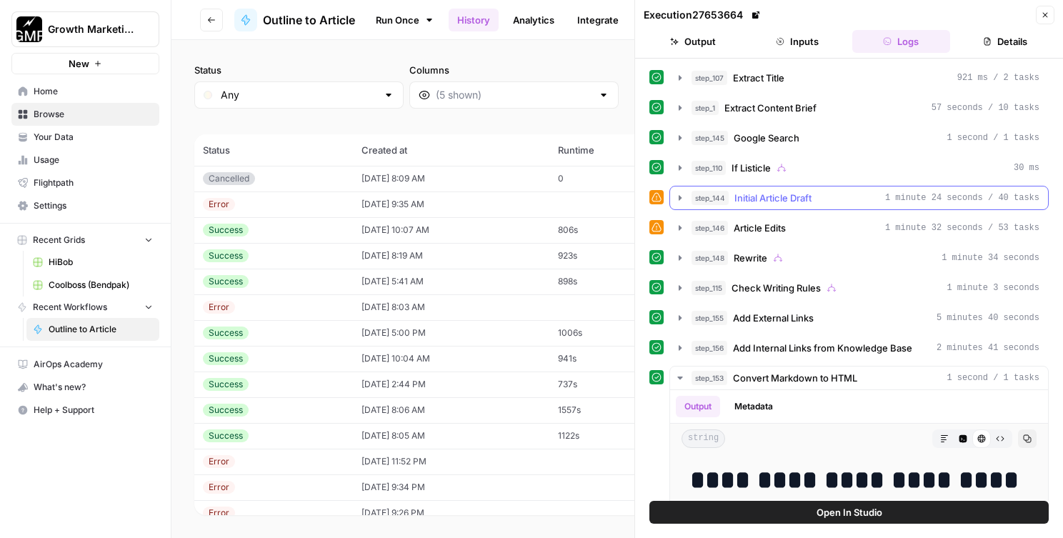
scroll to position [32, 0]
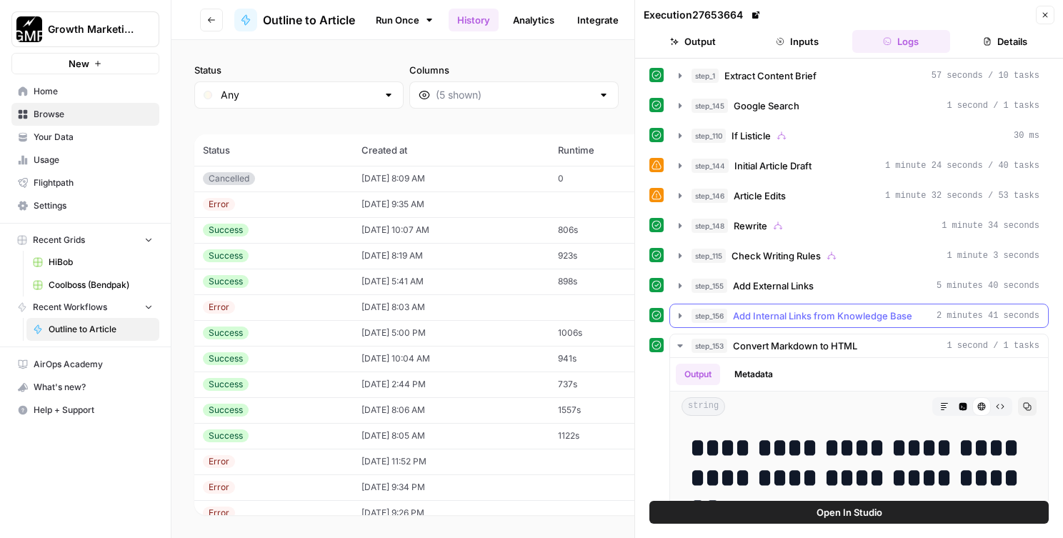
click at [814, 311] on span "Add Internal Links from Knowledge Base" at bounding box center [822, 316] width 179 height 14
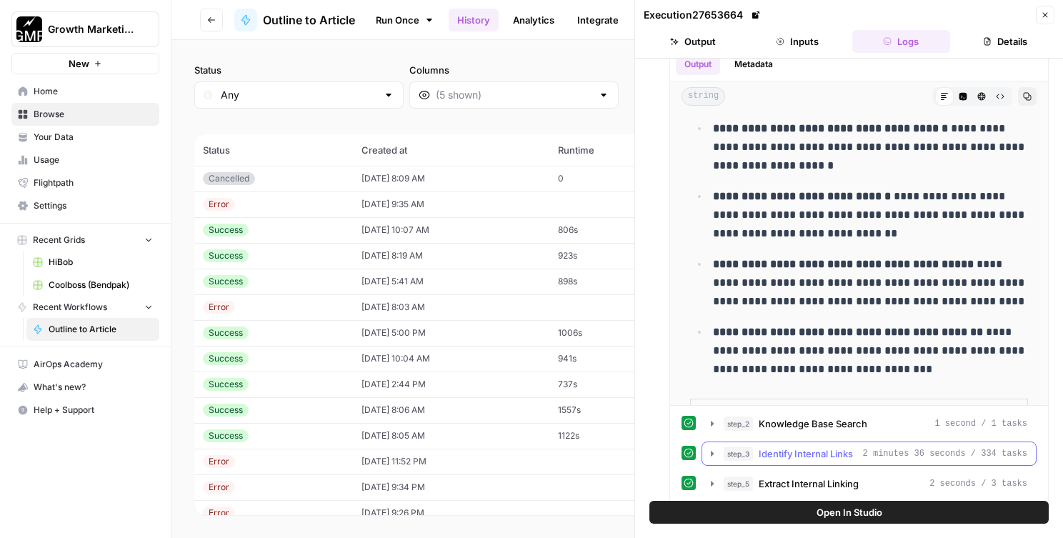
scroll to position [345, 0]
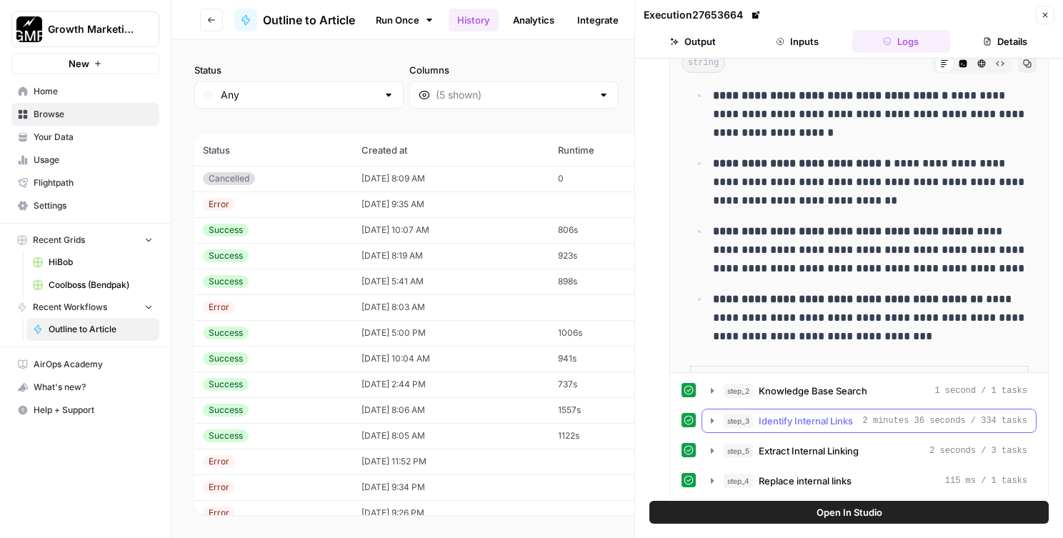
click at [760, 432] on div "step_3 Identify Internal Links 2 minutes 36 seconds / 334 tasks" at bounding box center [868, 421] width 335 height 24
click at [754, 429] on button "step_3 Identify Internal Links 2 minutes 36 seconds / 334 tasks" at bounding box center [869, 420] width 334 height 23
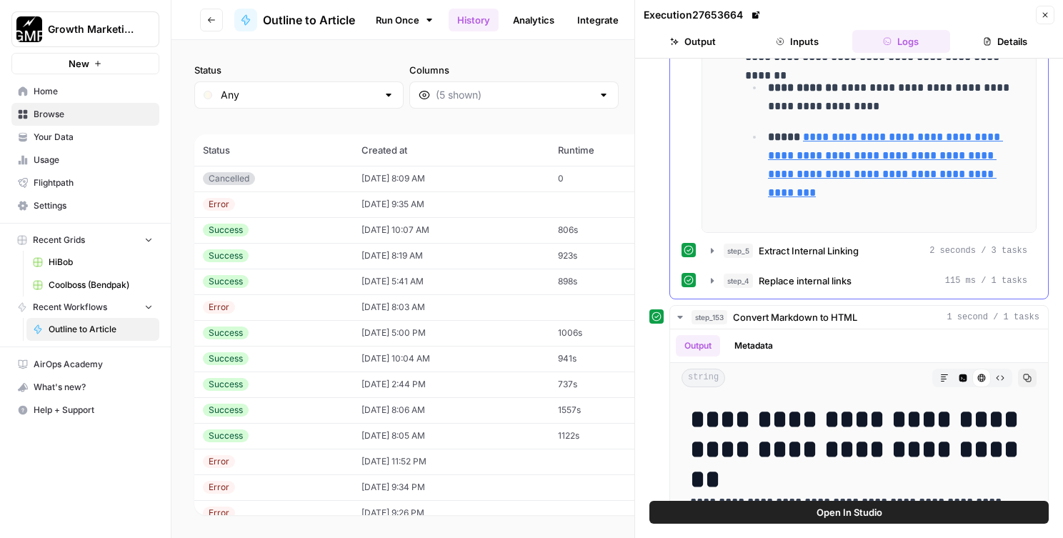
scroll to position [918, 0]
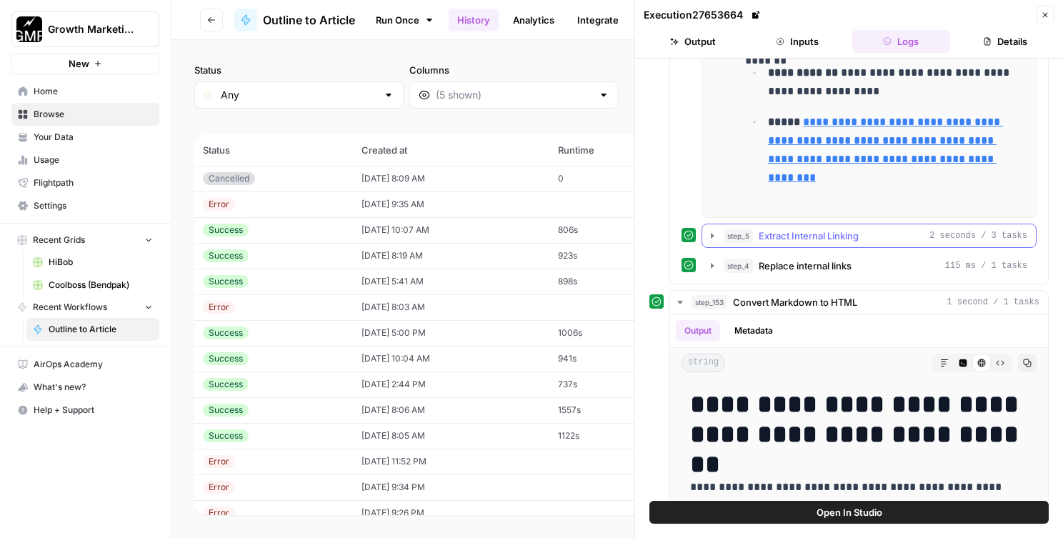
click at [785, 225] on button "step_5 Extract Internal Linking 2 seconds / 3 tasks" at bounding box center [869, 235] width 334 height 23
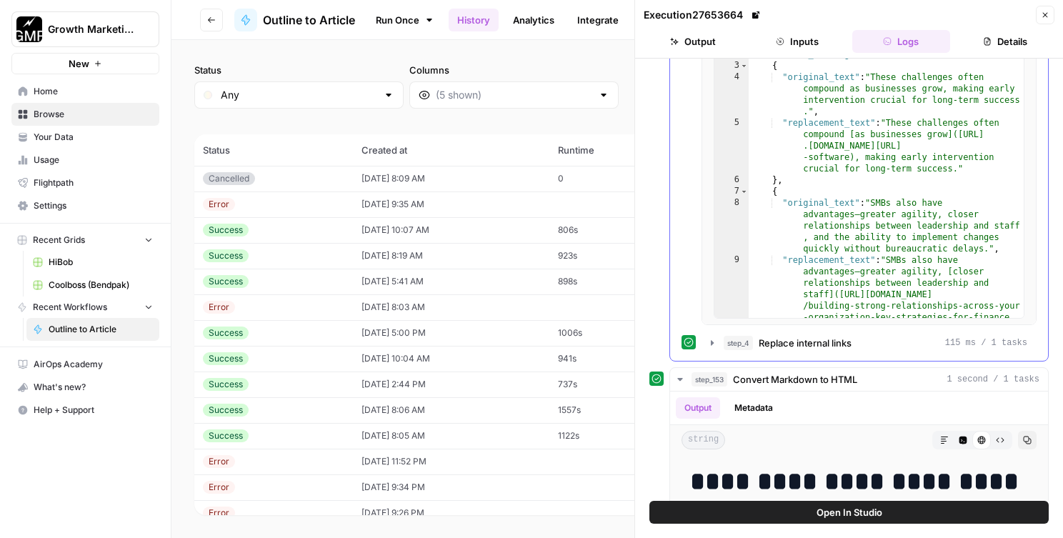
scroll to position [1425, 0]
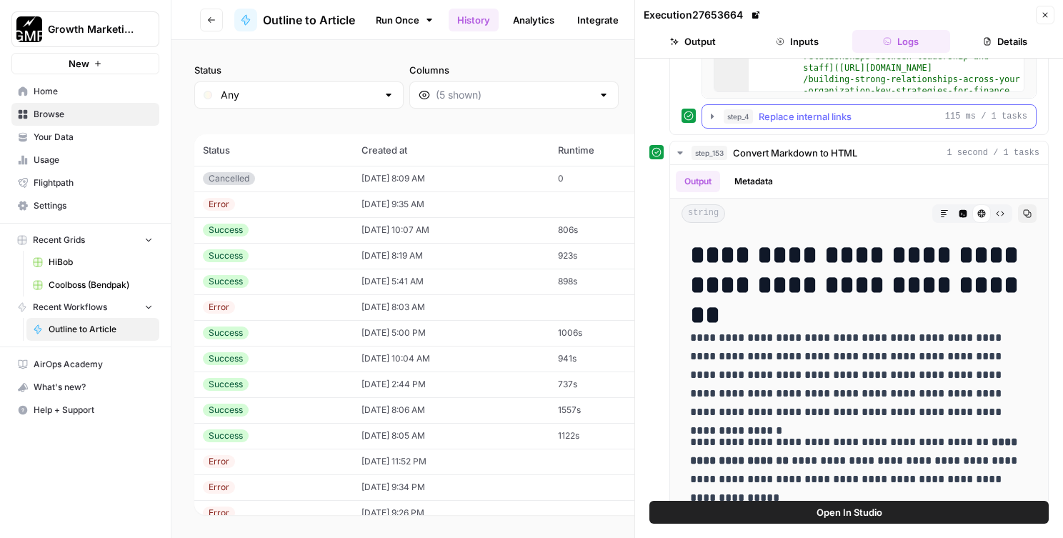
click at [757, 109] on div "step_4 Replace internal links 115 ms / 1 tasks" at bounding box center [876, 116] width 304 height 14
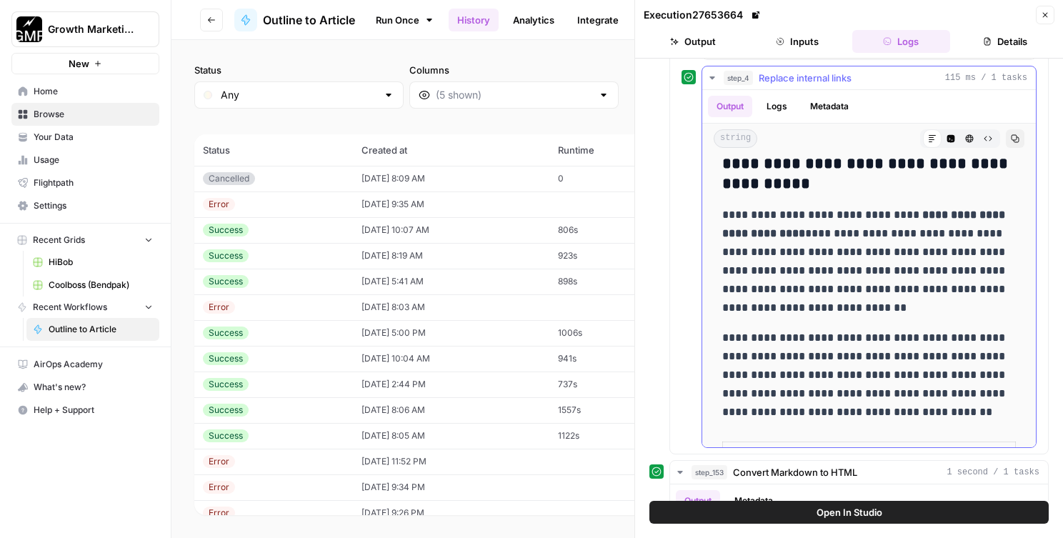
scroll to position [7039, 0]
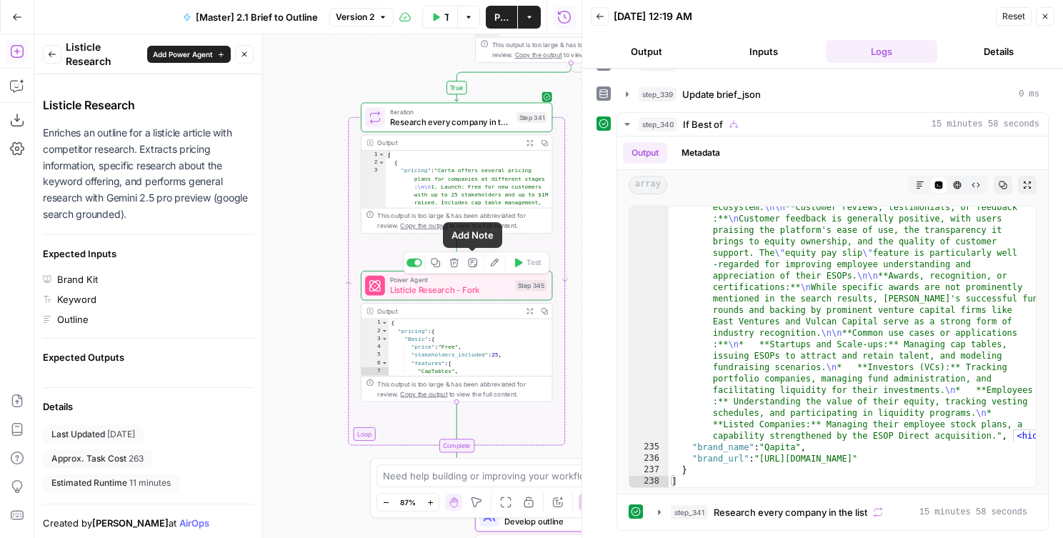
click at [451, 263] on icon "button" at bounding box center [454, 263] width 10 height 10
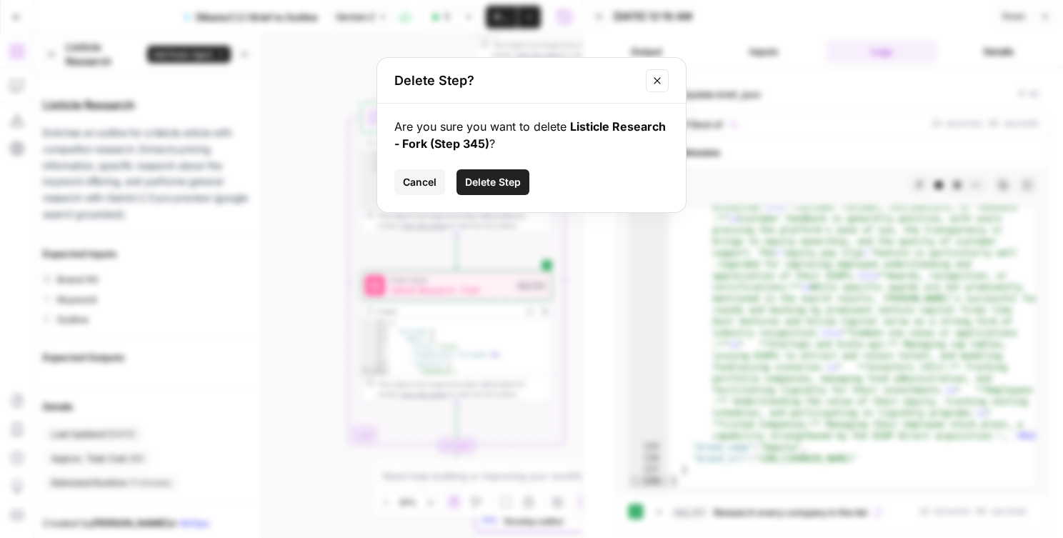
click at [481, 176] on span "Delete Step" at bounding box center [493, 182] width 56 height 14
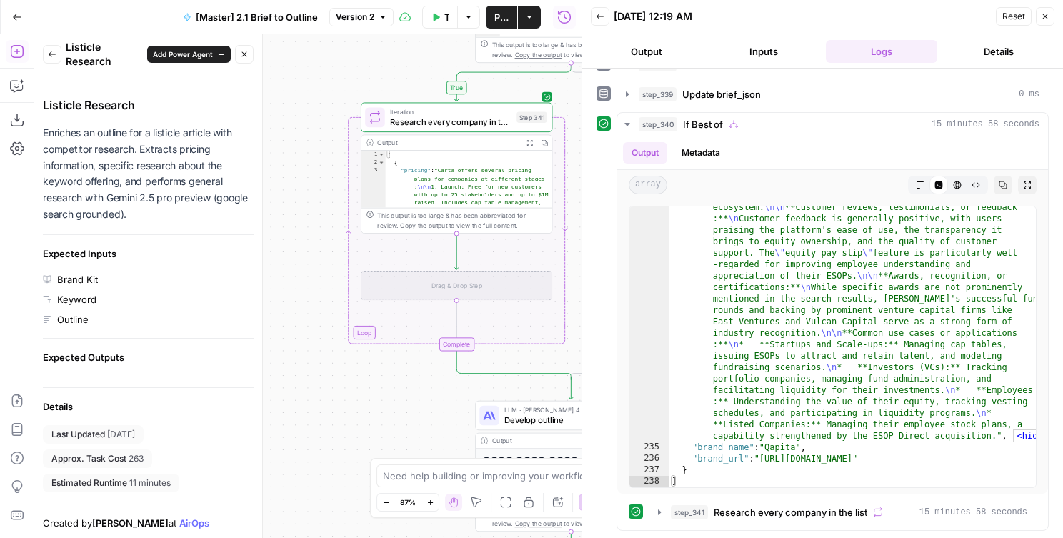
click at [16, 49] on icon "button" at bounding box center [16, 51] width 13 height 13
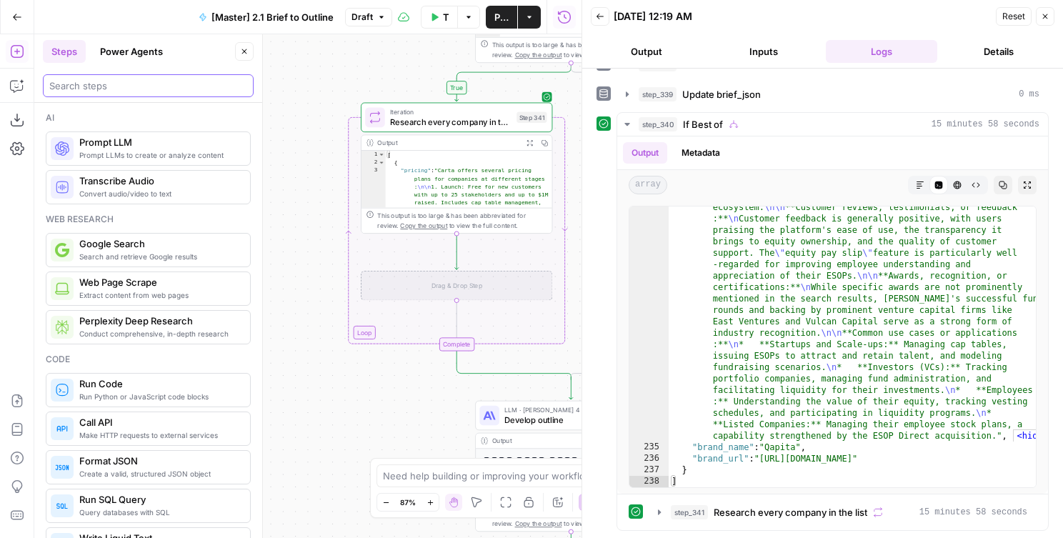
click at [54, 81] on input "search" at bounding box center [148, 86] width 198 height 14
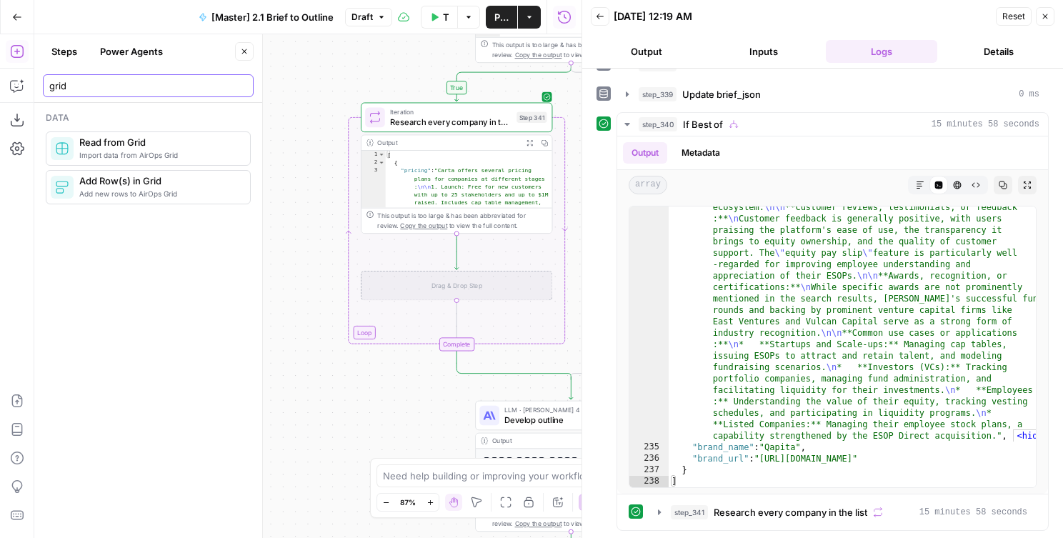
type input "grid"
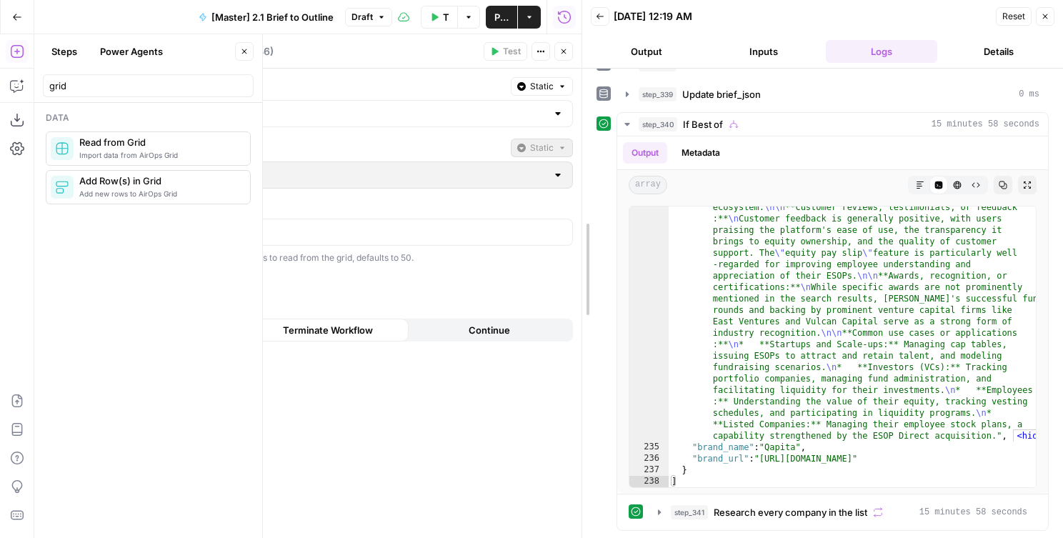
drag, startPoint x: 585, startPoint y: 101, endPoint x: 653, endPoint y: 101, distance: 67.9
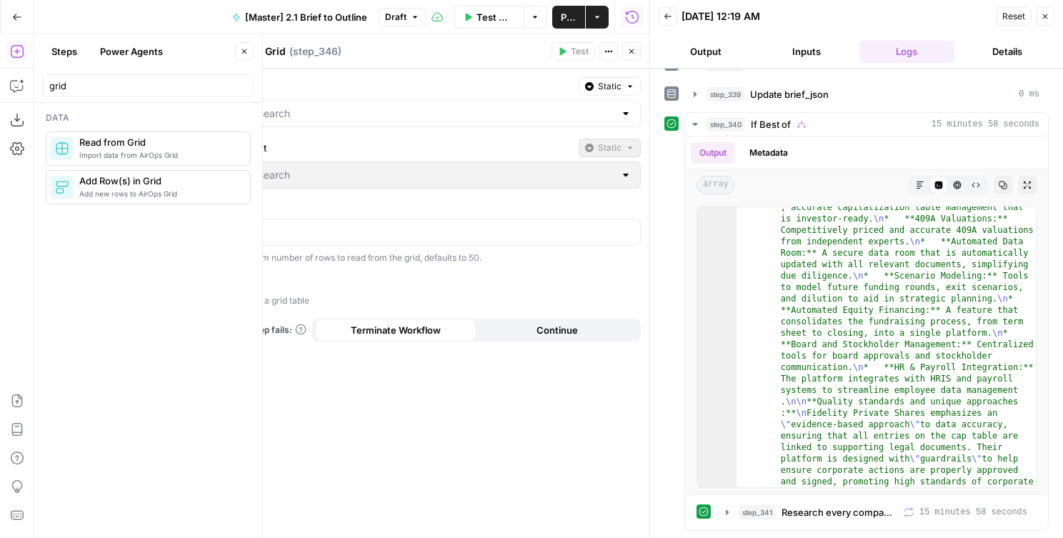
scroll to position [18425, 0]
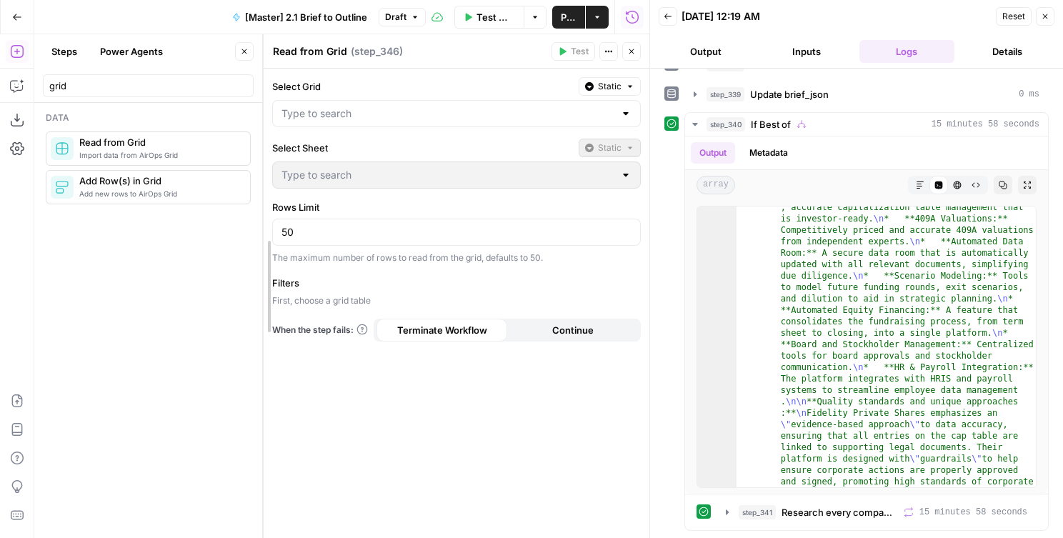
drag, startPoint x: 219, startPoint y: 77, endPoint x: 261, endPoint y: 79, distance: 42.9
click at [341, 111] on input "Select Grid" at bounding box center [444, 113] width 339 height 14
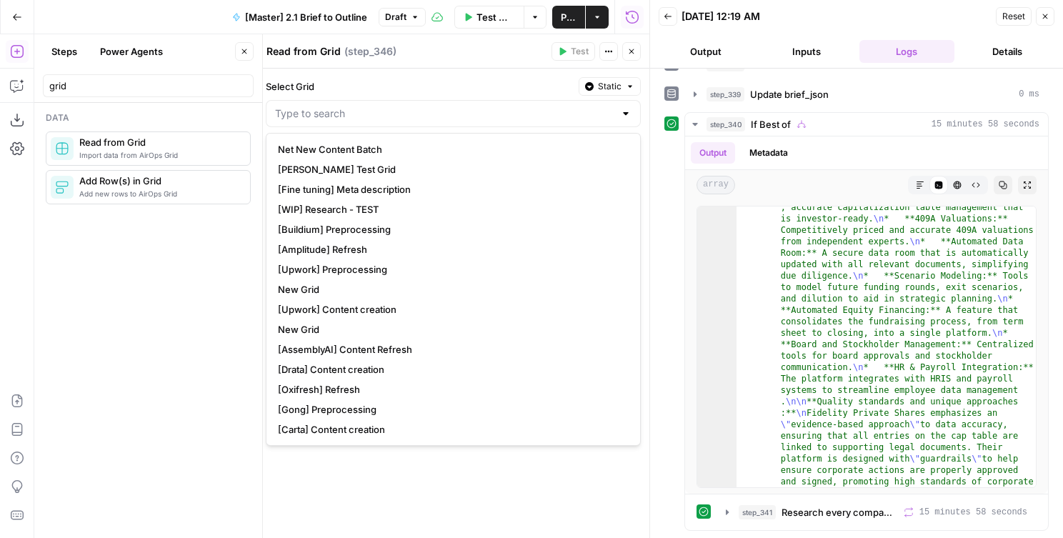
click at [346, 93] on label "Select Grid" at bounding box center [419, 86] width 307 height 14
click at [346, 106] on input "Select Grid" at bounding box center [444, 113] width 339 height 14
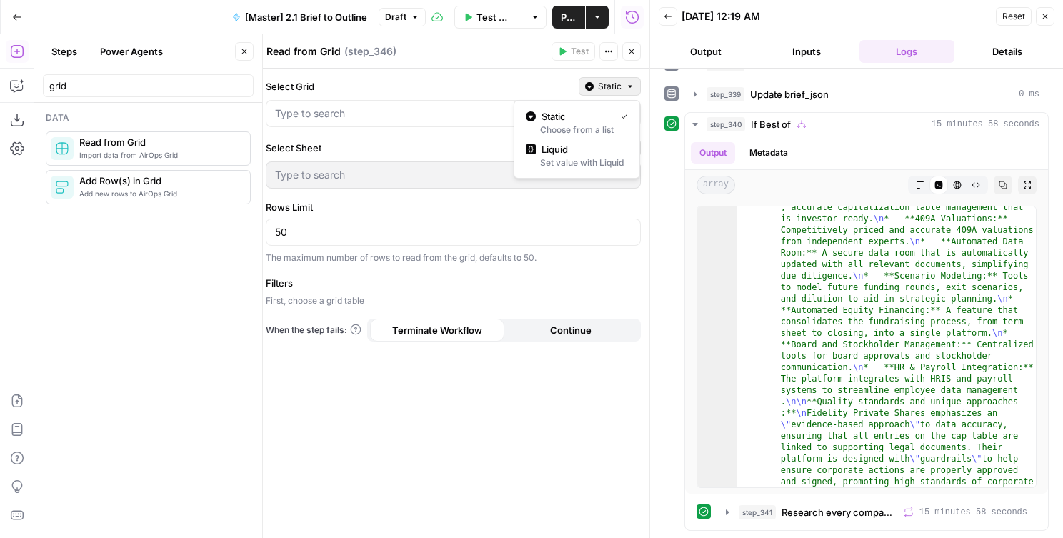
click at [621, 87] on button "Static" at bounding box center [610, 86] width 62 height 19
click at [584, 149] on span "Liquid" at bounding box center [581, 149] width 81 height 14
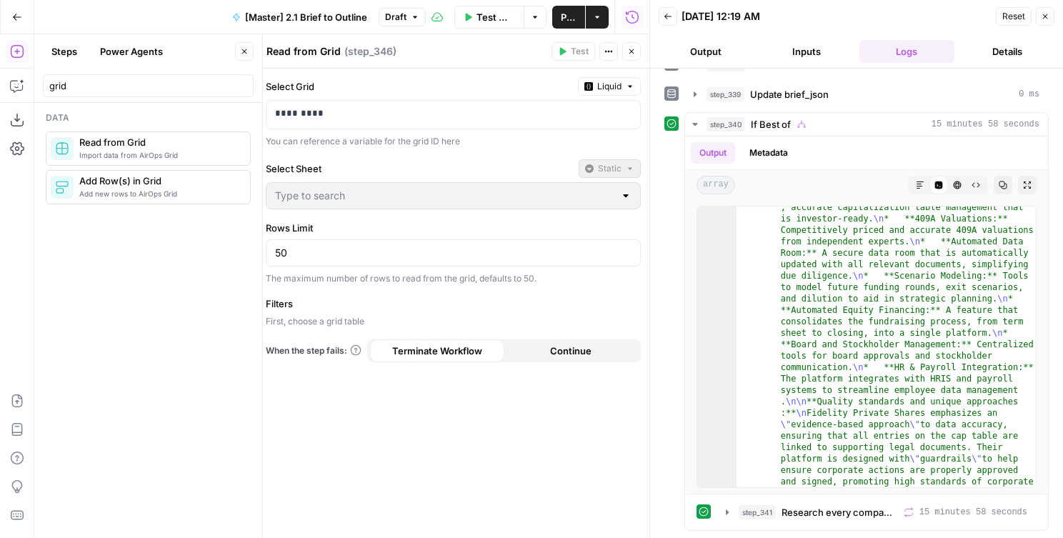
click at [524, 161] on div "Select Sheet Static" at bounding box center [453, 168] width 375 height 19
click at [437, 115] on p "*********" at bounding box center [453, 113] width 356 height 14
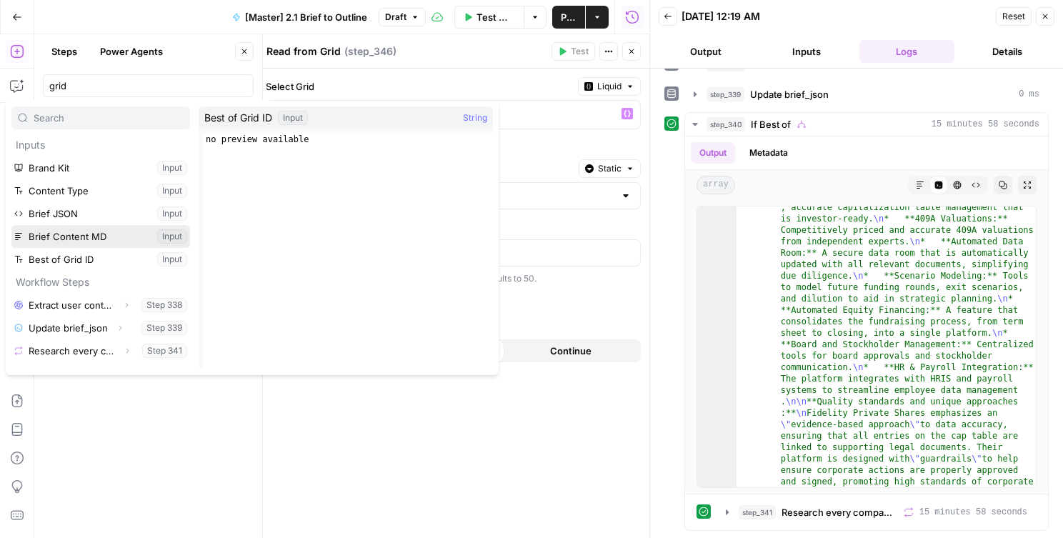
drag, startPoint x: 97, startPoint y: 239, endPoint x: 97, endPoint y: 260, distance: 21.4
click at [97, 260] on ul "Brand Kit Input Content Type Input Brief JSON Input Brief Content MD Input Best…" at bounding box center [100, 213] width 179 height 114
click at [97, 260] on button "Select variable Best of Grid ID" at bounding box center [100, 259] width 179 height 23
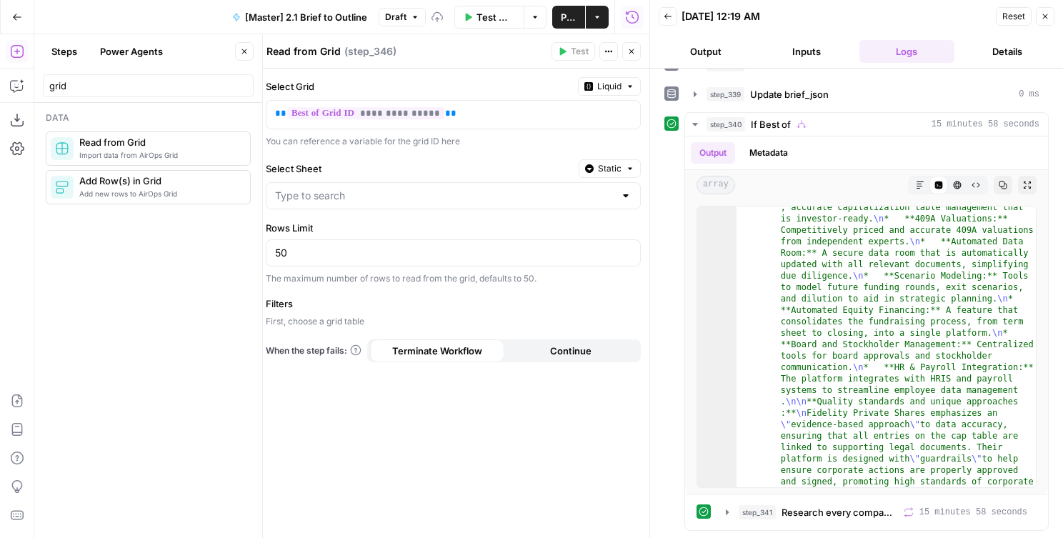
click at [601, 164] on span "Static" at bounding box center [610, 168] width 24 height 13
click at [598, 240] on div "Set value with Liquid" at bounding box center [577, 245] width 102 height 13
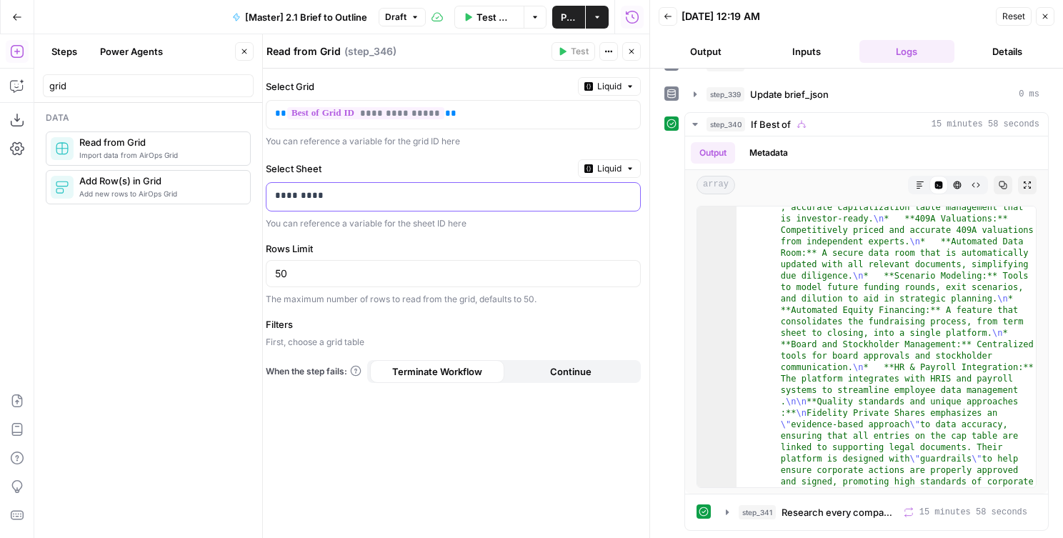
click at [321, 196] on p "*********" at bounding box center [453, 196] width 356 height 14
drag, startPoint x: 336, startPoint y: 196, endPoint x: 213, endPoint y: 196, distance: 123.6
click at [213, 196] on body "AirOps Builders New Home Browse AirOps Insights Opportunities AgentFire Insight…" at bounding box center [531, 269] width 1063 height 538
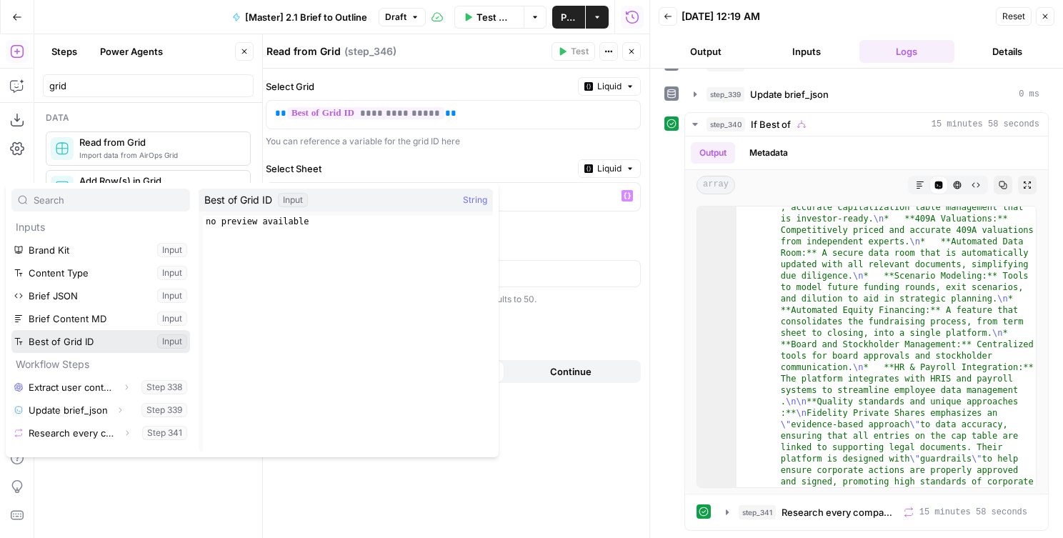
click at [99, 340] on button "Select variable Best of Grid ID" at bounding box center [100, 341] width 179 height 23
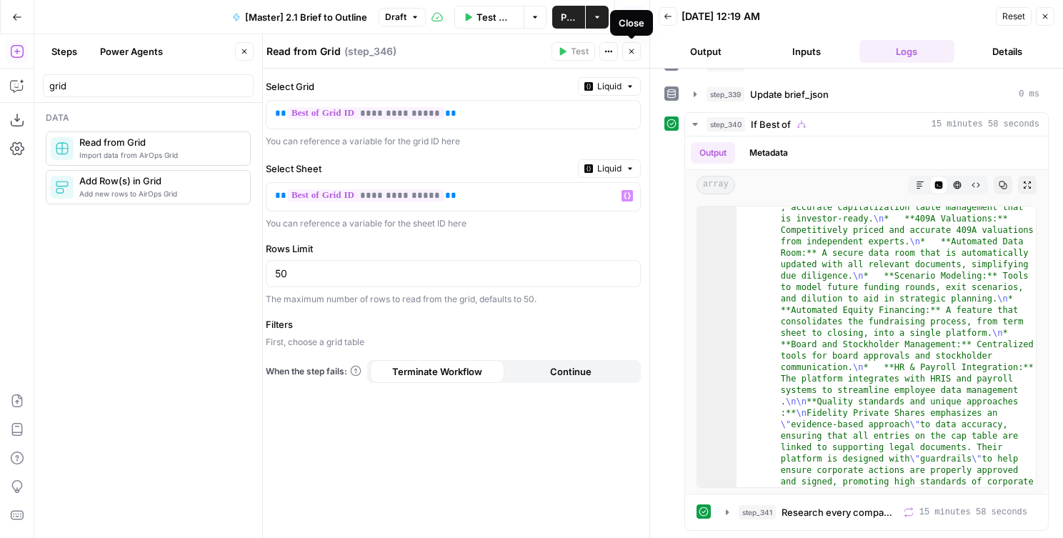
click at [634, 56] on button "Close" at bounding box center [631, 51] width 19 height 19
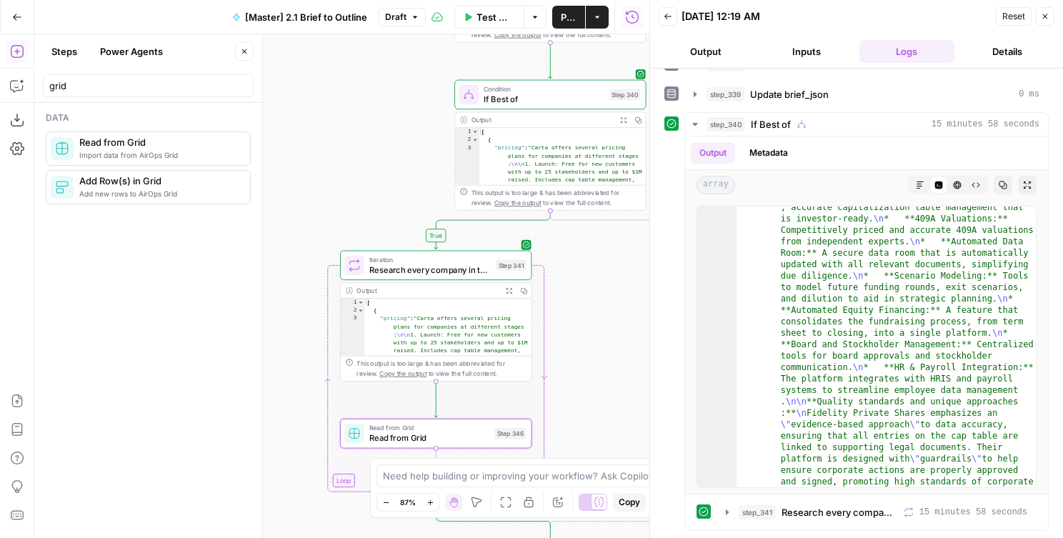
drag, startPoint x: 329, startPoint y: 239, endPoint x: 329, endPoint y: 465, distance: 226.4
click at [329, 463] on div "true false Workflow Set Inputs Inputs LLM · Gemini 2.5 Pro Extract user content…" at bounding box center [341, 286] width 615 height 504
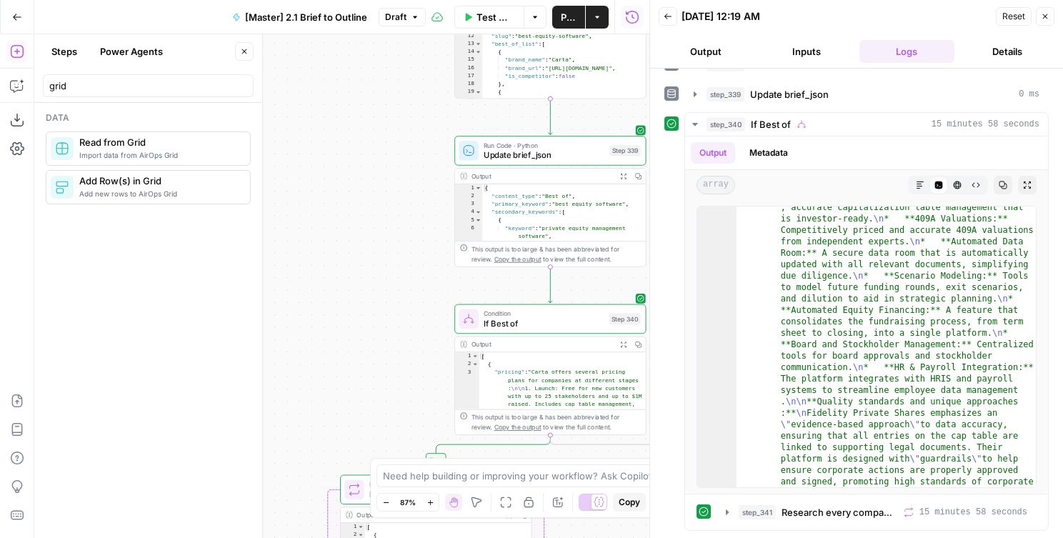
drag, startPoint x: 363, startPoint y: 179, endPoint x: 357, endPoint y: 406, distance: 227.2
click at [357, 406] on div "true false Workflow Set Inputs Inputs LLM · Gemini 2.5 Pro Extract user content…" at bounding box center [341, 286] width 615 height 504
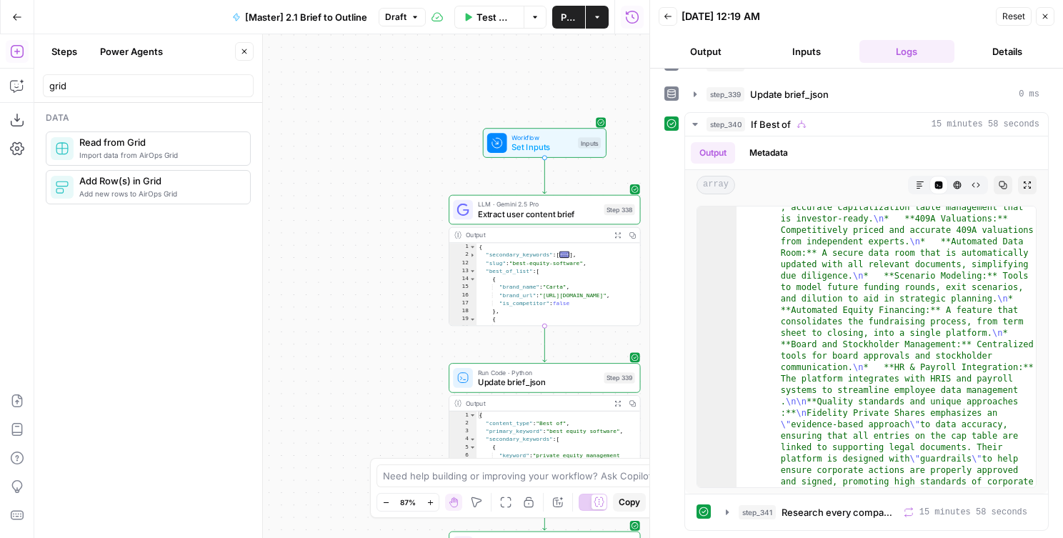
click at [546, 140] on span "Workflow" at bounding box center [541, 137] width 61 height 10
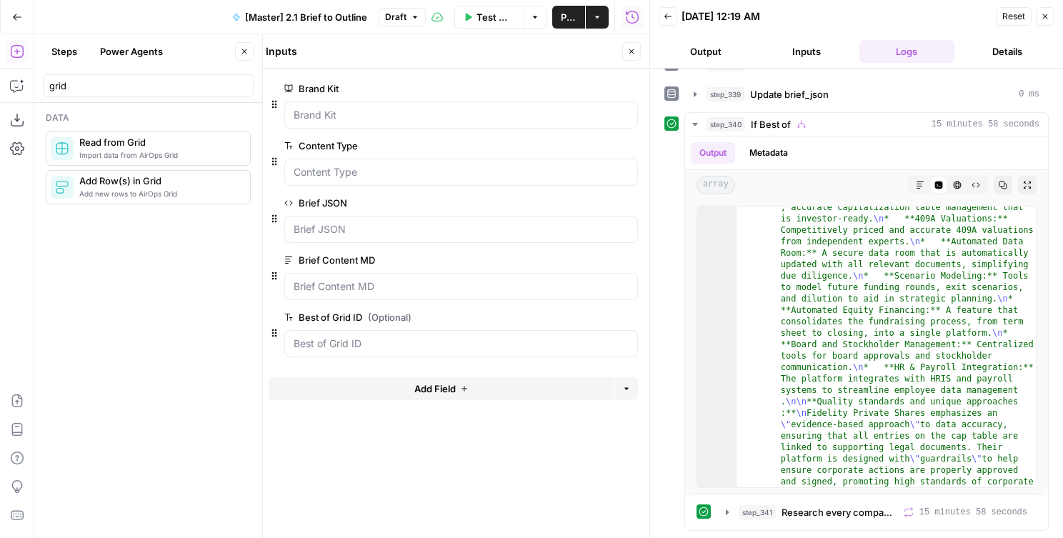
click at [581, 394] on button "Add Field" at bounding box center [441, 388] width 345 height 23
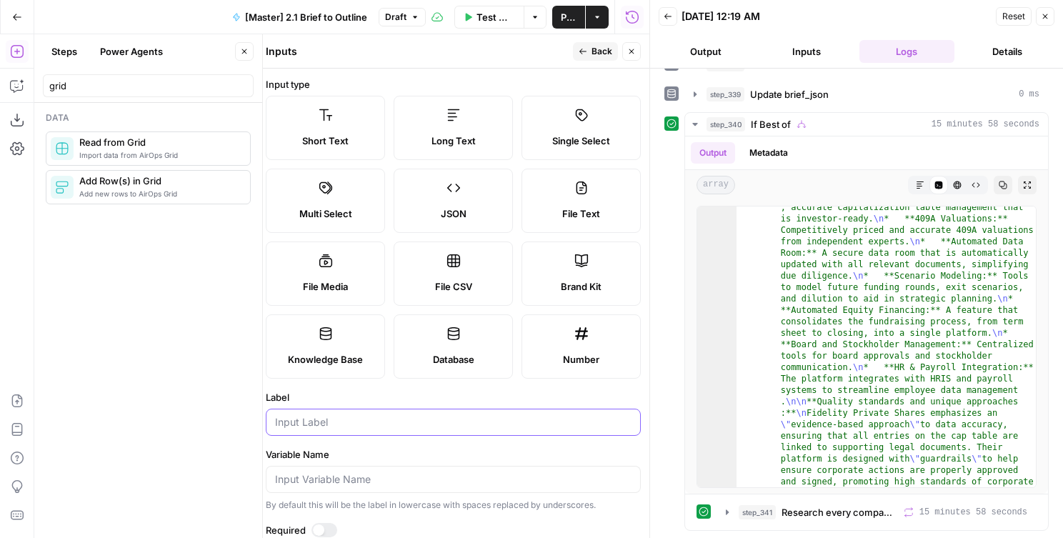
click at [386, 421] on input "Label" at bounding box center [453, 422] width 356 height 14
type input "Best of Sheet ID"
click at [611, 54] on span "Back" at bounding box center [601, 51] width 21 height 13
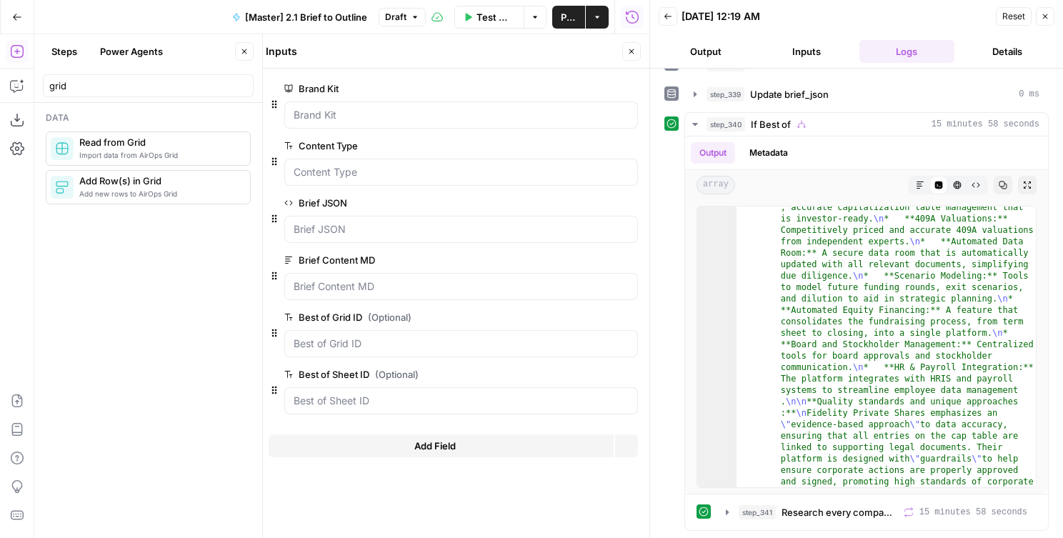
click at [625, 54] on button "Close" at bounding box center [631, 51] width 19 height 19
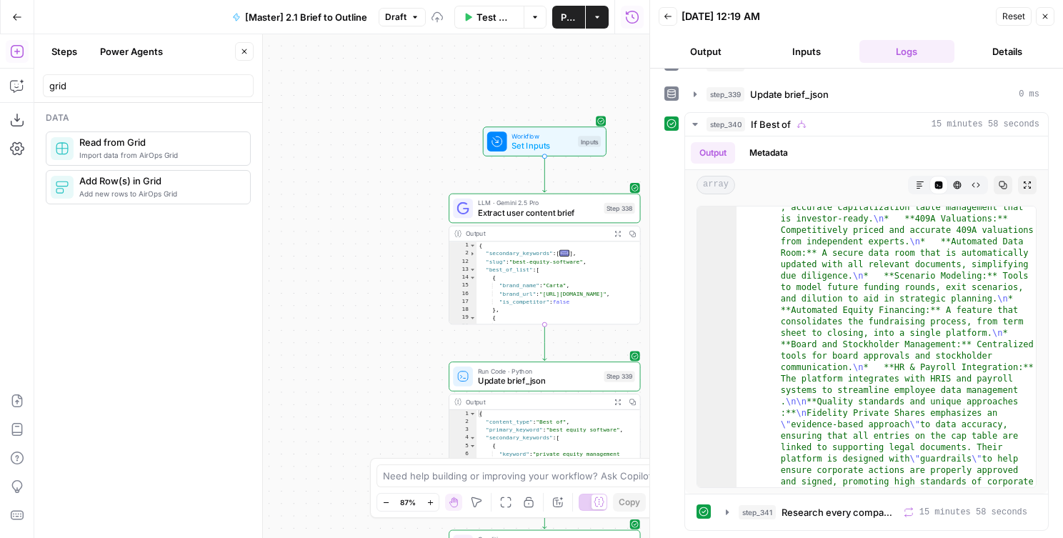
drag, startPoint x: 371, startPoint y: 412, endPoint x: 339, endPoint y: 350, distance: 70.0
click at [339, 124] on div "true false Workflow Set Inputs Inputs LLM · Gemini 2.5 Pro Extract user content…" at bounding box center [341, 286] width 615 height 504
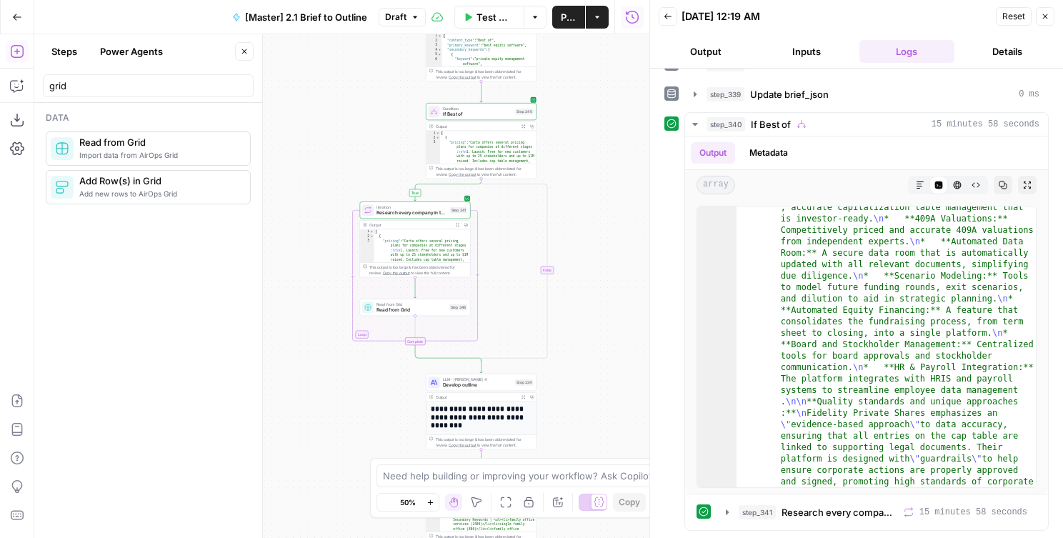
drag, startPoint x: 339, startPoint y: 350, endPoint x: 389, endPoint y: 127, distance: 228.6
click at [389, 127] on div "true false Workflow Set Inputs Inputs LLM · Gemini 2.5 Pro Extract user content…" at bounding box center [341, 286] width 615 height 504
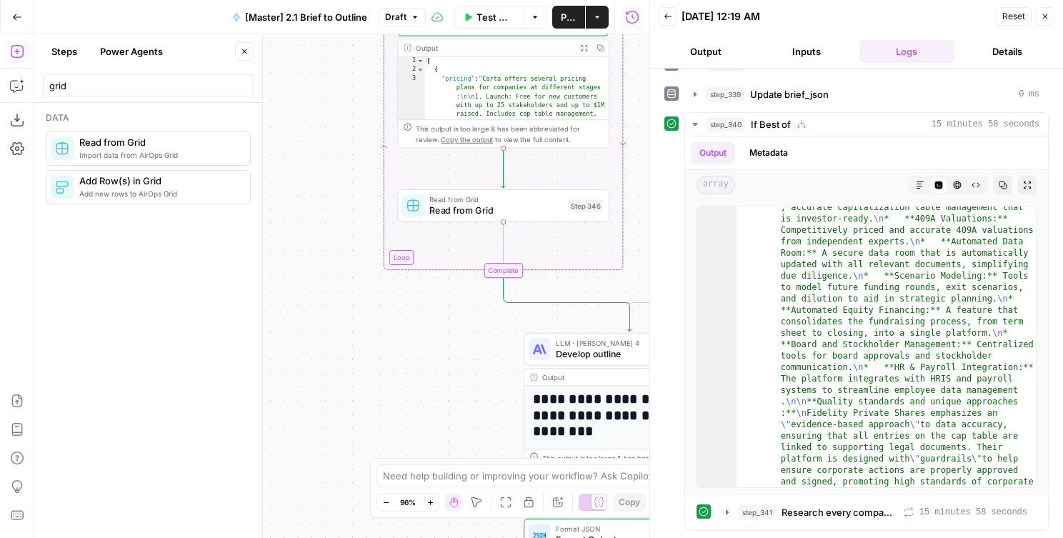
click at [444, 218] on div "Read from Grid Read from Grid Step 346 Copy step Delete step Add Note Test" at bounding box center [503, 205] width 212 height 33
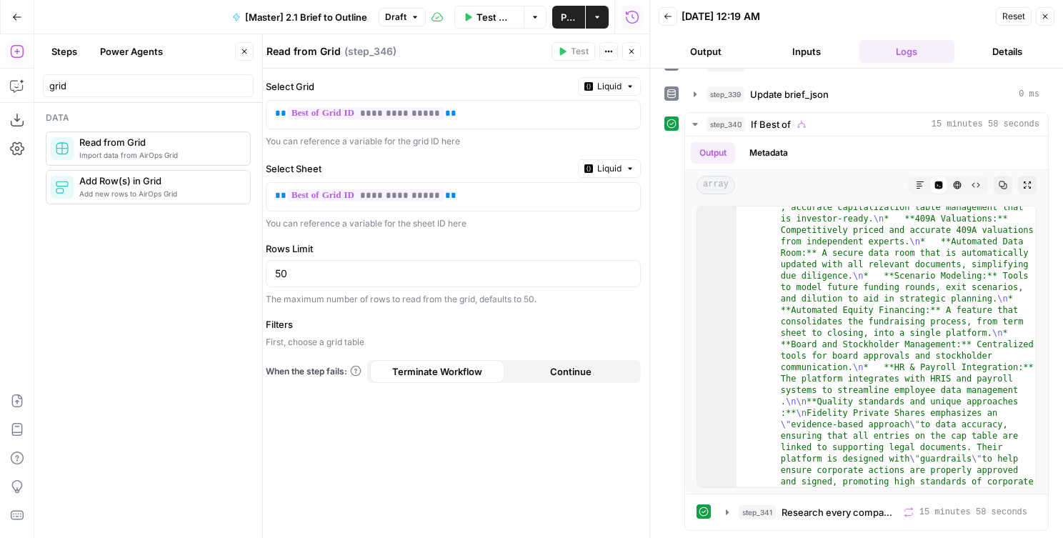
click at [342, 321] on label "Filters" at bounding box center [453, 324] width 375 height 14
click at [339, 254] on label "Rows Limit" at bounding box center [453, 248] width 375 height 14
click at [339, 266] on input "50" at bounding box center [453, 273] width 356 height 14
click at [340, 276] on input "50" at bounding box center [453, 273] width 356 height 14
drag, startPoint x: 447, startPoint y: 192, endPoint x: 271, endPoint y: 190, distance: 176.4
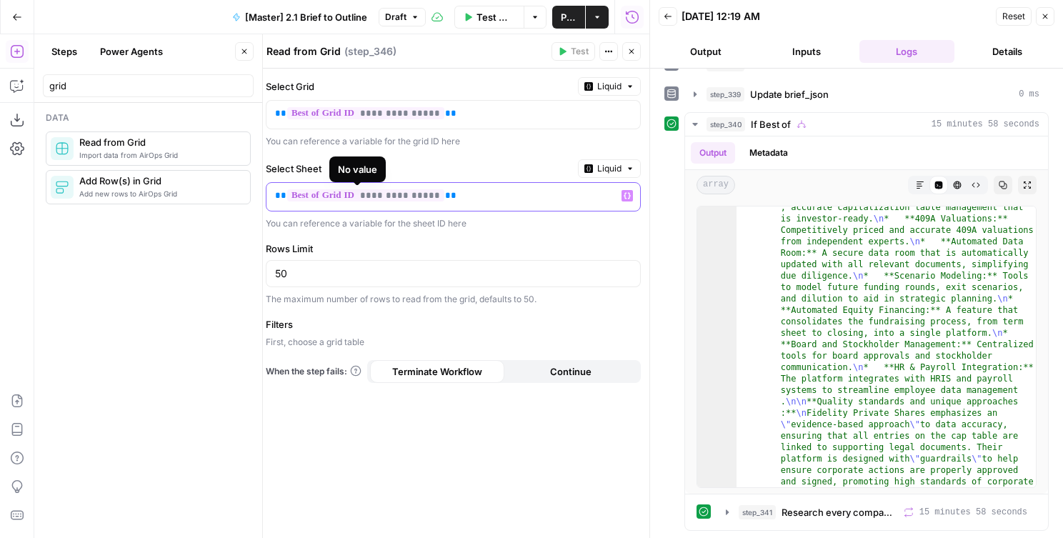
click at [271, 190] on div "**********" at bounding box center [441, 197] width 351 height 28
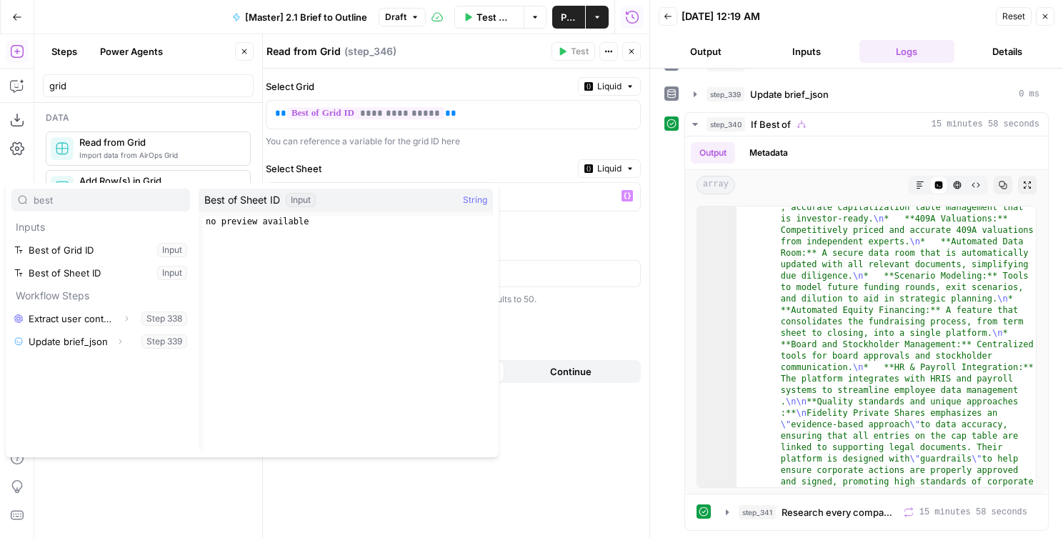
type input "best"
click at [146, 274] on button "Select variable Best of Sheet ID" at bounding box center [100, 272] width 179 height 23
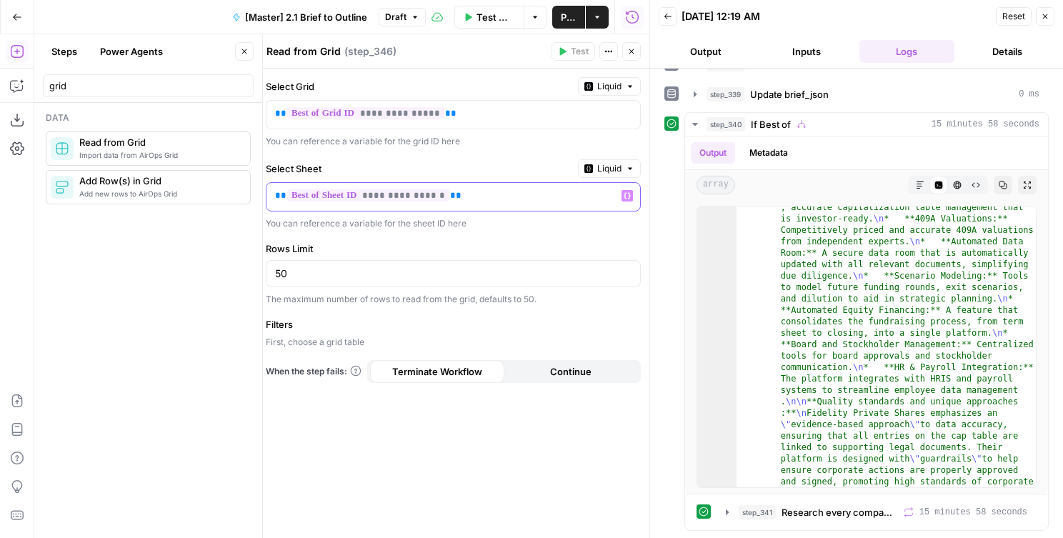
click at [503, 209] on div "**********" at bounding box center [441, 197] width 351 height 28
click at [496, 173] on label "Select Sheet" at bounding box center [419, 168] width 306 height 14
click at [496, 196] on p "**********" at bounding box center [453, 196] width 356 height 14
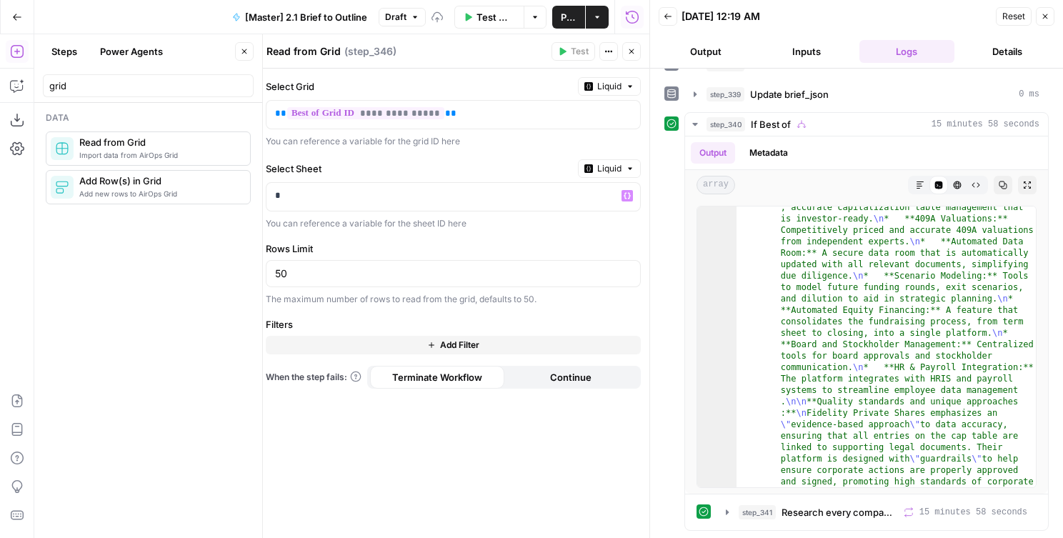
click at [344, 364] on div "**********" at bounding box center [453, 303] width 392 height 469
click at [343, 351] on button "Add Filter" at bounding box center [453, 345] width 375 height 19
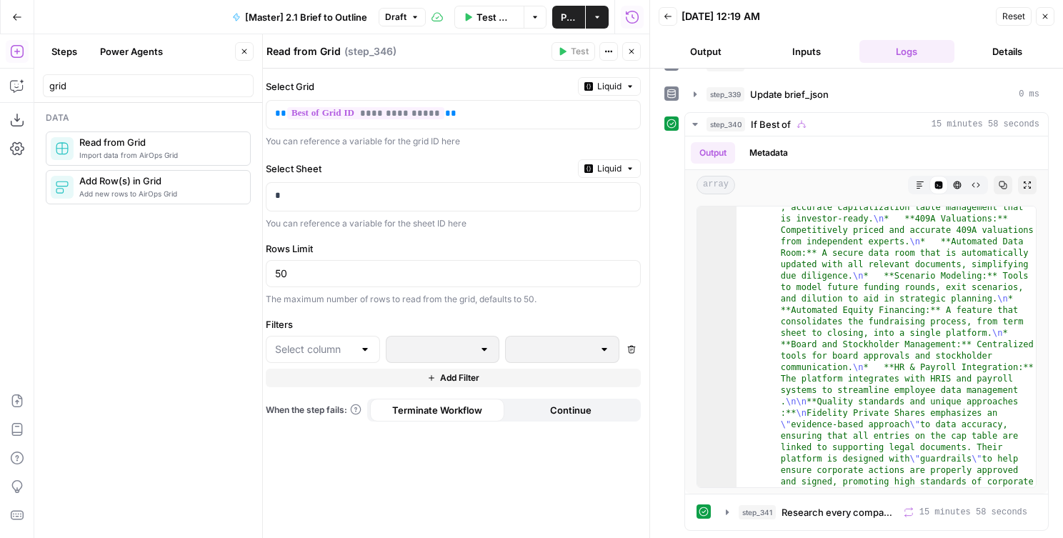
click at [432, 337] on div at bounding box center [443, 349] width 114 height 27
click at [357, 341] on div at bounding box center [323, 349] width 114 height 27
click at [349, 391] on div "No results" at bounding box center [322, 388] width 101 height 14
click at [348, 344] on input "text" at bounding box center [314, 349] width 79 height 14
click at [334, 201] on p "*" at bounding box center [453, 196] width 356 height 14
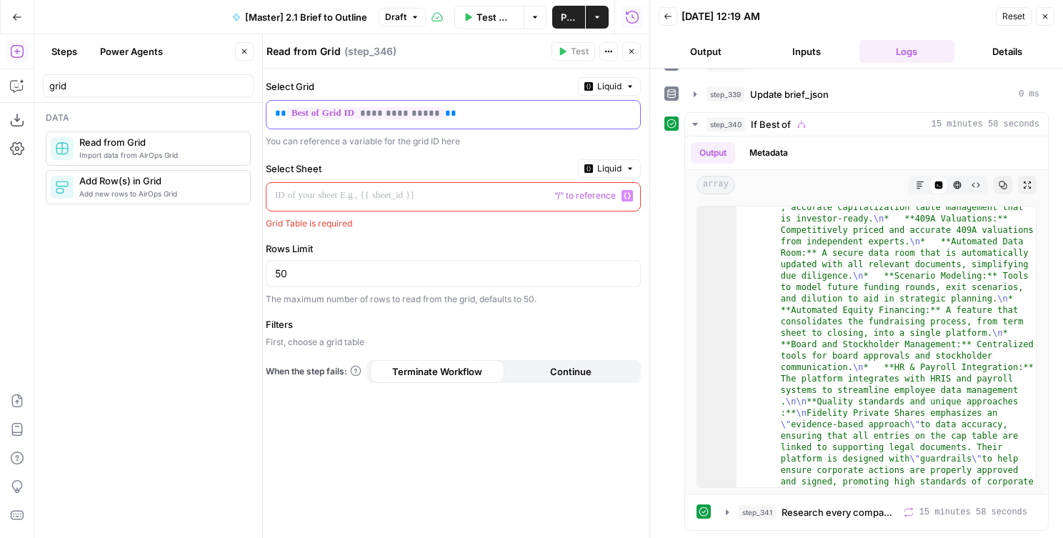
click at [396, 126] on div "**********" at bounding box center [441, 115] width 351 height 28
click at [488, 117] on p "**********" at bounding box center [442, 113] width 334 height 14
click at [376, 194] on p at bounding box center [453, 196] width 356 height 14
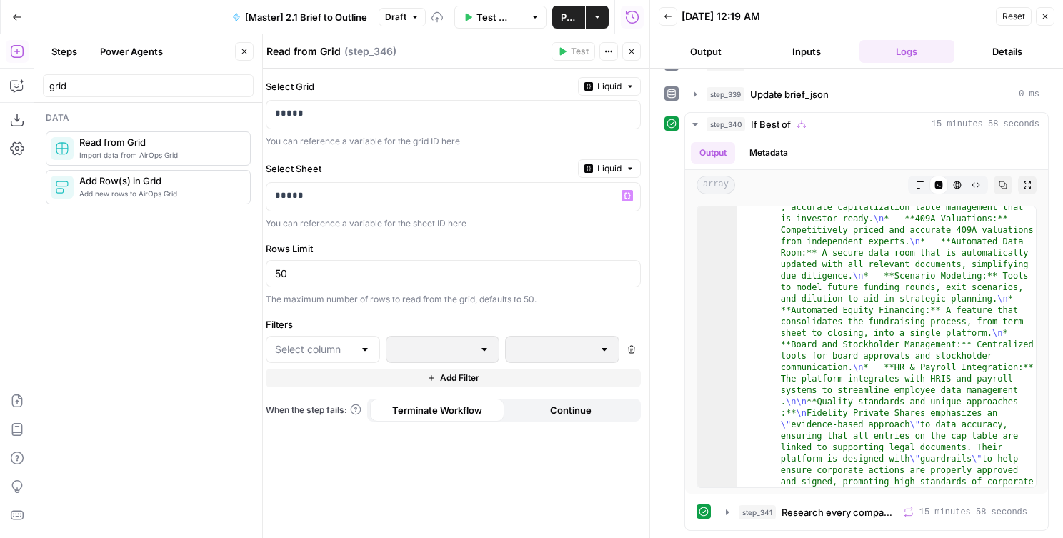
click at [306, 339] on div at bounding box center [323, 349] width 114 height 27
click at [361, 312] on div "Select Grid Liquid ***** You can reference a variable for the grid ID here Sele…" at bounding box center [453, 303] width 392 height 469
click at [356, 346] on div at bounding box center [323, 349] width 114 height 27
click at [361, 345] on div at bounding box center [364, 349] width 11 height 14
click at [630, 49] on icon "button" at bounding box center [631, 51] width 5 height 5
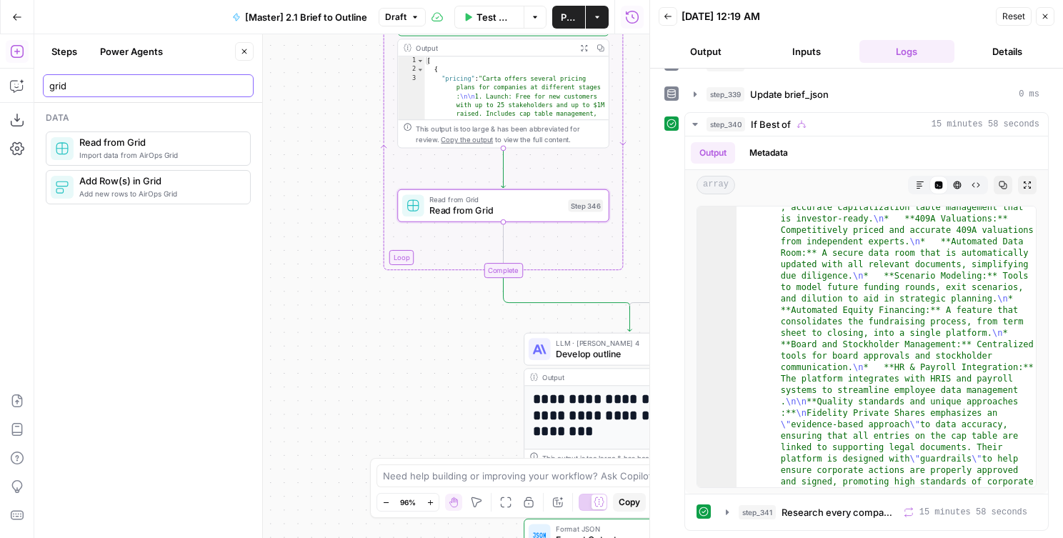
click at [179, 89] on input "grid" at bounding box center [148, 86] width 198 height 14
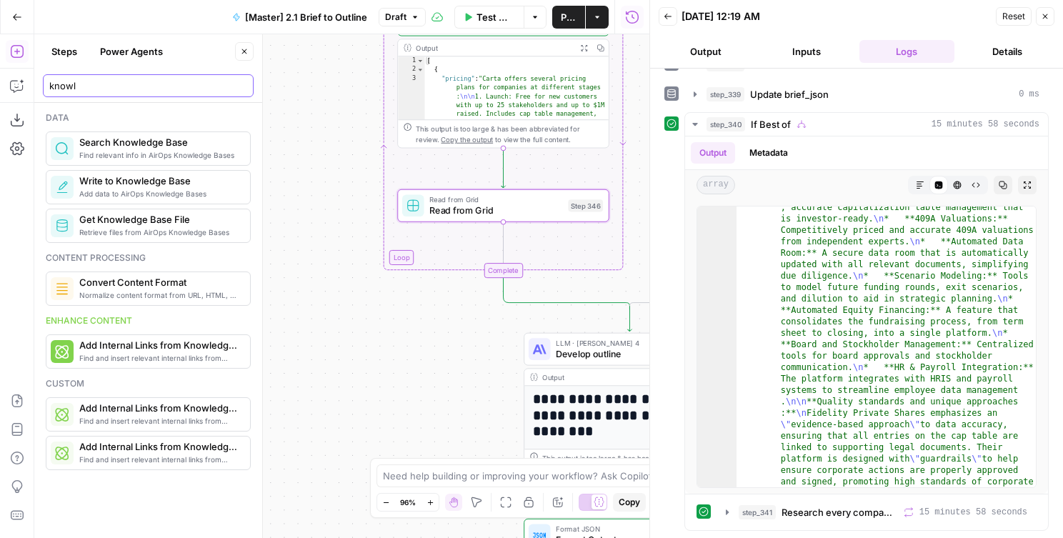
type input "knowl"
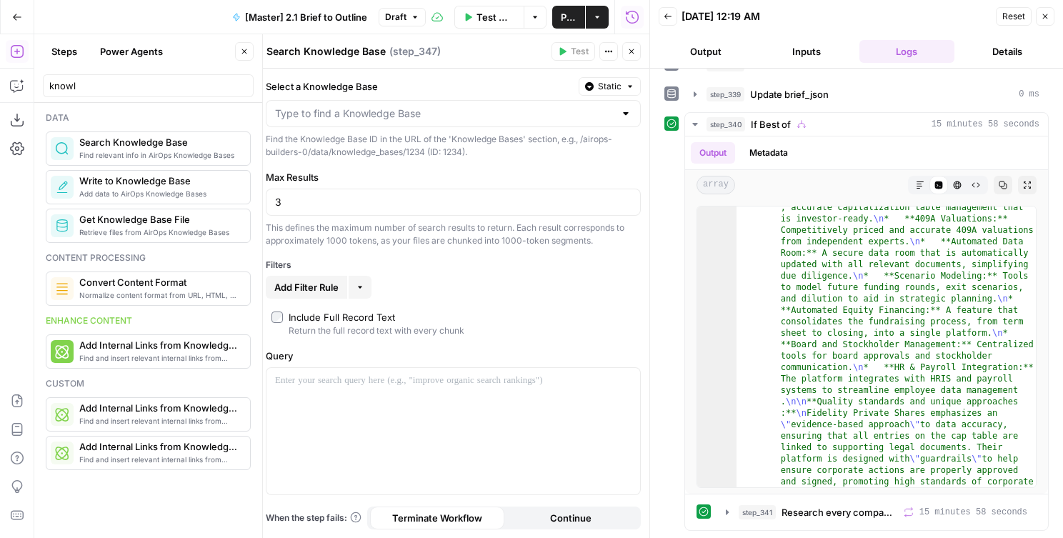
click at [358, 289] on icon "button" at bounding box center [360, 287] width 9 height 9
click at [309, 291] on span "Add Filter Rule" at bounding box center [306, 287] width 64 height 14
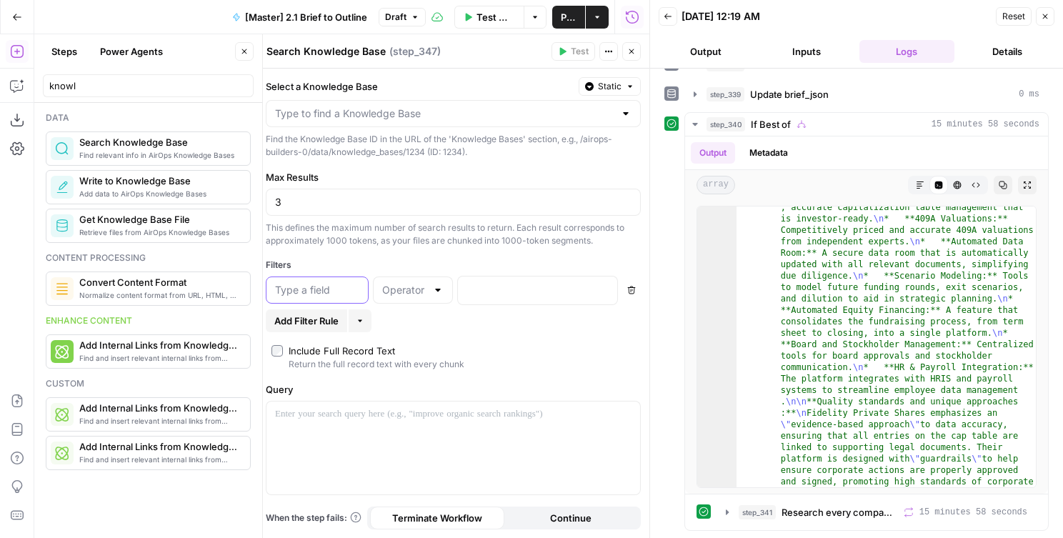
click at [309, 291] on input "text" at bounding box center [317, 290] width 84 height 14
drag, startPoint x: 636, startPoint y: 54, endPoint x: 630, endPoint y: 59, distance: 7.6
click at [636, 54] on button "Close" at bounding box center [631, 51] width 19 height 19
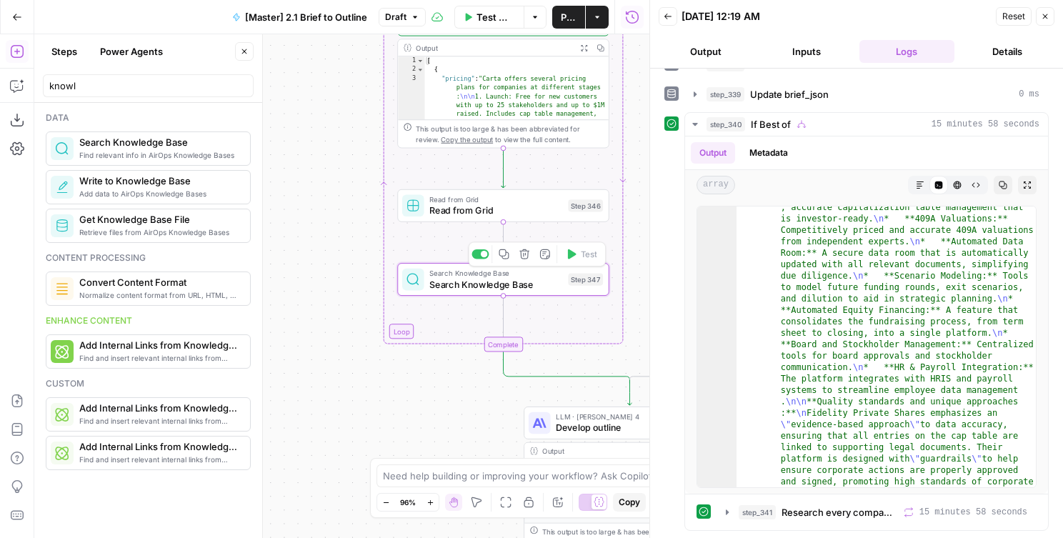
click at [523, 256] on icon "button" at bounding box center [524, 254] width 10 height 10
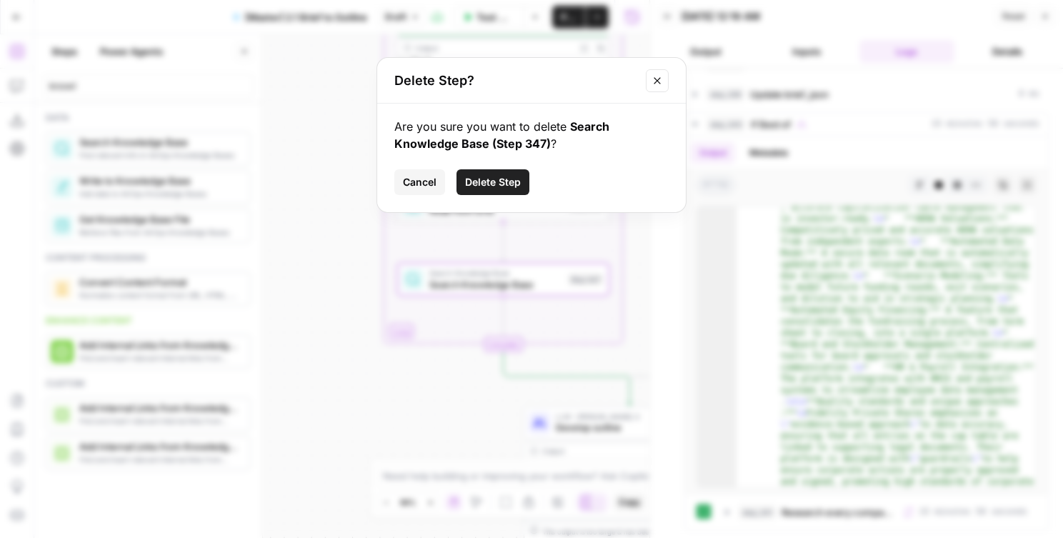
click at [504, 184] on span "Delete Step" at bounding box center [493, 182] width 56 height 14
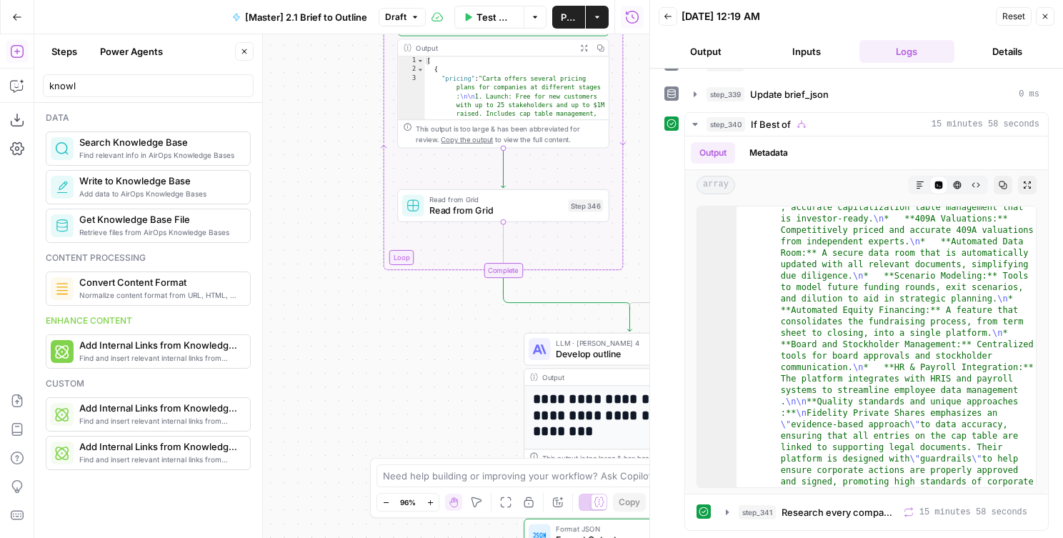
click at [63, 46] on button "Steps" at bounding box center [64, 51] width 43 height 23
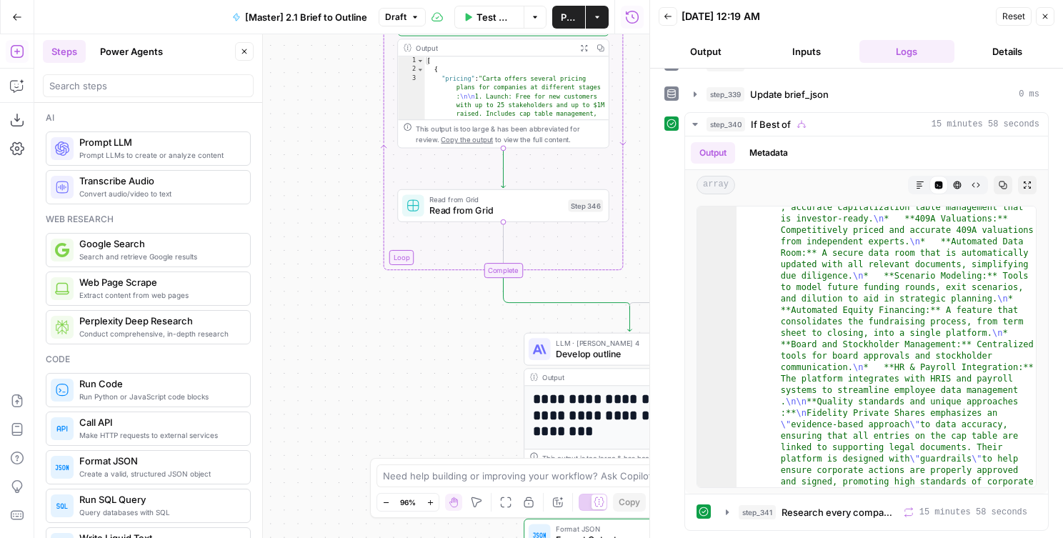
click at [150, 46] on button "Power Agents" at bounding box center [131, 51] width 80 height 23
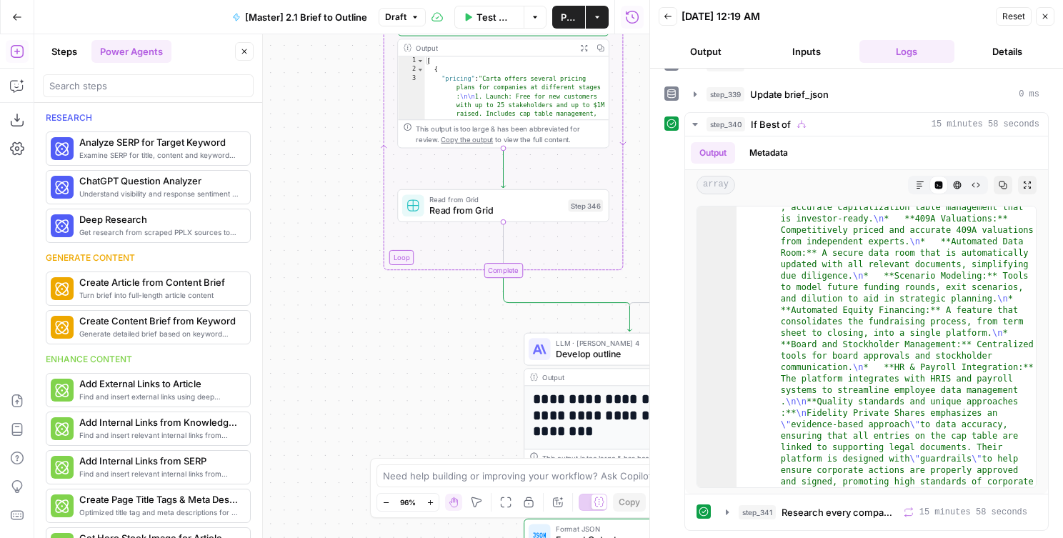
click at [85, 49] on button "Steps" at bounding box center [64, 51] width 43 height 23
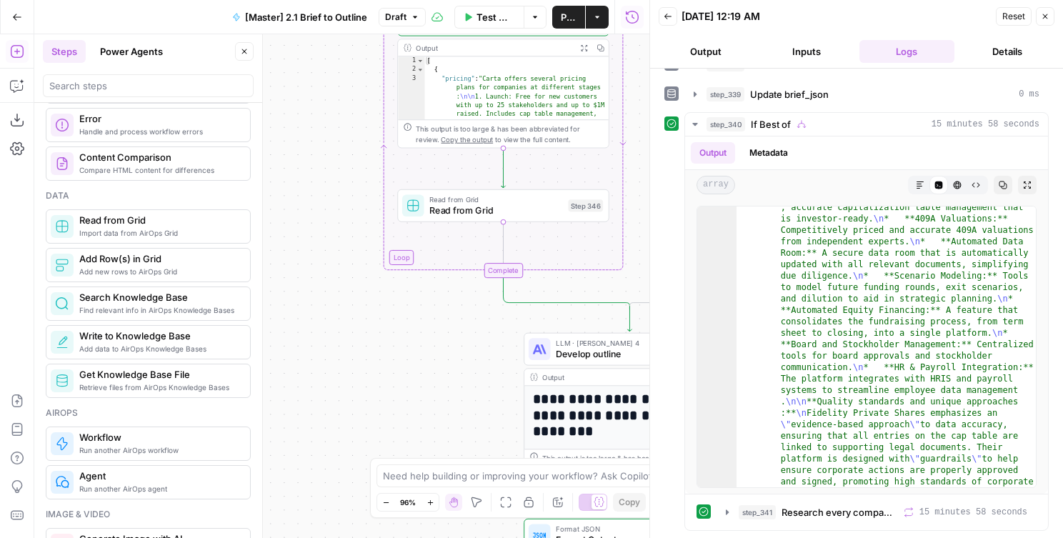
scroll to position [0, 0]
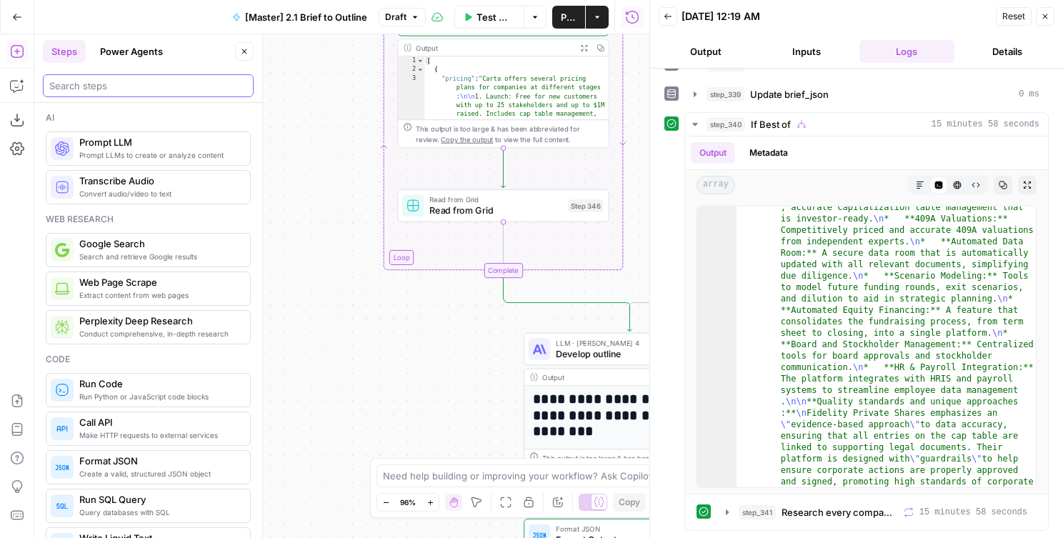
click at [92, 81] on input "search" at bounding box center [148, 86] width 198 height 14
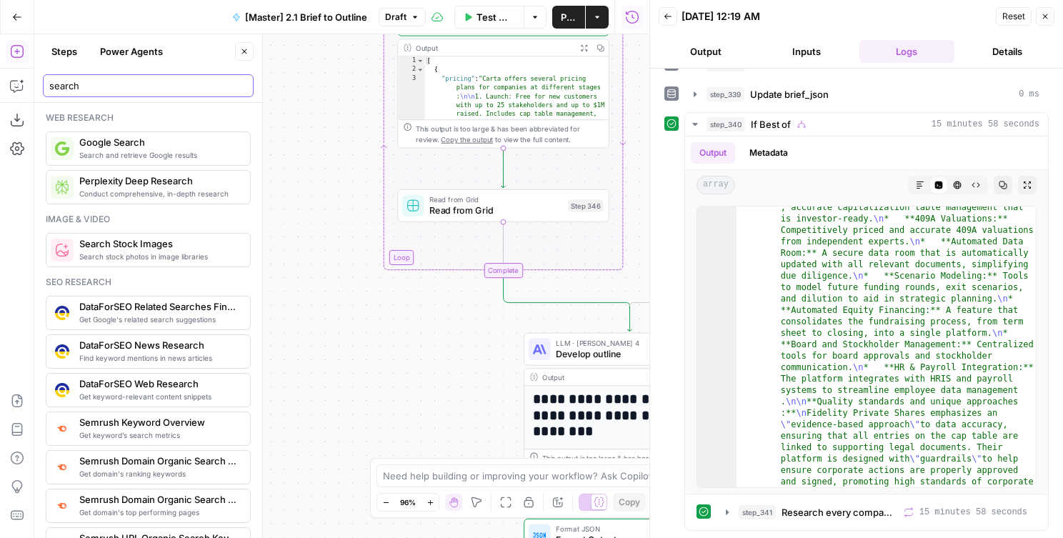
type input "search"
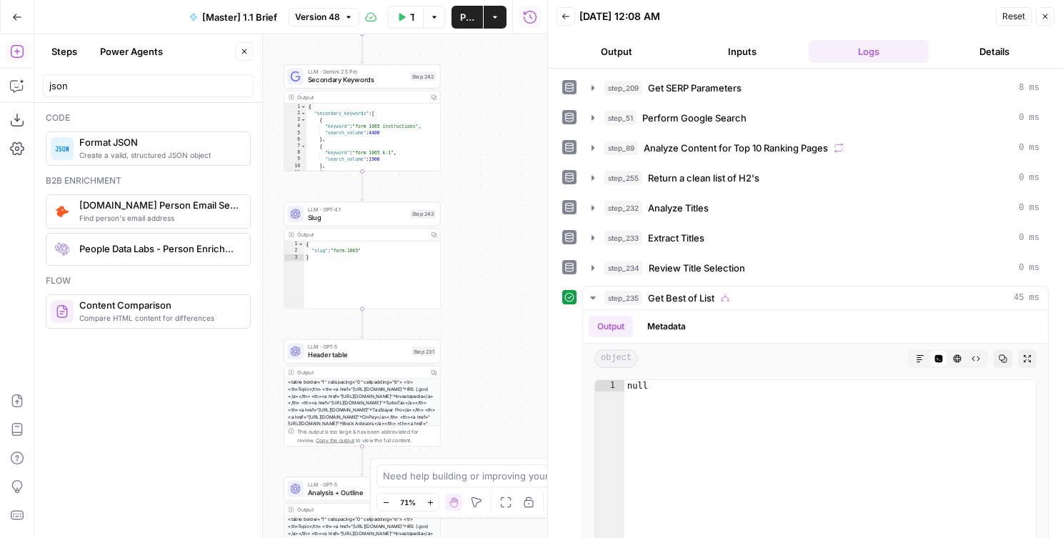
click at [506, 327] on div "false true true false Workflow Set Inputs Inputs Run Code · Python Get SERP Par…" at bounding box center [290, 286] width 513 height 504
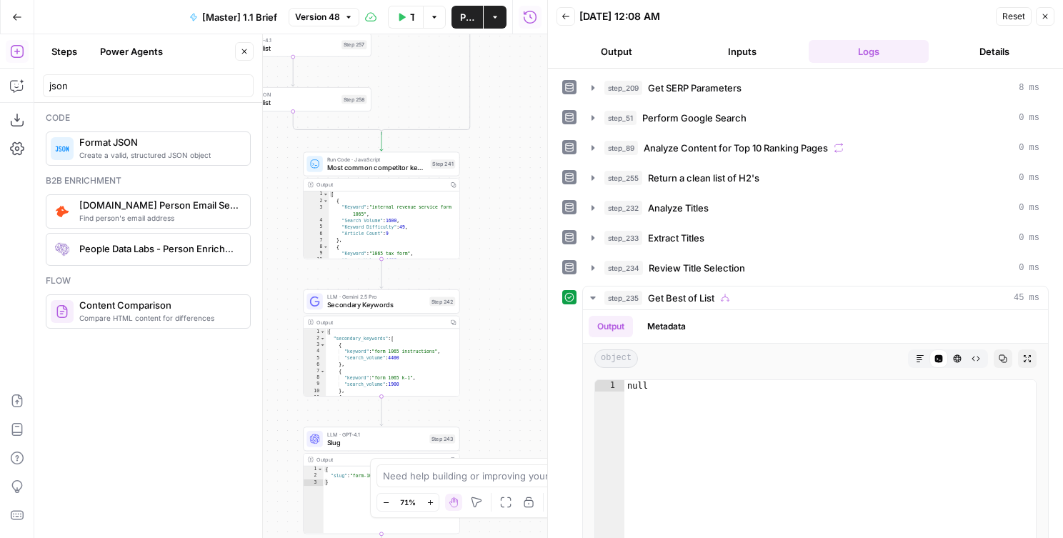
scroll to position [149, 0]
